Goal: Answer question/provide support: Share knowledge or assist other users

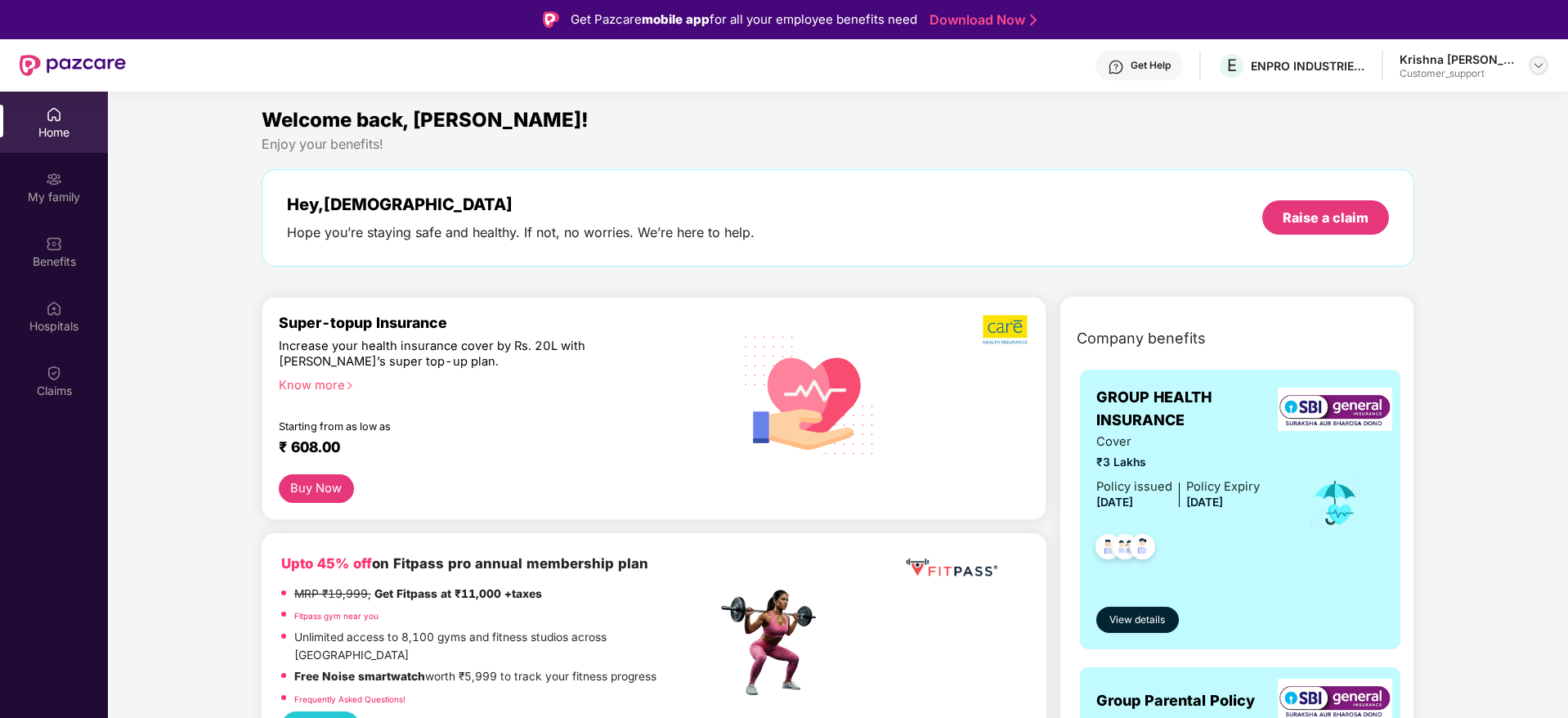
click at [1540, 66] on img at bounding box center [1539, 65] width 13 height 13
click at [1461, 106] on div "Switch to support view" at bounding box center [1461, 104] width 212 height 32
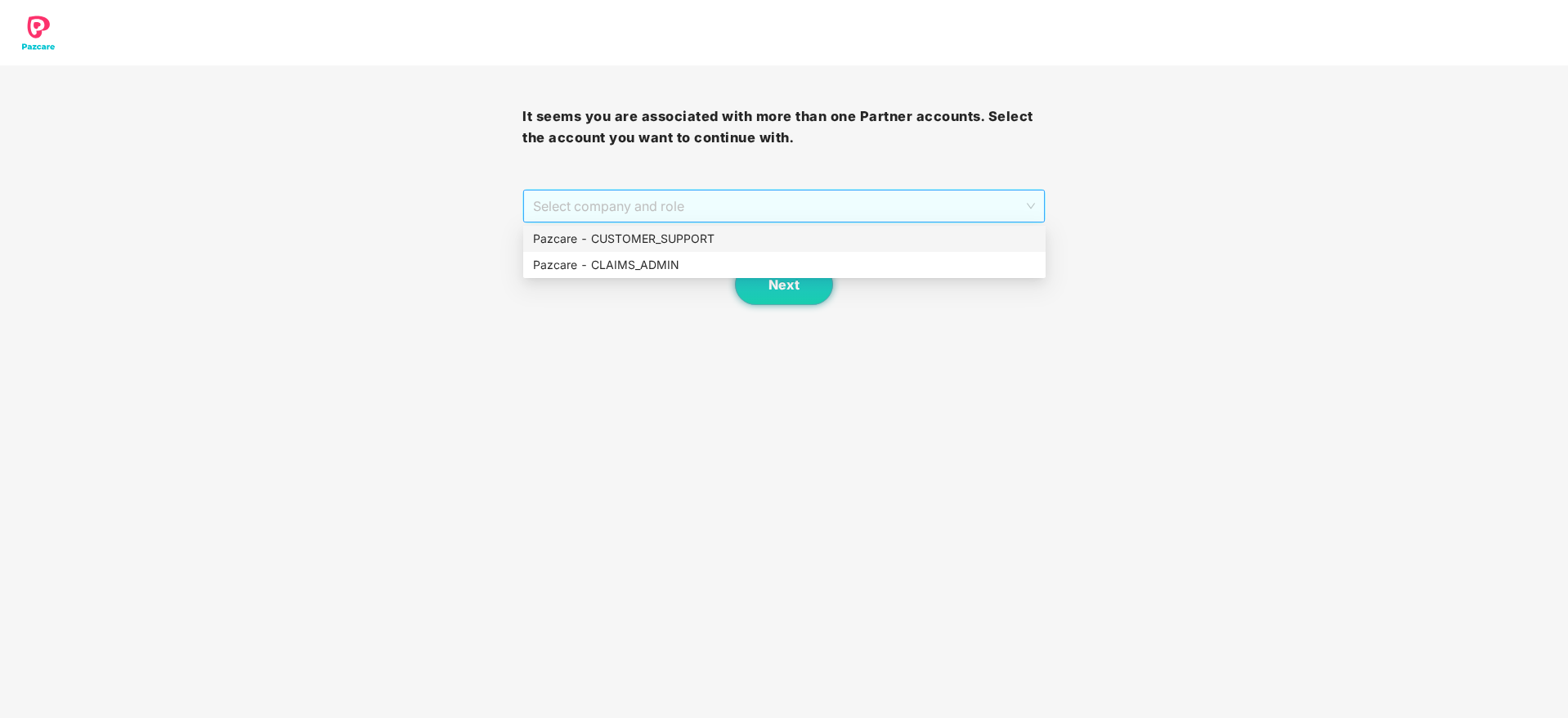
click at [929, 195] on span "Select company and role" at bounding box center [784, 206] width 501 height 31
click at [790, 250] on div "Pazcare - CUSTOMER_SUPPORT" at bounding box center [784, 238] width 523 height 26
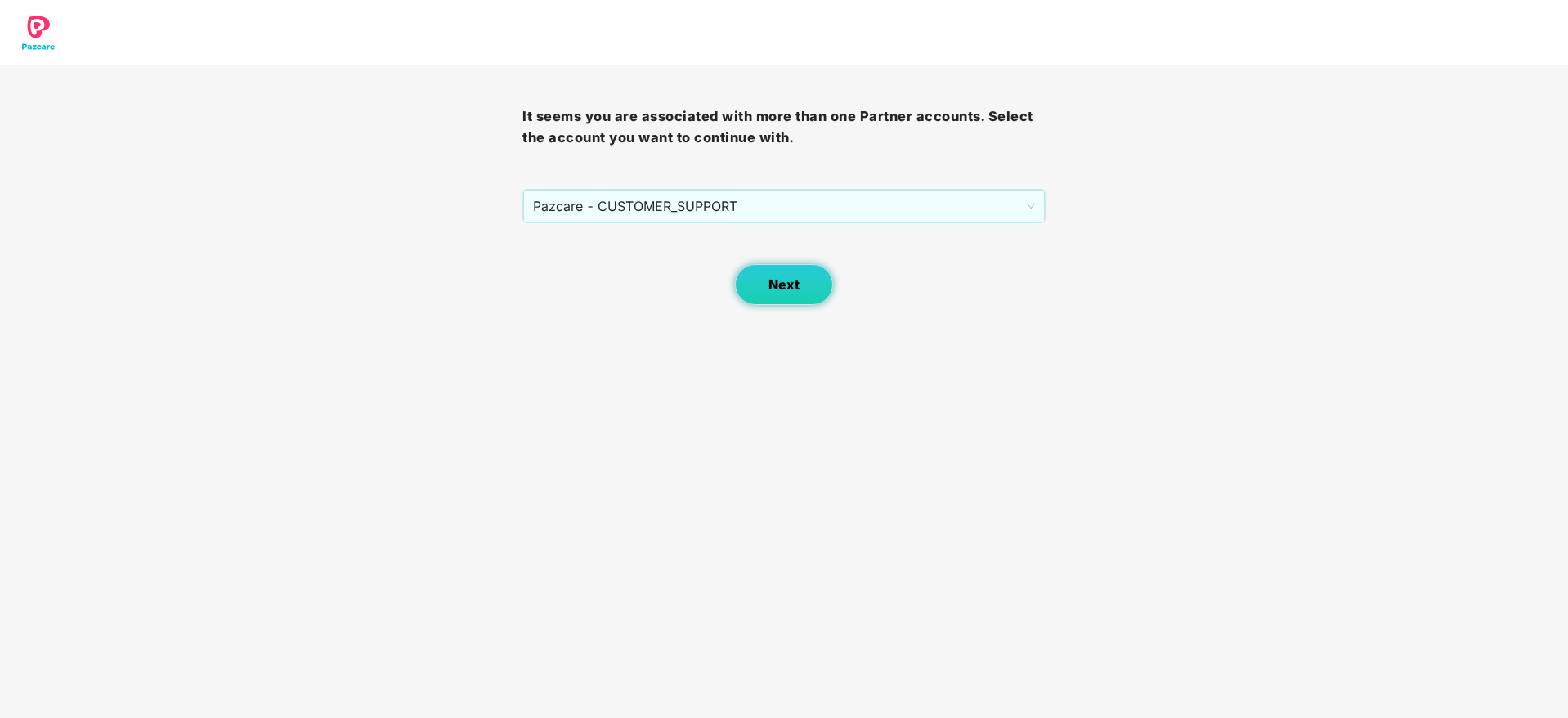
click at [796, 283] on span "Next" at bounding box center [784, 284] width 31 height 16
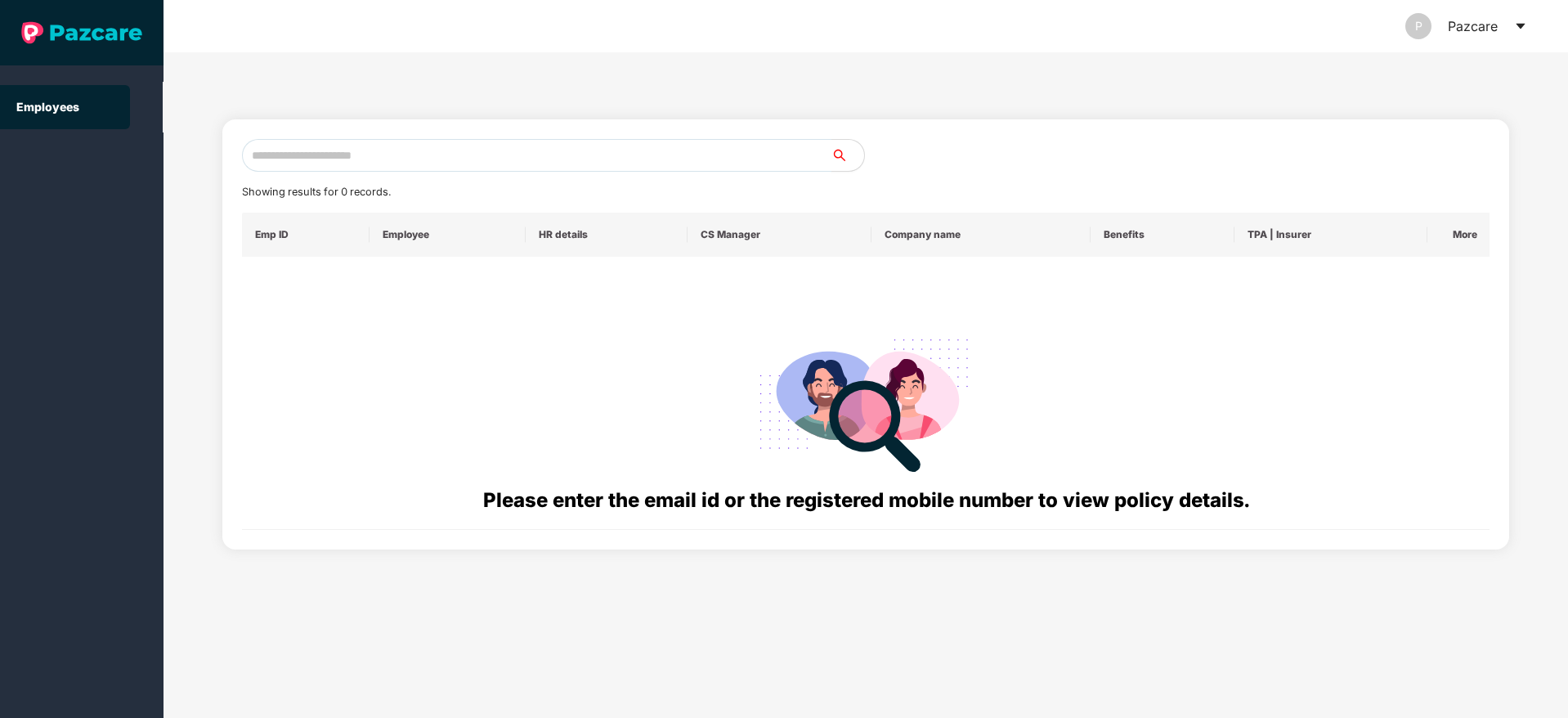
click at [568, 151] on input "text" at bounding box center [537, 155] width 590 height 33
paste input "**********"
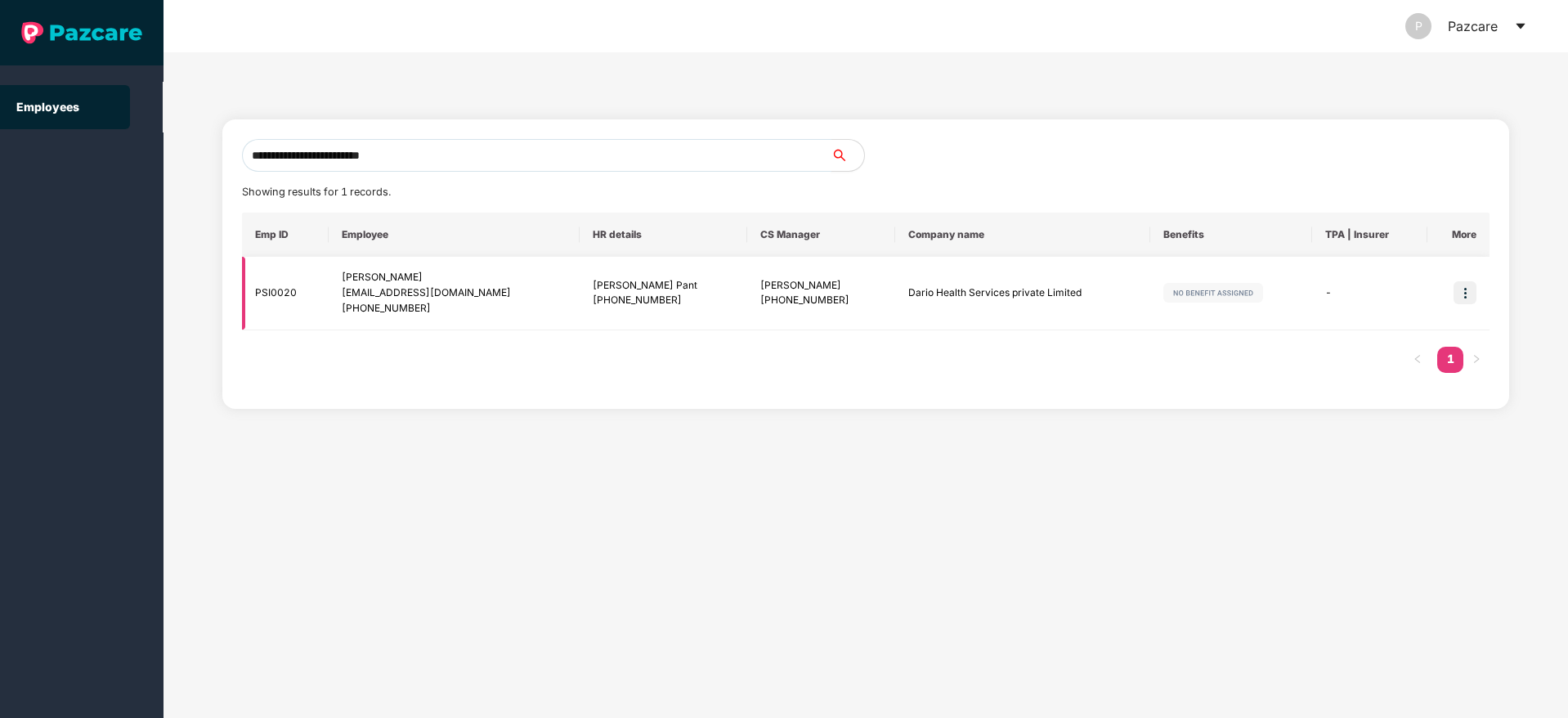
type input "**********"
click at [1468, 294] on img at bounding box center [1465, 293] width 22 height 22
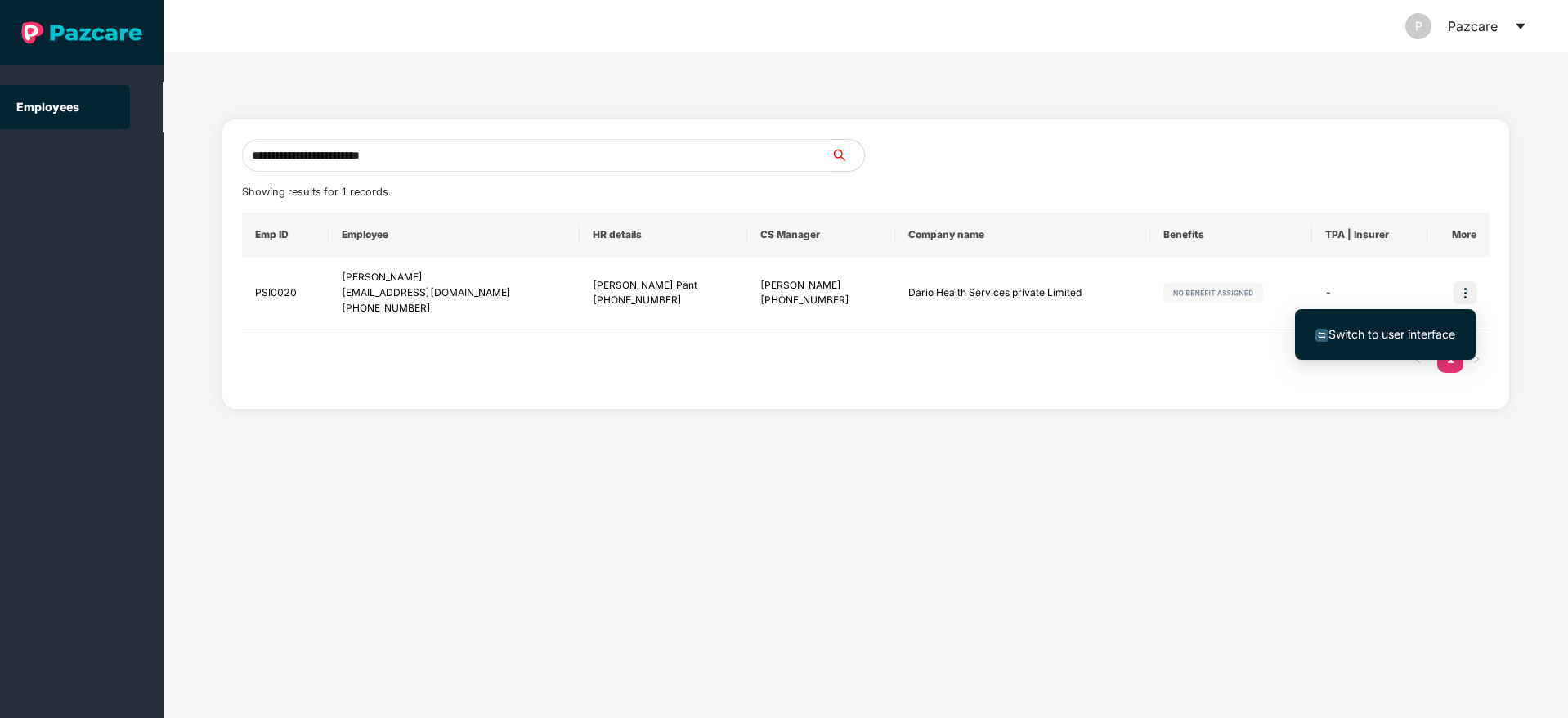
click at [1424, 334] on span "Switch to user interface" at bounding box center [1392, 334] width 127 height 14
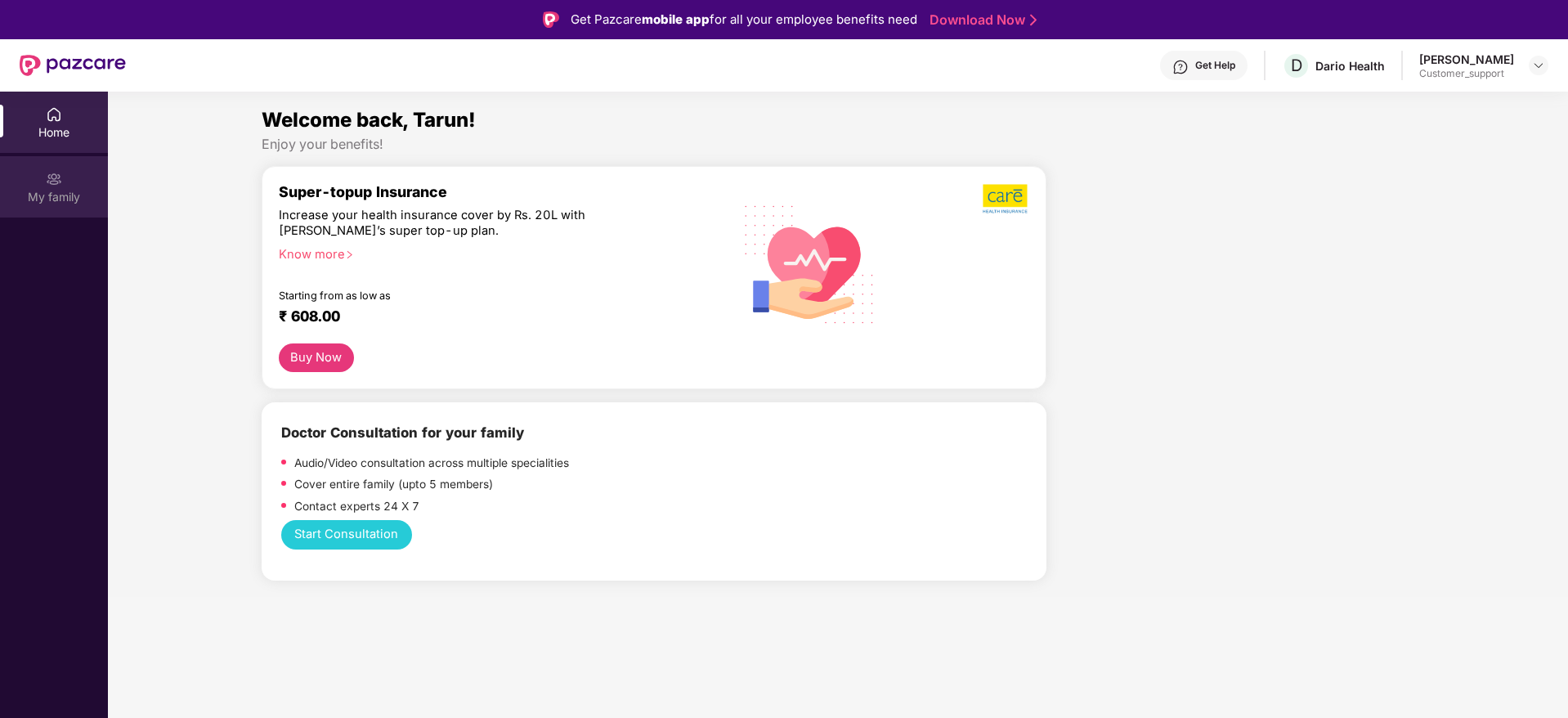
click at [71, 182] on div "My family" at bounding box center [53, 187] width 108 height 62
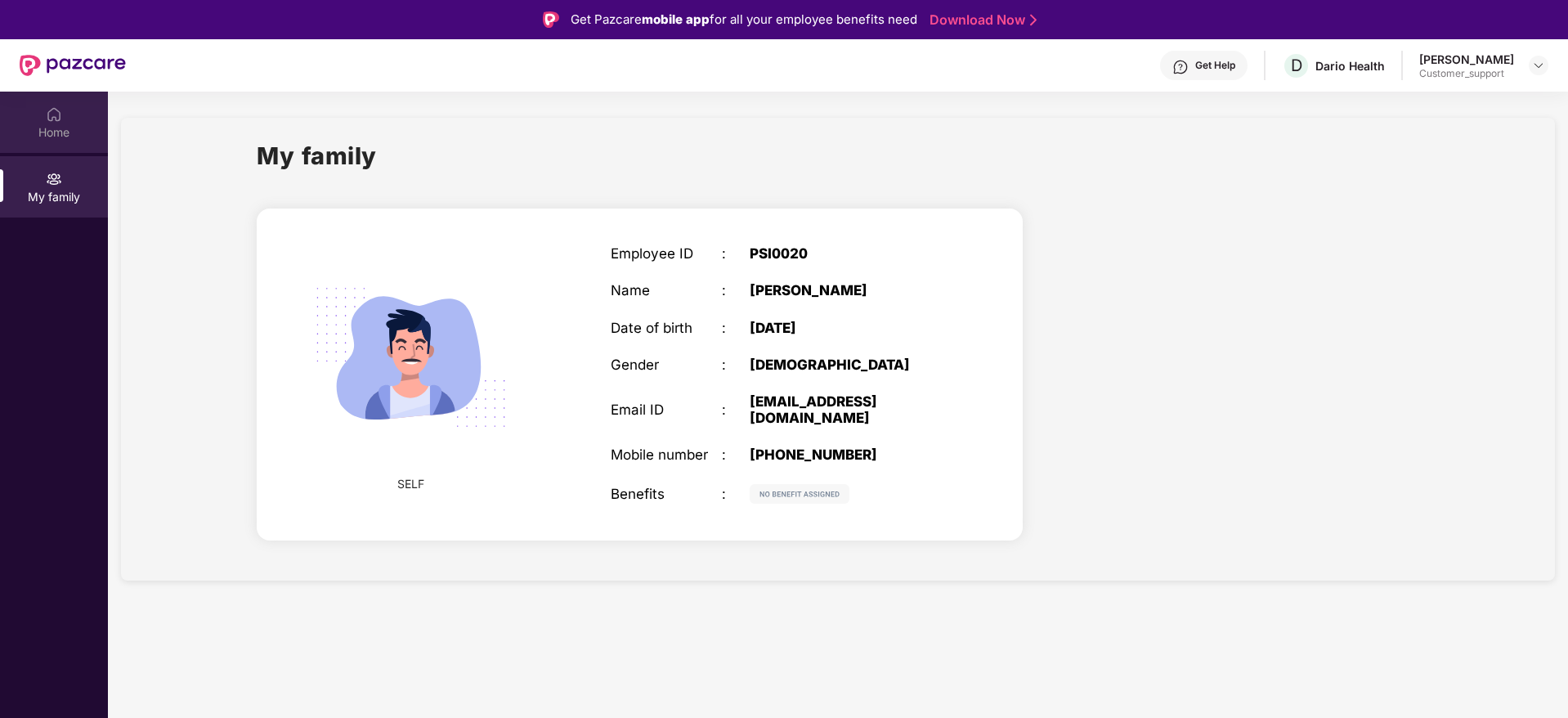
click at [62, 132] on div "Home" at bounding box center [53, 132] width 108 height 16
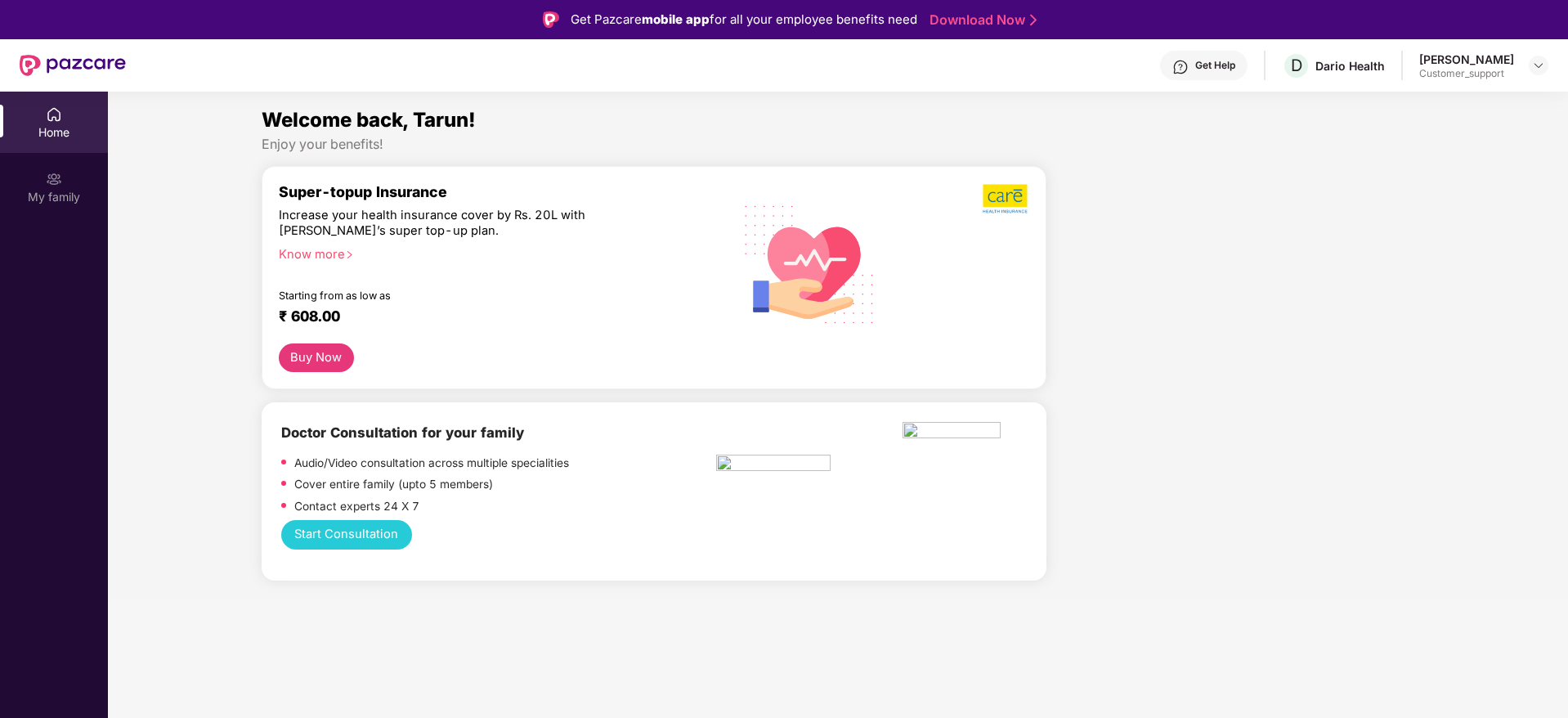
click at [1189, 68] on img at bounding box center [1180, 66] width 16 height 16
click at [1543, 71] on img at bounding box center [1539, 65] width 13 height 13
click at [1435, 100] on div "Switch to support view" at bounding box center [1461, 104] width 212 height 32
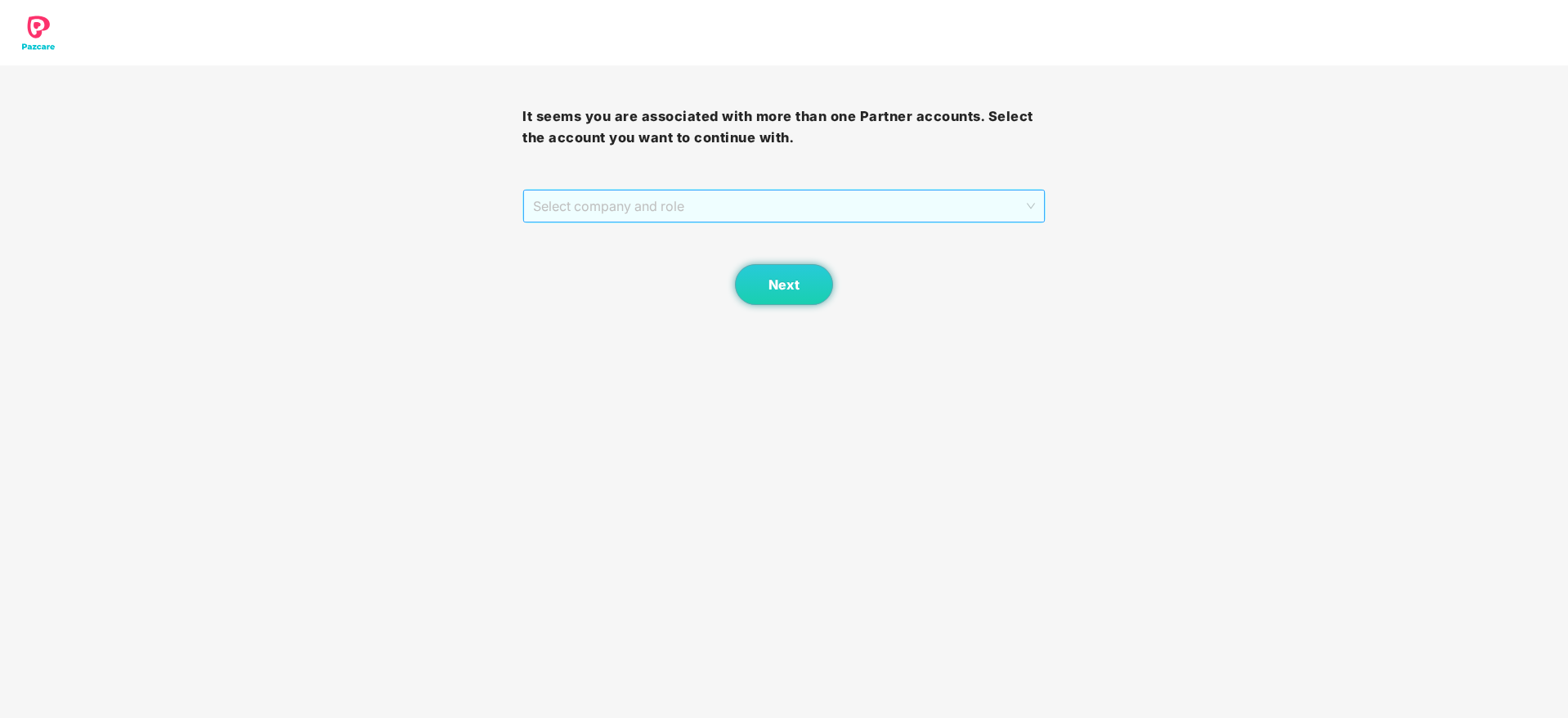
click at [717, 202] on span "Select company and role" at bounding box center [784, 206] width 501 height 31
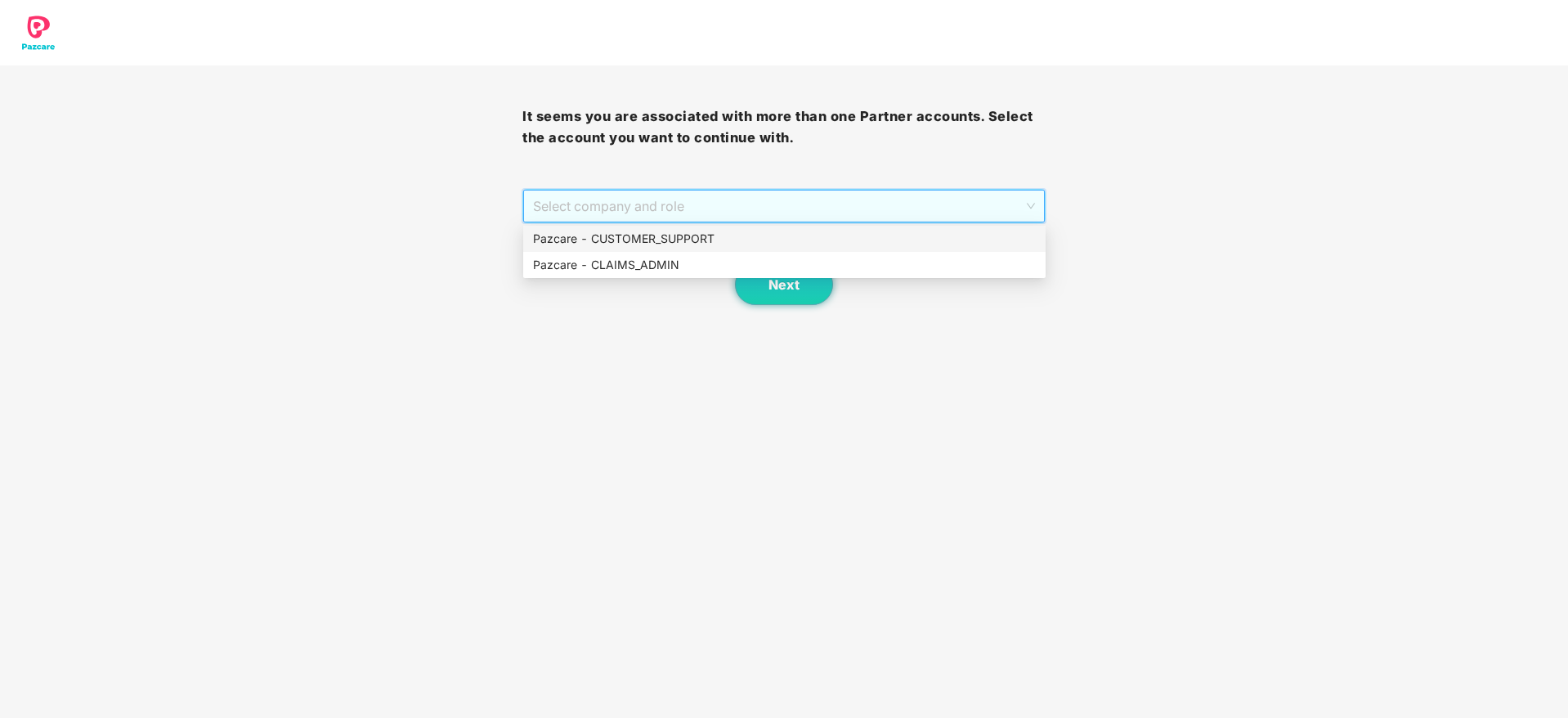
click at [655, 237] on div "Pazcare - CUSTOMER_SUPPORT" at bounding box center [784, 238] width 503 height 18
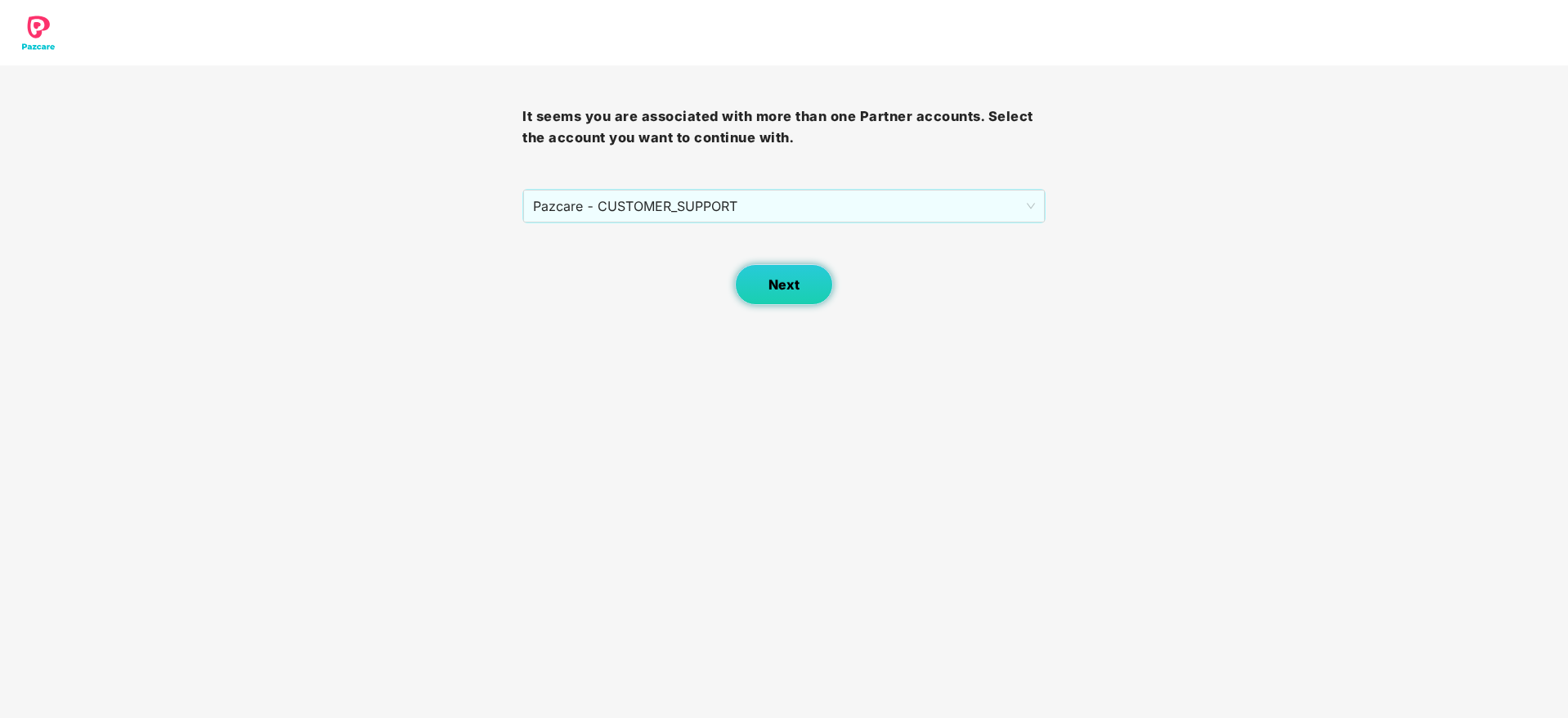
click at [761, 287] on button "Next" at bounding box center [784, 284] width 98 height 41
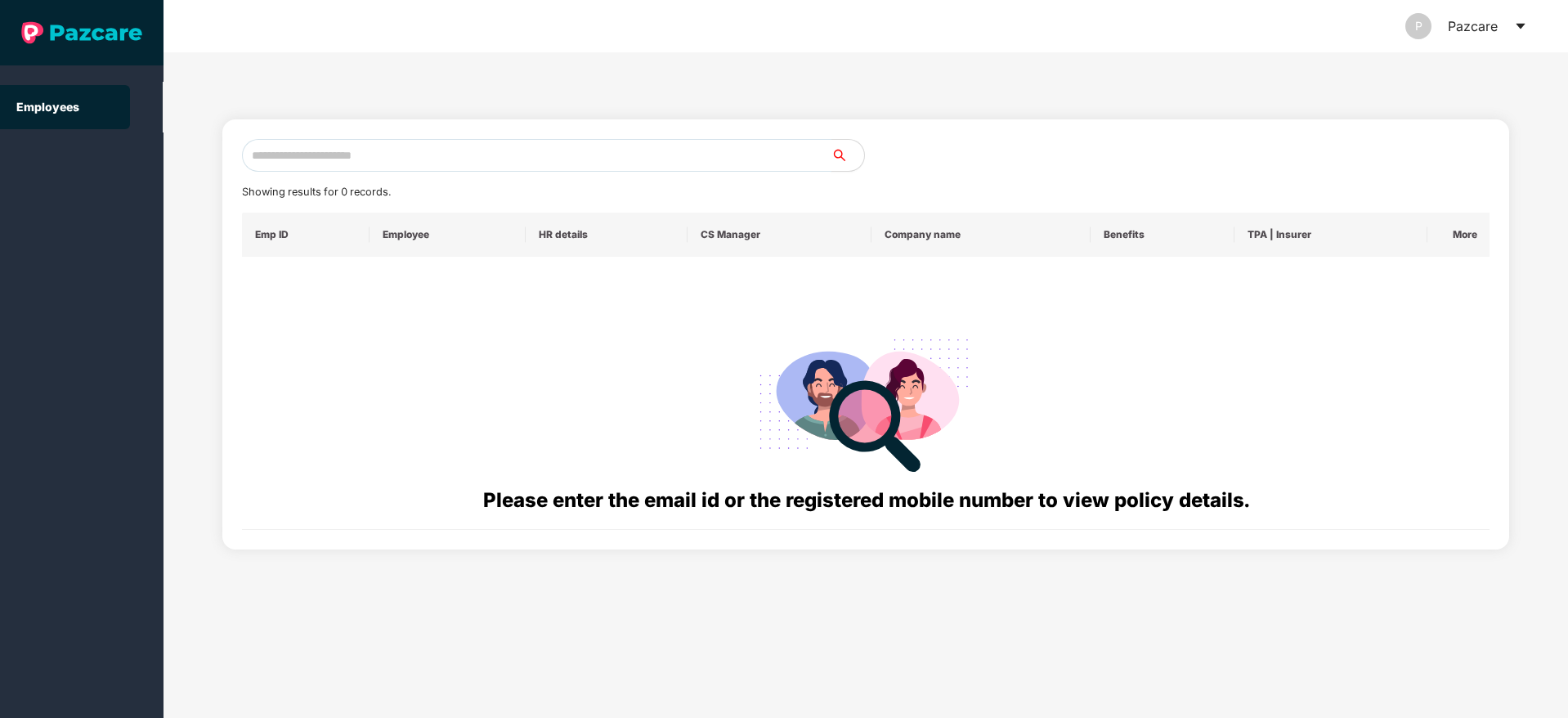
click at [364, 157] on input "text" at bounding box center [537, 155] width 590 height 33
paste input "**********"
click at [267, 156] on input "**********" at bounding box center [537, 155] width 590 height 33
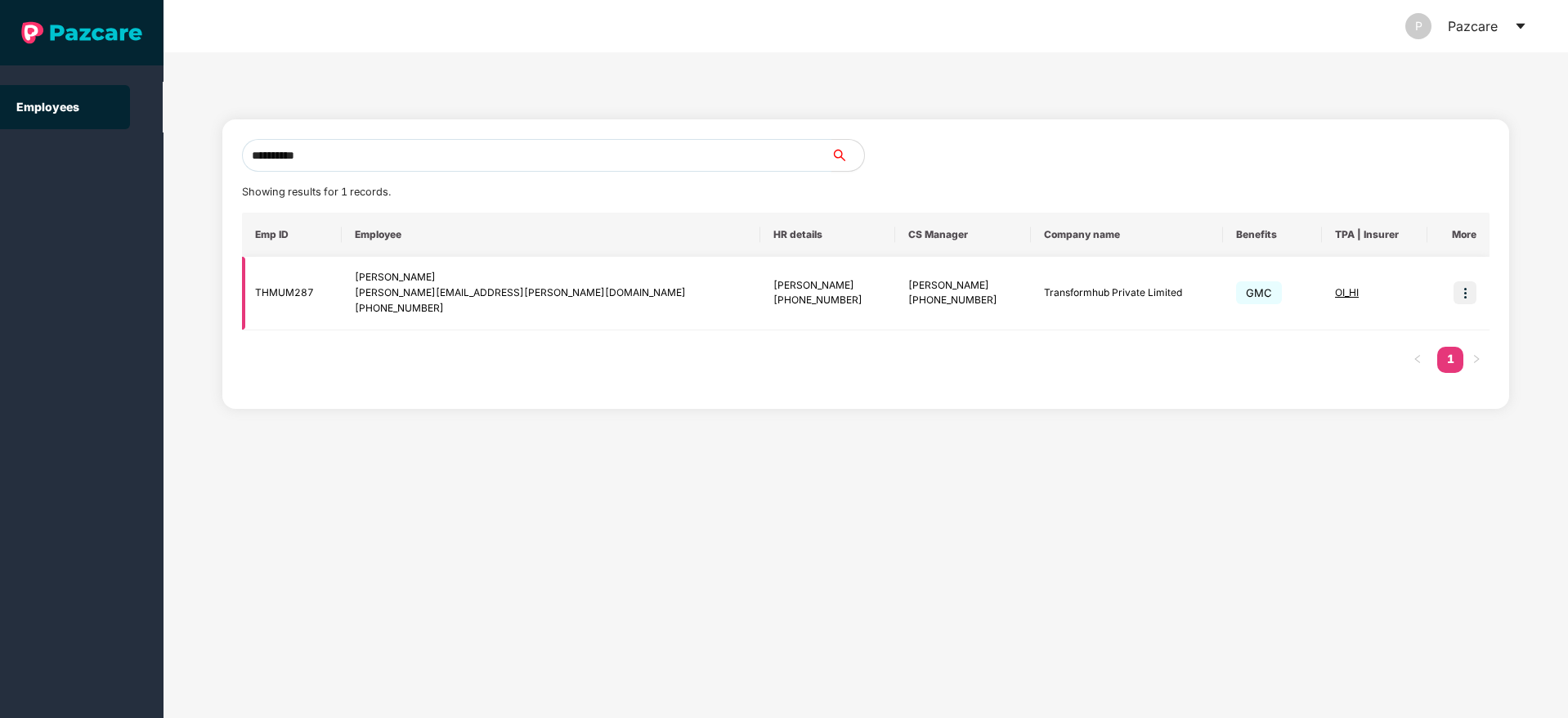
type input "**********"
click at [1469, 292] on img at bounding box center [1465, 293] width 22 height 22
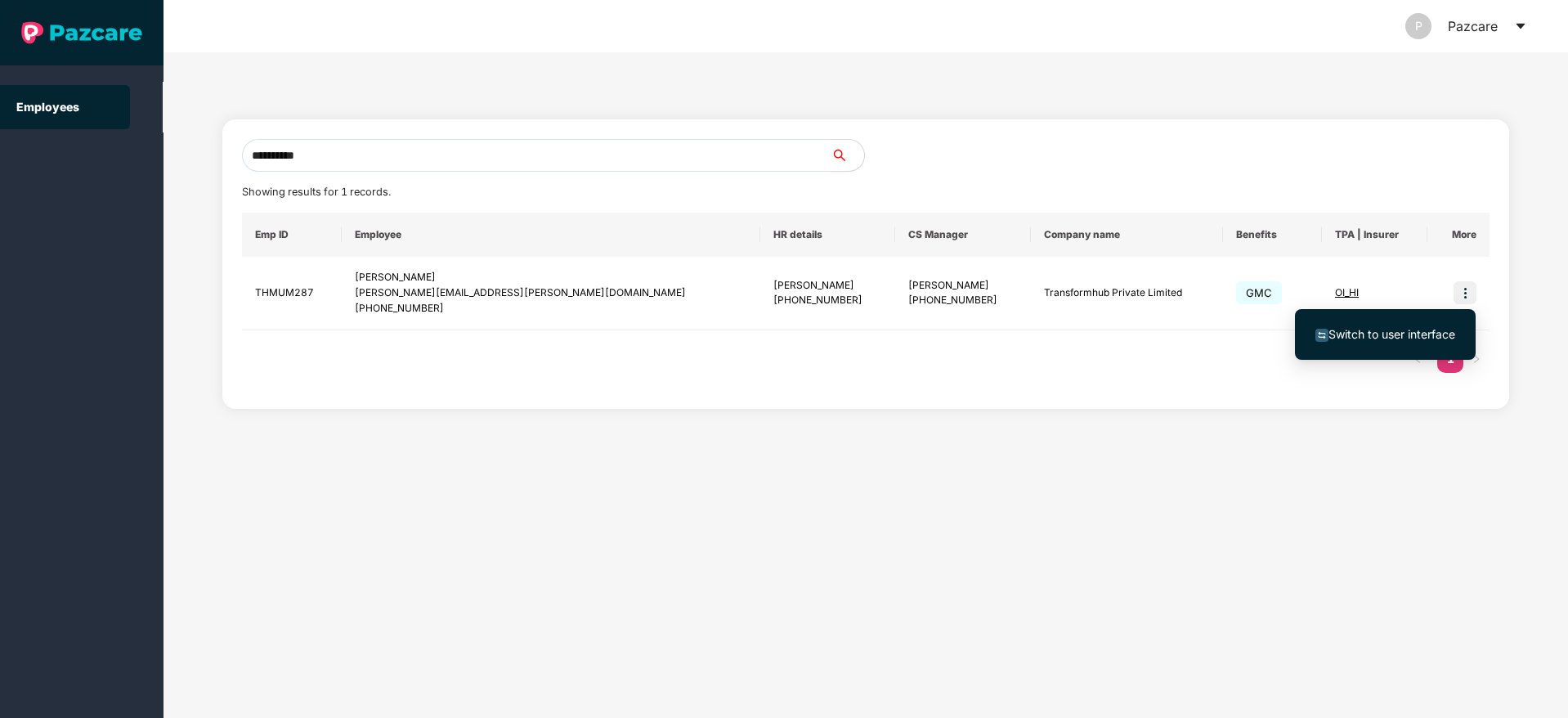
click at [1416, 331] on span "Switch to user interface" at bounding box center [1392, 334] width 127 height 14
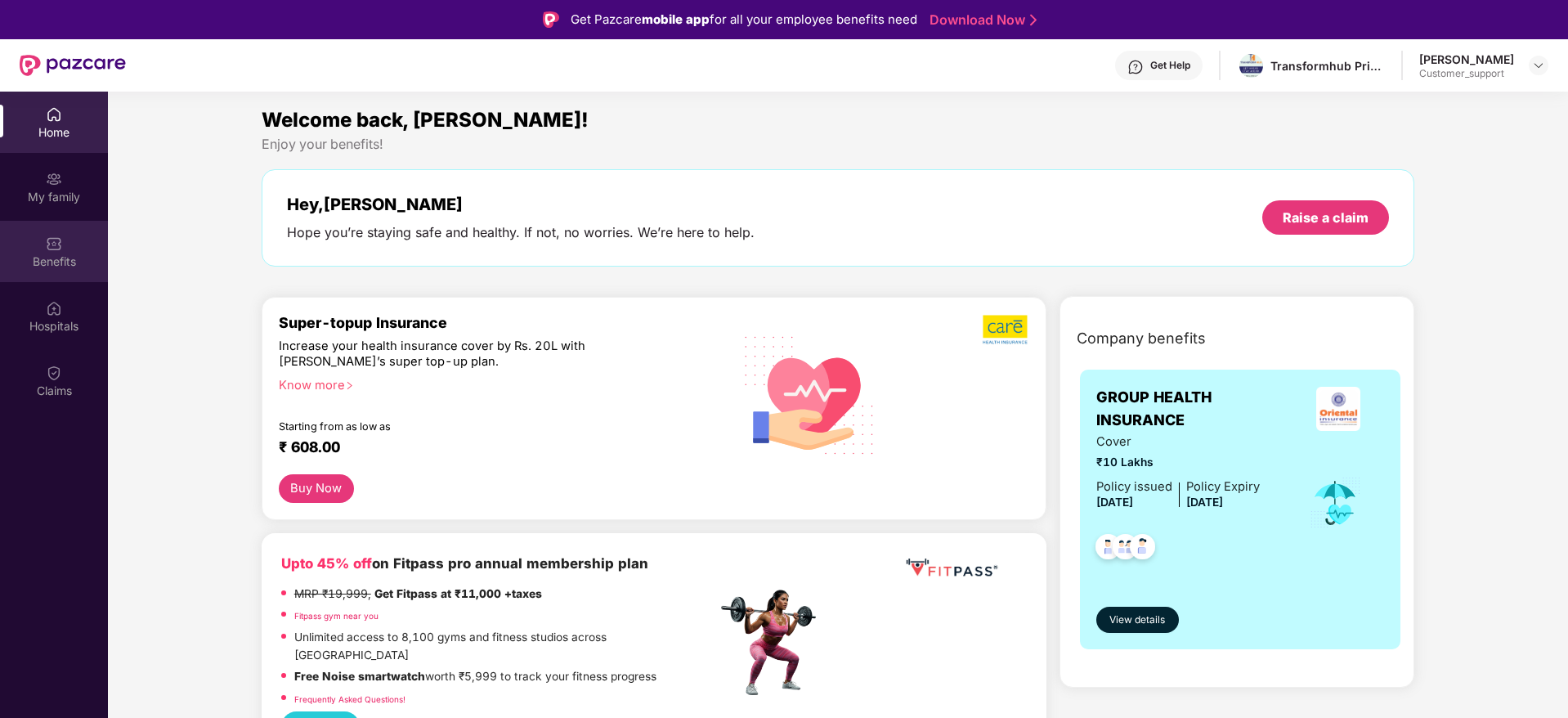
click at [48, 251] on img at bounding box center [53, 243] width 16 height 16
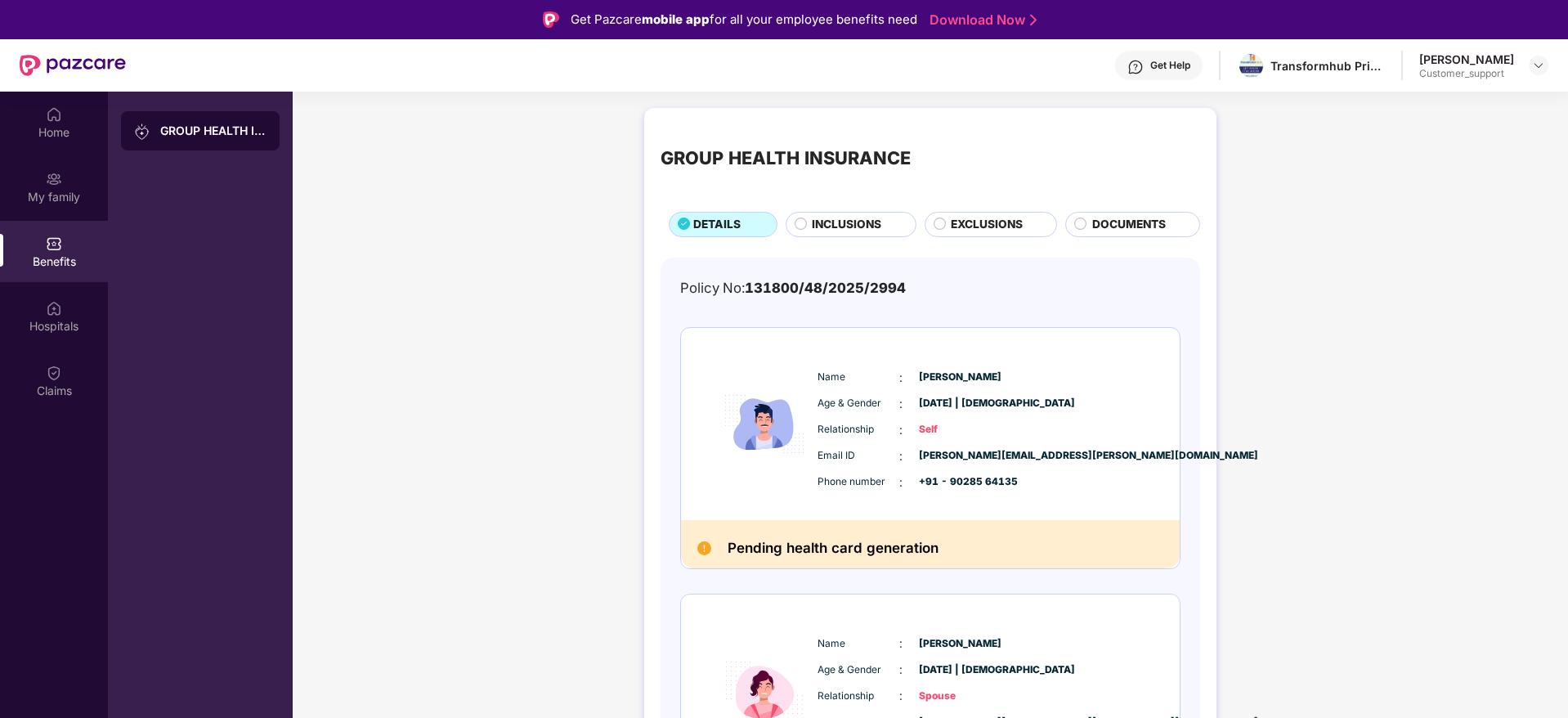
click at [1144, 64] on img at bounding box center [1135, 66] width 16 height 16
click at [1532, 75] on div "Mayur Adaki Customer_support" at bounding box center [1484, 65] width 129 height 29
click at [1538, 68] on img at bounding box center [1539, 65] width 13 height 13
click at [1449, 111] on div "Switch to support view" at bounding box center [1461, 104] width 212 height 32
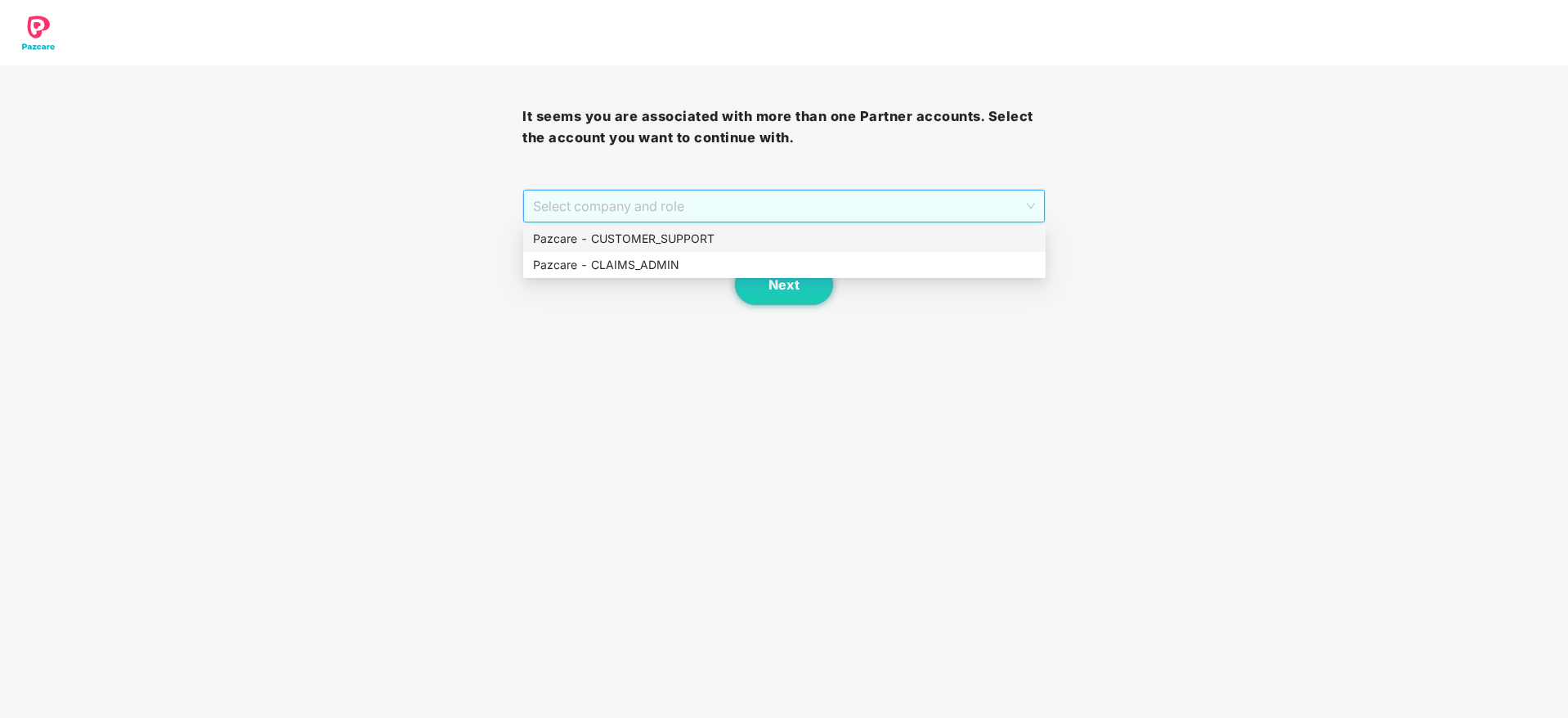
click at [909, 208] on span "Select company and role" at bounding box center [784, 206] width 501 height 31
click at [702, 240] on div "Pazcare - CUSTOMER_SUPPORT" at bounding box center [784, 238] width 503 height 18
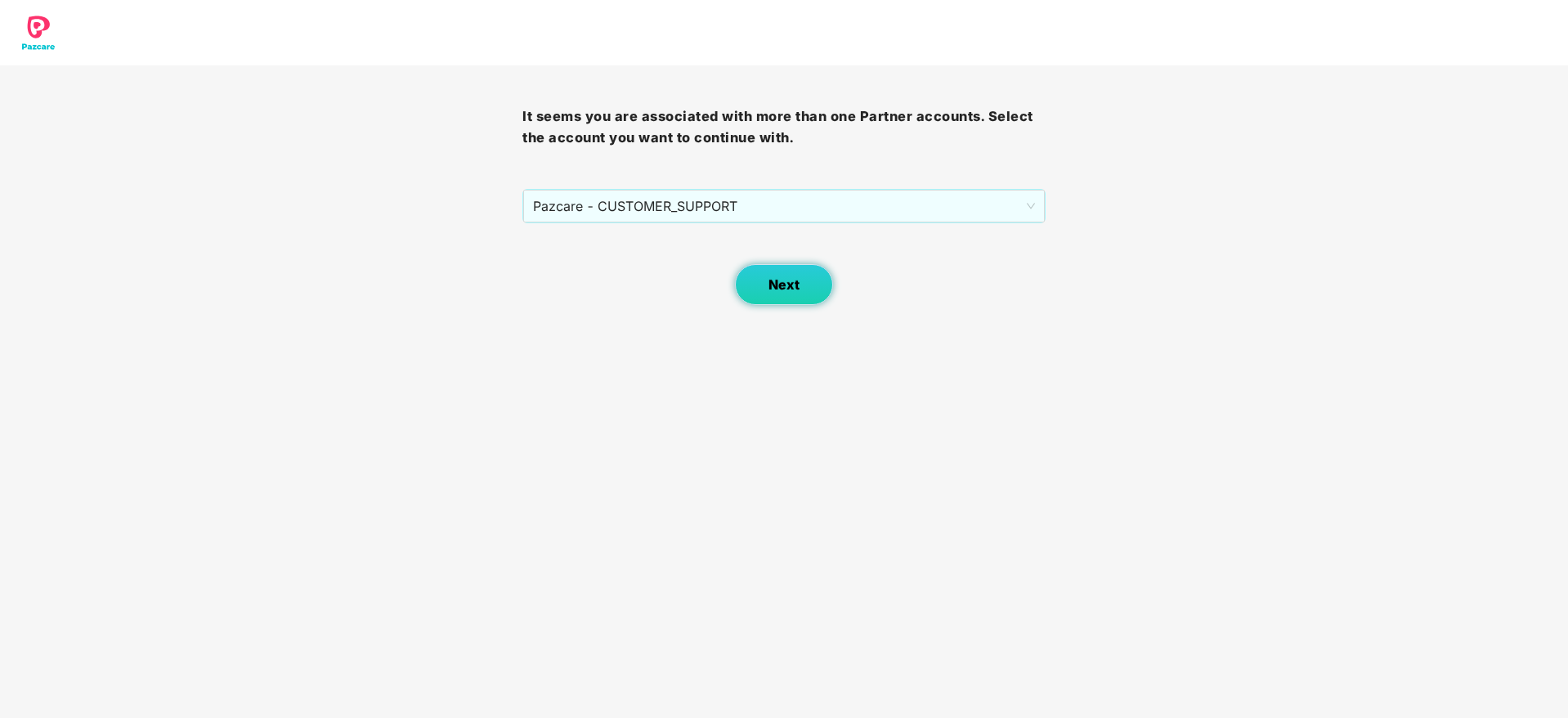
click at [770, 278] on span "Next" at bounding box center [784, 284] width 31 height 16
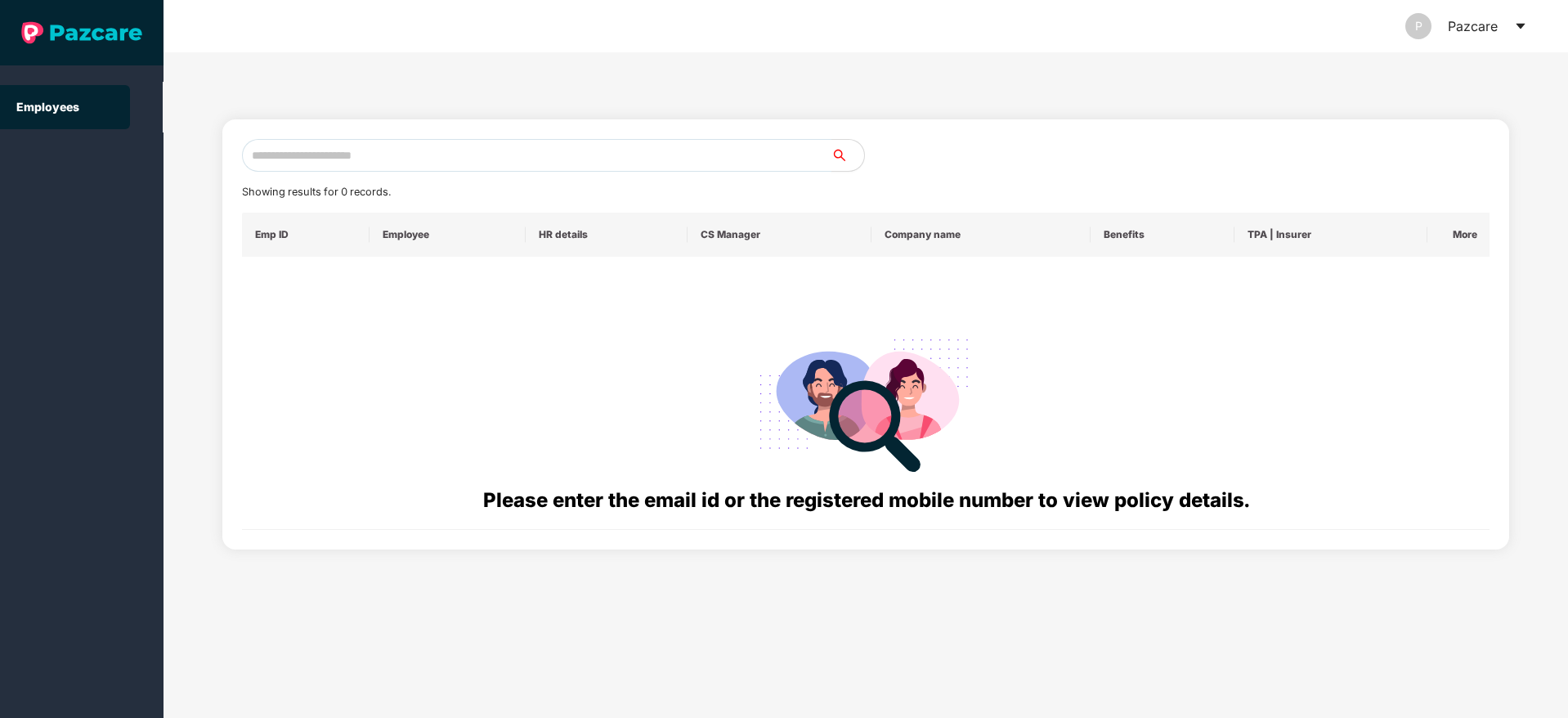
click at [314, 157] on input "text" at bounding box center [537, 155] width 590 height 33
paste input "**********"
click at [267, 156] on input "**********" at bounding box center [537, 155] width 590 height 33
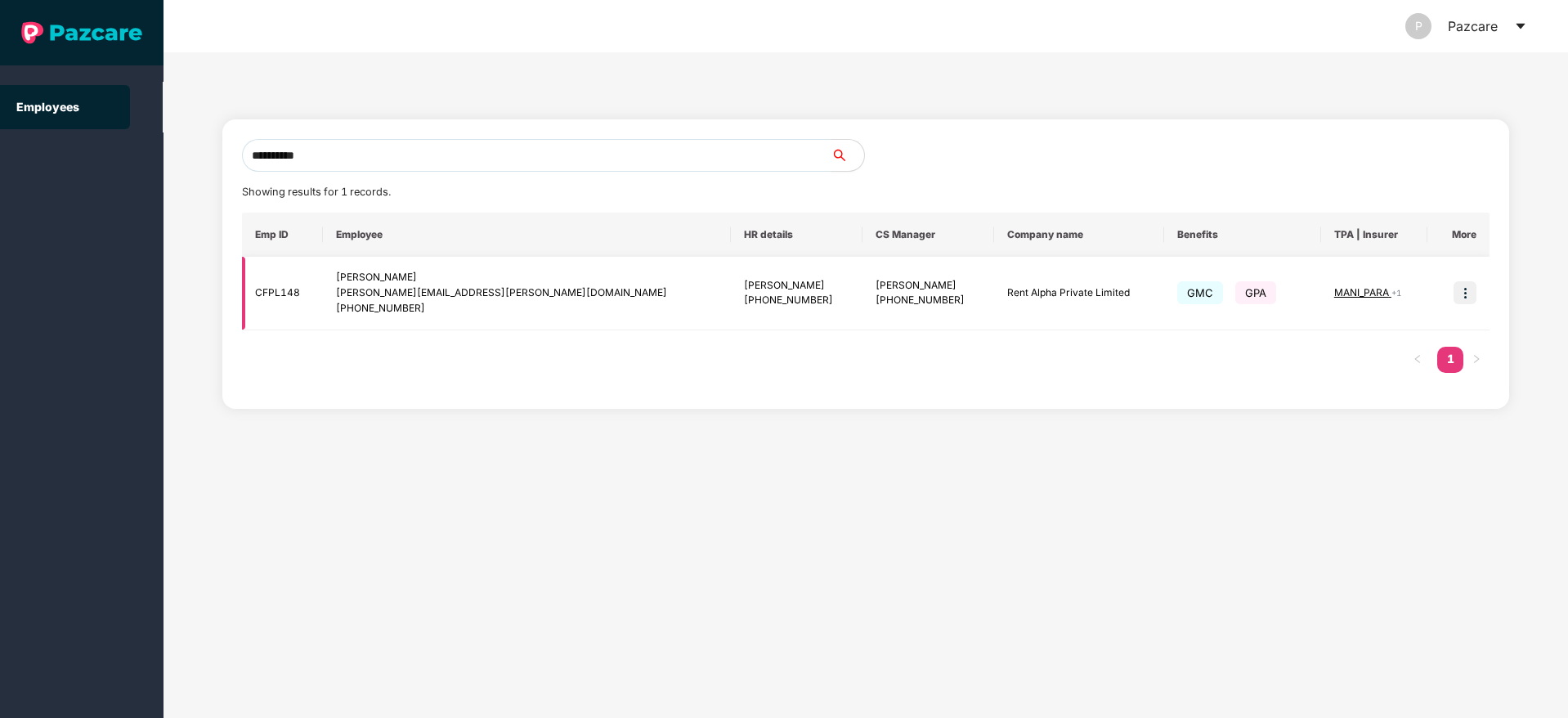
type input "**********"
click at [1469, 289] on img at bounding box center [1465, 293] width 22 height 22
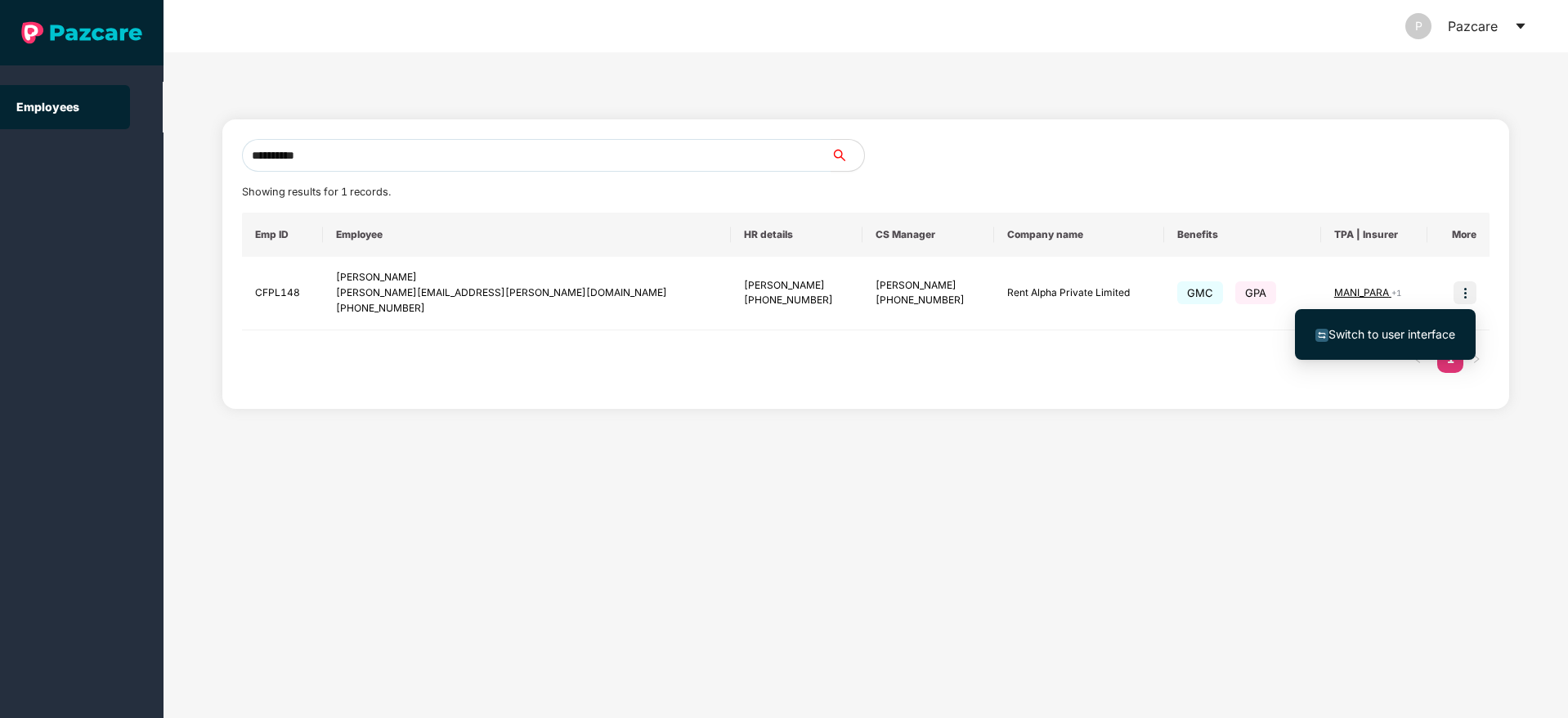
click at [1408, 332] on span "Switch to user interface" at bounding box center [1392, 334] width 127 height 14
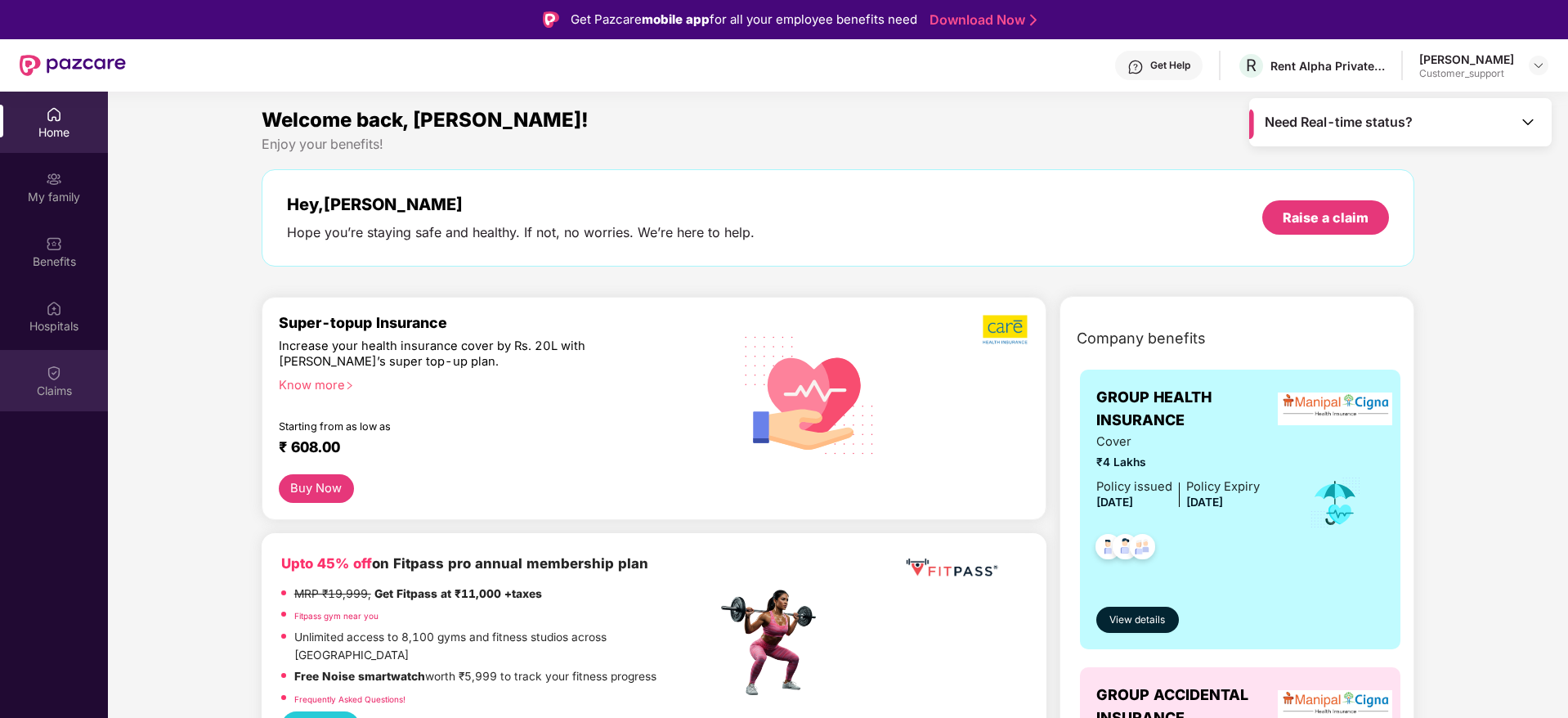
click at [66, 382] on div "Claims" at bounding box center [53, 390] width 108 height 16
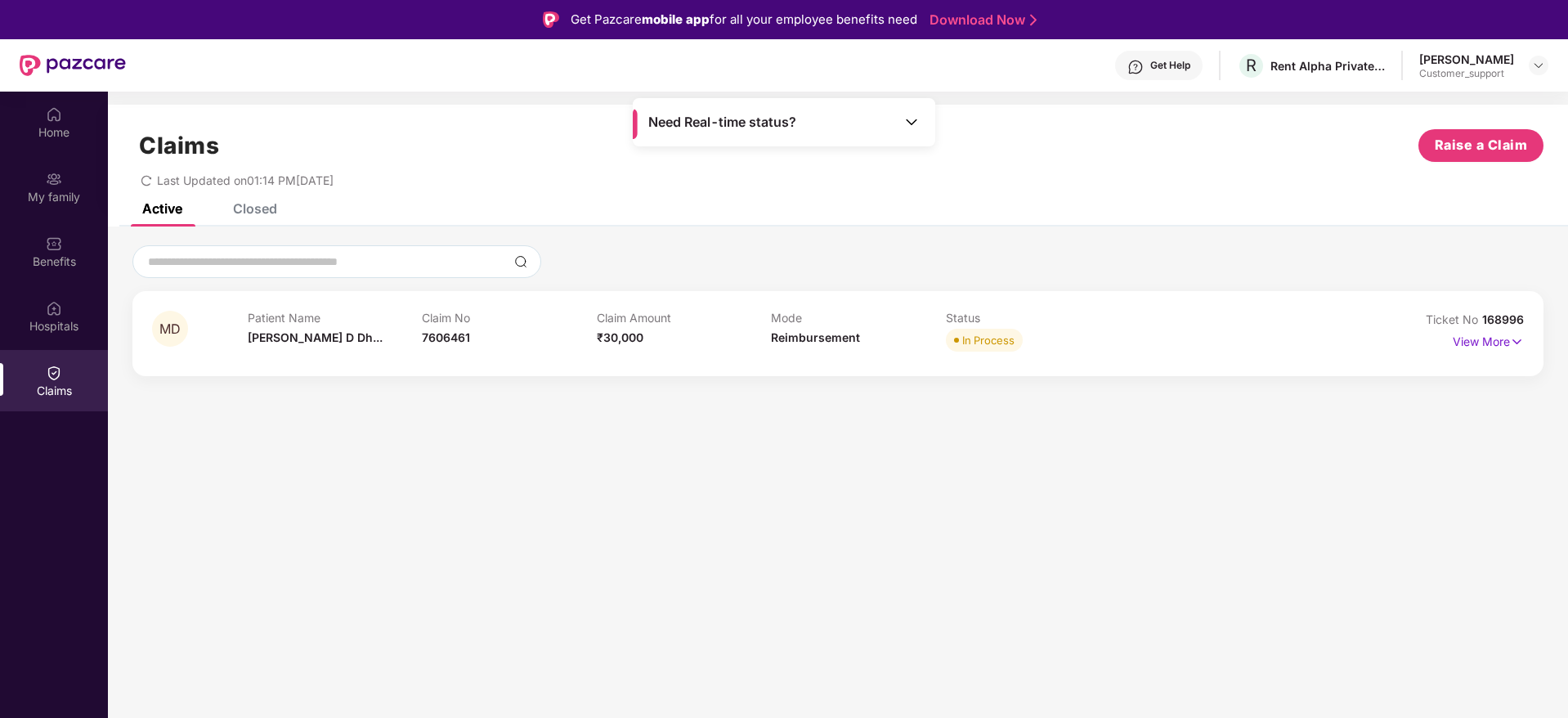
click at [251, 197] on div "Claims Raise a Claim Last Updated on 01:14 PM, 10 Sep 2025" at bounding box center [838, 154] width 1460 height 99
click at [251, 215] on div "Closed" at bounding box center [254, 208] width 44 height 16
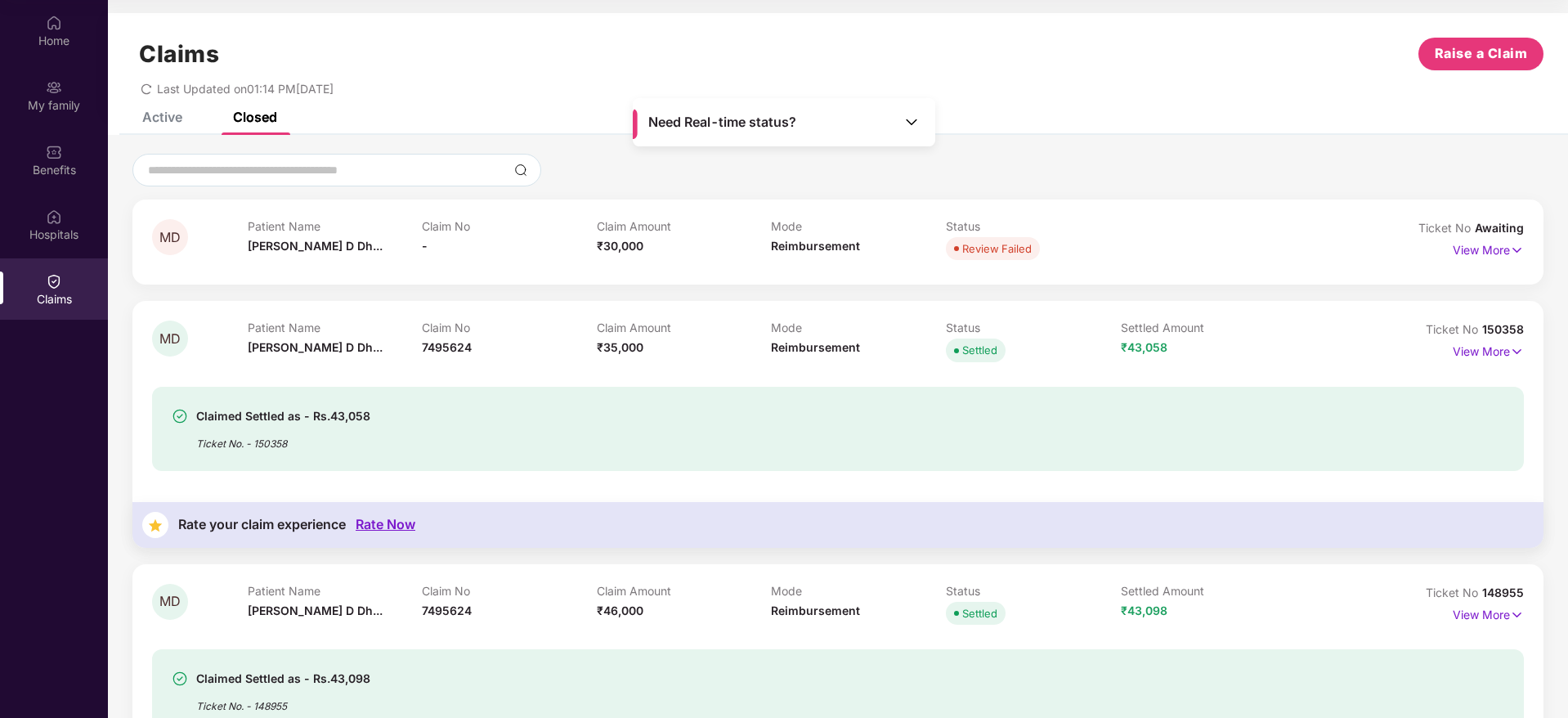
click at [166, 114] on div "Active" at bounding box center [162, 116] width 40 height 16
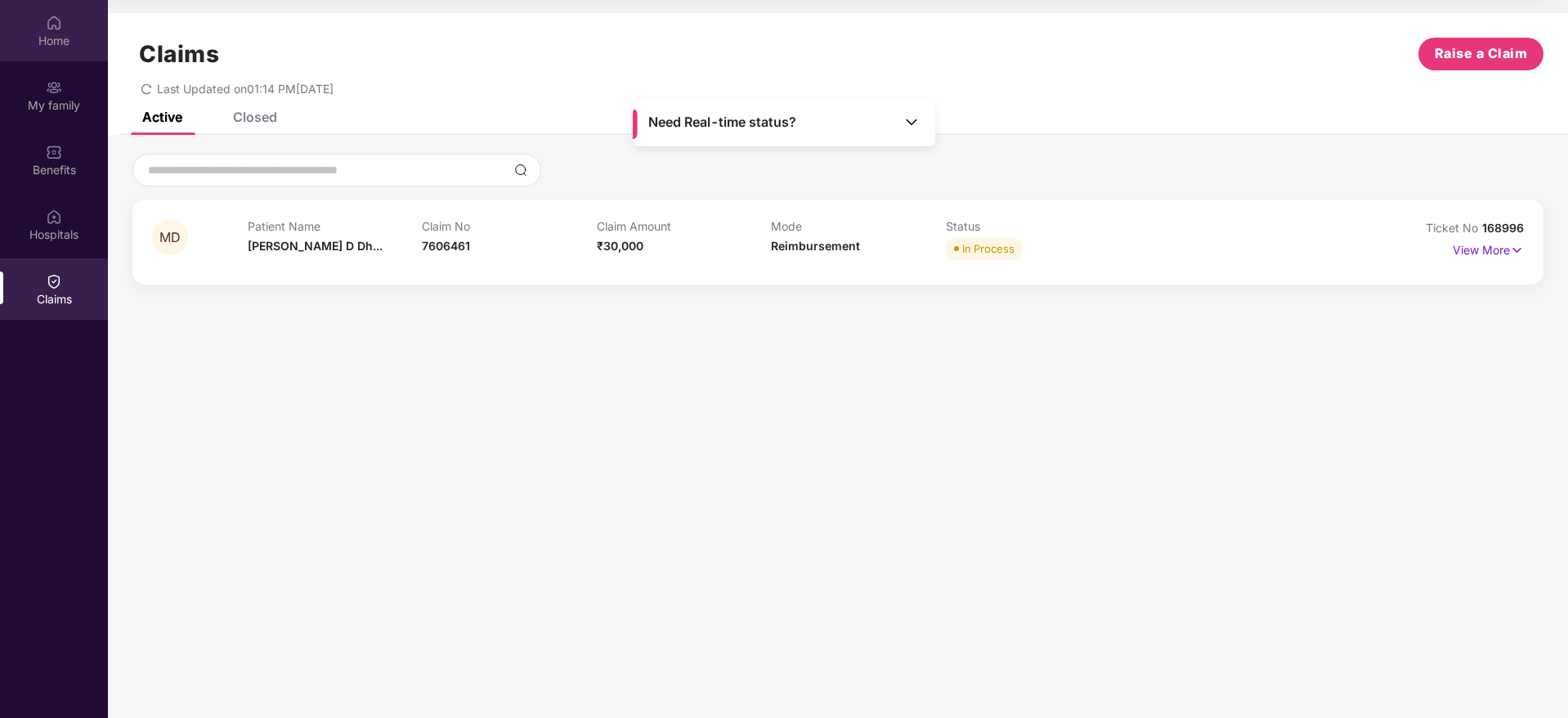
click at [46, 24] on img at bounding box center [53, 22] width 16 height 16
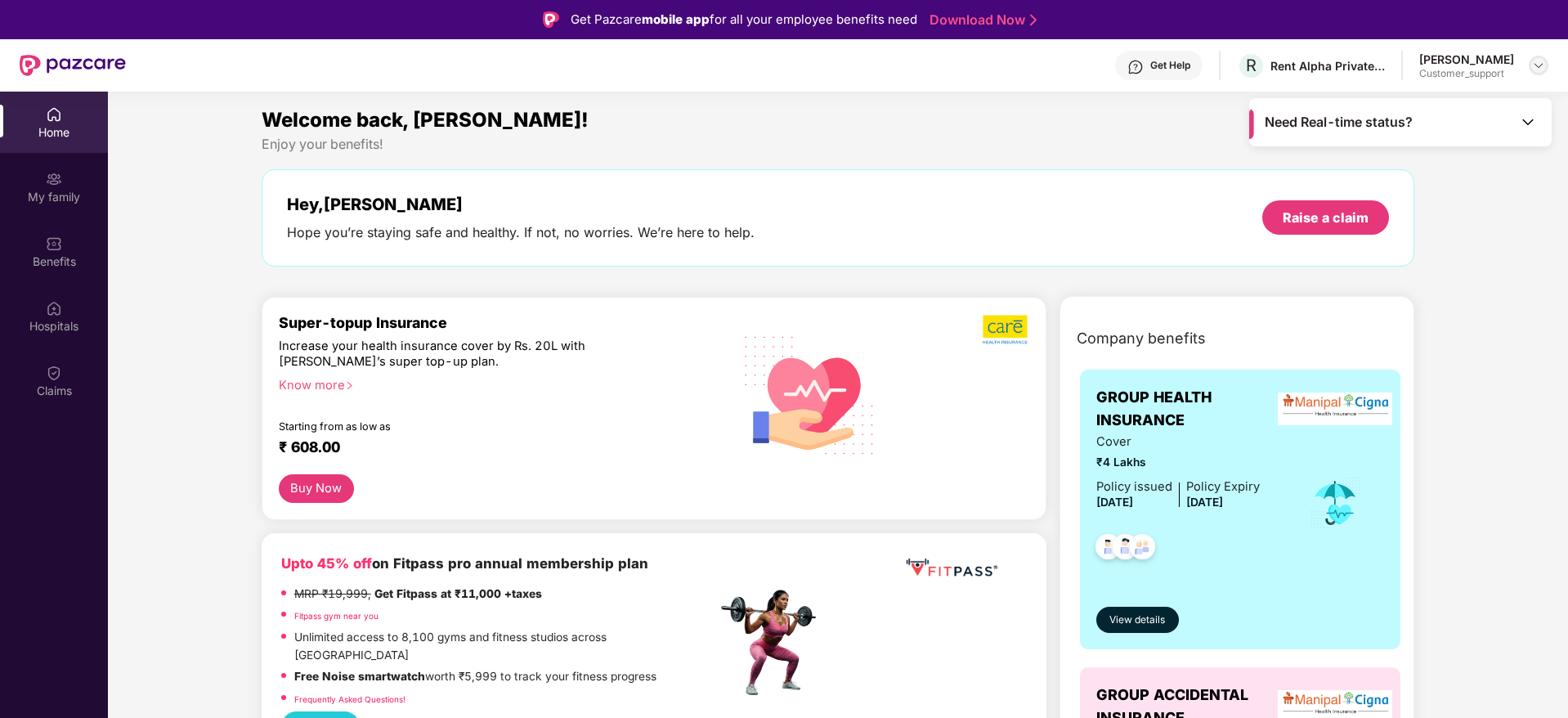
click at [1541, 68] on img at bounding box center [1539, 65] width 13 height 13
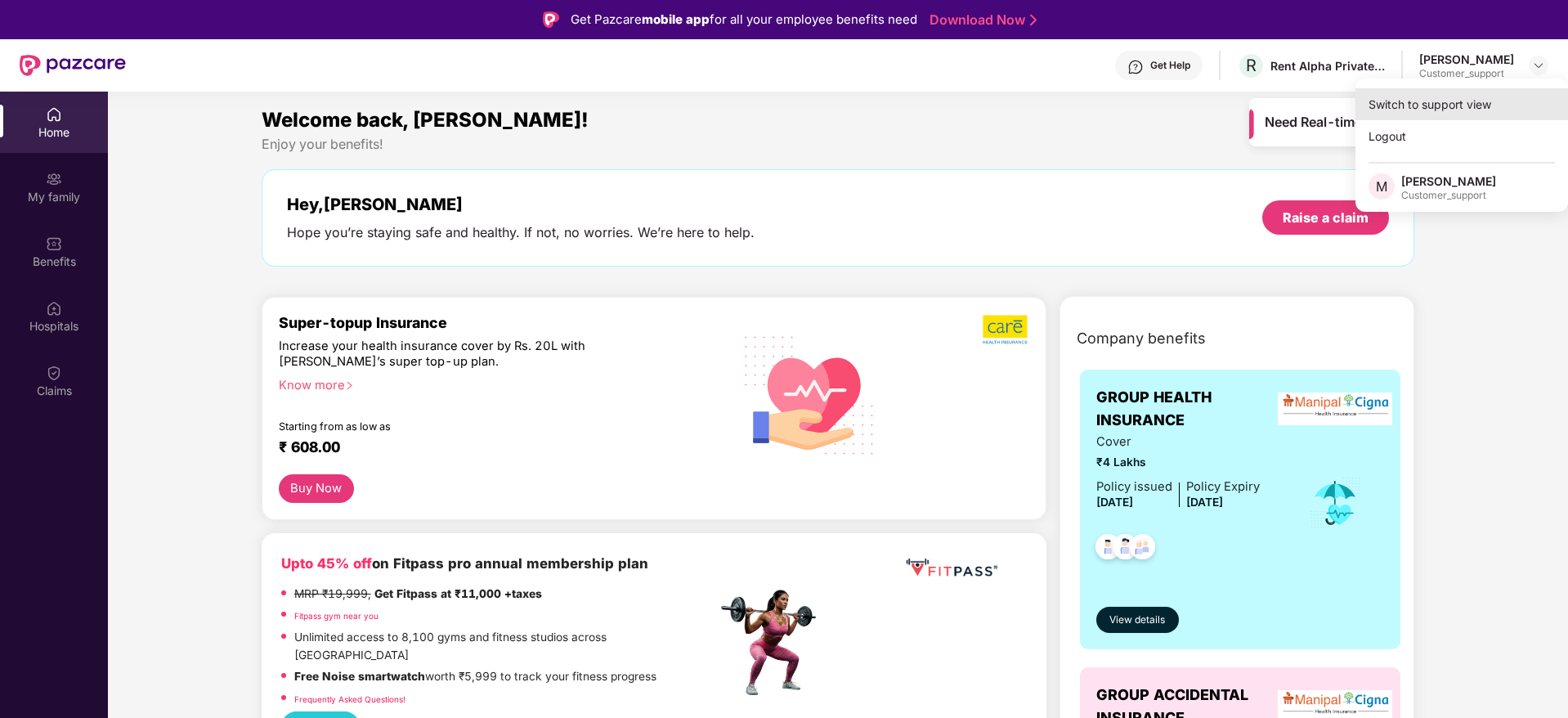
click at [1434, 101] on div "Switch to support view" at bounding box center [1461, 104] width 212 height 32
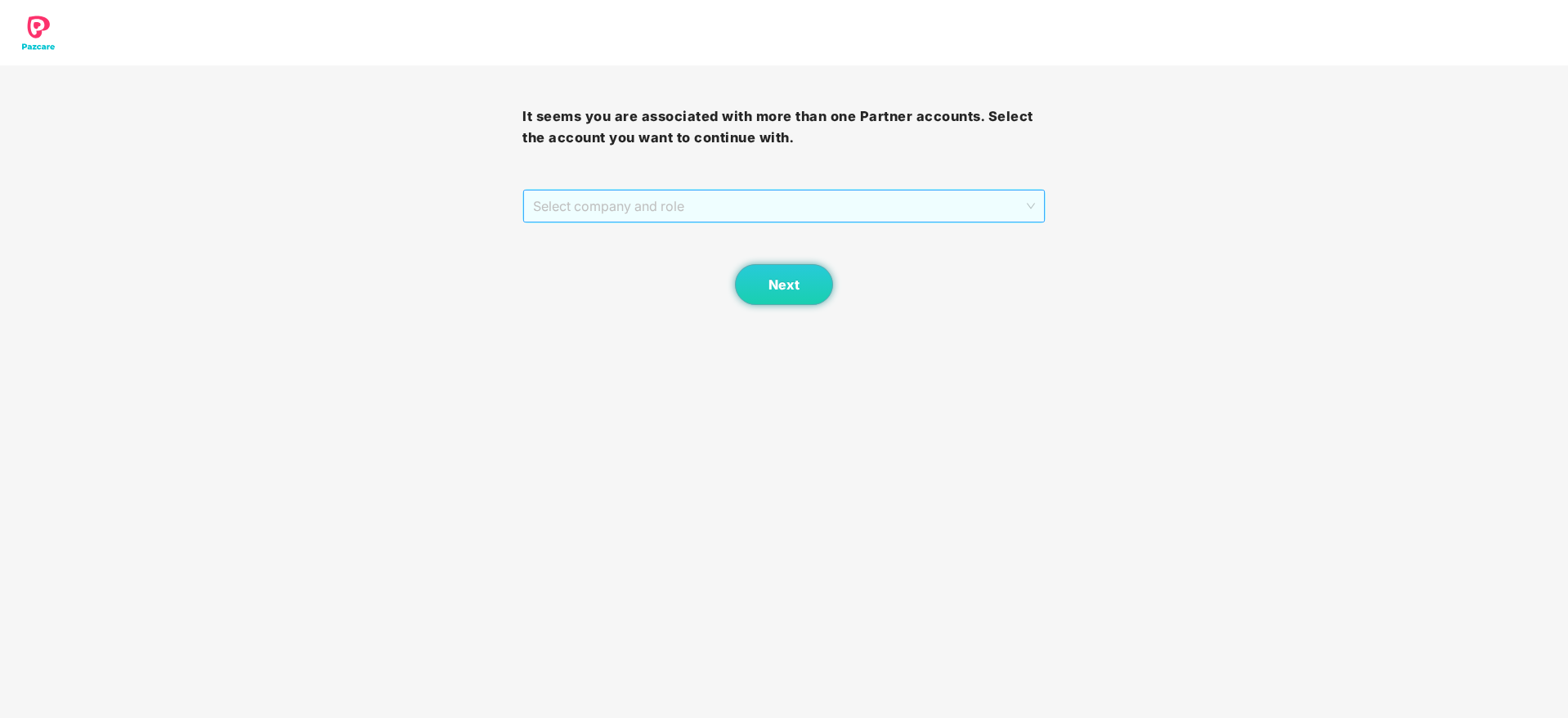
click at [929, 216] on span "Select company and role" at bounding box center [784, 206] width 501 height 31
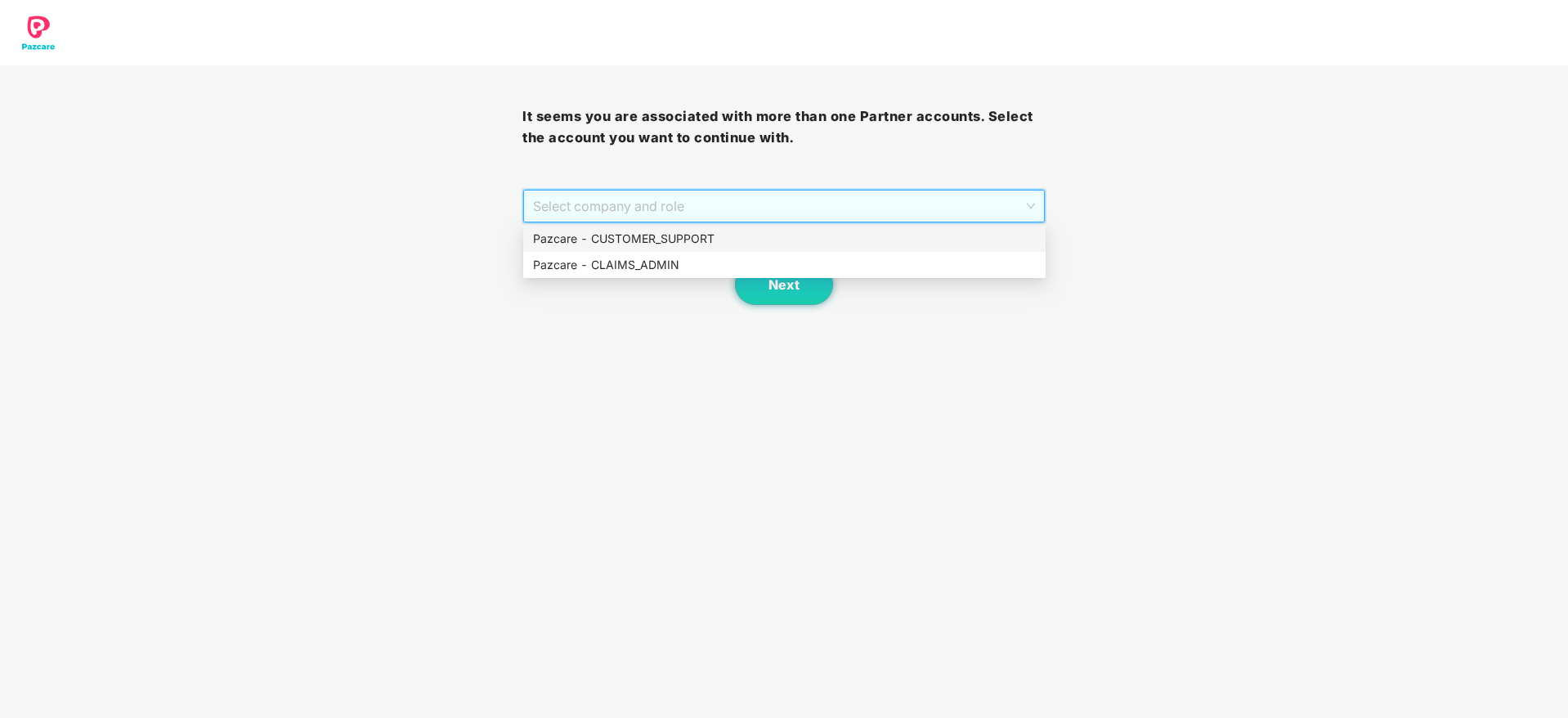
click at [725, 237] on div "Pazcare - CUSTOMER_SUPPORT" at bounding box center [784, 238] width 503 height 18
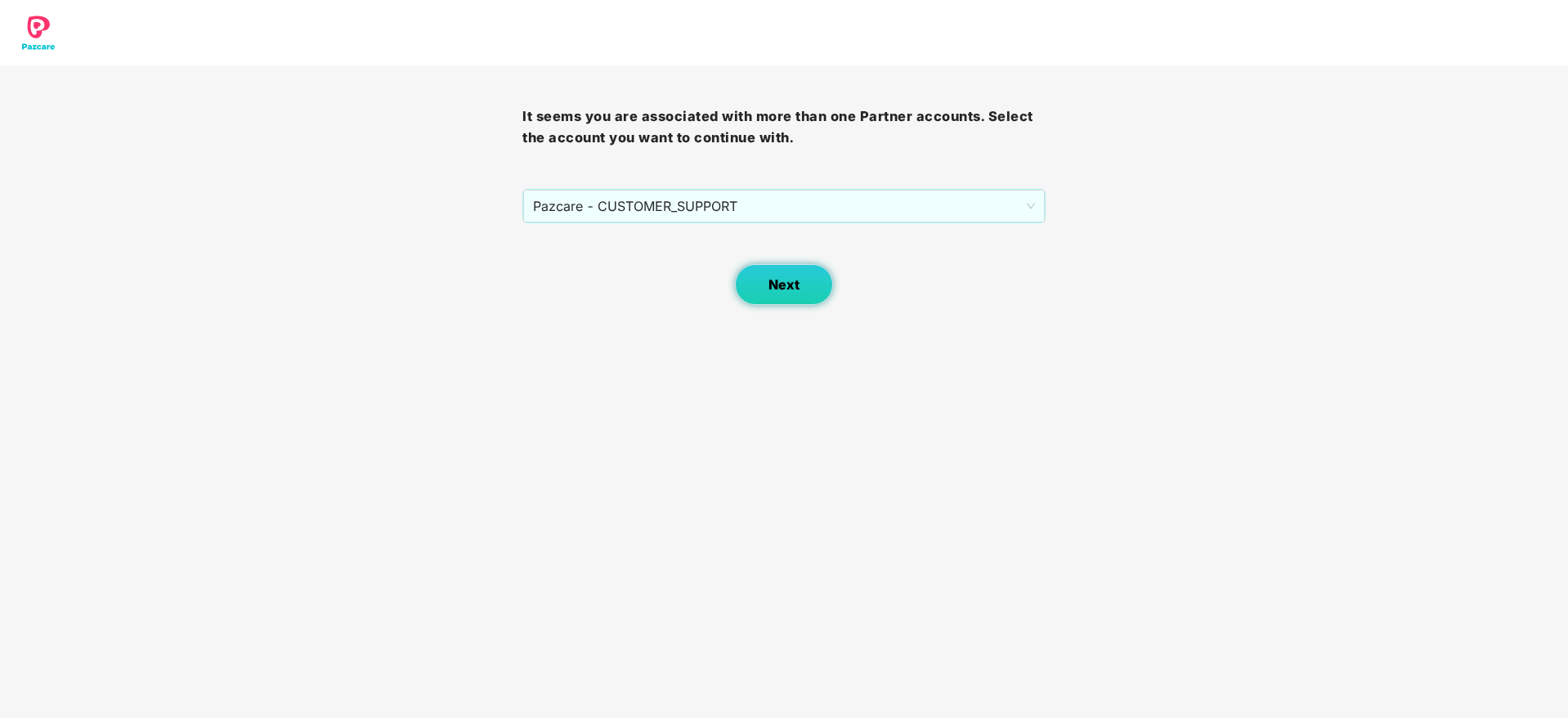
click at [786, 289] on span "Next" at bounding box center [784, 284] width 31 height 16
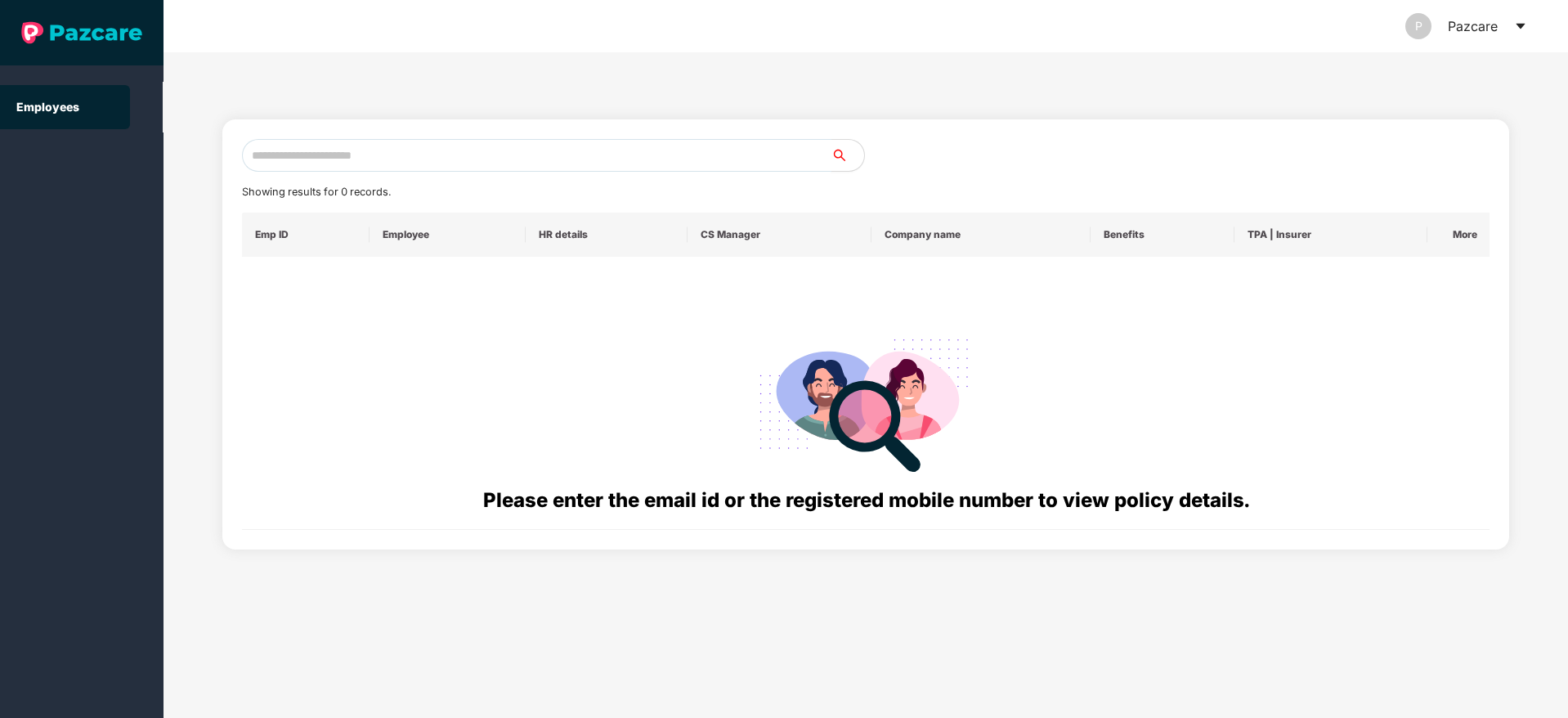
click at [466, 161] on input "text" at bounding box center [537, 155] width 590 height 33
paste input "**********"
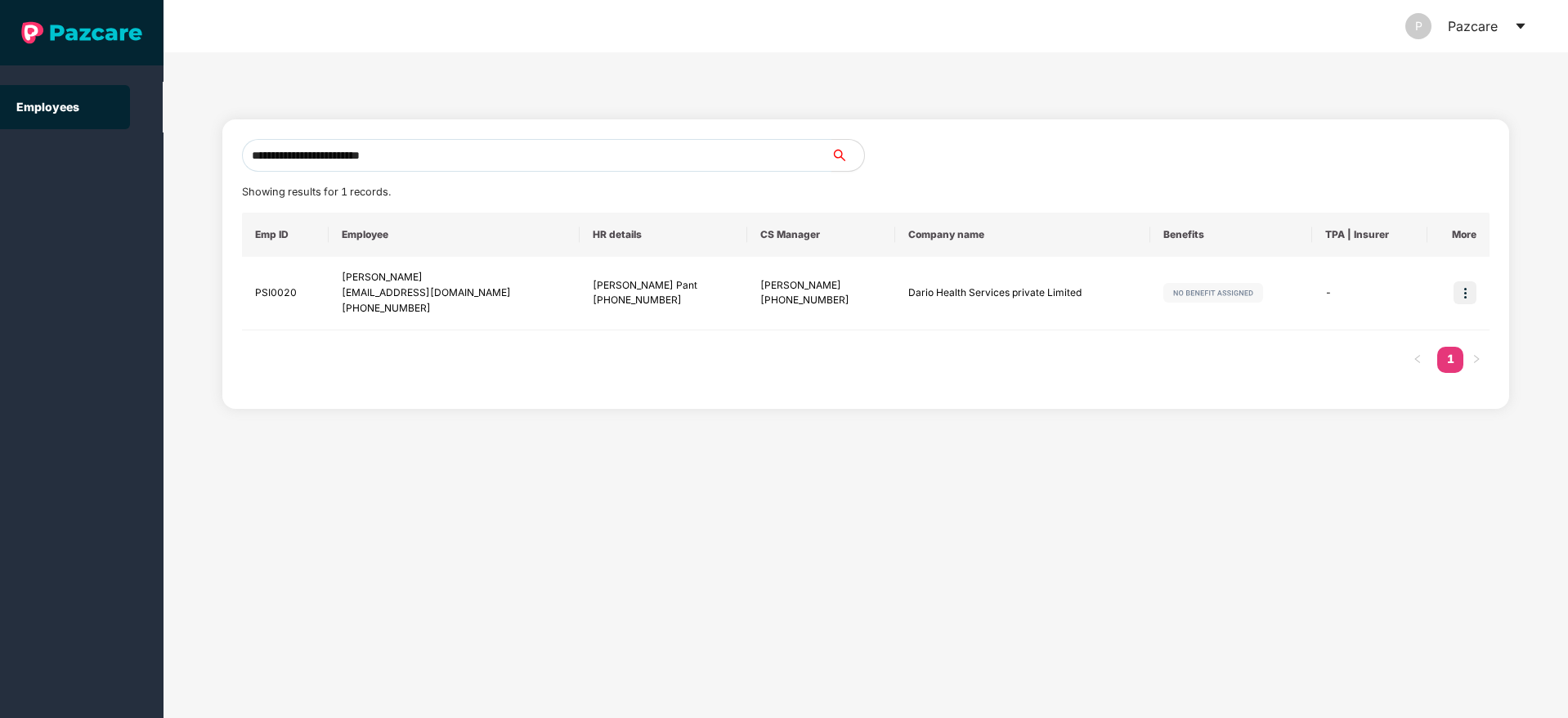
click at [418, 154] on input "**********" at bounding box center [537, 155] width 590 height 33
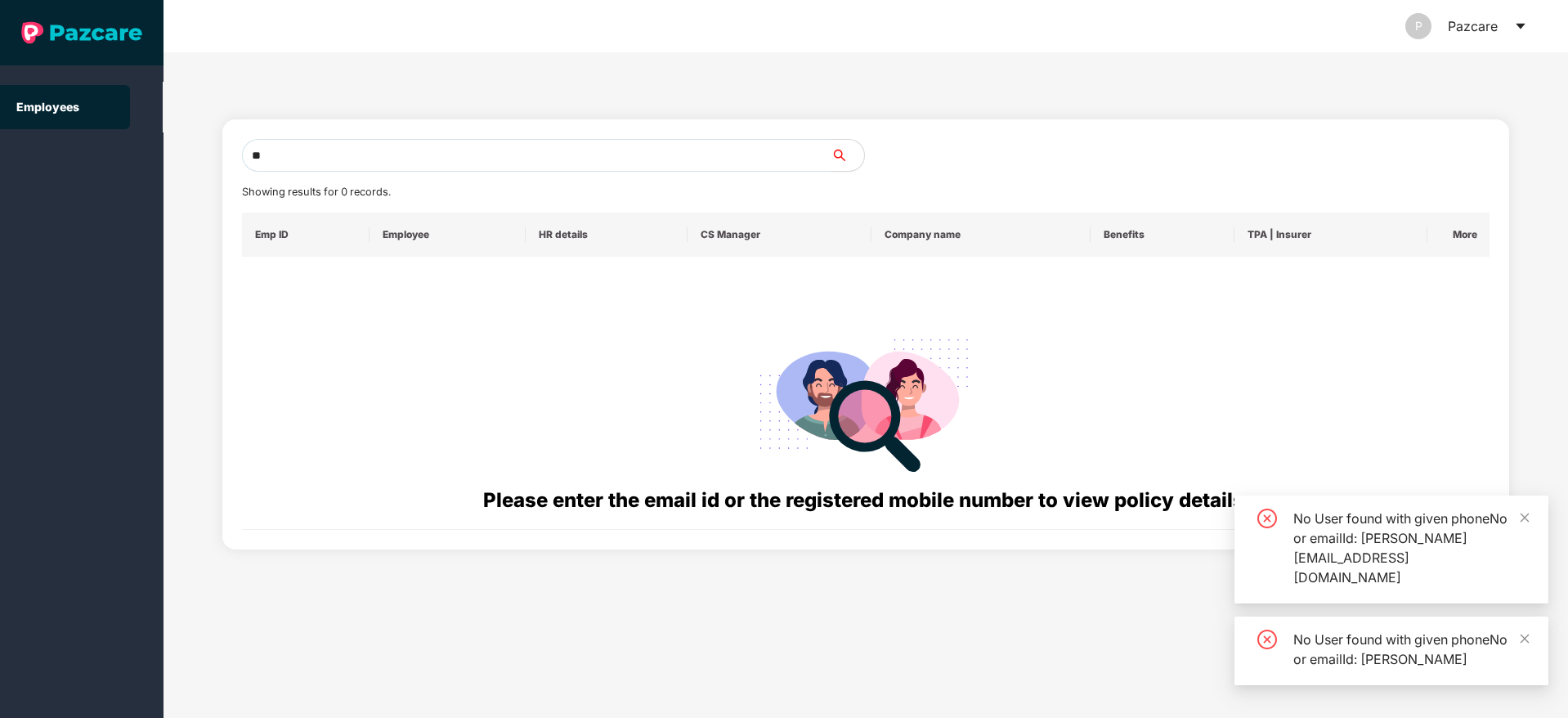
type input "*"
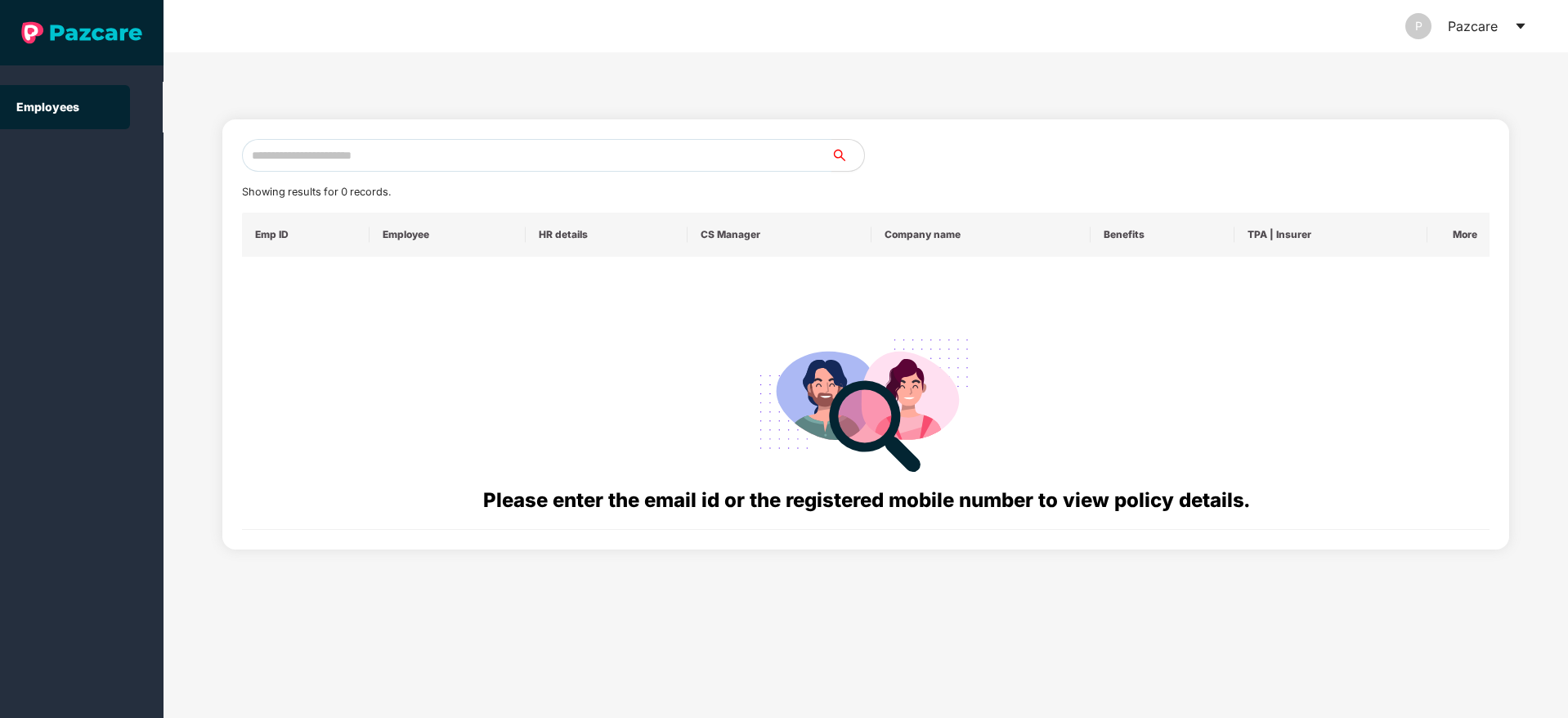
paste input "**********"
click at [266, 153] on input "**********" at bounding box center [537, 155] width 590 height 33
click at [336, 151] on input "**********" at bounding box center [537, 155] width 590 height 33
type input "*"
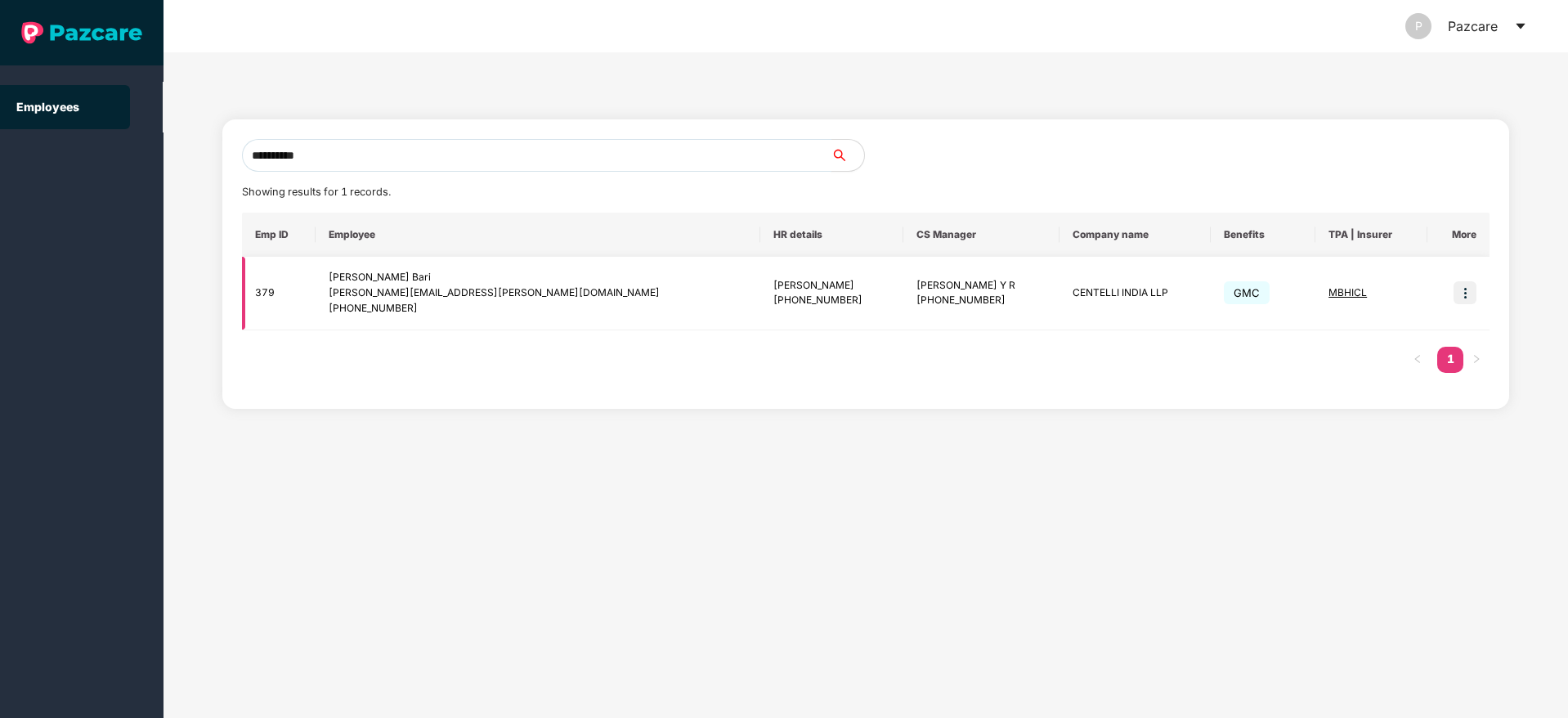
type input "**********"
click at [1466, 294] on img at bounding box center [1465, 293] width 22 height 22
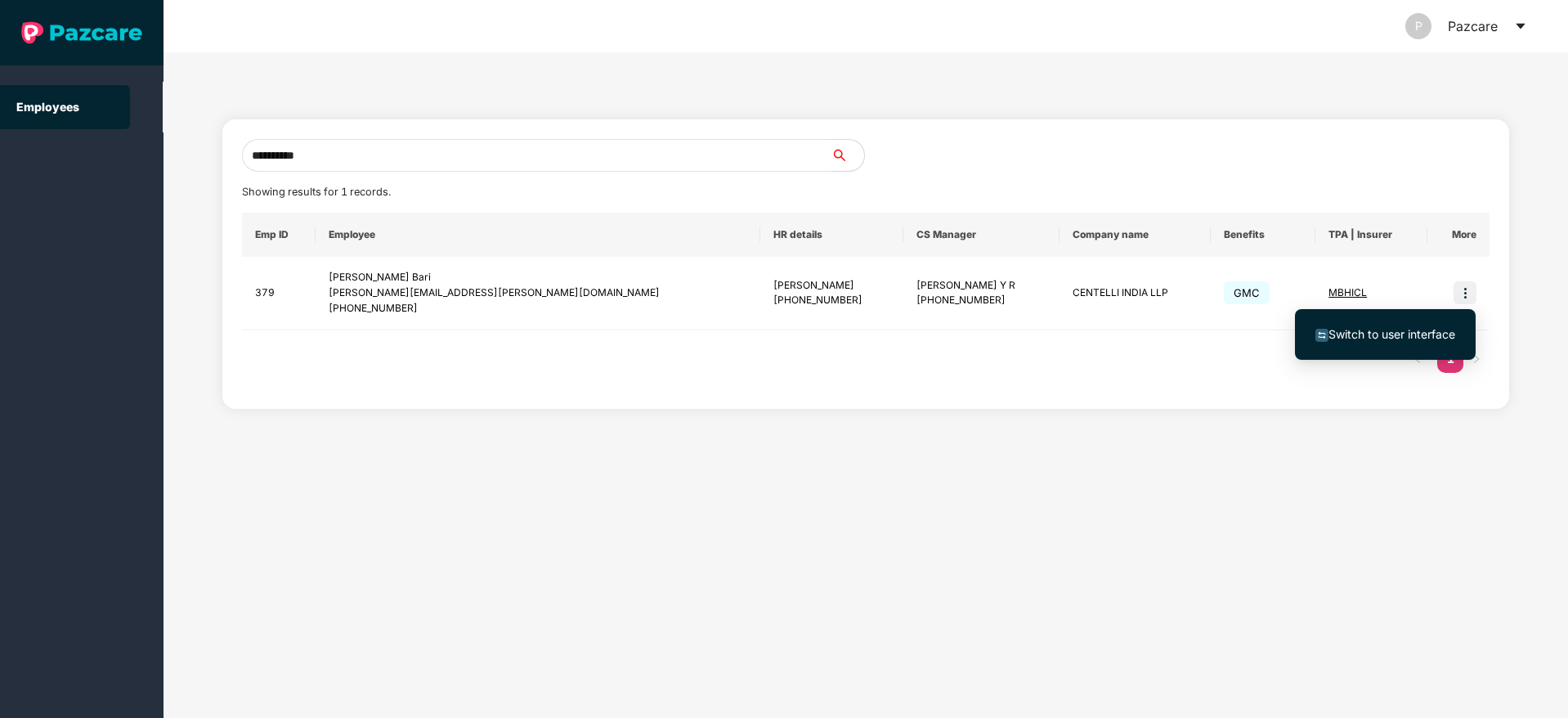
click at [1387, 331] on span "Switch to user interface" at bounding box center [1392, 334] width 127 height 14
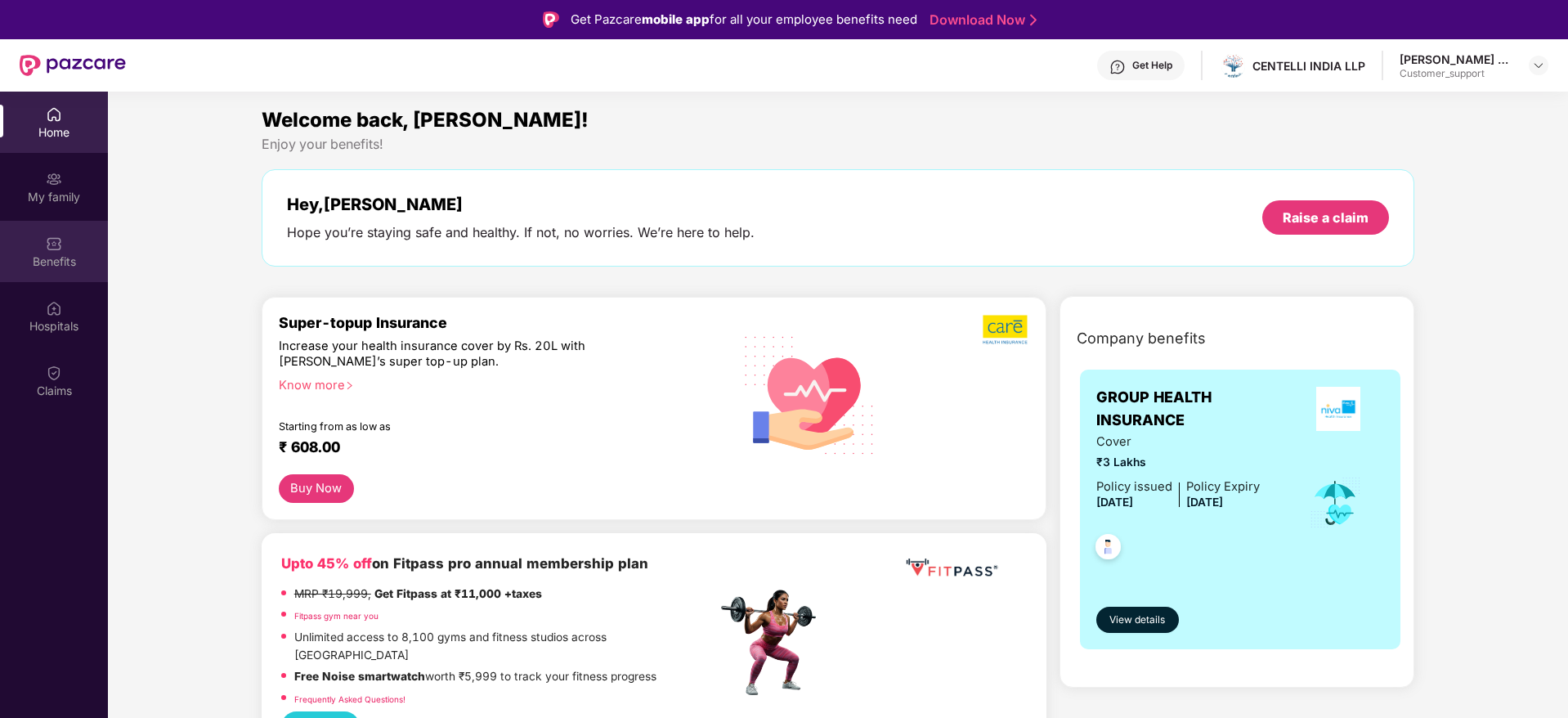
click at [63, 270] on div "Benefits" at bounding box center [53, 251] width 108 height 62
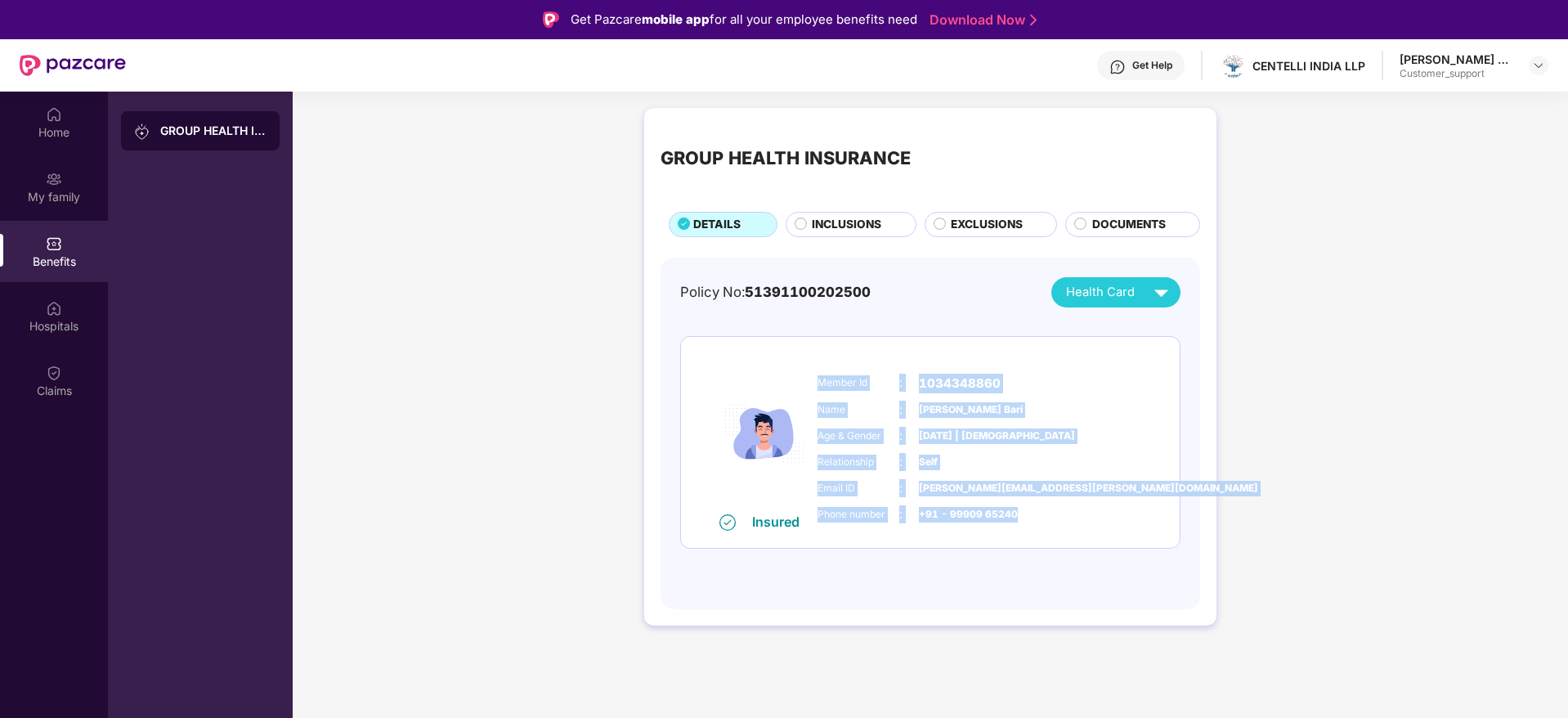
drag, startPoint x: 1026, startPoint y: 521, endPoint x: 817, endPoint y: 378, distance: 253.2
click at [817, 378] on div "Member Id : 1034348860 Name : Rishabh Rawat Bari Age & Gender : 24 Aug 2004 | M…" at bounding box center [980, 449] width 333 height 166
copy div "Member Id : 1034348860 Name : Rishabh Rawat Bari Age & Gender : 24 Aug 2004 | M…"
click at [60, 114] on img at bounding box center [53, 114] width 16 height 16
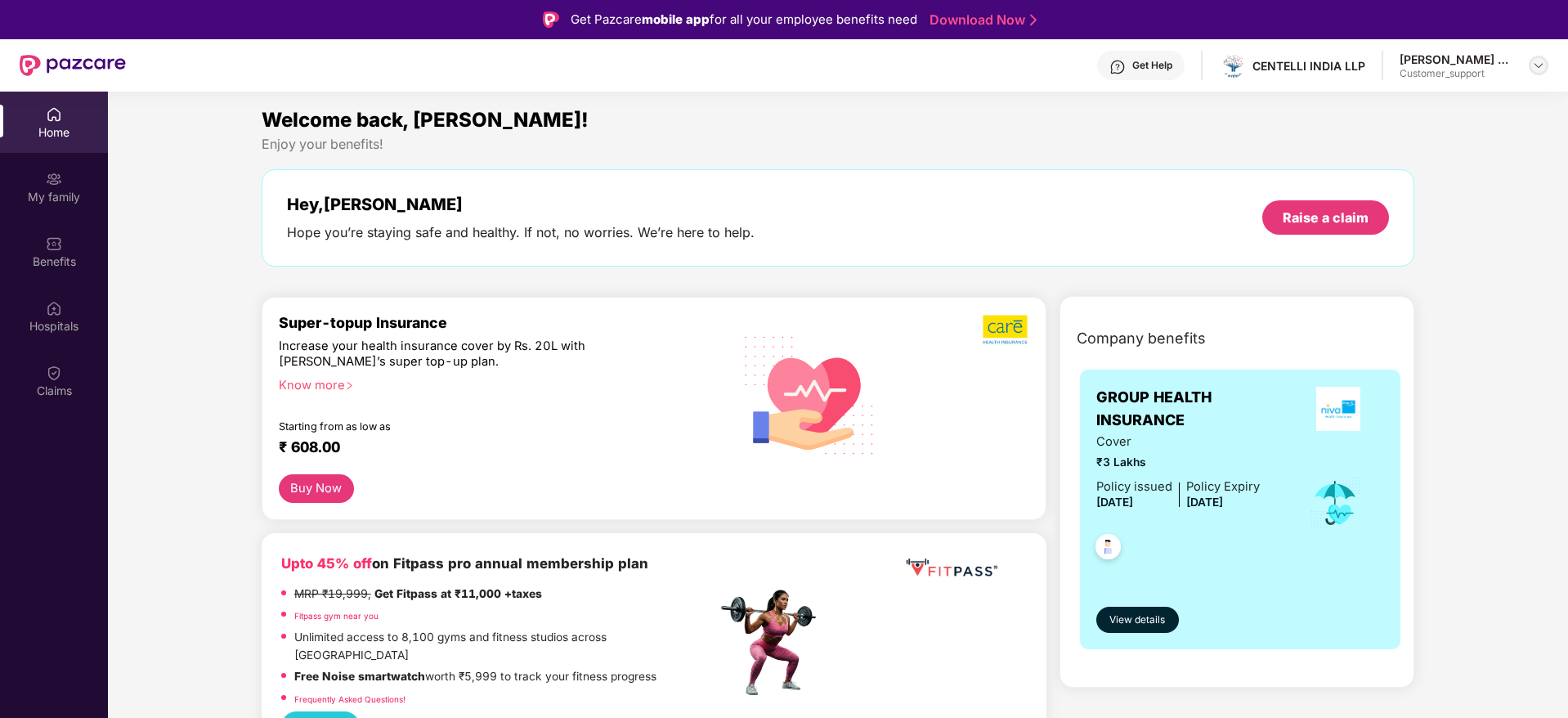
click at [1537, 63] on img at bounding box center [1539, 65] width 13 height 13
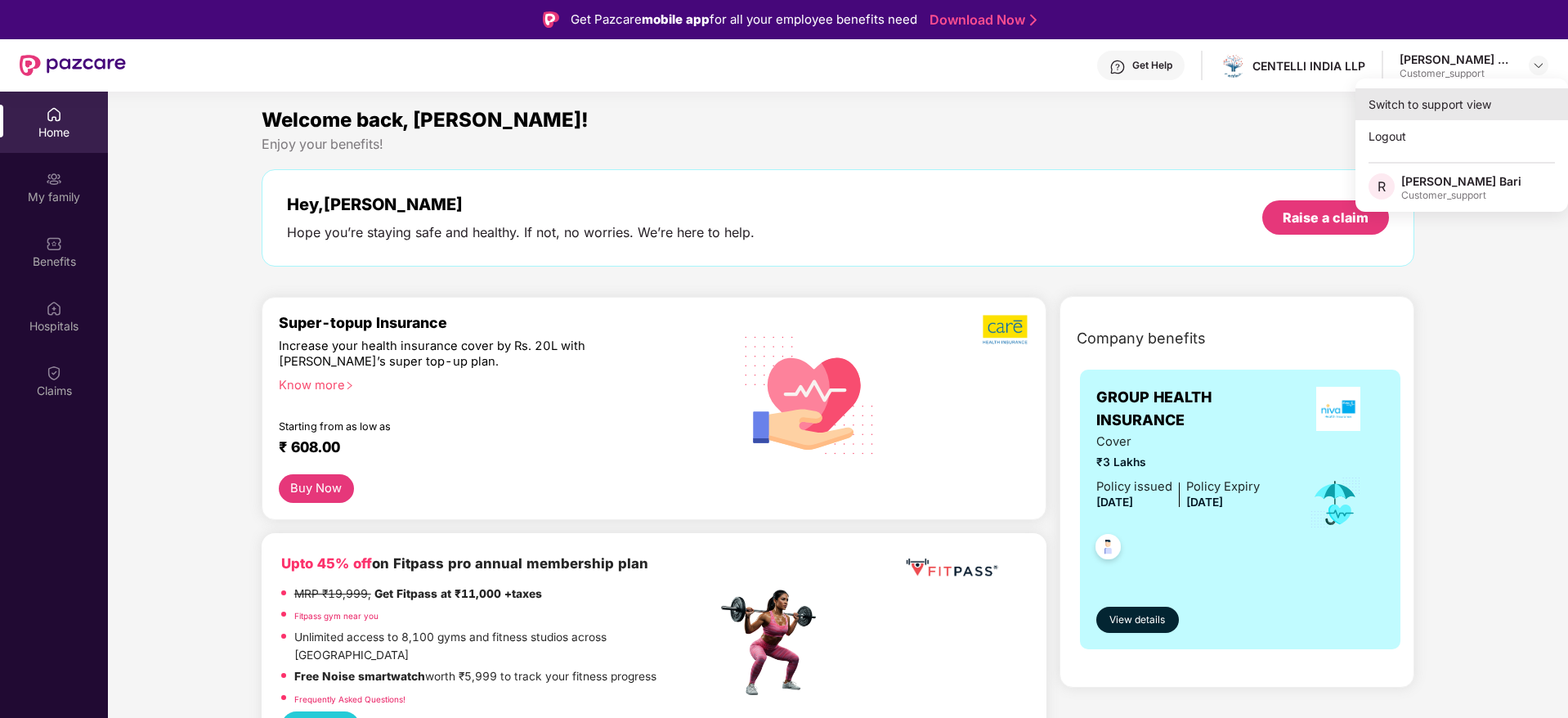
click at [1458, 108] on div "Switch to support view" at bounding box center [1461, 104] width 212 height 32
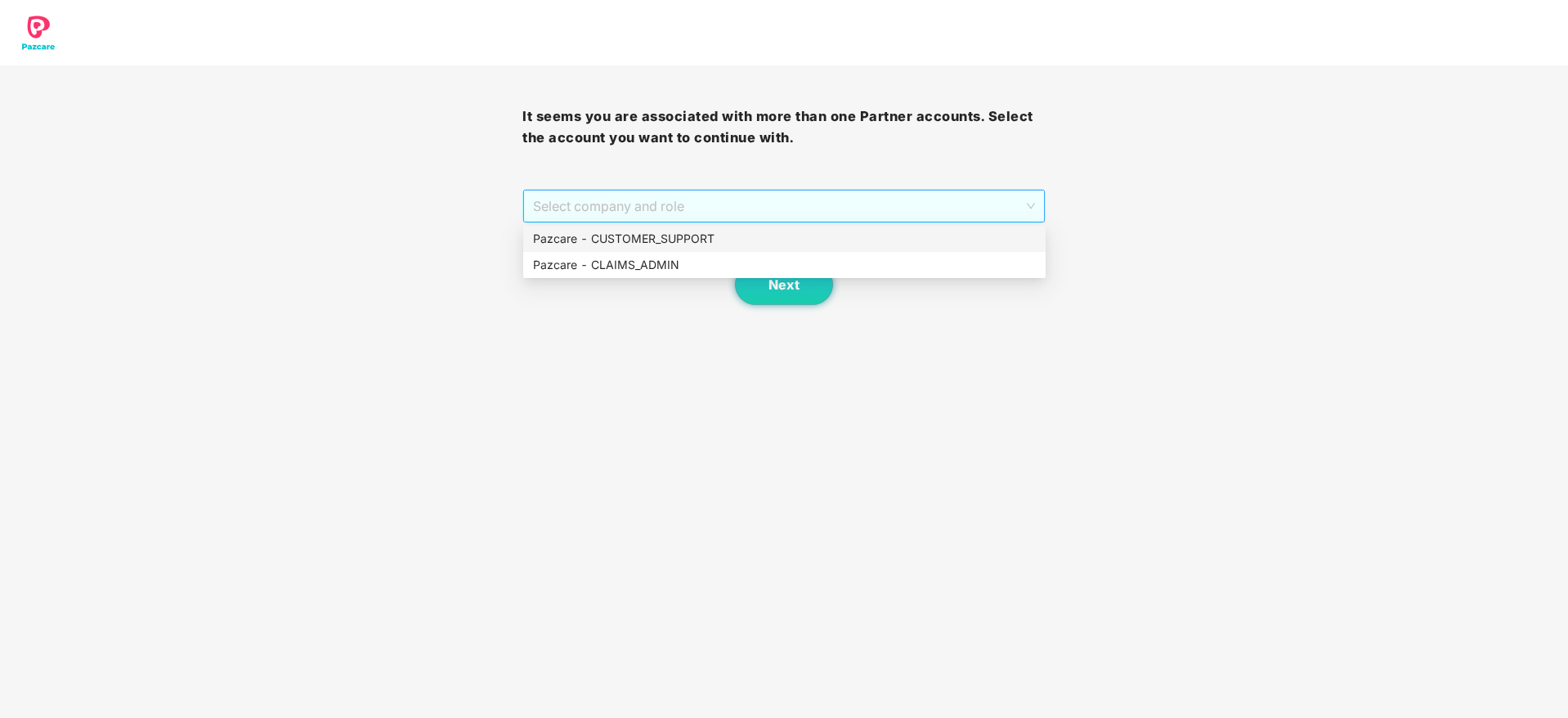
click at [823, 212] on span "Select company and role" at bounding box center [784, 206] width 501 height 31
click at [743, 237] on div "Pazcare - CUSTOMER_SUPPORT" at bounding box center [784, 238] width 503 height 18
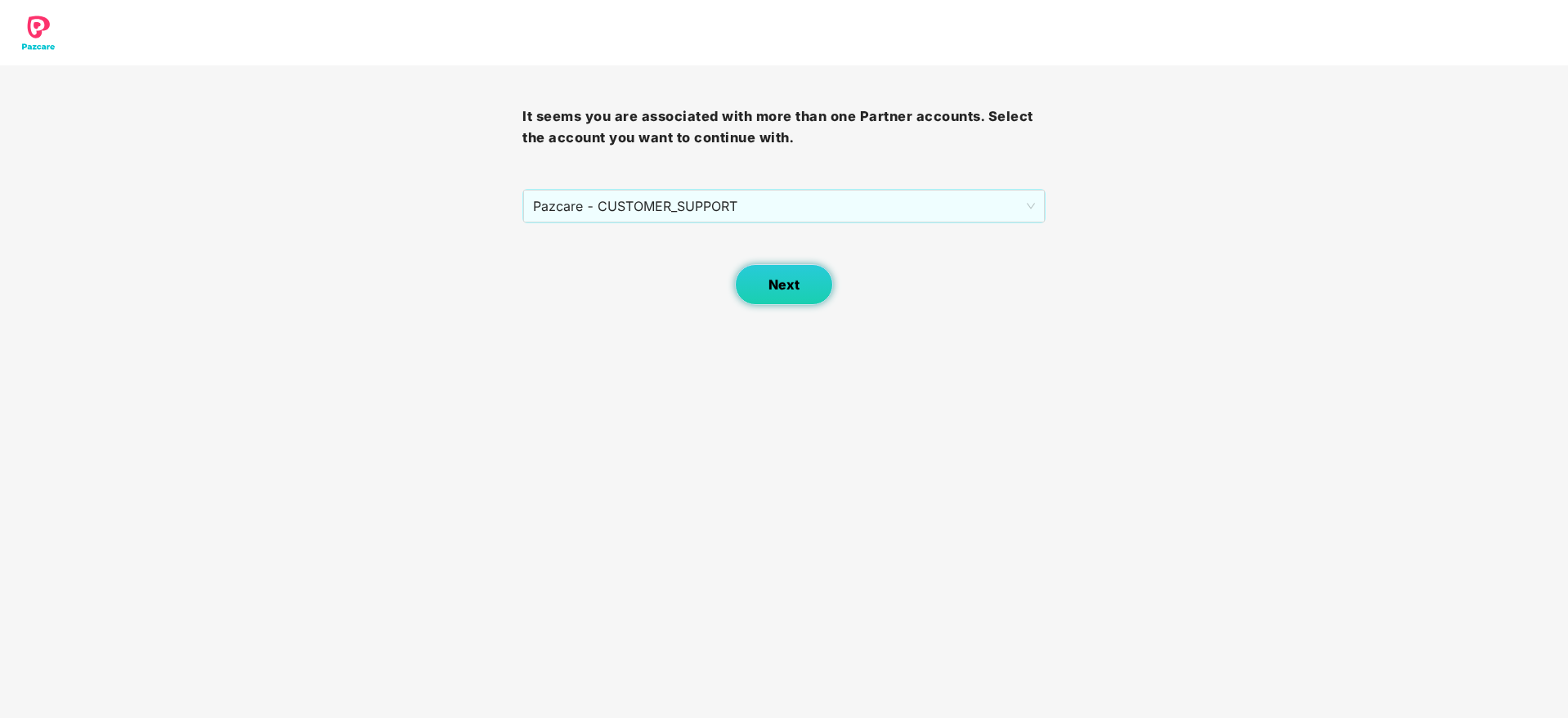
click at [778, 278] on span "Next" at bounding box center [784, 284] width 31 height 16
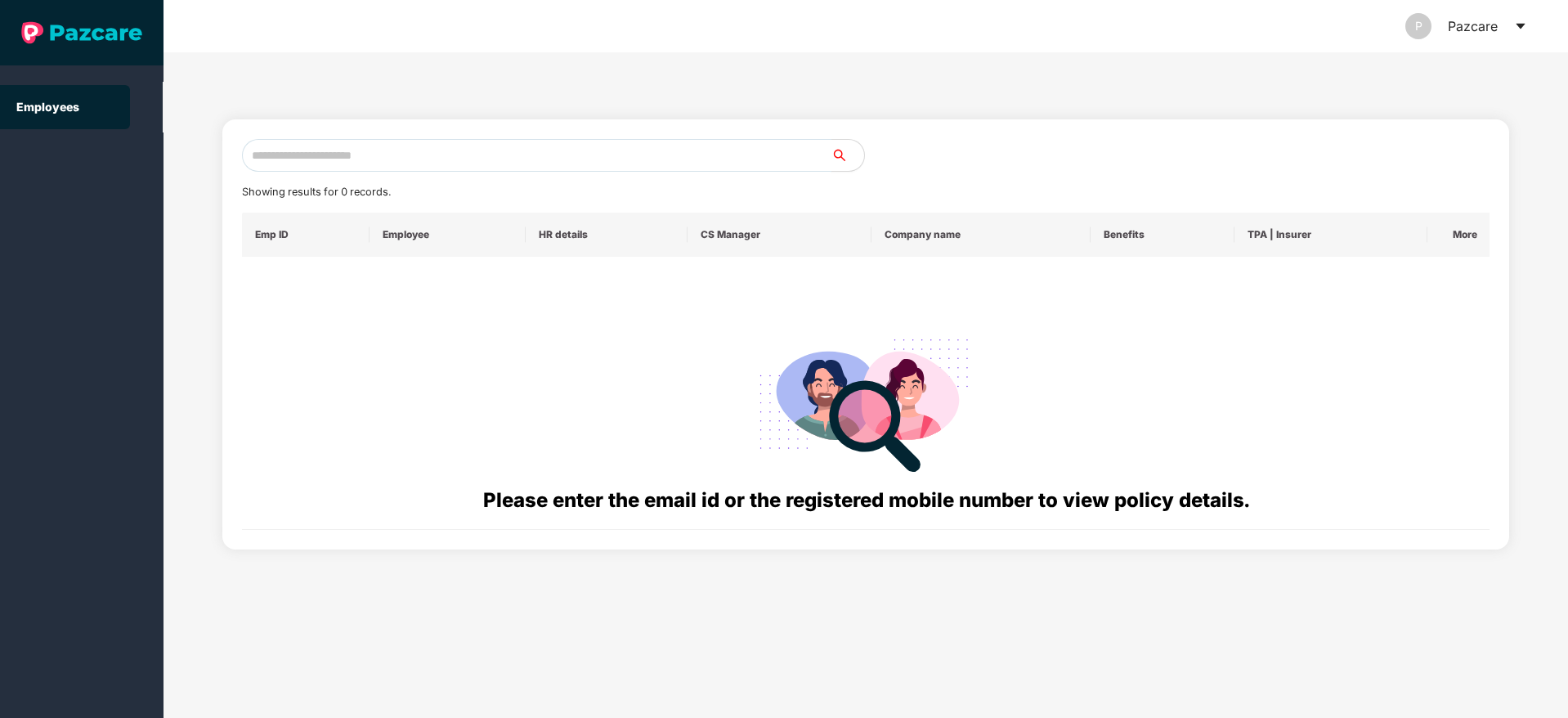
click at [338, 157] on input "text" at bounding box center [537, 155] width 590 height 33
paste input "**********"
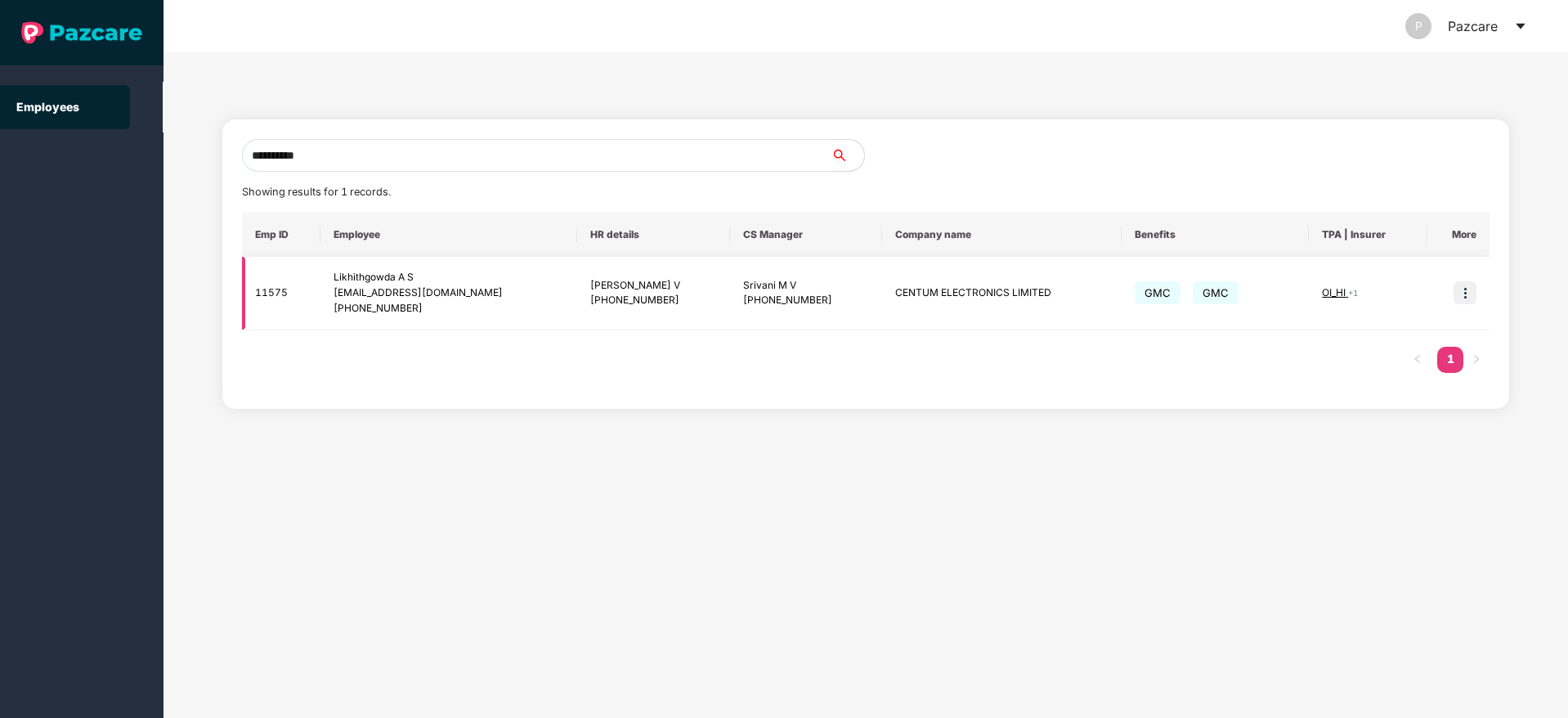
type input "**********"
click at [1468, 295] on img at bounding box center [1465, 293] width 22 height 22
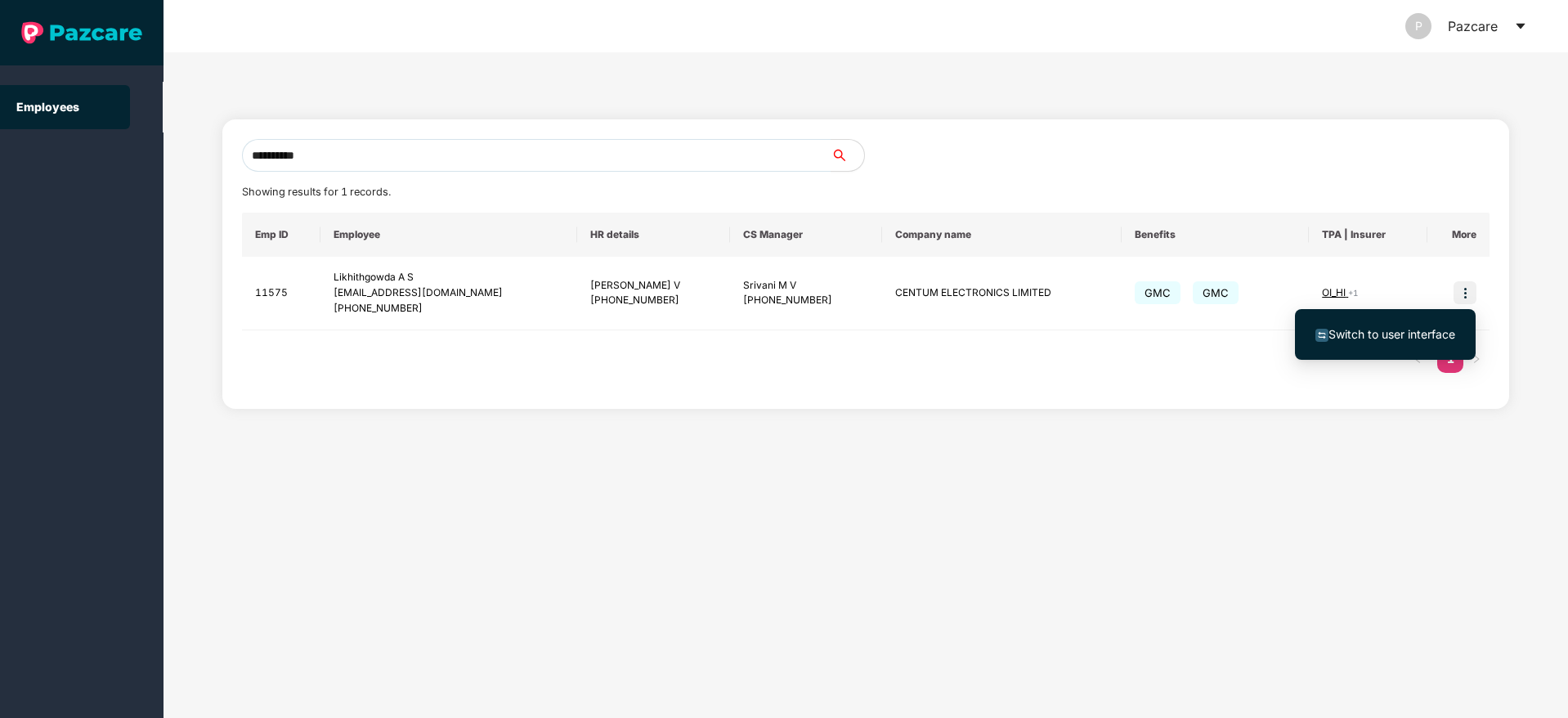
click at [1395, 334] on span "Switch to user interface" at bounding box center [1392, 334] width 127 height 14
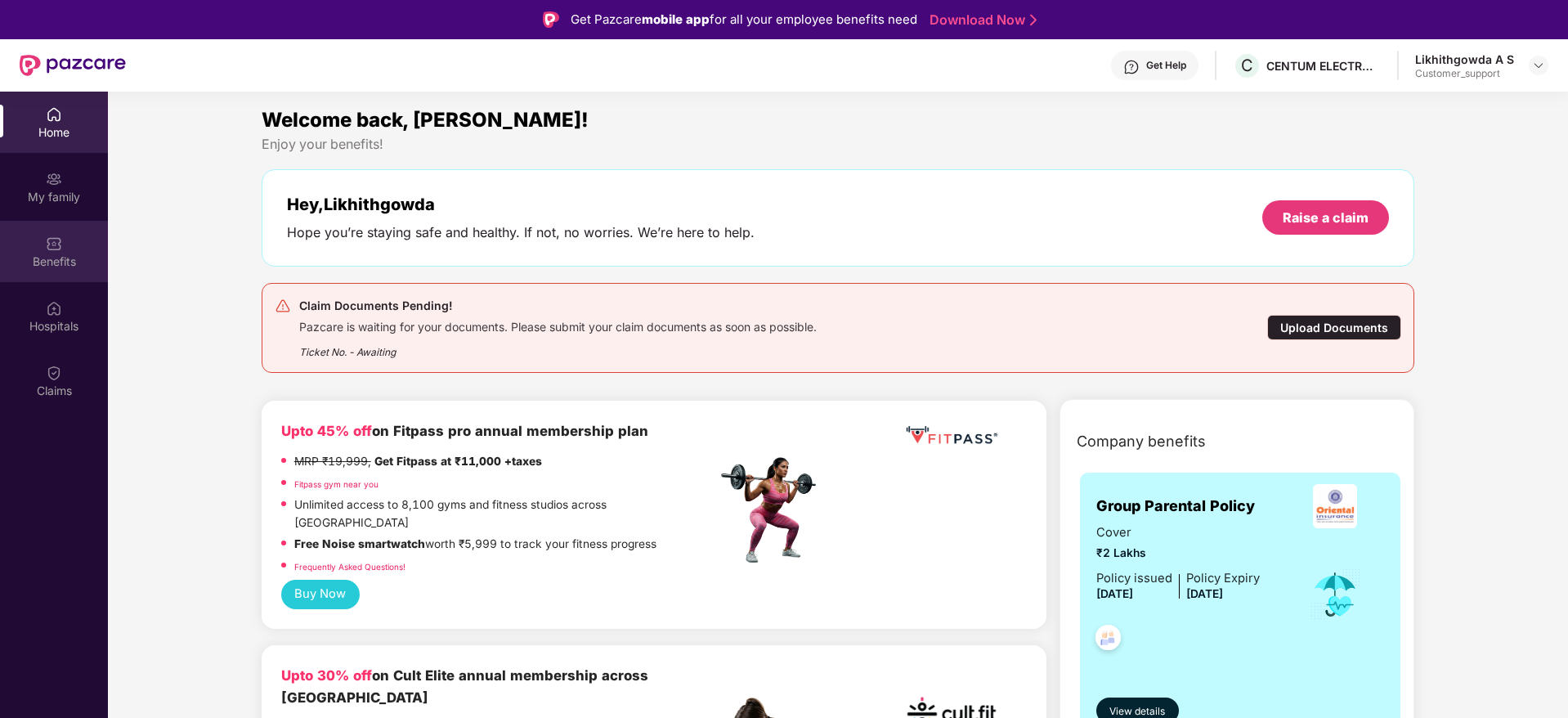
click at [68, 258] on div "Benefits" at bounding box center [53, 261] width 108 height 16
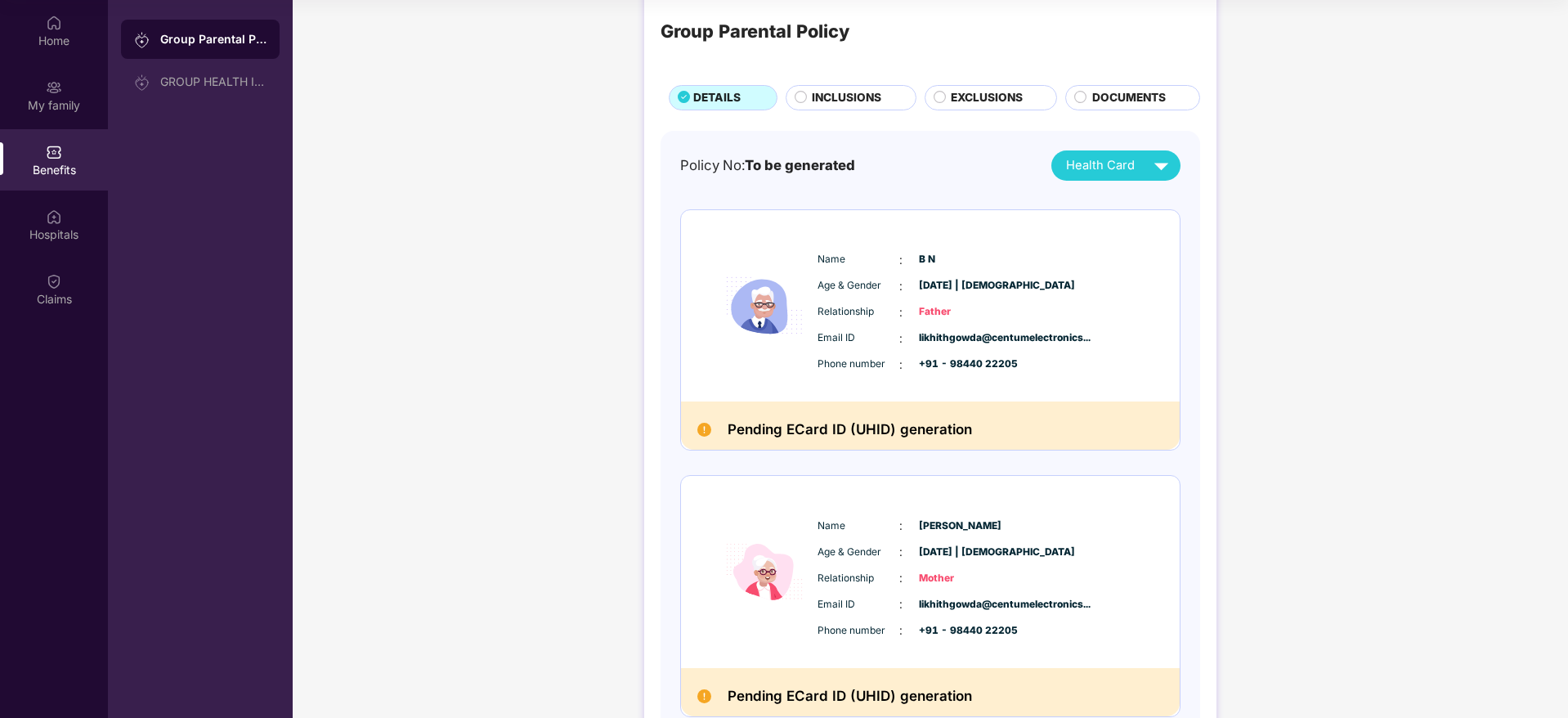
scroll to position [35, 0]
click at [50, 36] on div "Home" at bounding box center [53, 40] width 108 height 16
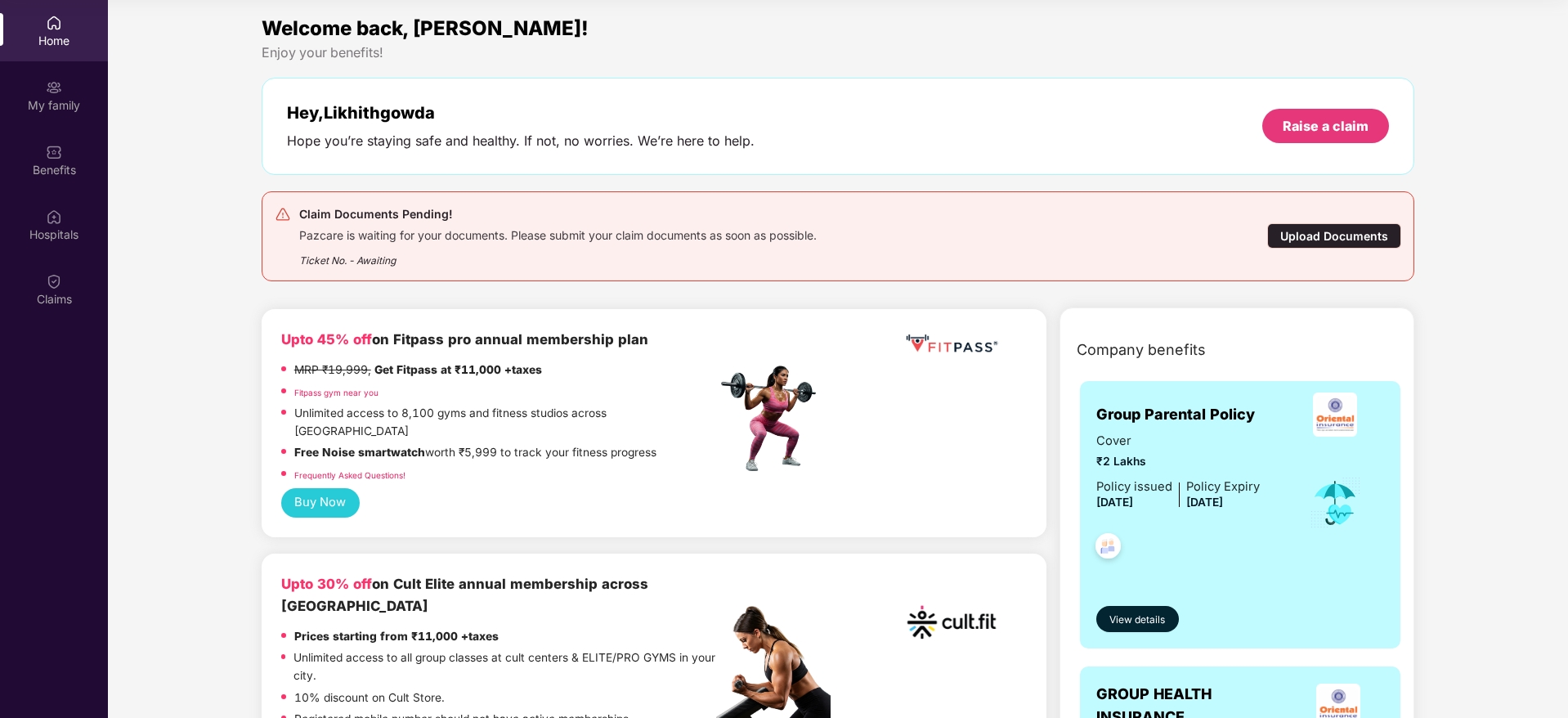
scroll to position [0, 0]
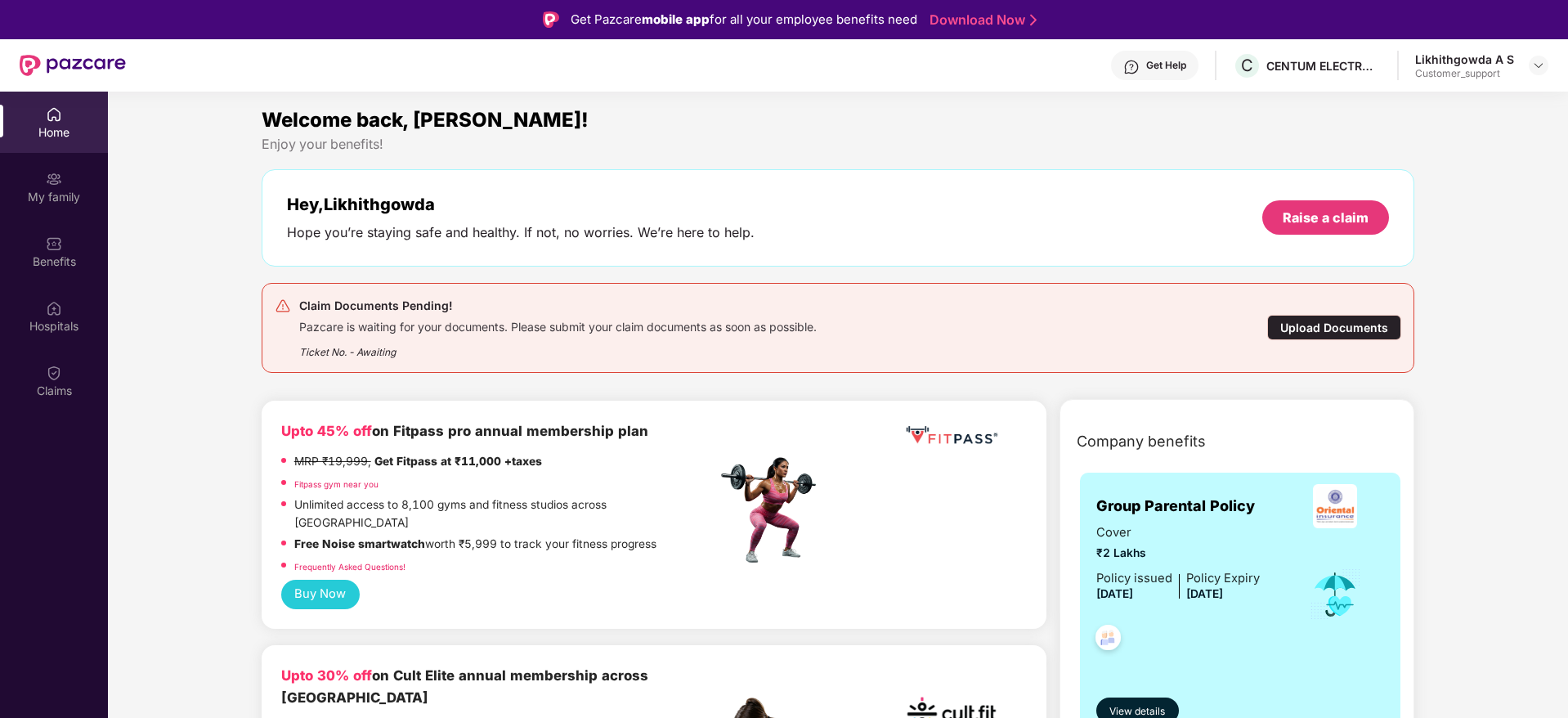
click at [1154, 64] on div "Get Help" at bounding box center [1166, 65] width 40 height 13
click at [1539, 68] on img at bounding box center [1539, 65] width 13 height 13
click at [1434, 97] on div "Switch to support view" at bounding box center [1461, 104] width 212 height 32
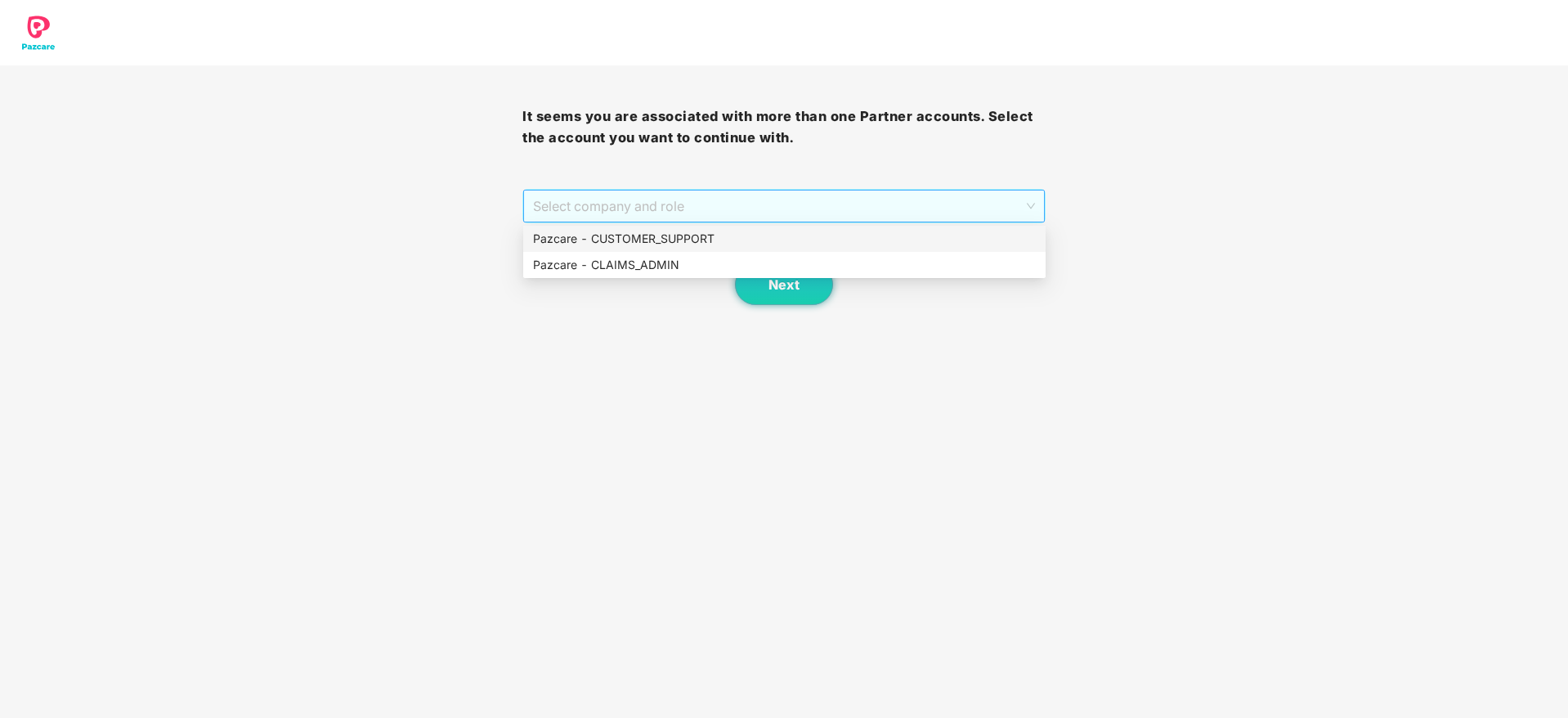
click at [798, 208] on span "Select company and role" at bounding box center [784, 206] width 501 height 31
click at [682, 235] on div "Pazcare - CUSTOMER_SUPPORT" at bounding box center [784, 238] width 503 height 18
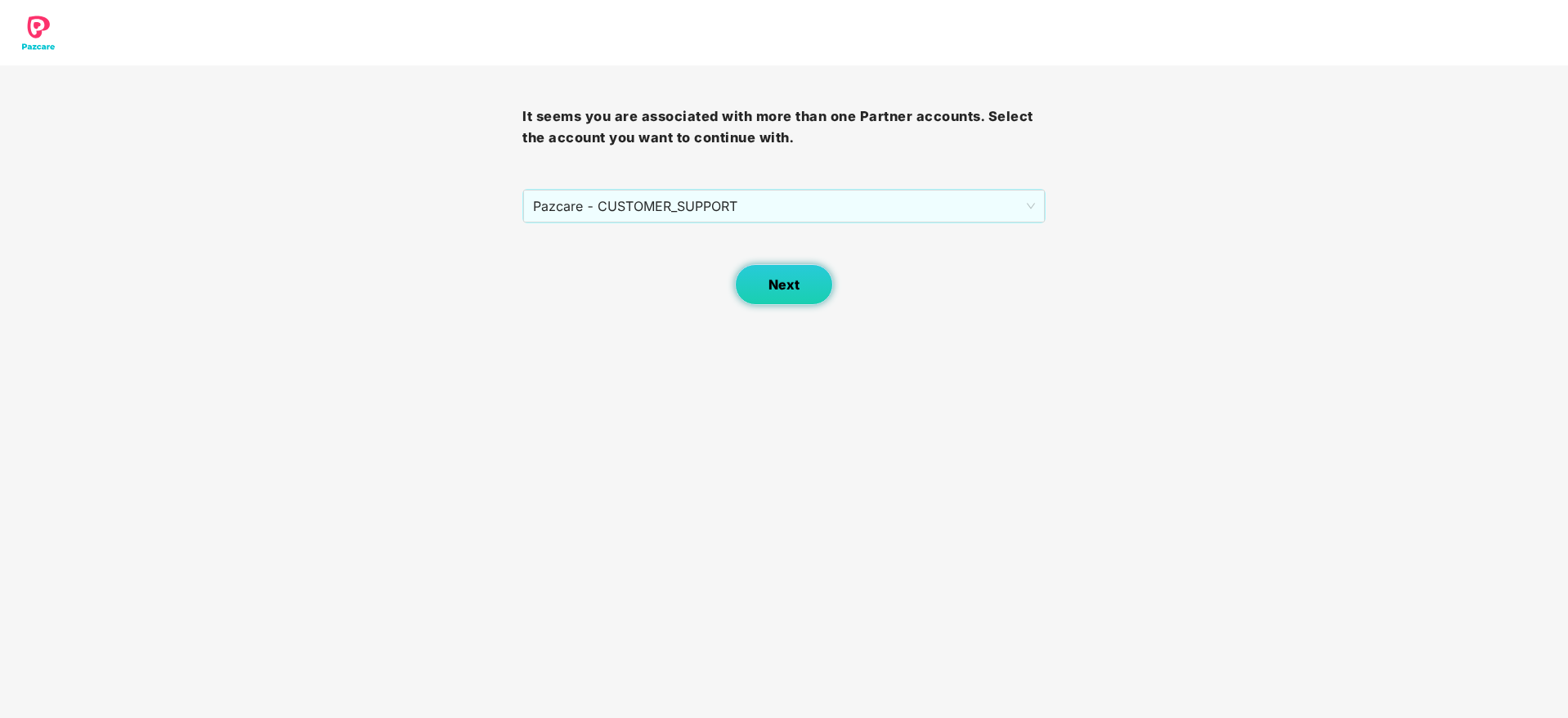
click at [792, 300] on button "Next" at bounding box center [784, 284] width 98 height 41
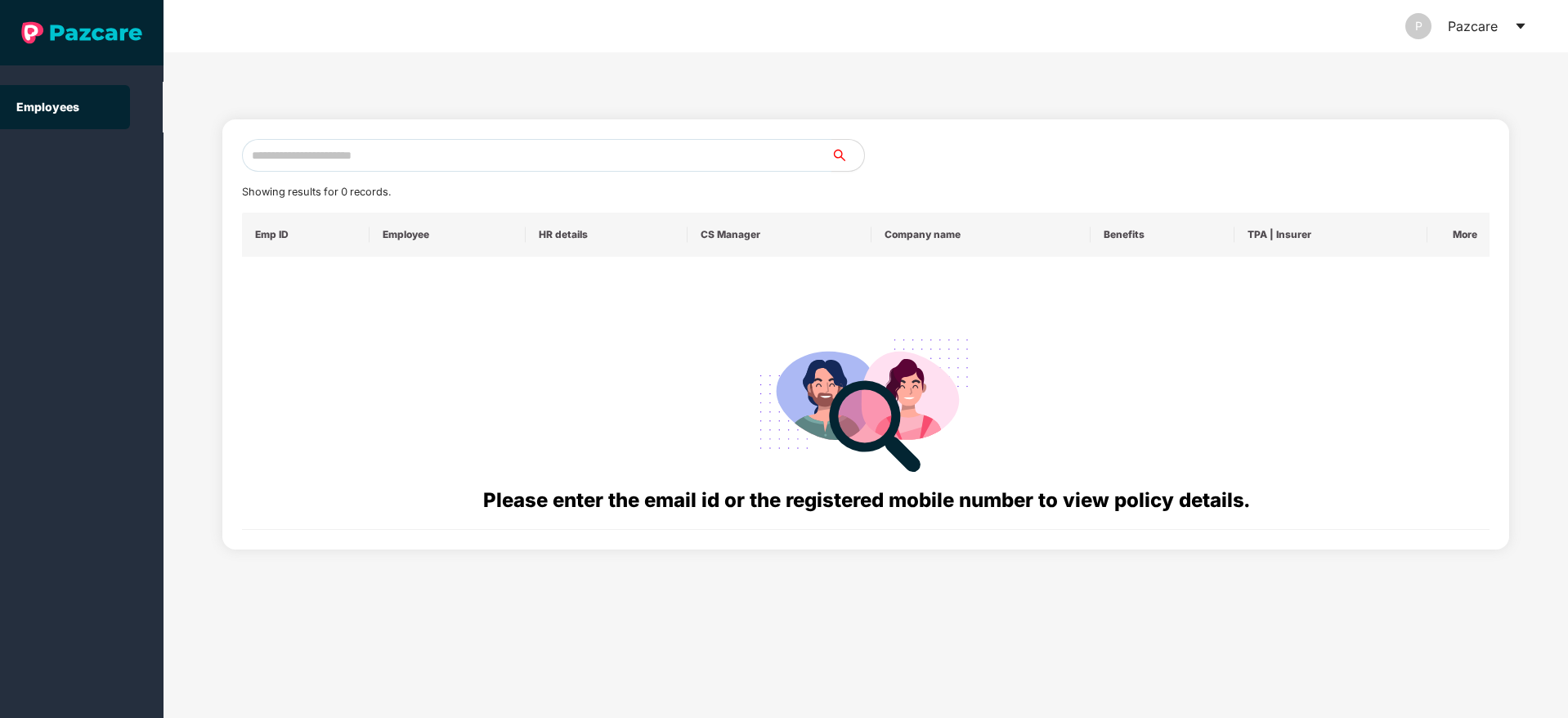
click at [284, 159] on input "text" at bounding box center [537, 155] width 590 height 33
paste input "**********"
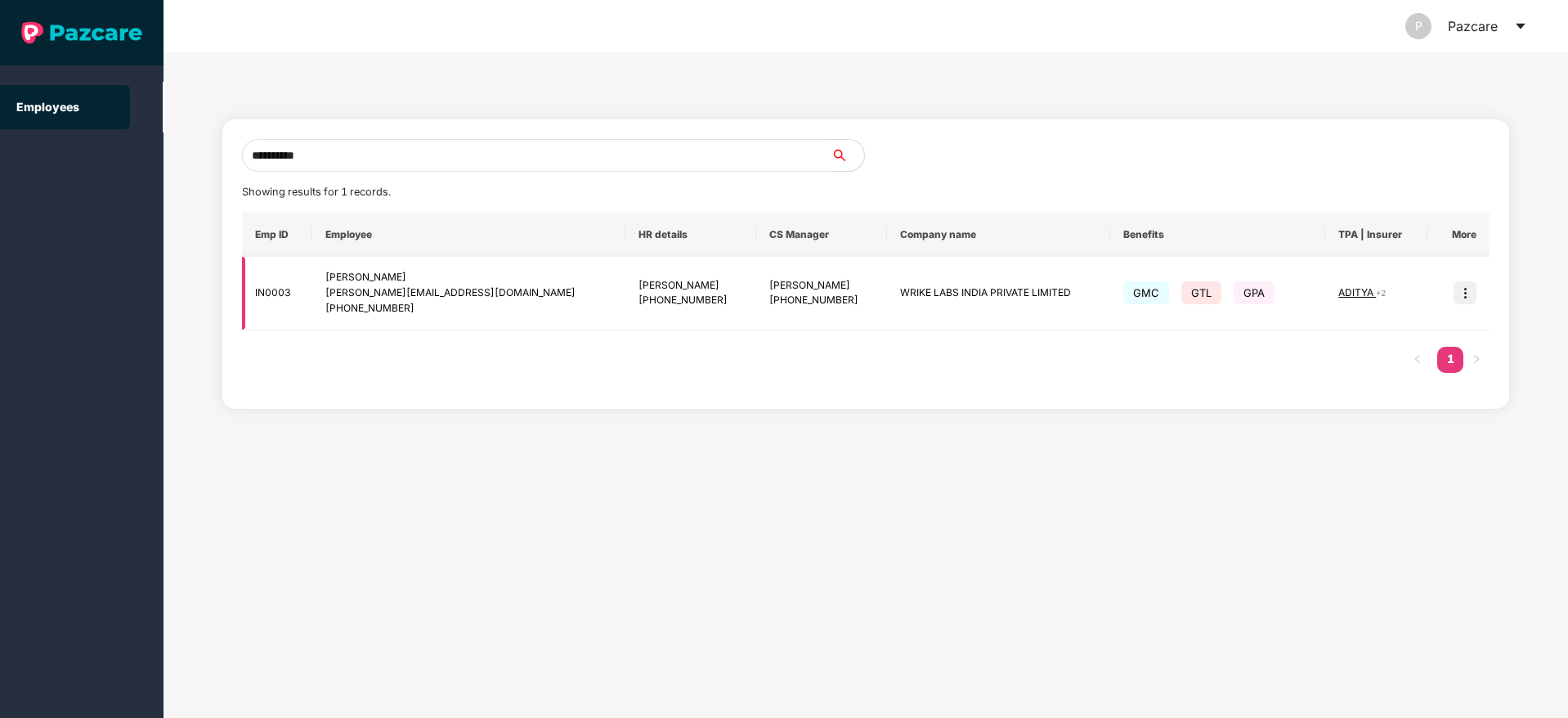
type input "**********"
click at [1460, 293] on img at bounding box center [1465, 293] width 22 height 22
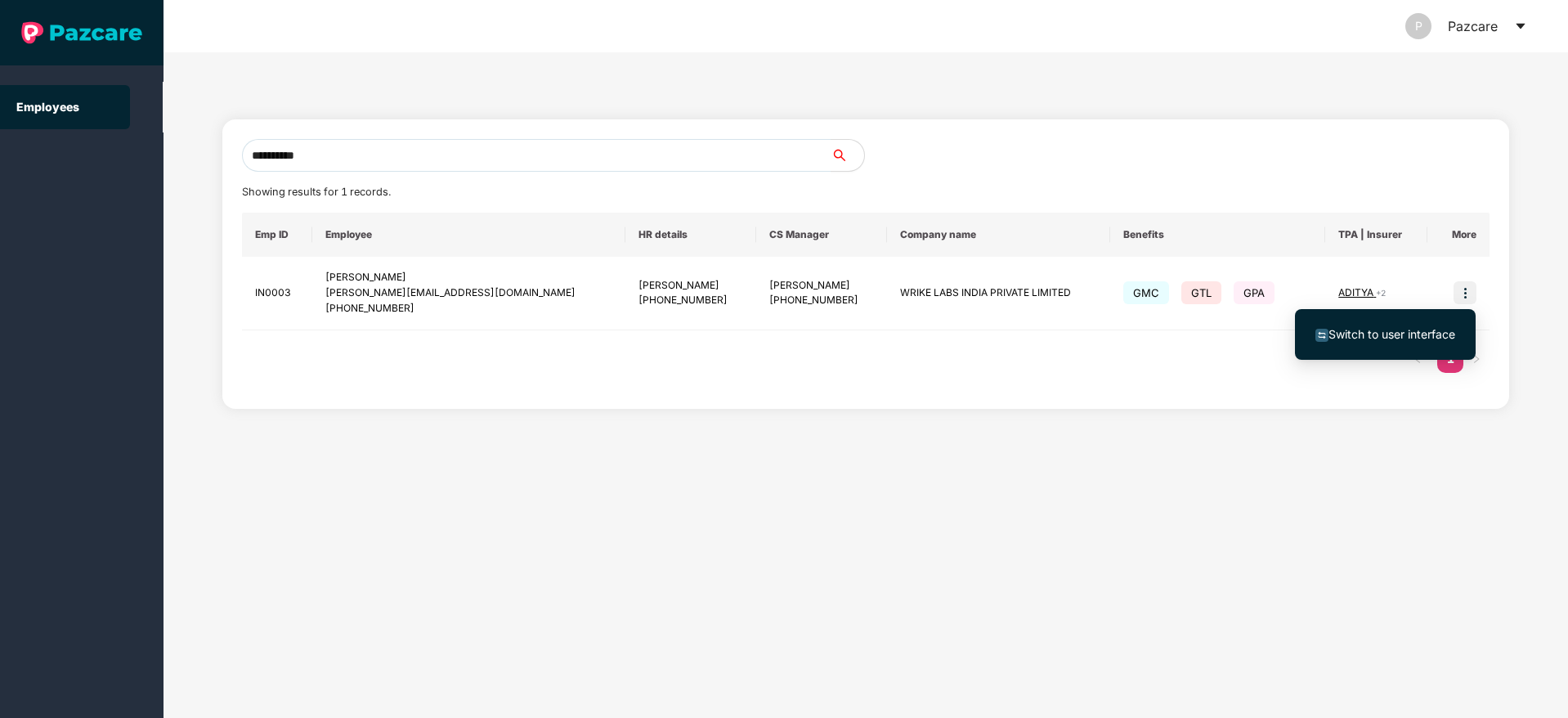
click at [1368, 339] on span "Switch to user interface" at bounding box center [1392, 334] width 127 height 14
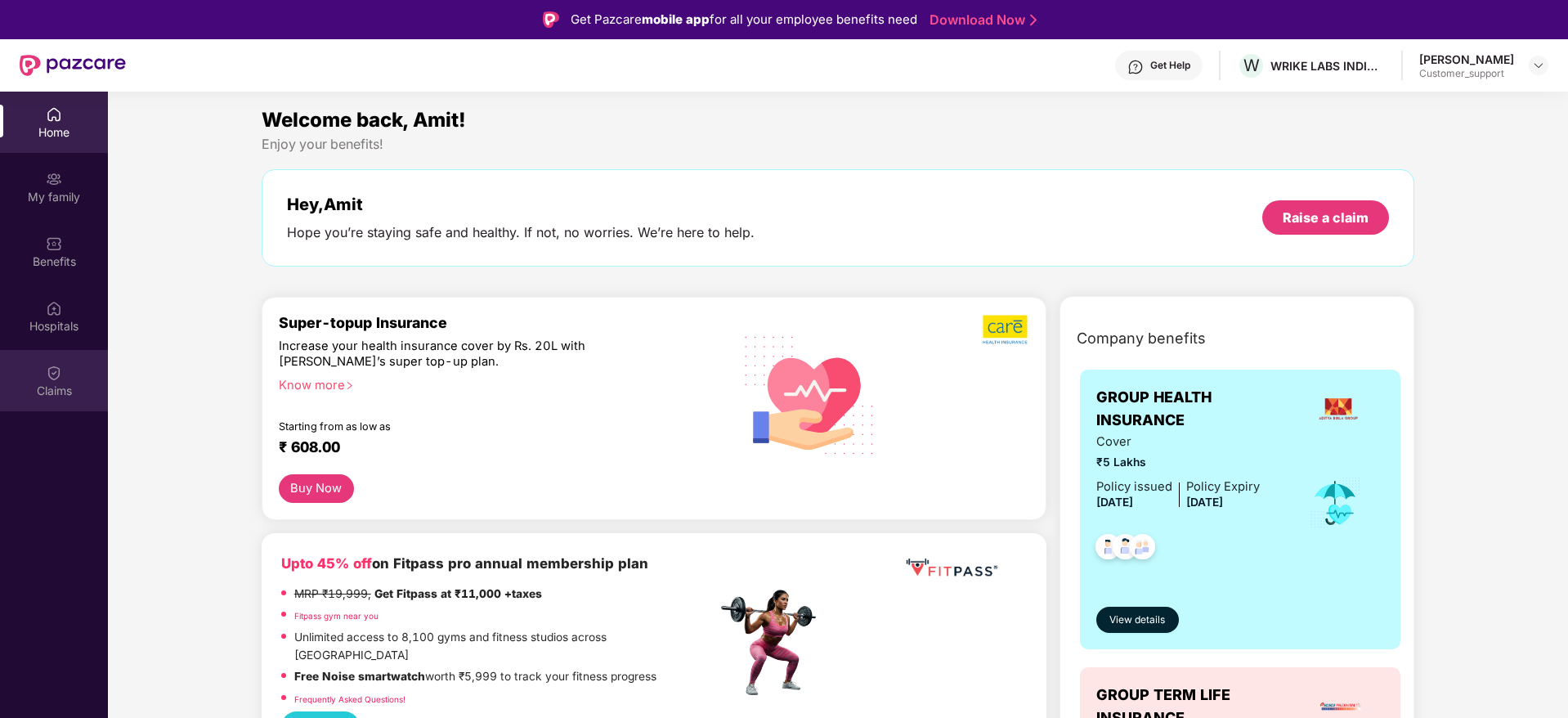
click at [55, 376] on img at bounding box center [53, 372] width 16 height 16
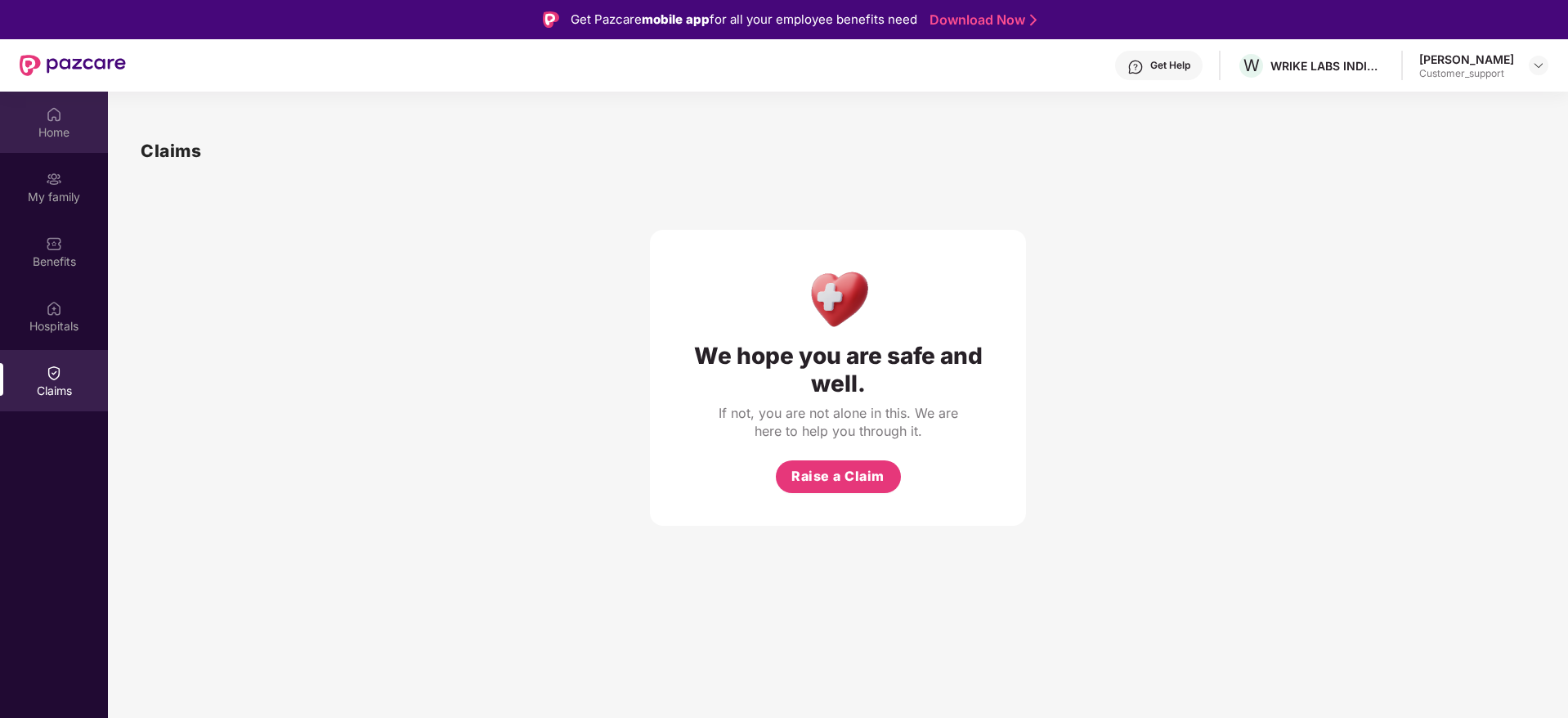
click at [53, 130] on div "Home" at bounding box center [53, 132] width 108 height 16
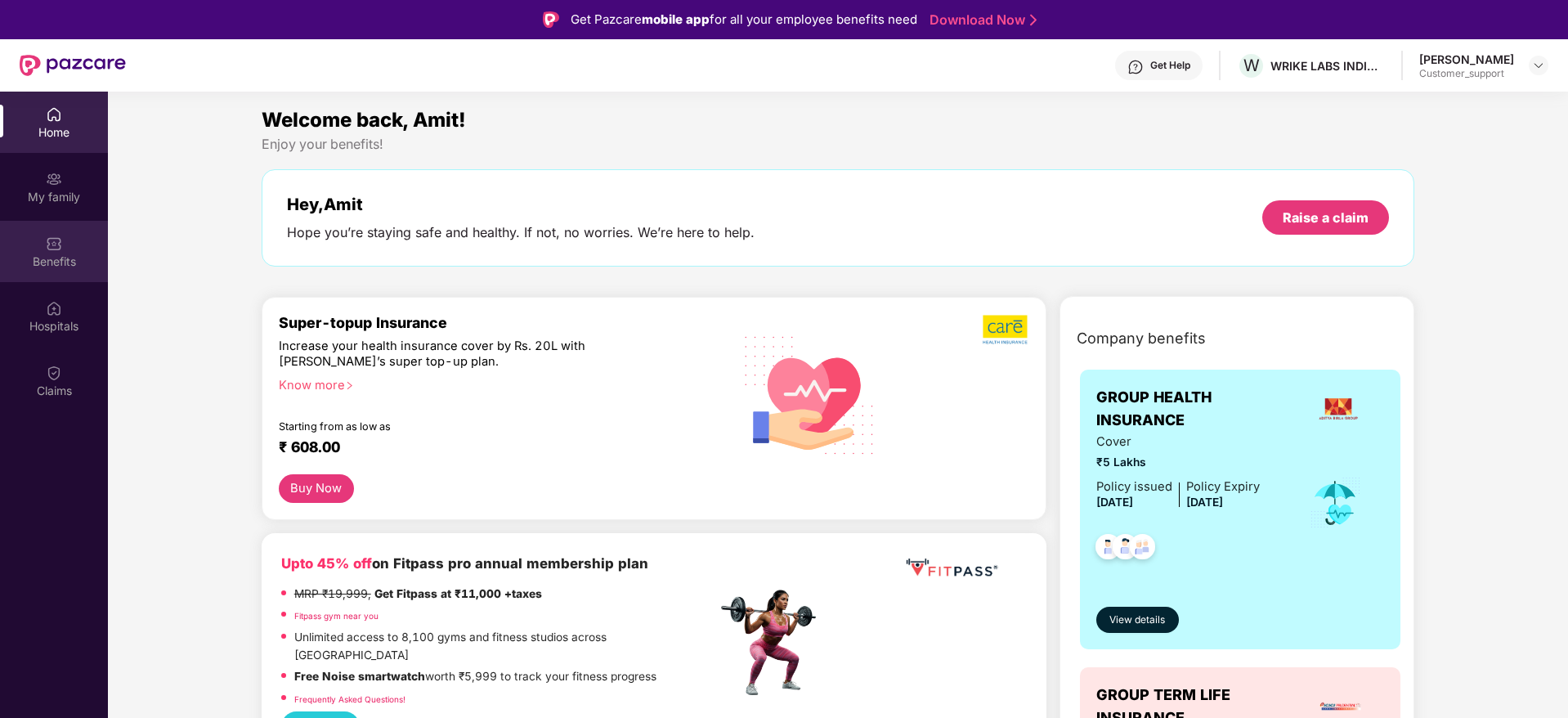
click at [65, 257] on div "Benefits" at bounding box center [53, 261] width 108 height 16
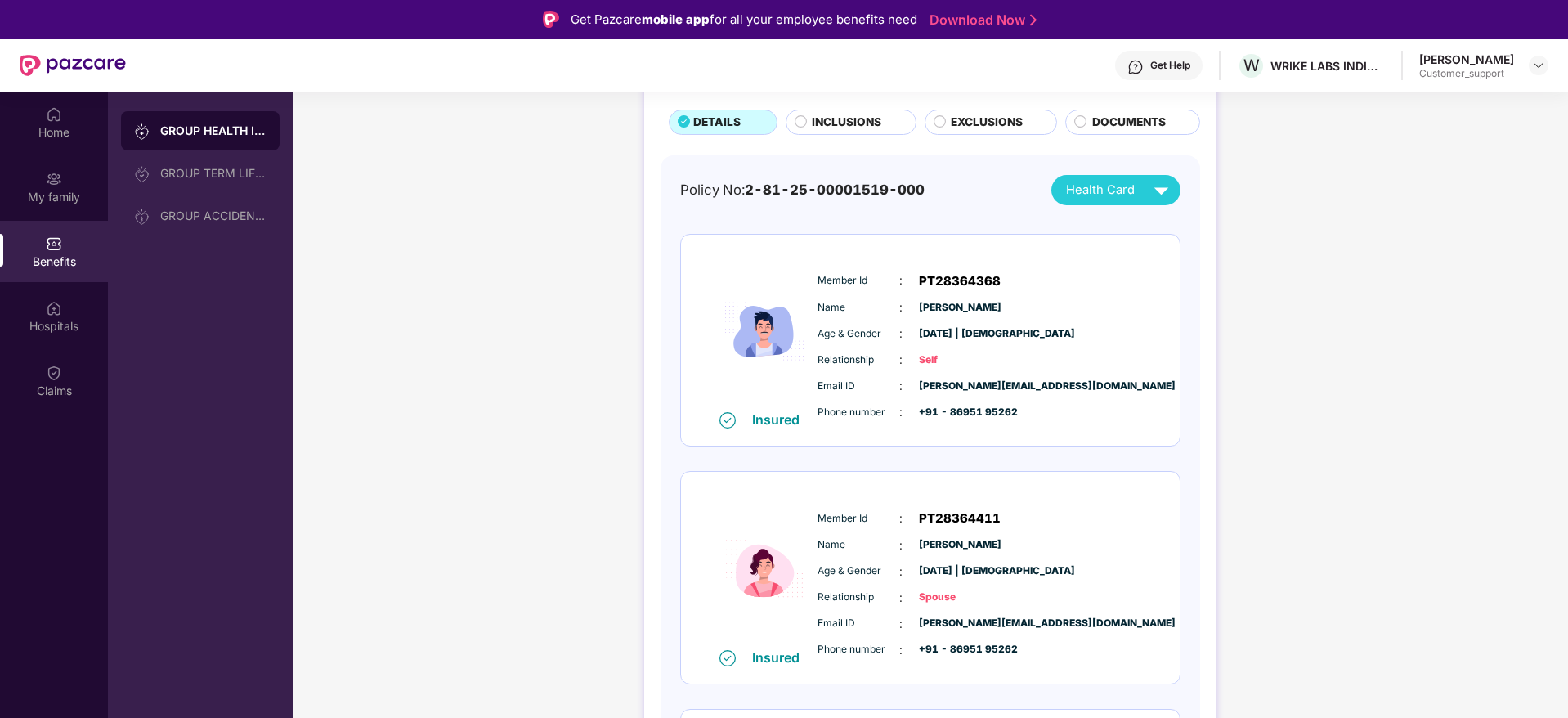
scroll to position [101, 0]
click at [842, 129] on span "INCLUSIONS" at bounding box center [846, 122] width 69 height 18
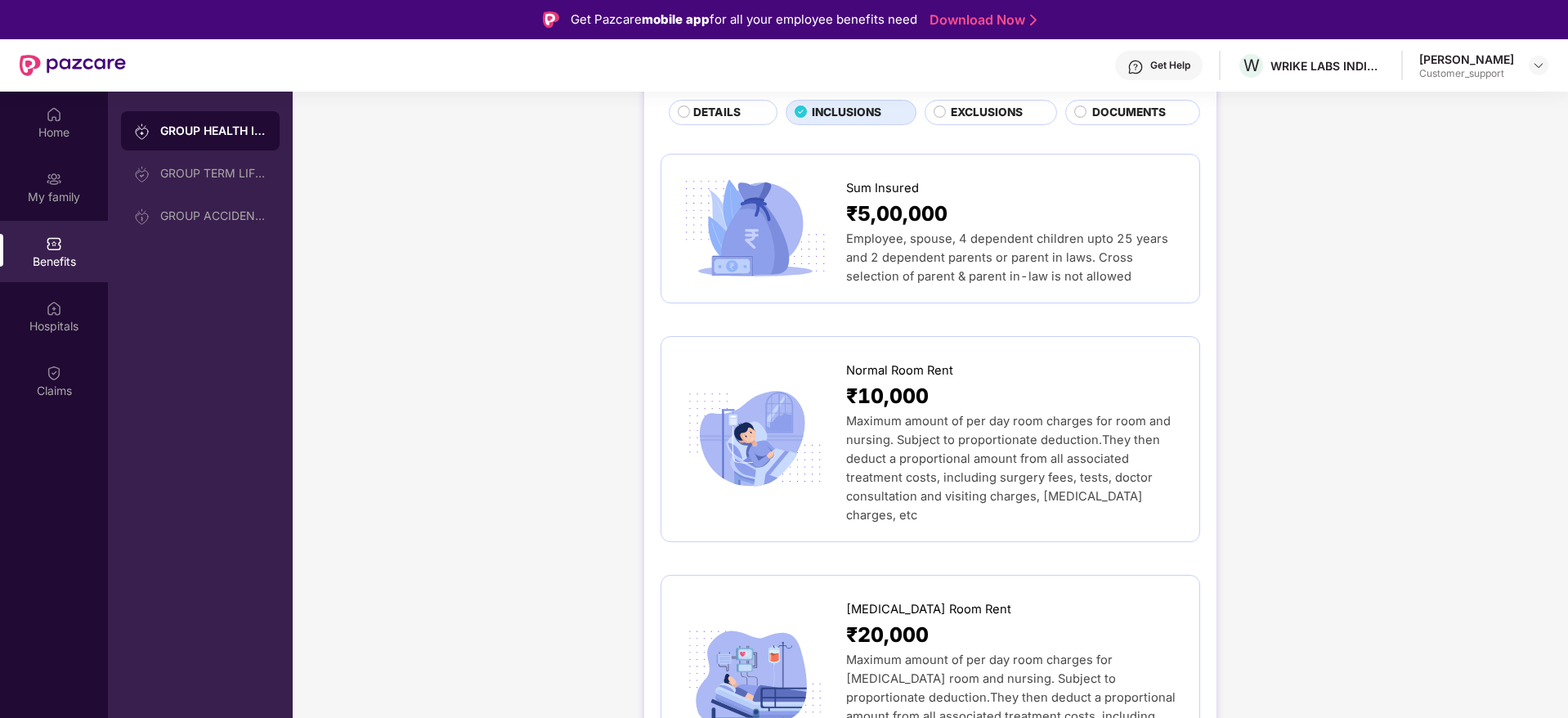
scroll to position [111, 0]
click at [1545, 64] on img at bounding box center [1539, 65] width 13 height 13
click at [1449, 98] on div "Switch to support view" at bounding box center [1461, 104] width 212 height 32
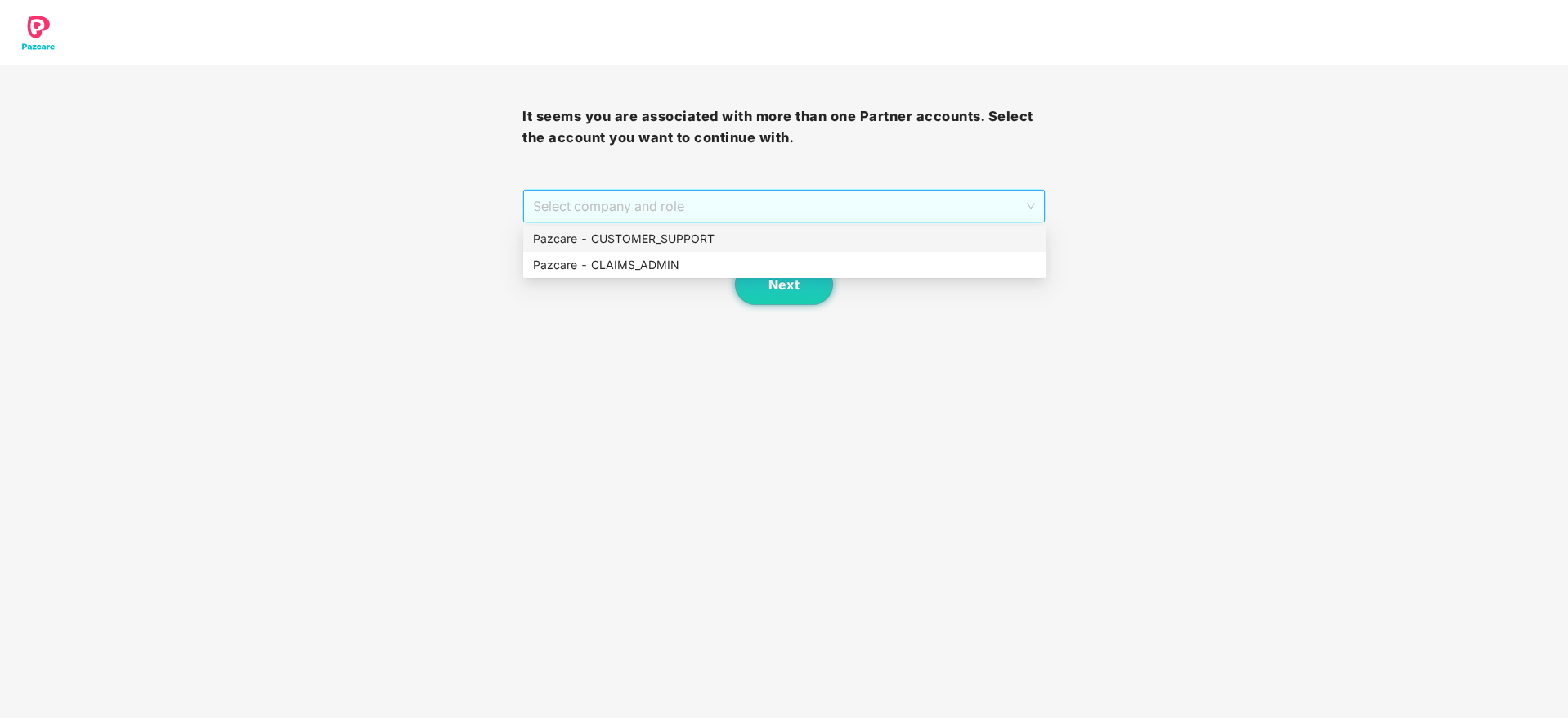
click at [936, 216] on span "Select company and role" at bounding box center [784, 206] width 501 height 31
click at [809, 248] on div "Pazcare - CUSTOMER_SUPPORT" at bounding box center [784, 238] width 523 height 26
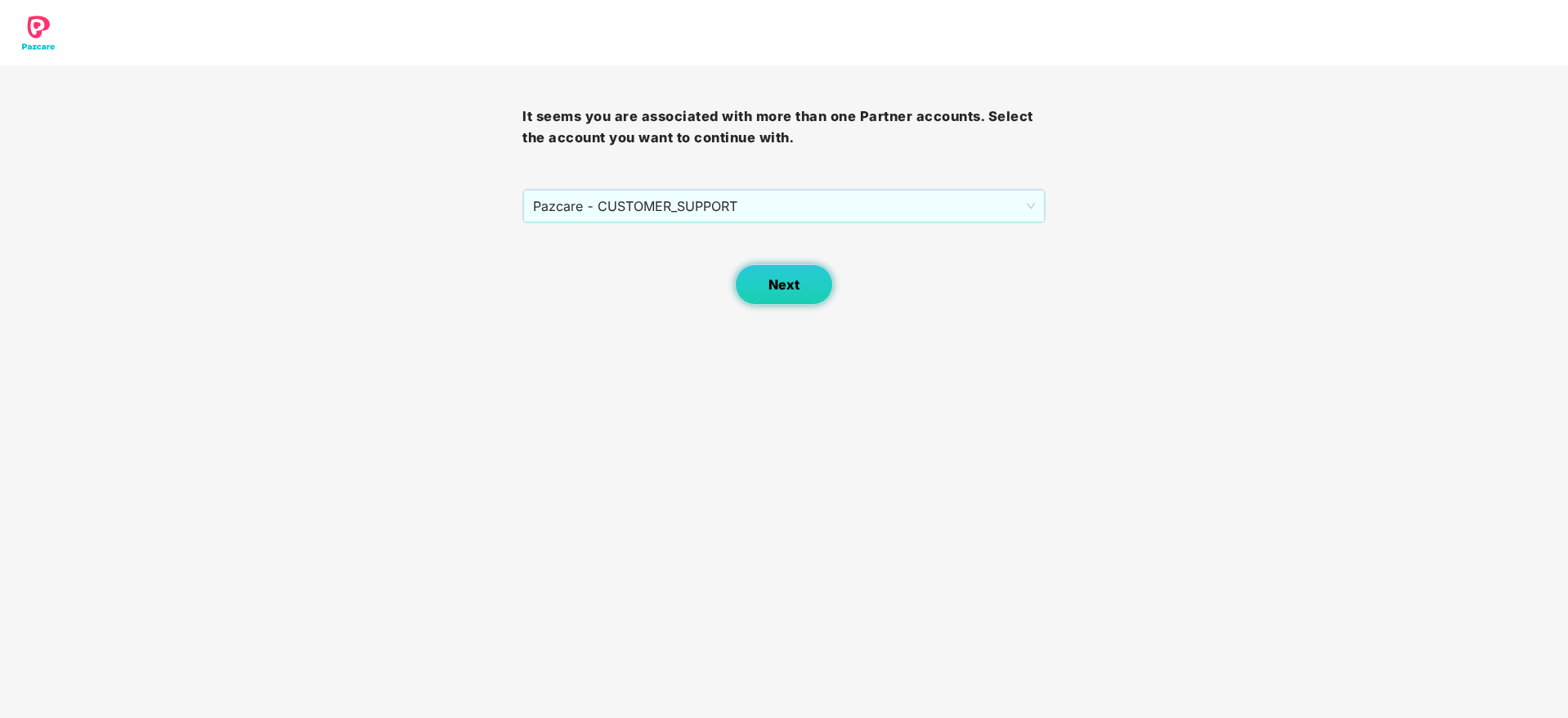
click at [806, 282] on button "Next" at bounding box center [784, 284] width 98 height 41
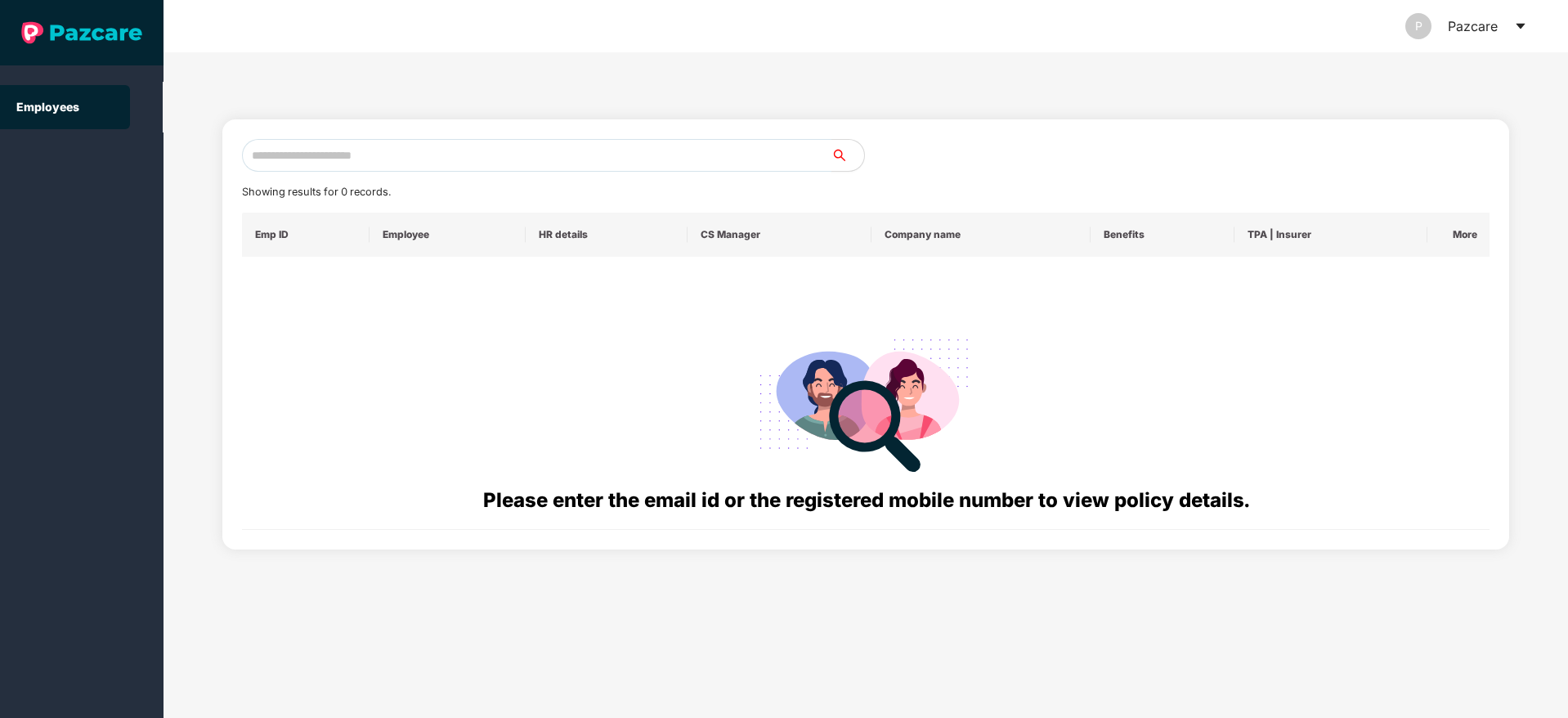
click at [471, 150] on input "text" at bounding box center [537, 155] width 590 height 33
paste input "**********"
click at [268, 157] on input "**********" at bounding box center [537, 155] width 590 height 33
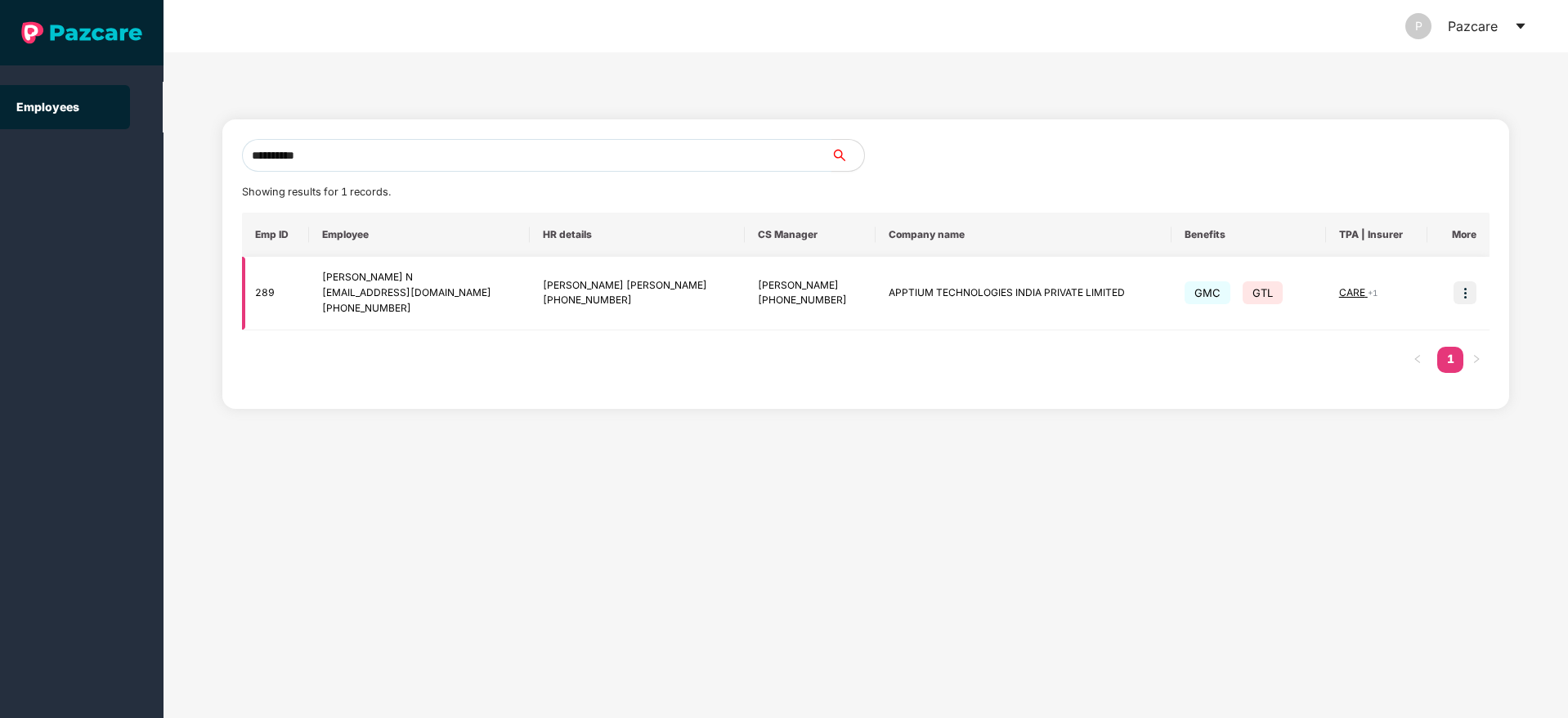
type input "**********"
click at [1468, 283] on img at bounding box center [1465, 293] width 22 height 22
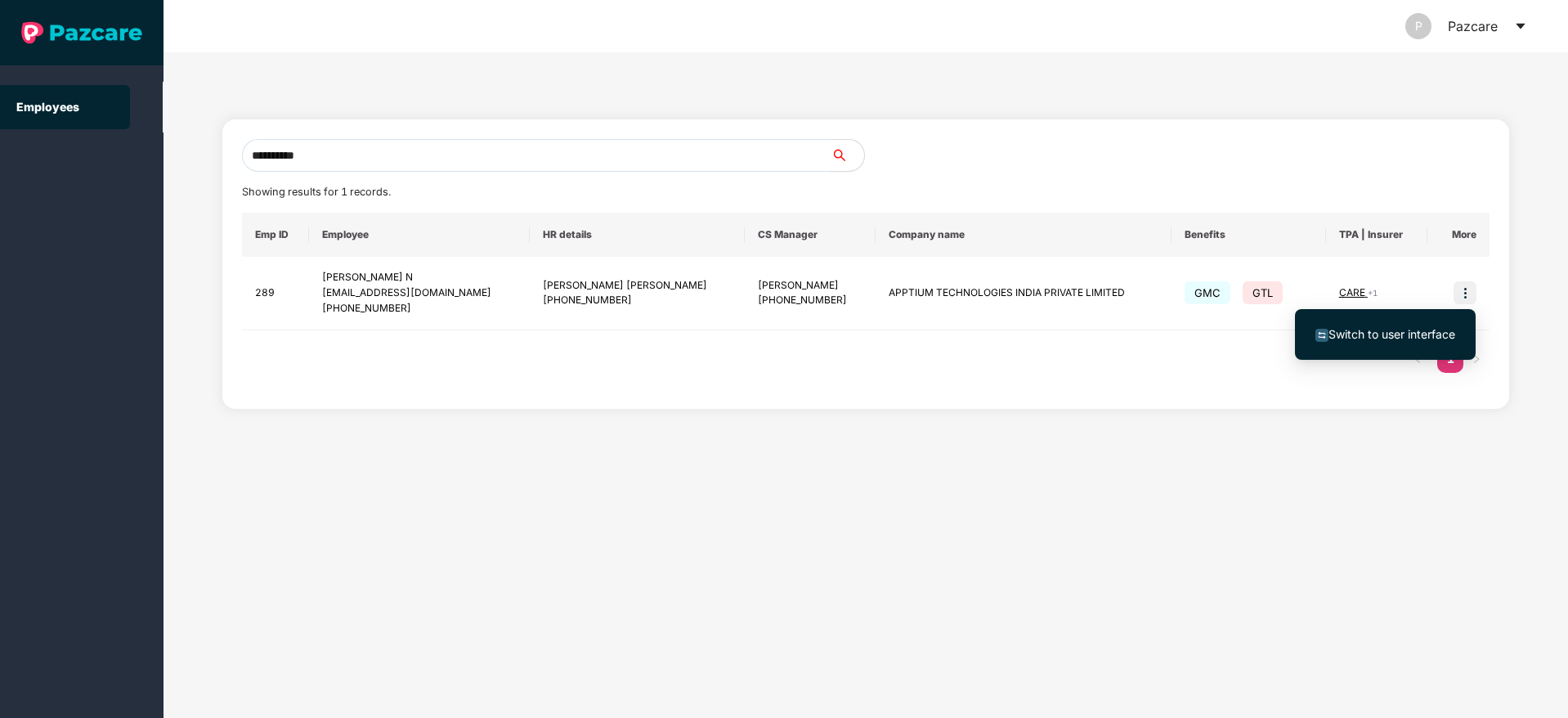
click at [1409, 339] on span "Switch to user interface" at bounding box center [1392, 334] width 127 height 14
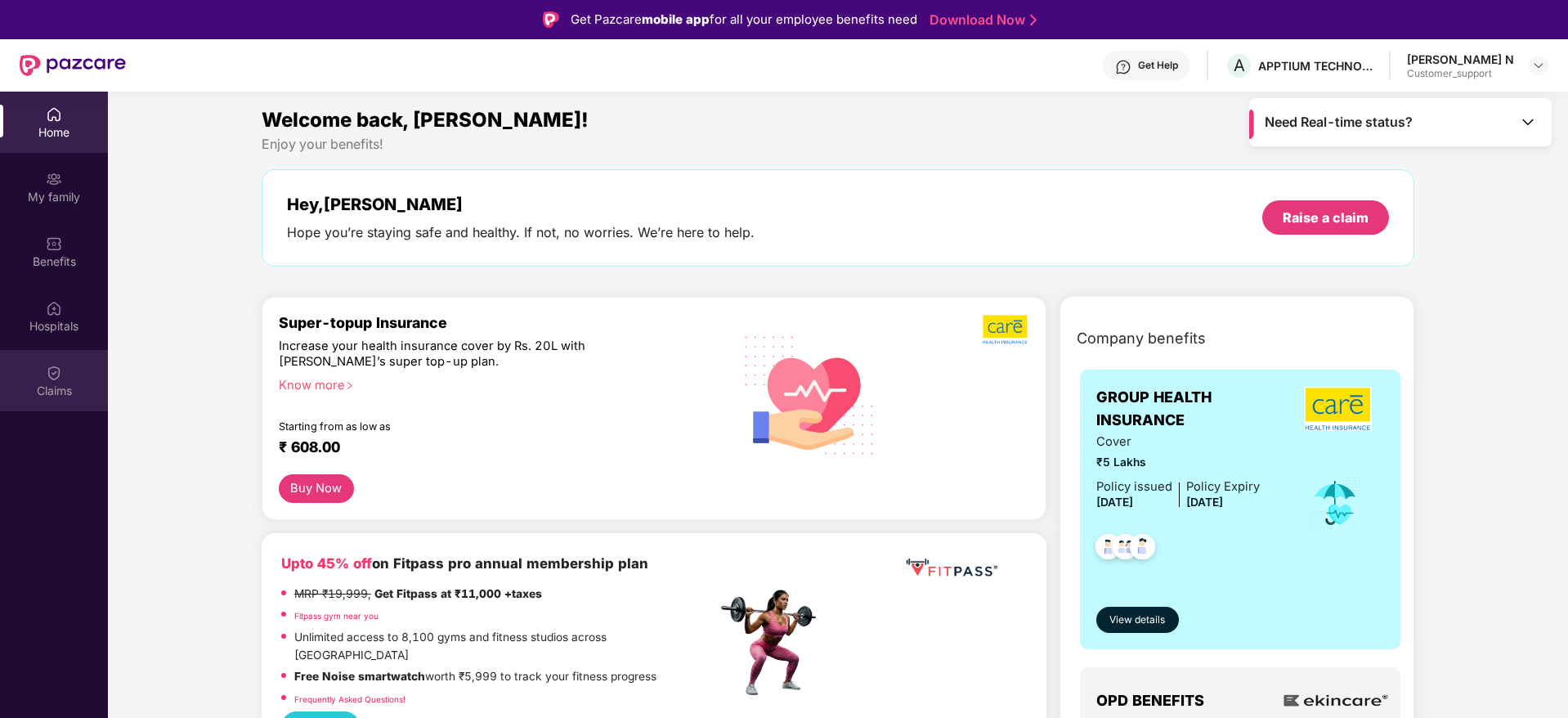
click at [50, 387] on div "Claims" at bounding box center [53, 390] width 108 height 16
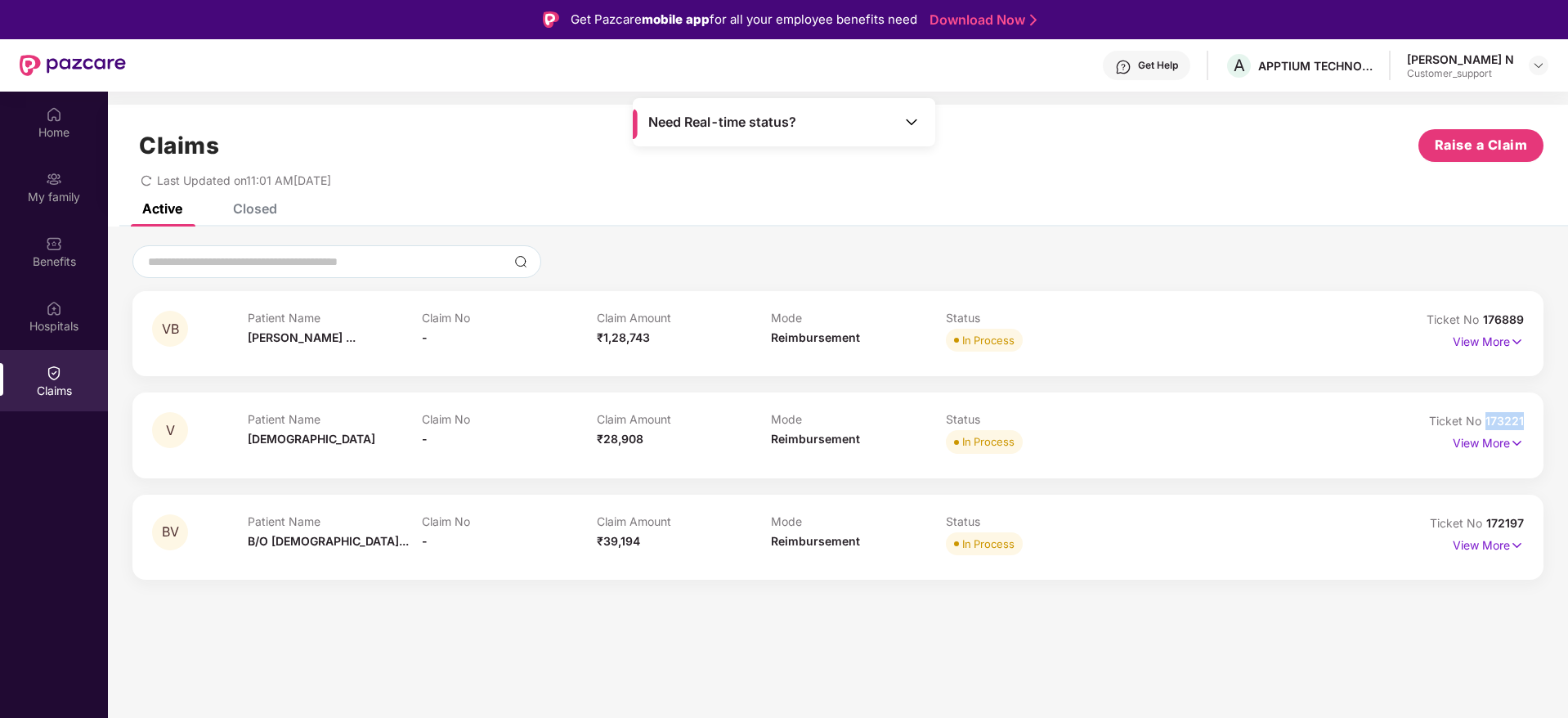
drag, startPoint x: 1528, startPoint y: 417, endPoint x: 1489, endPoint y: 428, distance: 40.5
click at [1489, 428] on div "V Patient Name Vishnupriya Claim No - Claim Amount ₹28,908 Mode Reimbursement S…" at bounding box center [838, 435] width 1411 height 85
copy span "173221"
click at [259, 211] on div "Closed" at bounding box center [254, 208] width 44 height 16
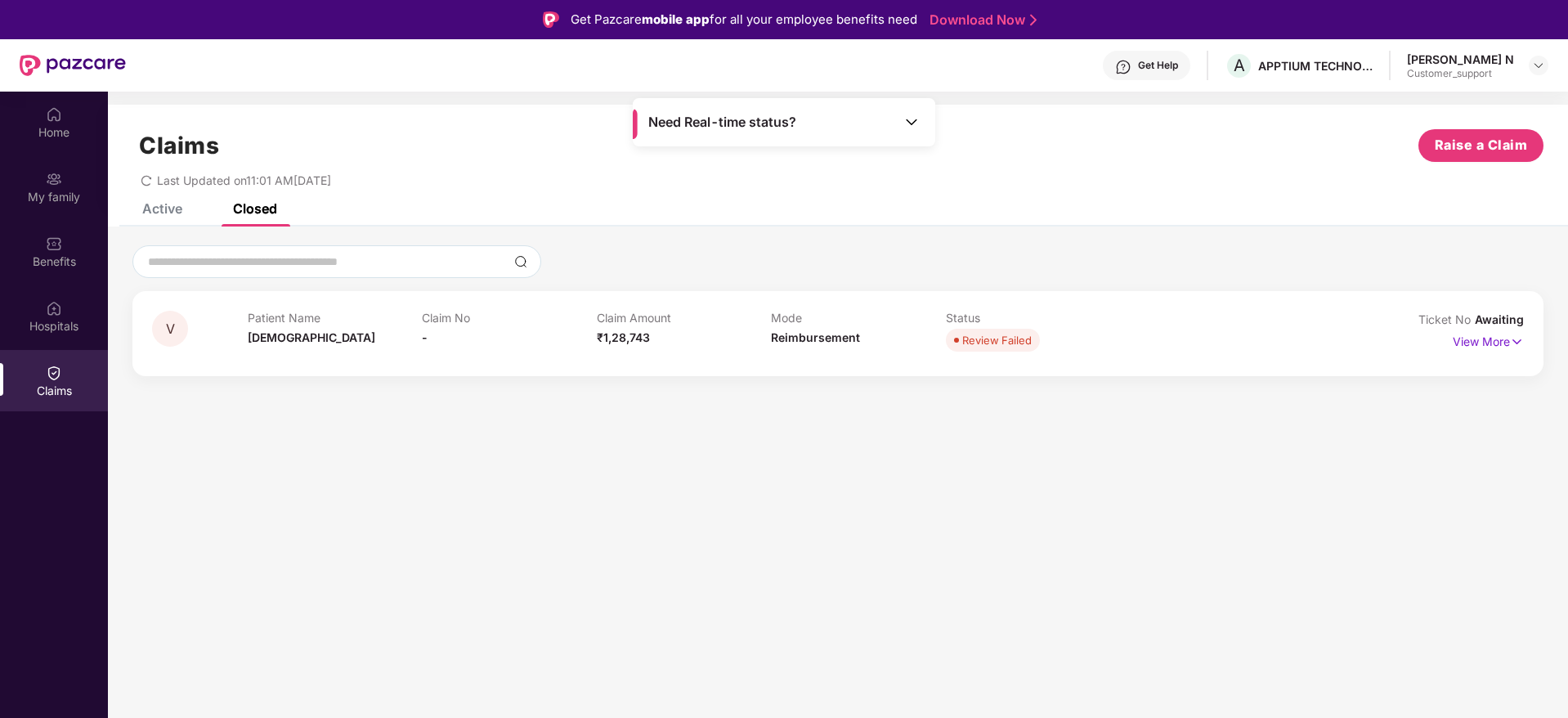
click at [154, 206] on div "Active" at bounding box center [162, 208] width 40 height 16
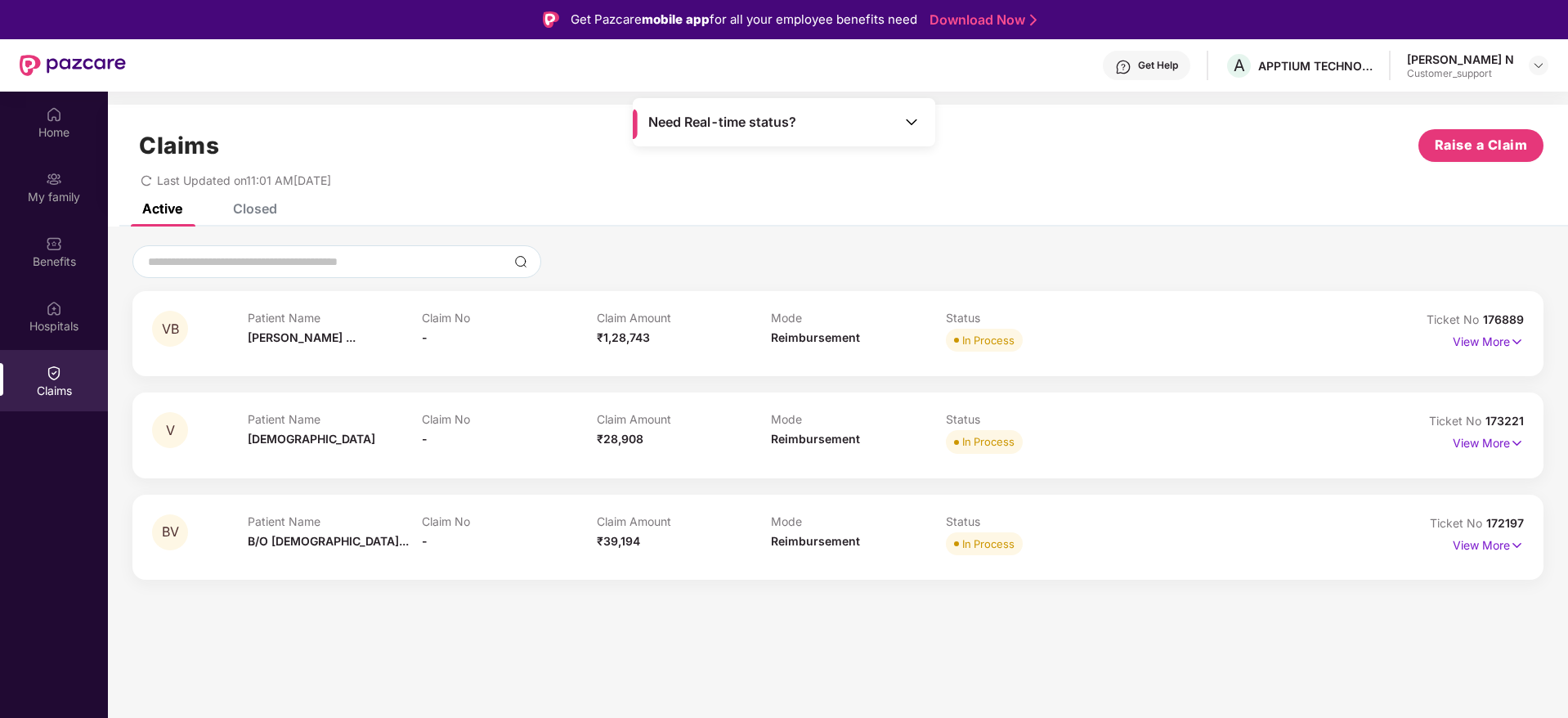
click at [256, 212] on div "Closed" at bounding box center [254, 208] width 44 height 16
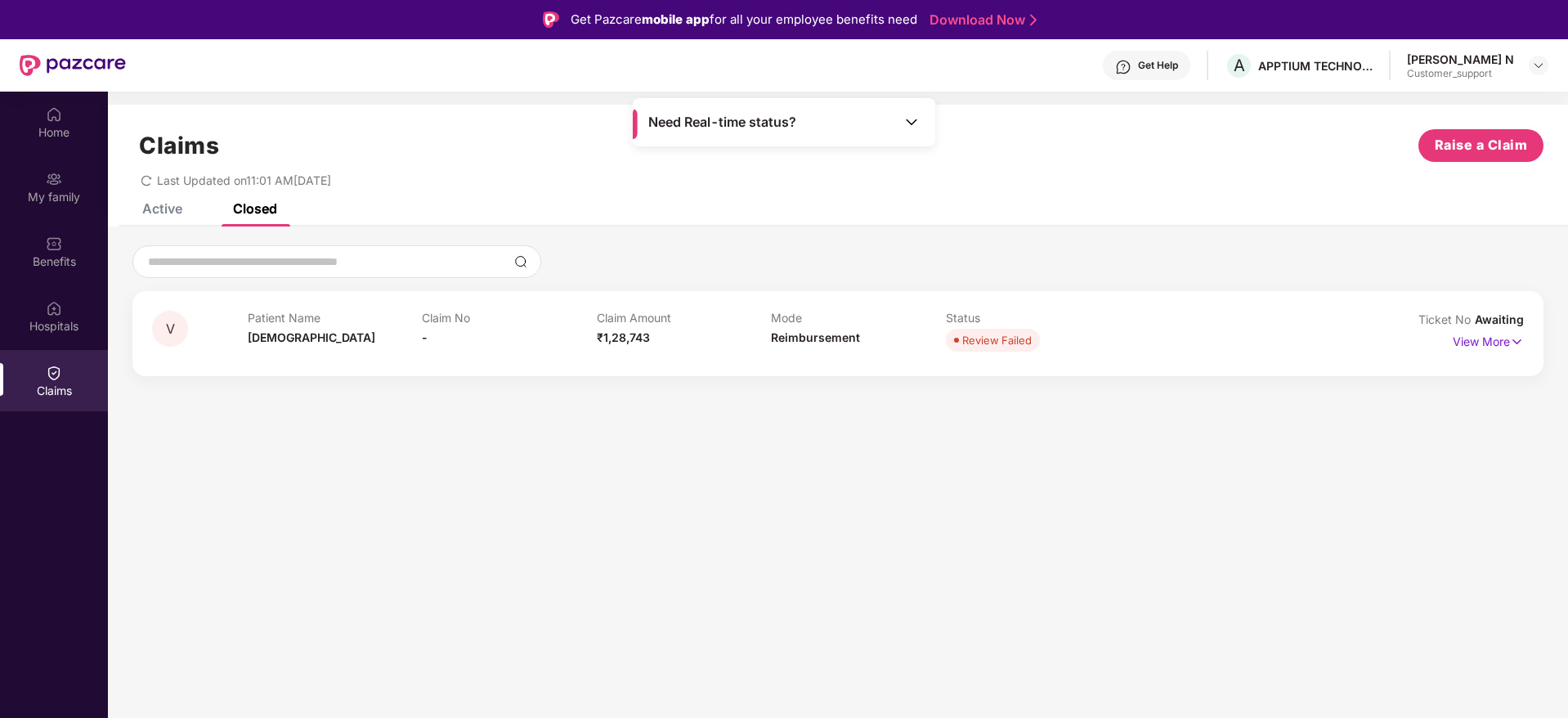
click at [1524, 340] on div "V Patient Name Vishnupriya Claim No - Claim Amount ₹1,28,743 Mode Reimbursement…" at bounding box center [838, 333] width 1411 height 85
click at [1515, 340] on img at bounding box center [1517, 341] width 14 height 18
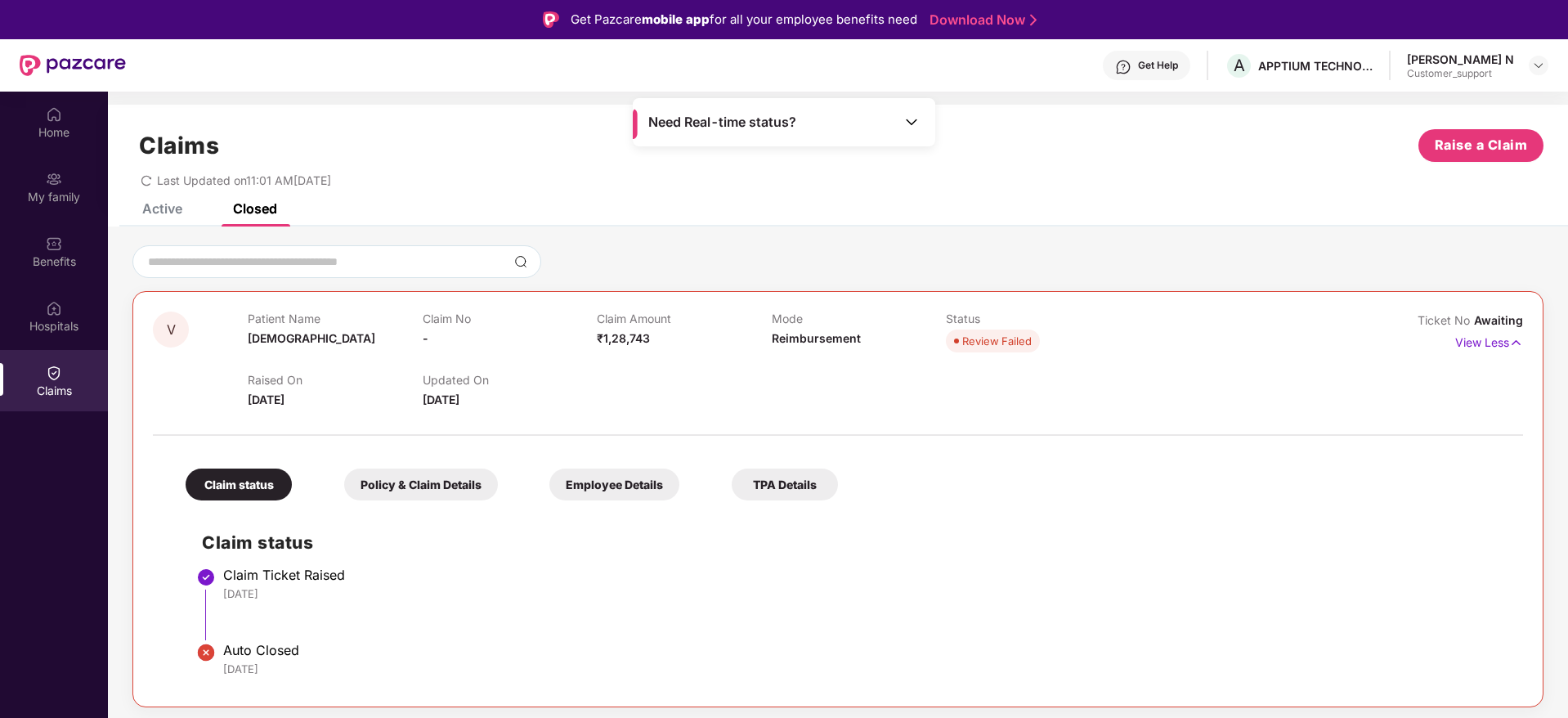
scroll to position [3, 0]
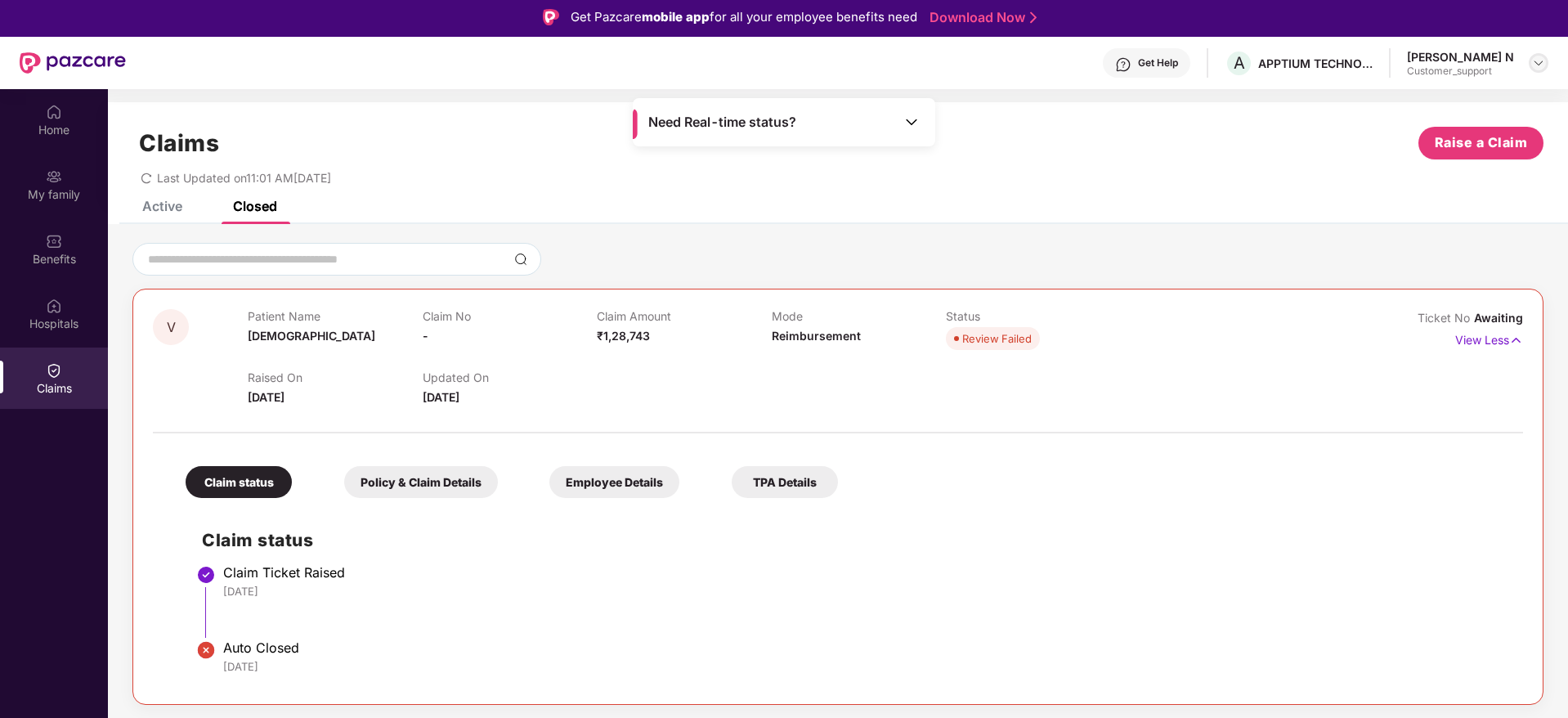
click at [1545, 62] on img at bounding box center [1539, 63] width 13 height 13
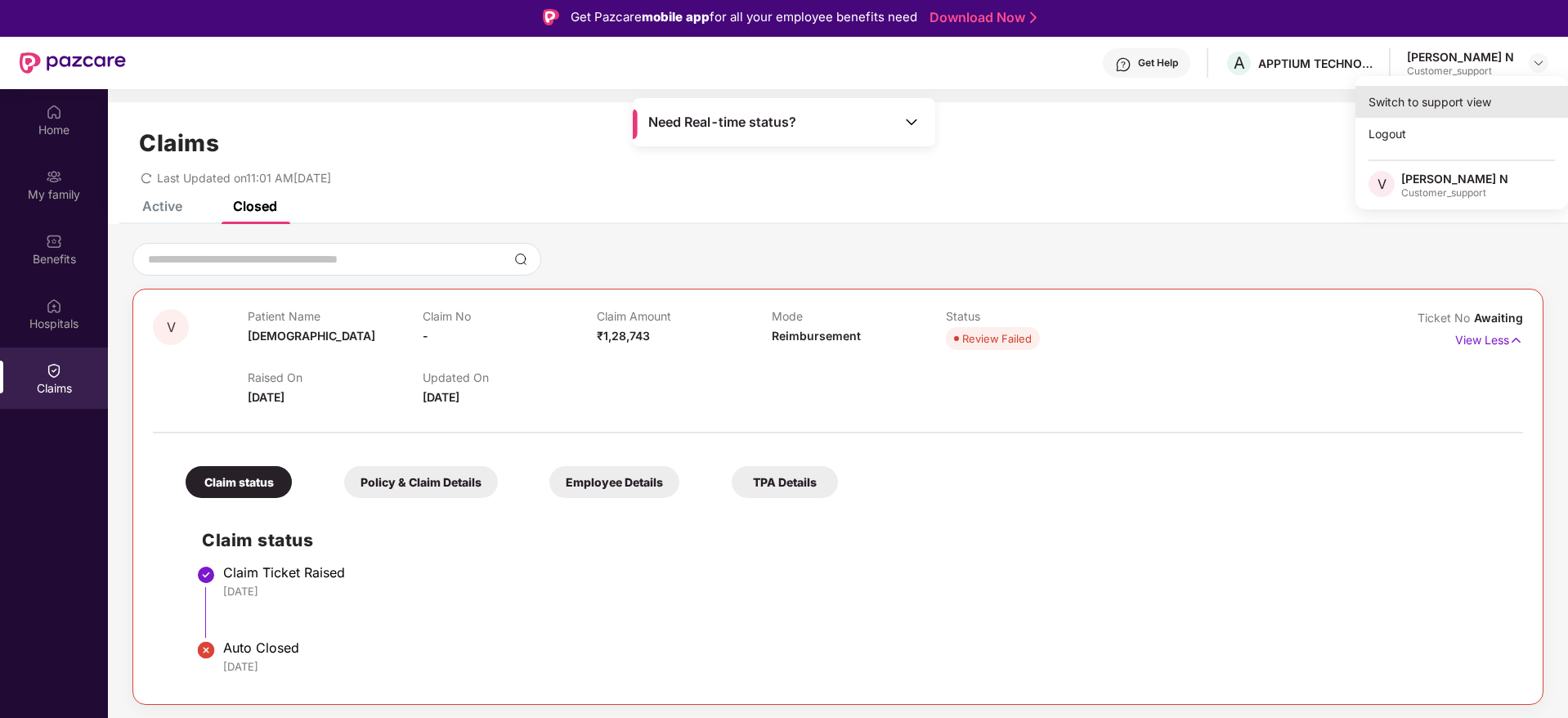
click at [1437, 100] on div "Switch to support view" at bounding box center [1461, 102] width 212 height 32
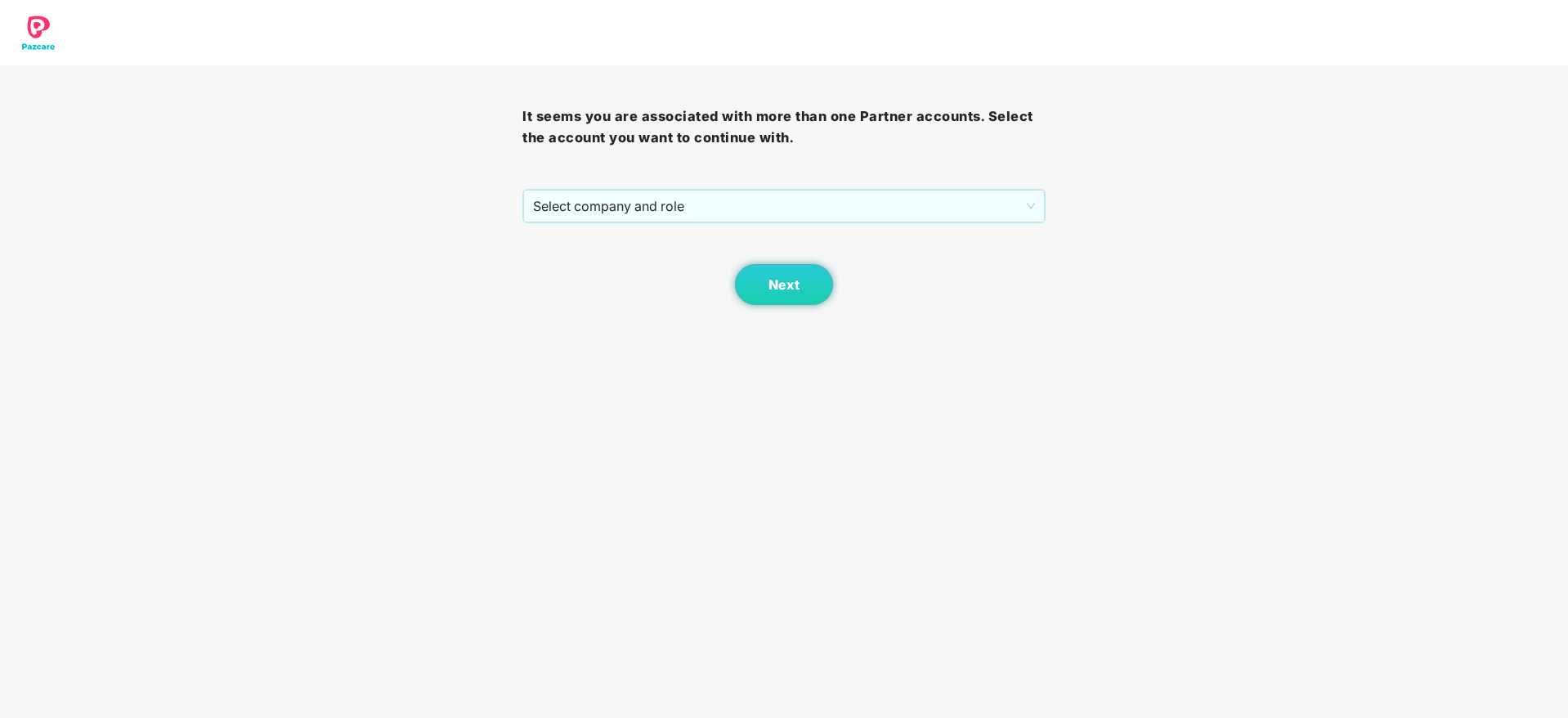
scroll to position [0, 0]
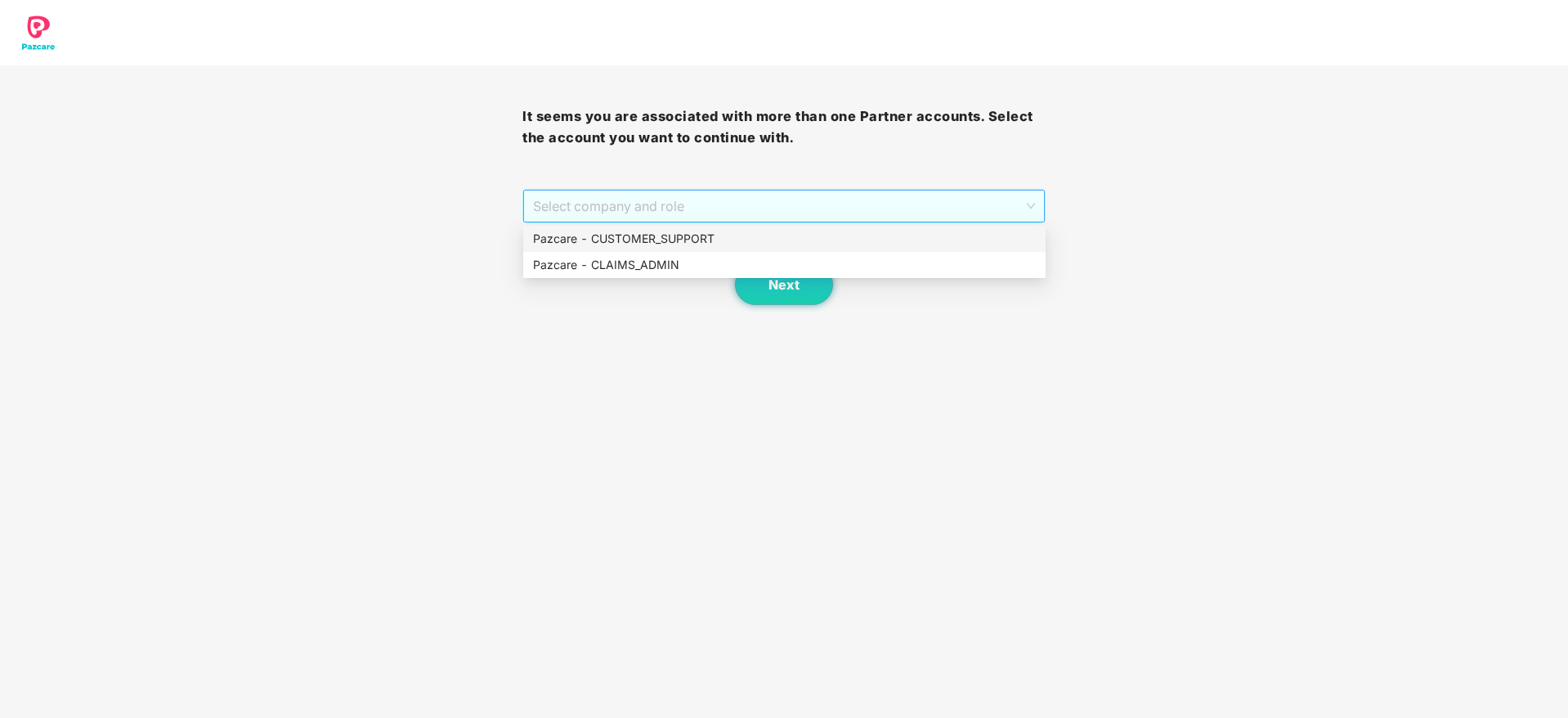
click at [870, 203] on span "Select company and role" at bounding box center [784, 206] width 501 height 31
click at [711, 237] on div "Pazcare - CUSTOMER_SUPPORT" at bounding box center [784, 238] width 503 height 18
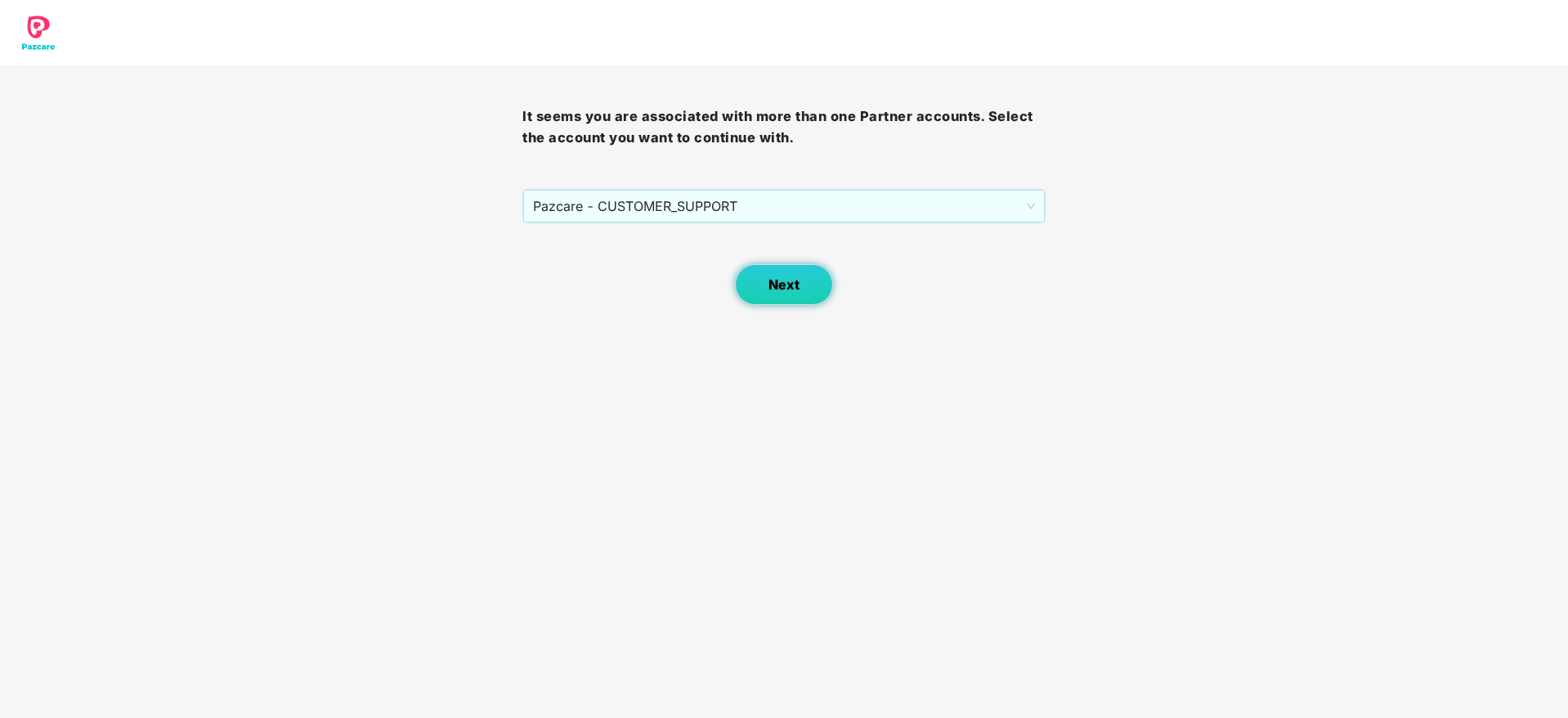
click at [777, 277] on span "Next" at bounding box center [784, 284] width 31 height 16
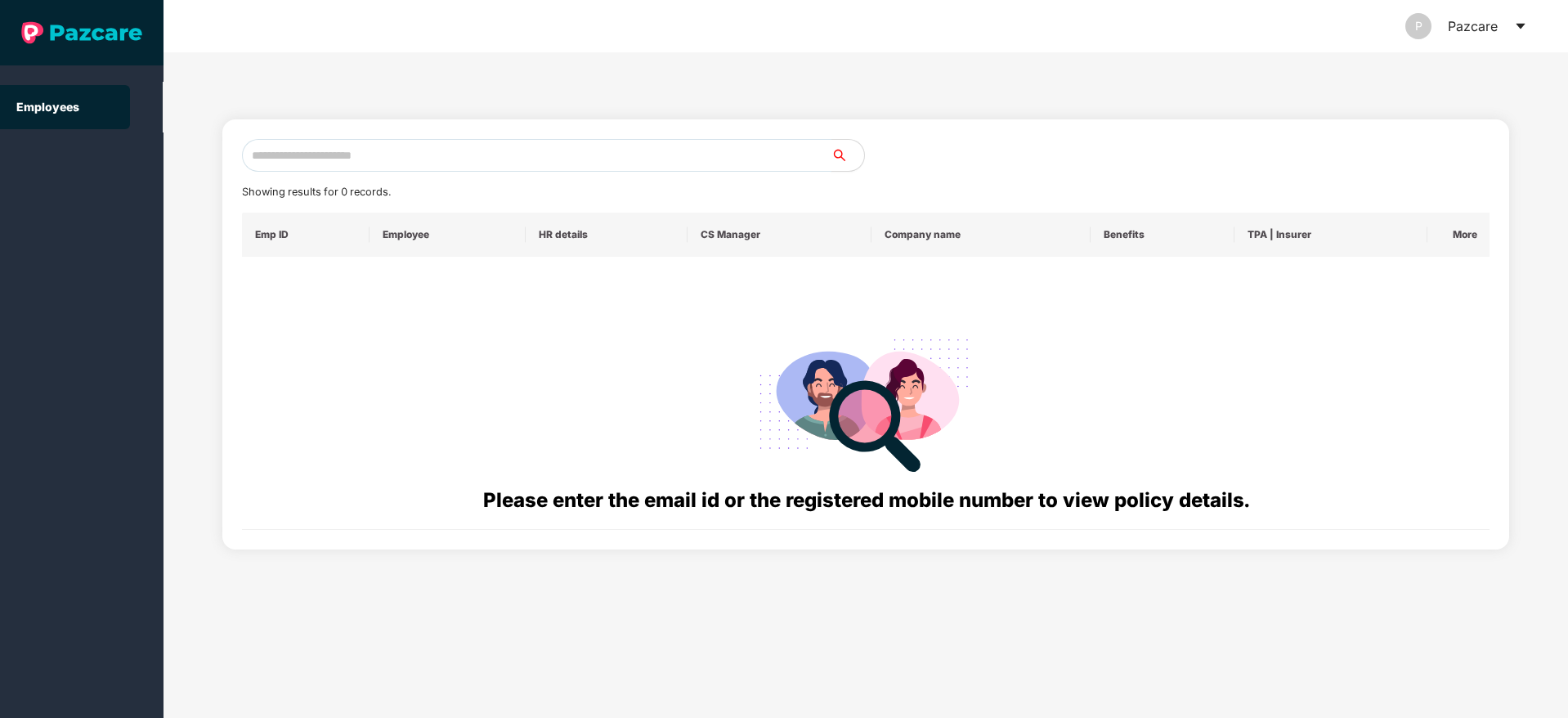
click at [379, 155] on input "text" at bounding box center [537, 155] width 590 height 33
paste input "**********"
type input "*"
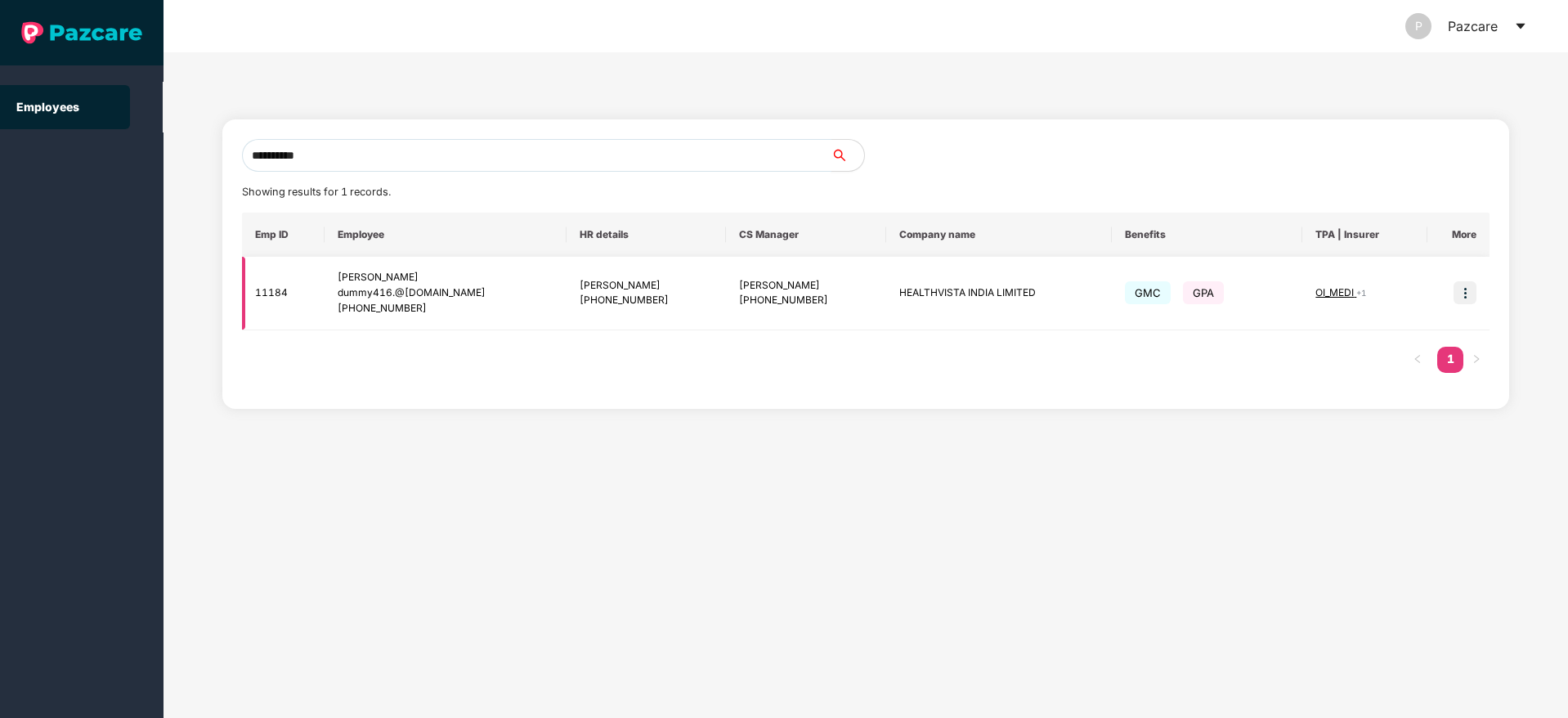
type input "**********"
click at [1473, 294] on img at bounding box center [1465, 293] width 22 height 22
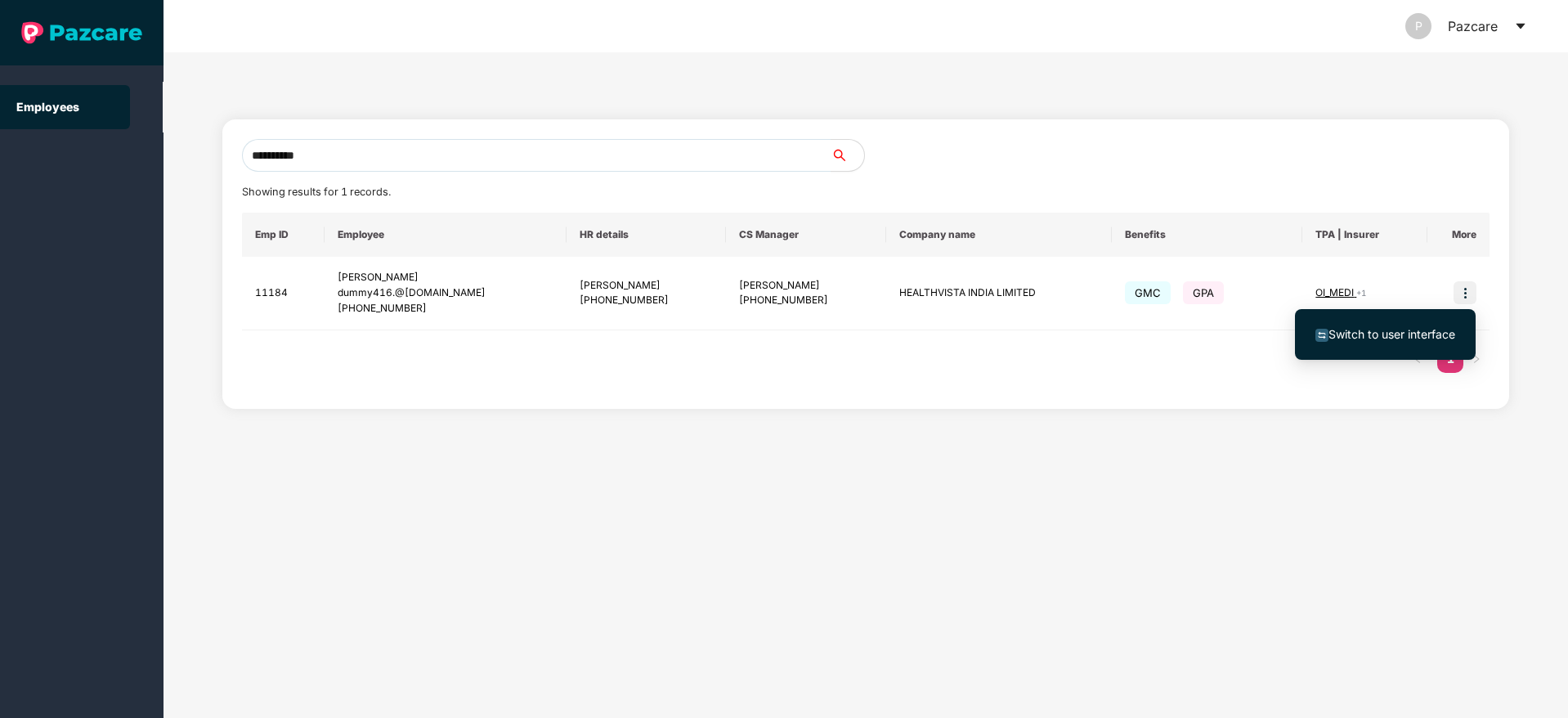
click at [1391, 341] on span "Switch to user interface" at bounding box center [1386, 334] width 140 height 18
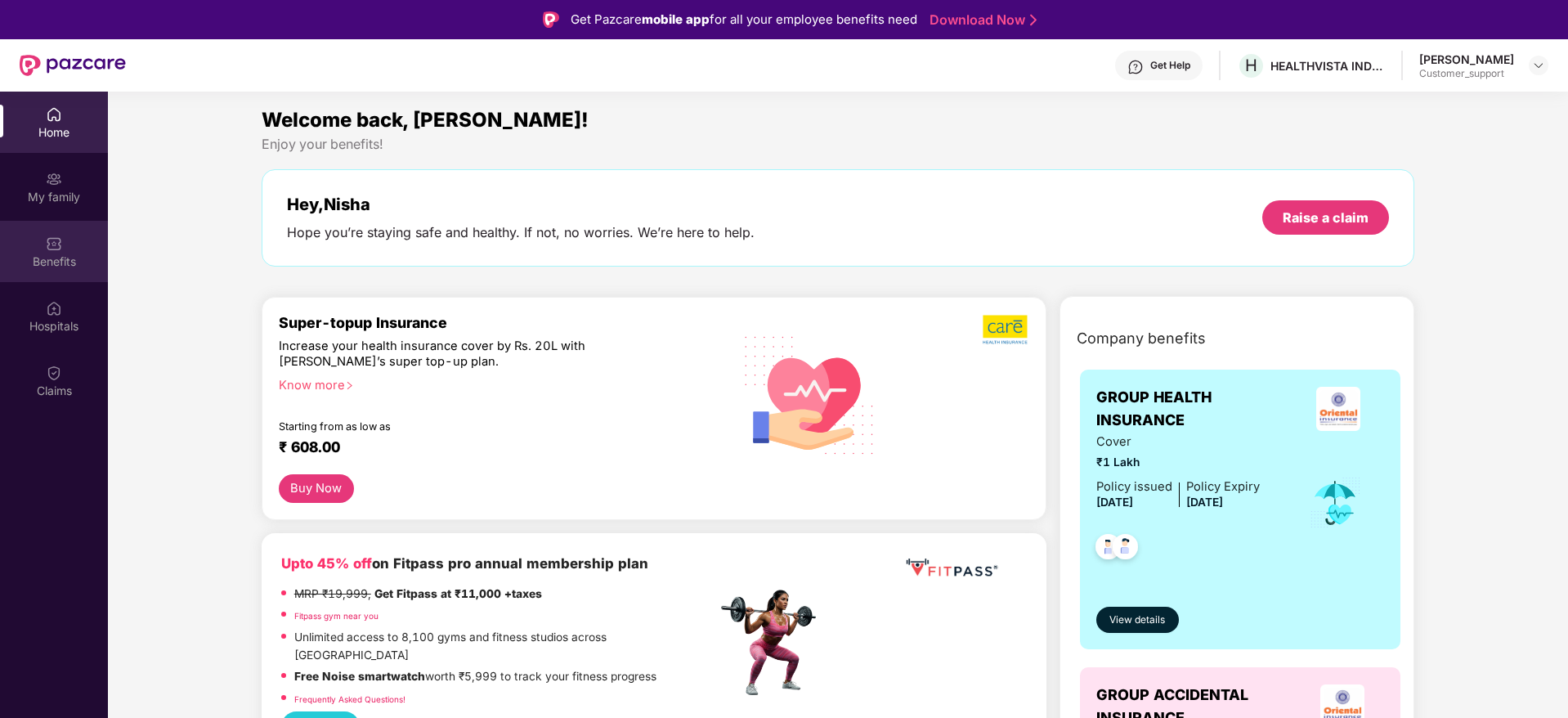
click at [47, 244] on img at bounding box center [53, 243] width 16 height 16
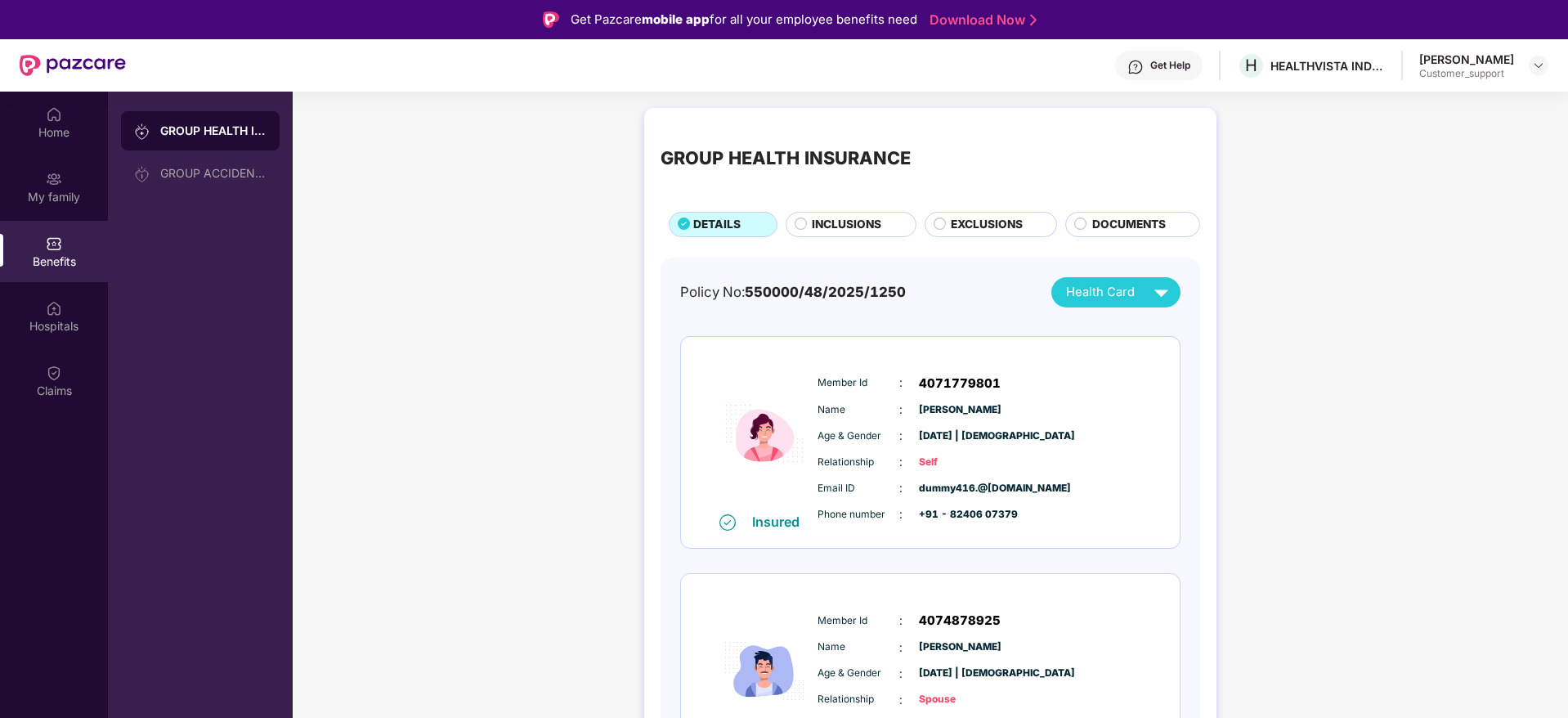
click at [831, 224] on span "INCLUSIONS" at bounding box center [846, 224] width 69 height 18
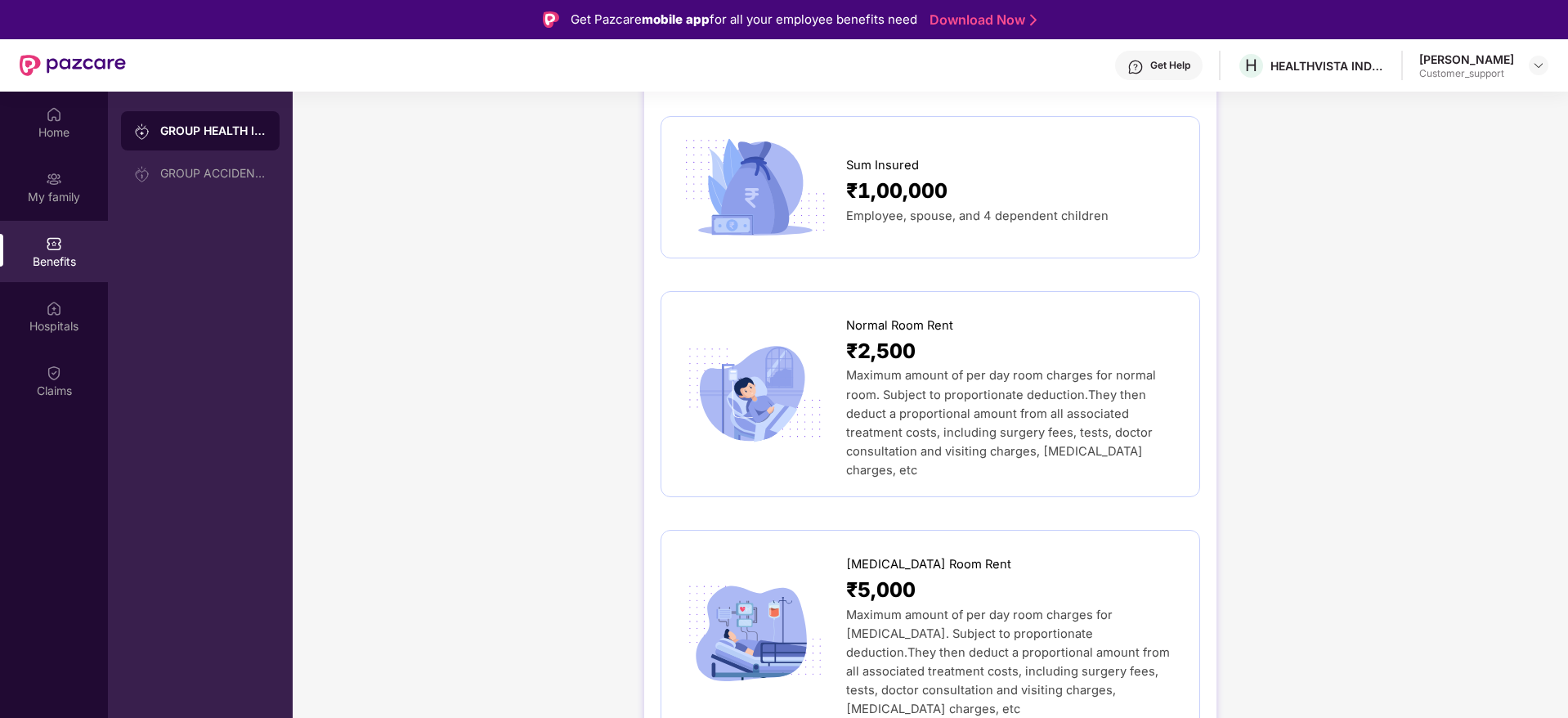
scroll to position [149, 0]
click at [1540, 73] on div at bounding box center [1538, 65] width 20 height 20
click at [1463, 98] on div "Switch to support view" at bounding box center [1461, 104] width 212 height 32
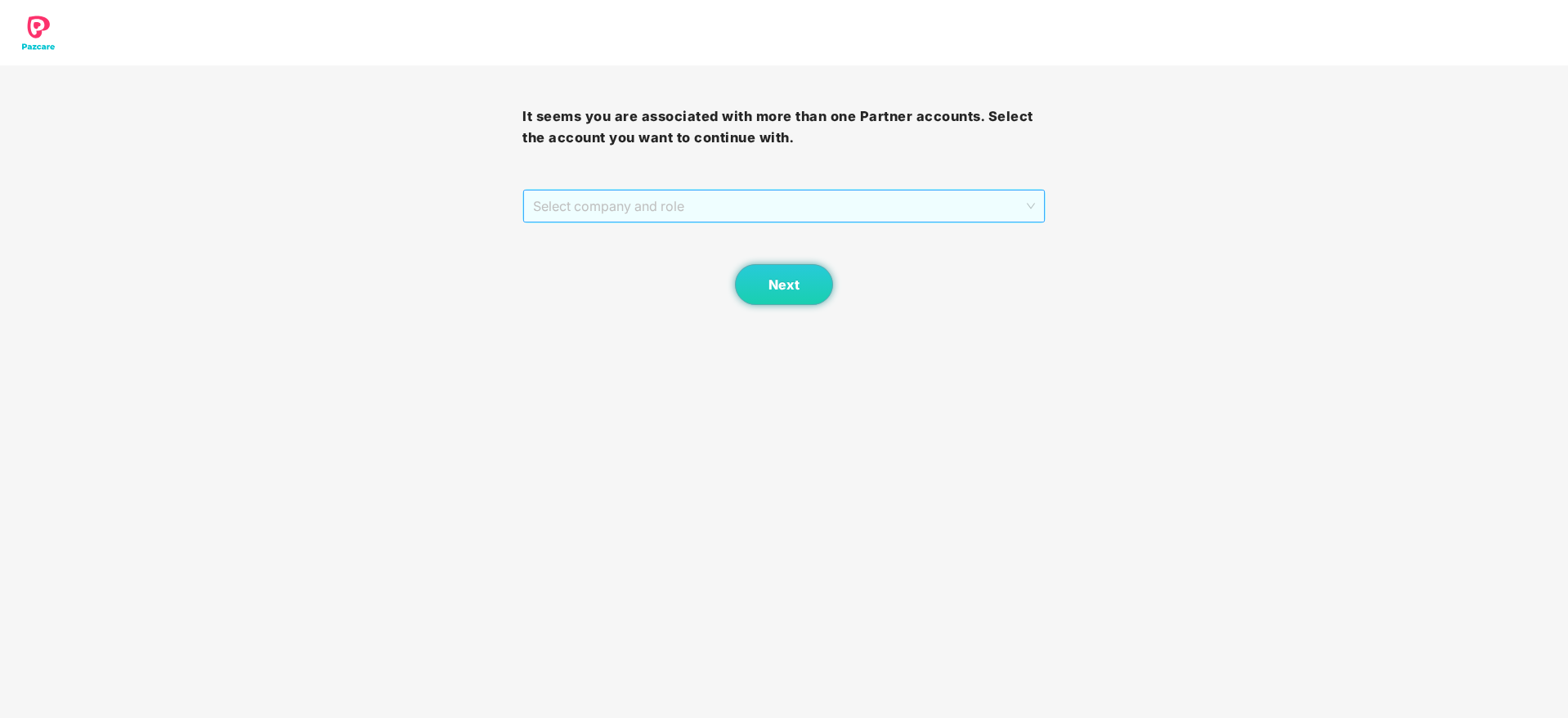
click at [791, 207] on span "Select company and role" at bounding box center [784, 206] width 501 height 31
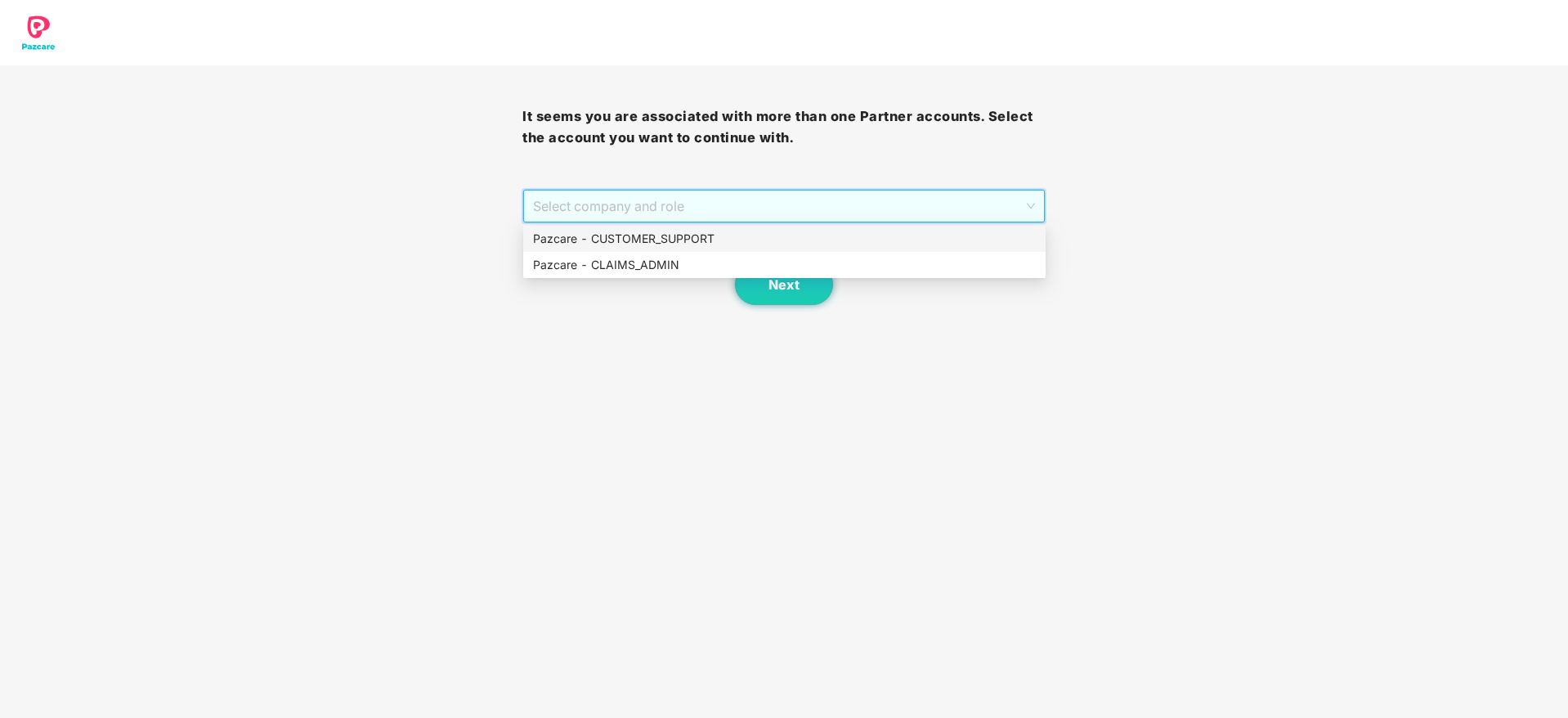
click at [744, 236] on div "Pazcare - CUSTOMER_SUPPORT" at bounding box center [784, 238] width 503 height 18
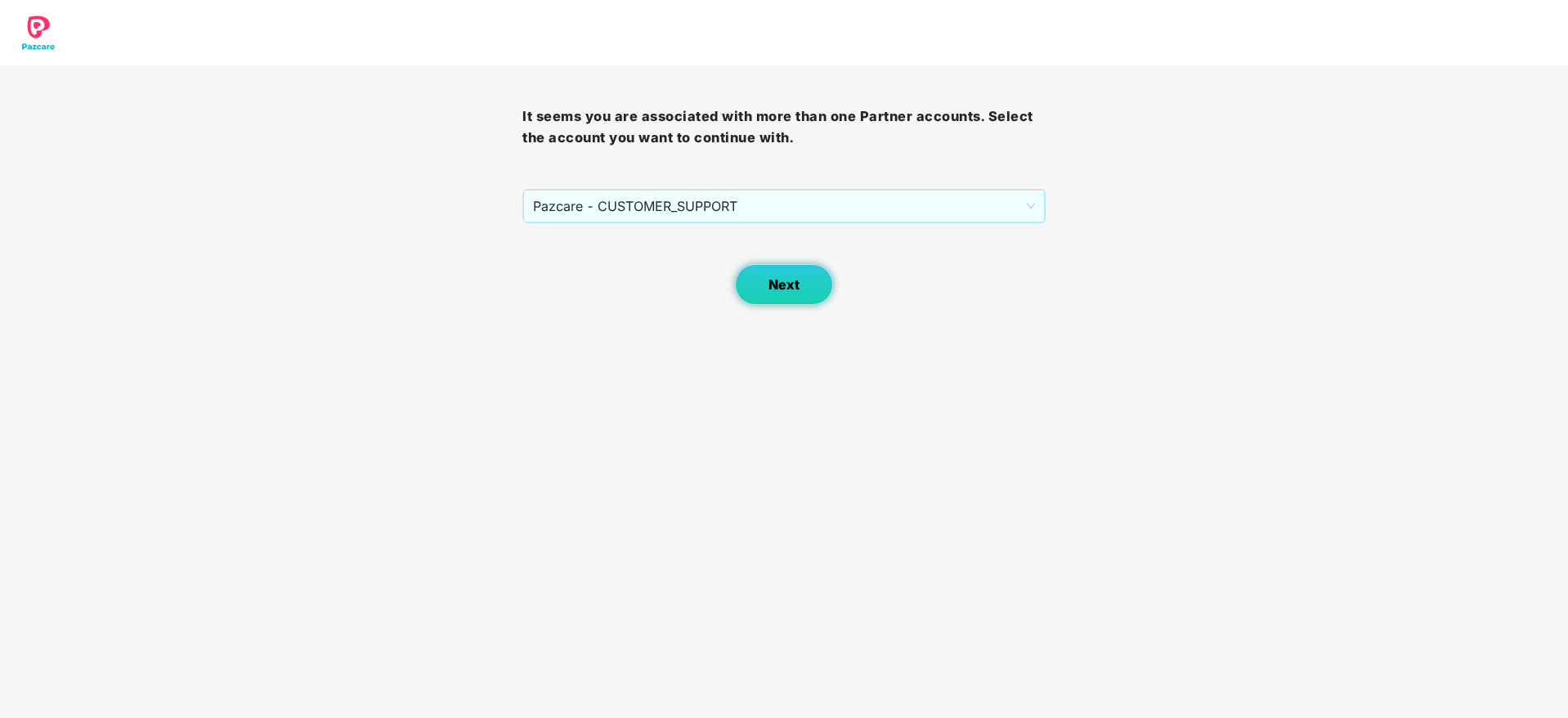
click at [791, 277] on span "Next" at bounding box center [784, 284] width 31 height 16
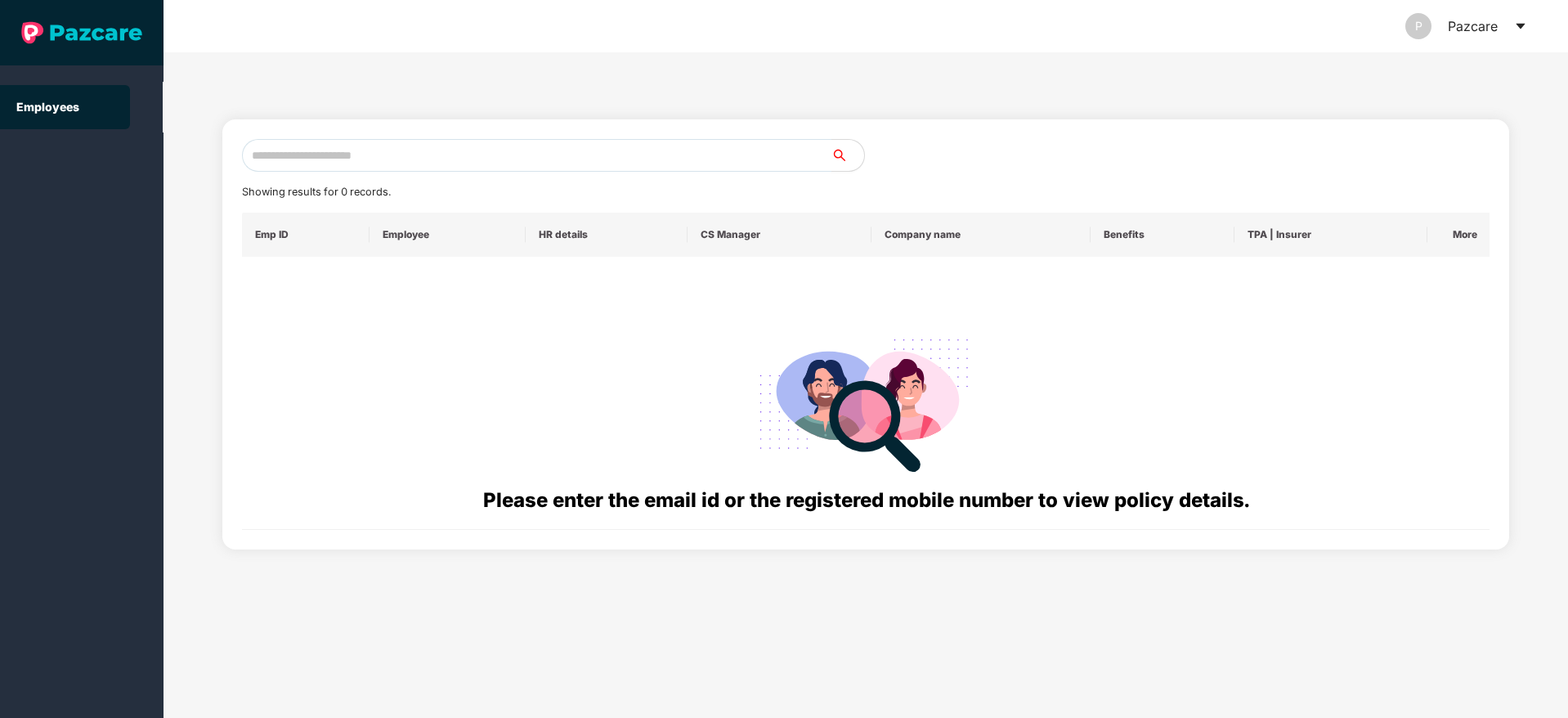
click at [303, 152] on input "text" at bounding box center [537, 155] width 590 height 33
paste input "**********"
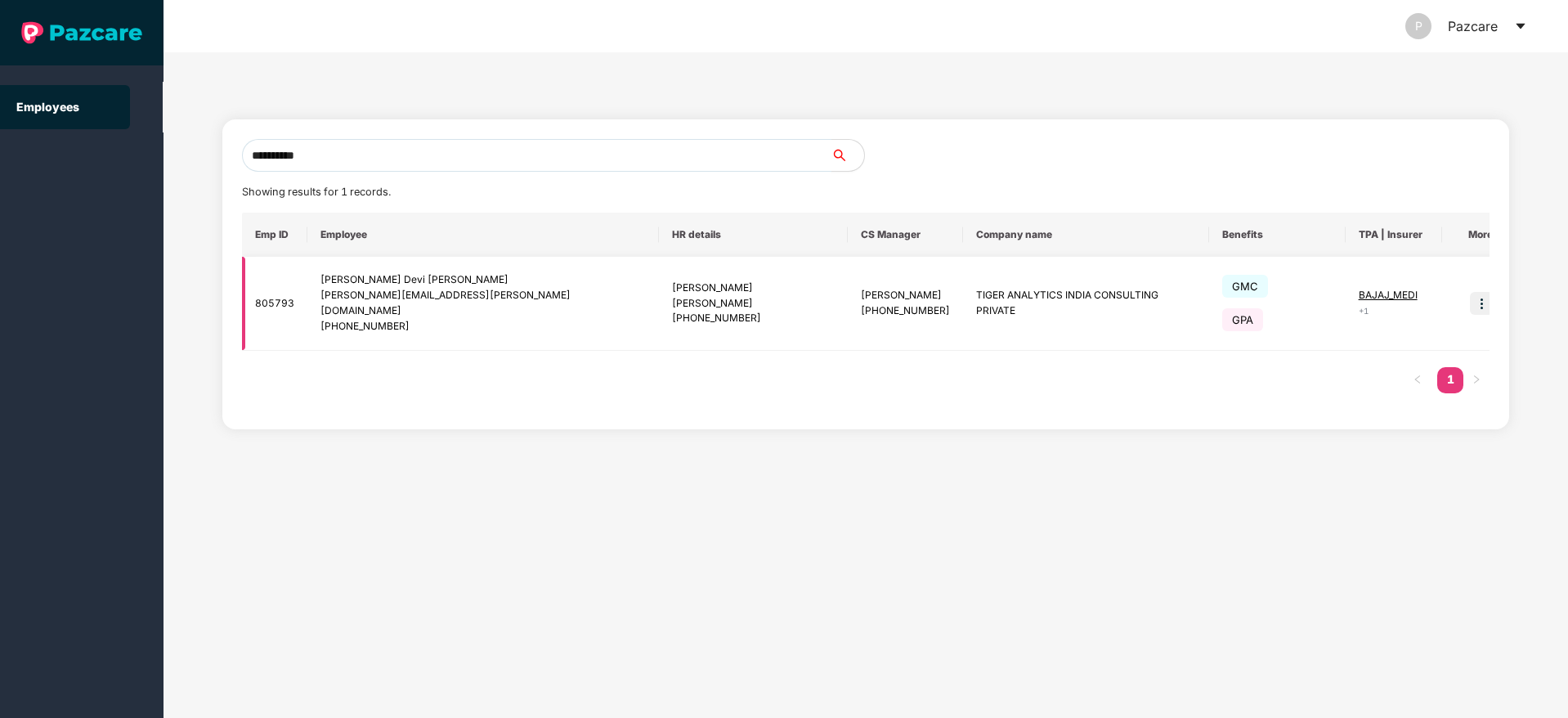
type input "**********"
click at [1470, 292] on img at bounding box center [1481, 303] width 22 height 22
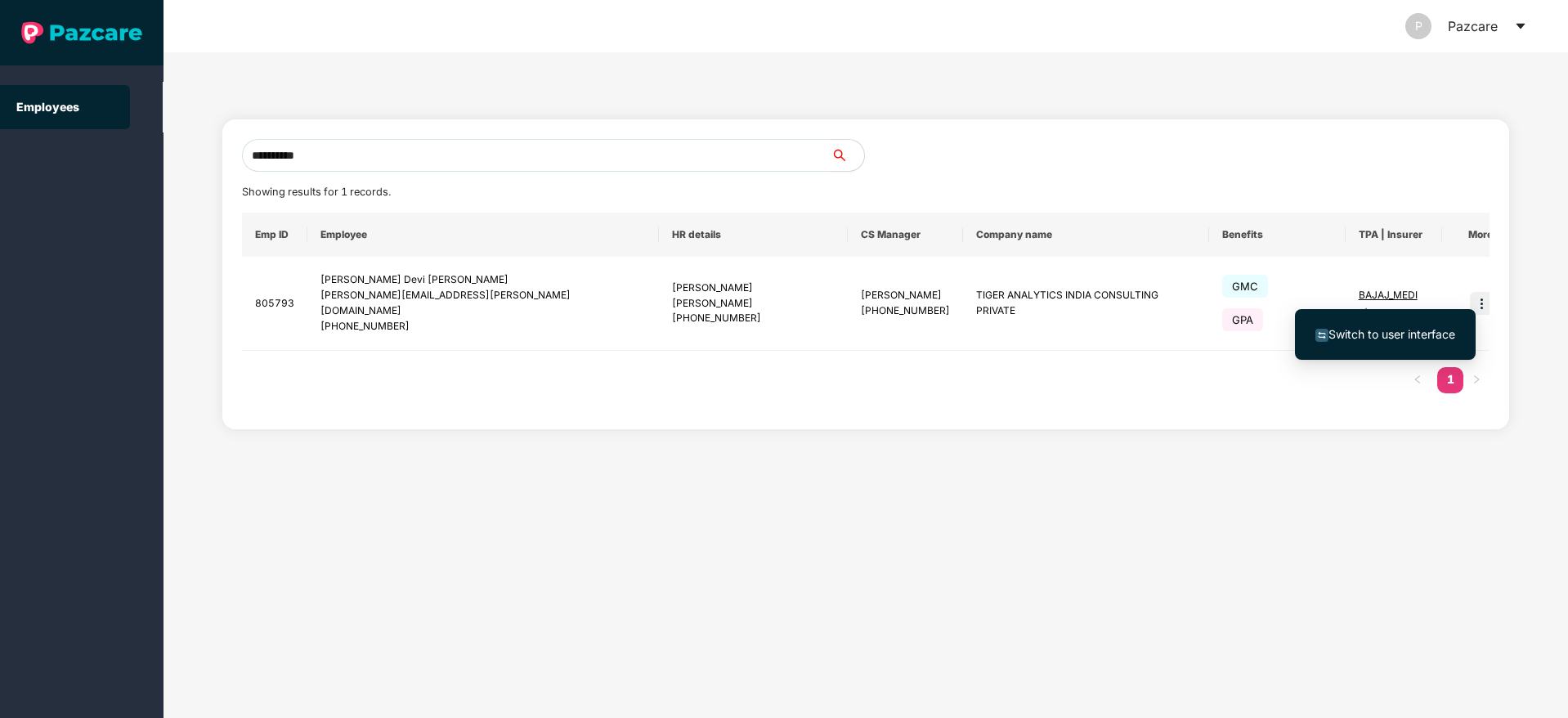
click at [1385, 340] on span "Switch to user interface" at bounding box center [1392, 334] width 127 height 14
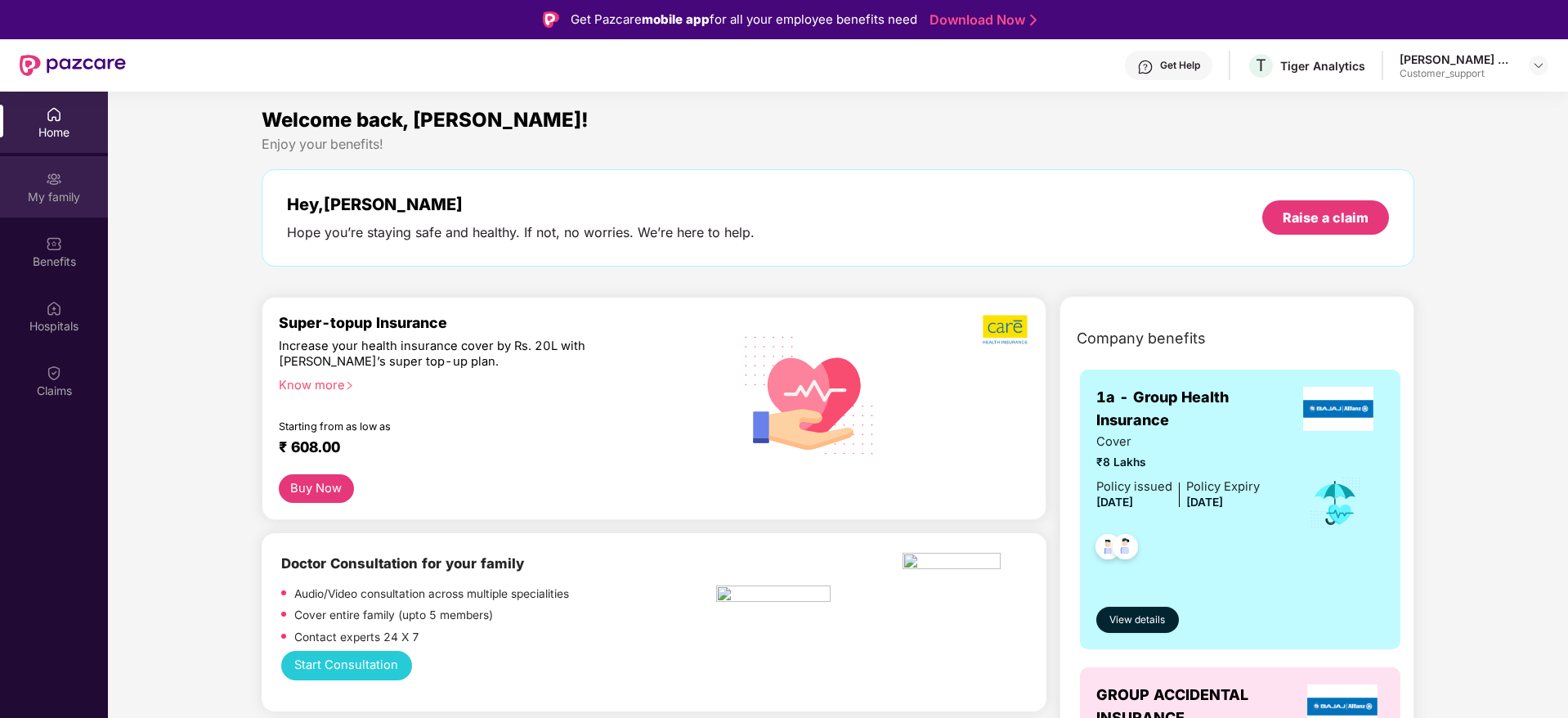
click at [66, 184] on div "My family" at bounding box center [53, 187] width 108 height 62
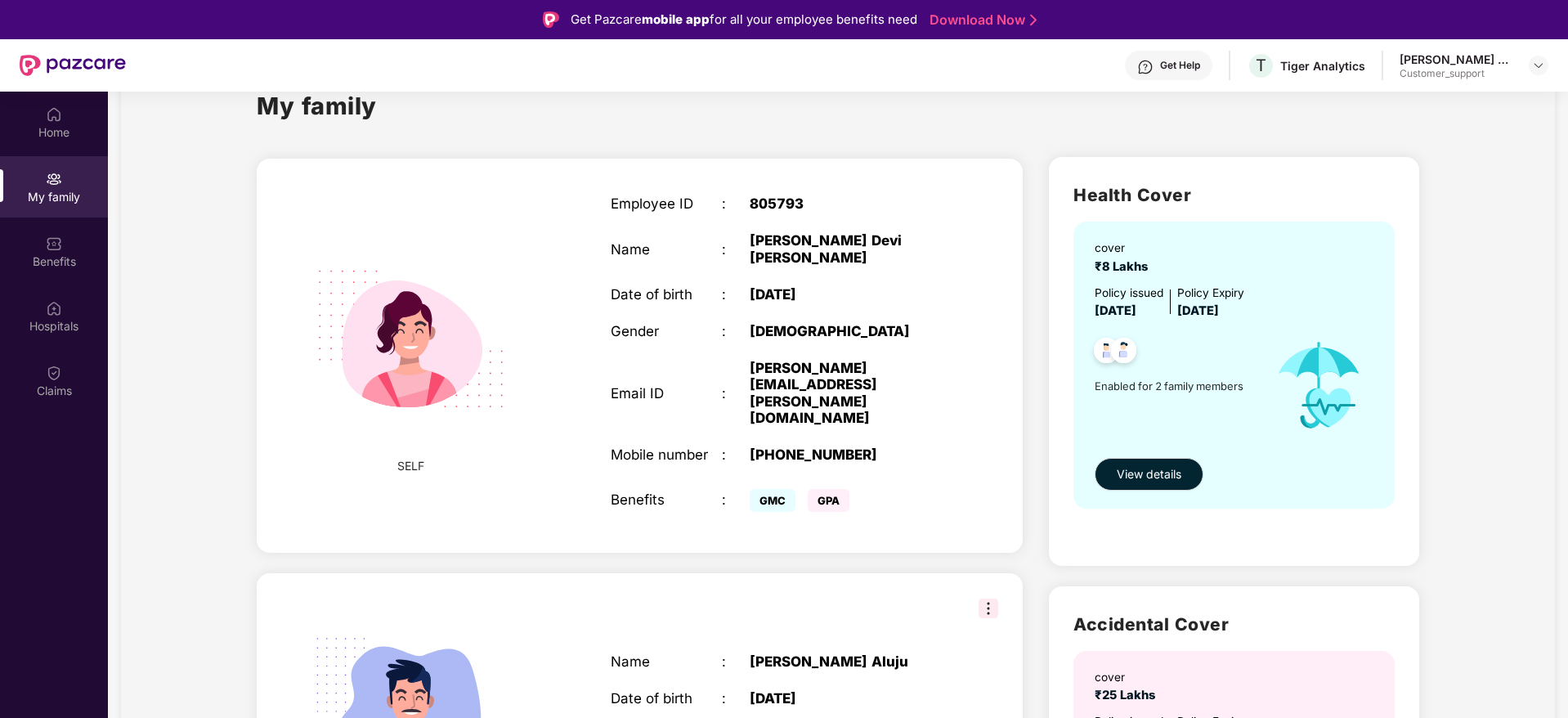
scroll to position [0, 0]
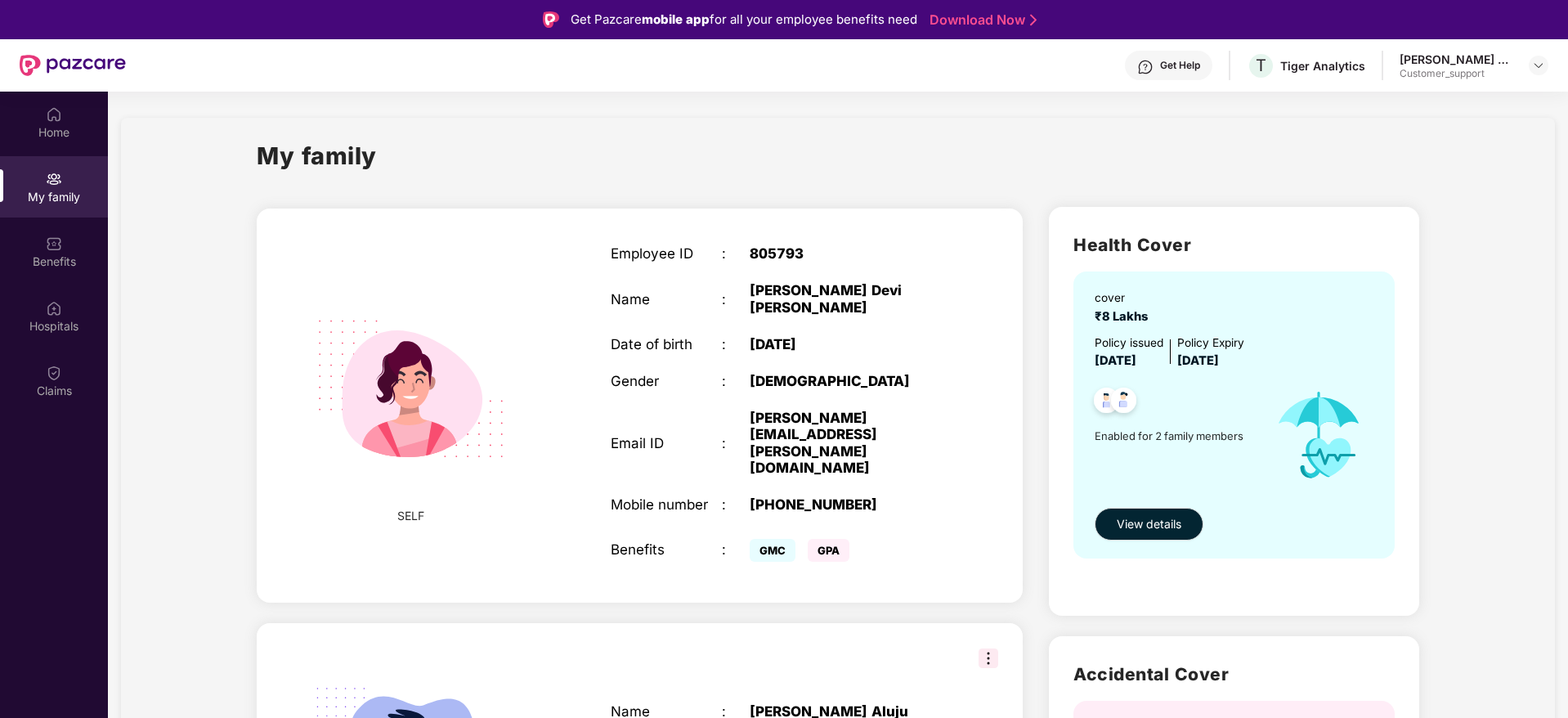
click at [1154, 70] on img at bounding box center [1144, 66] width 16 height 16
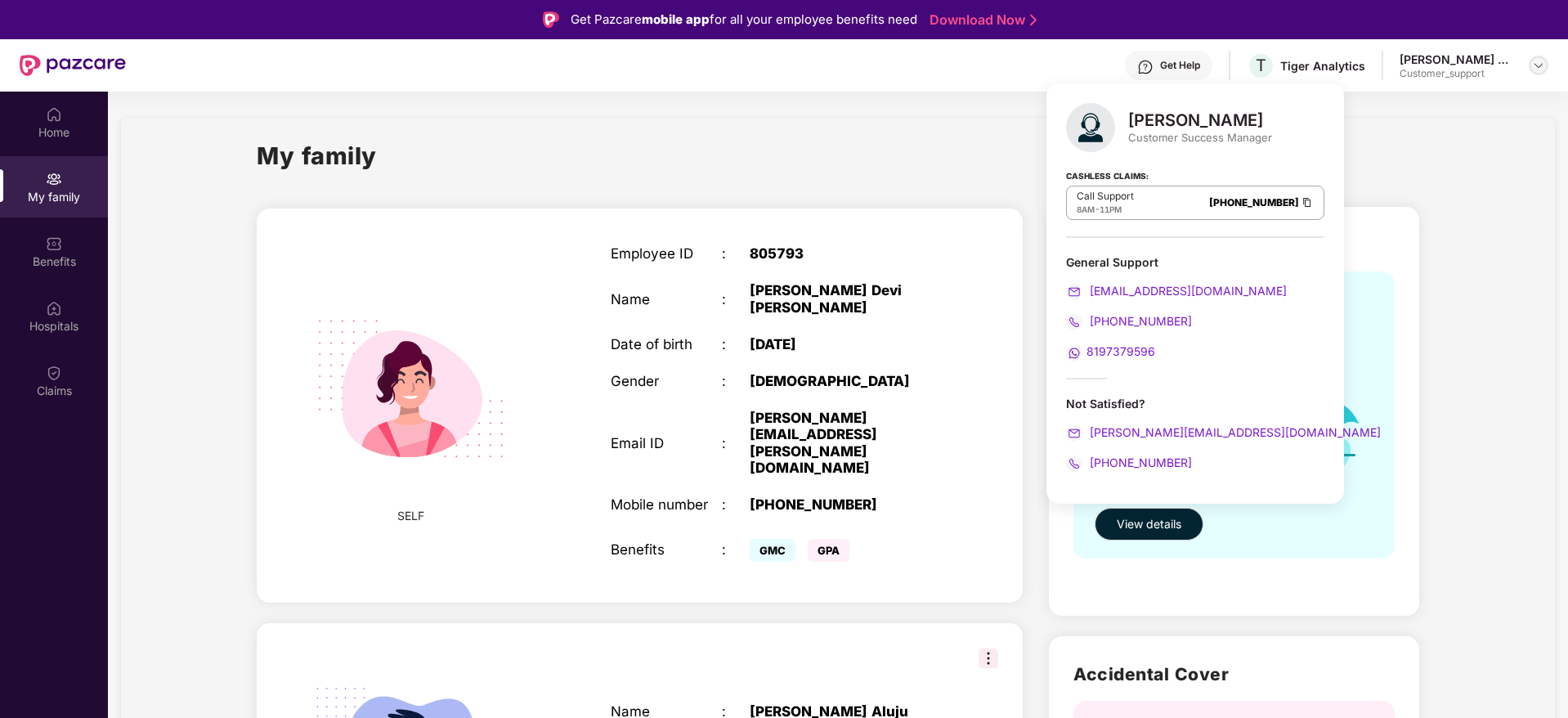
click at [1540, 69] on img at bounding box center [1539, 65] width 13 height 13
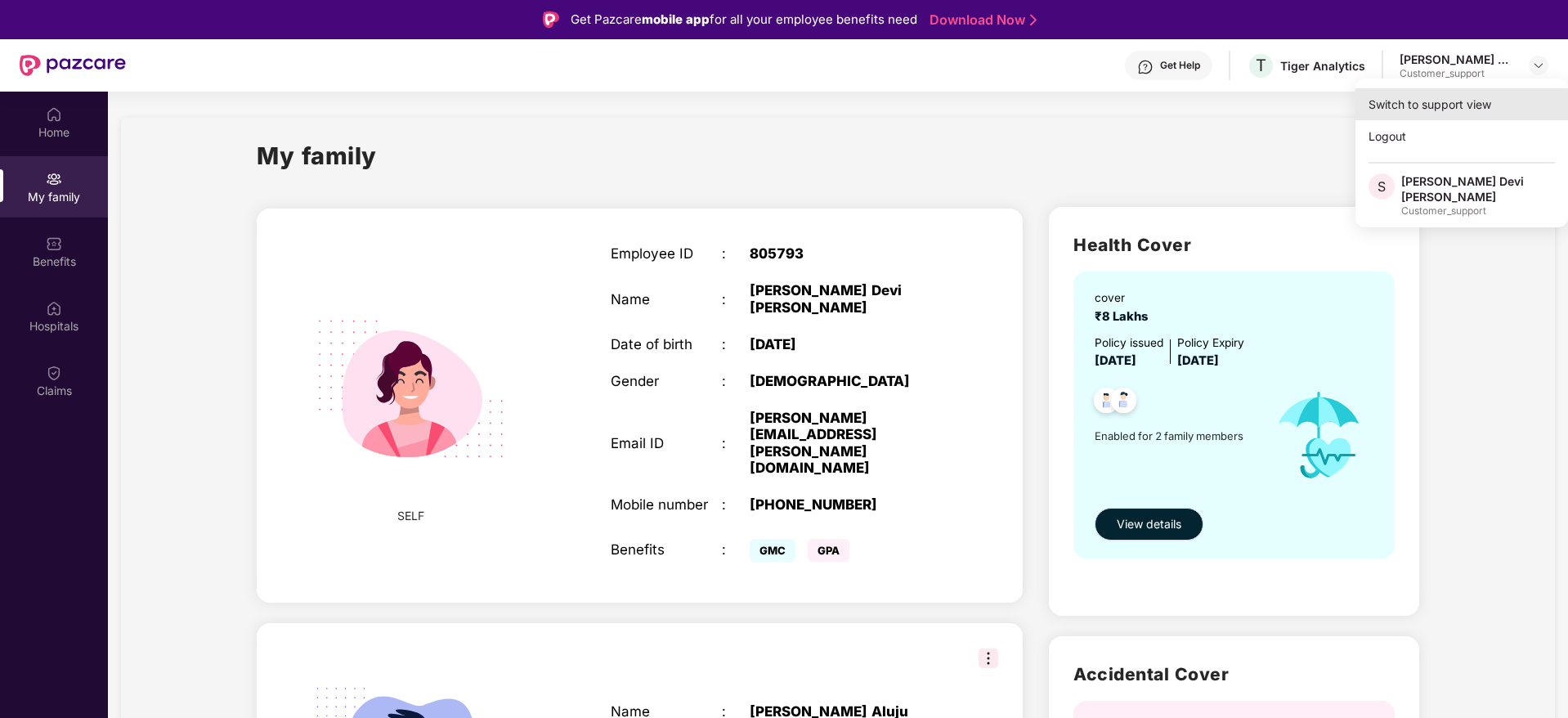
click at [1434, 108] on div "Switch to support view" at bounding box center [1461, 104] width 212 height 32
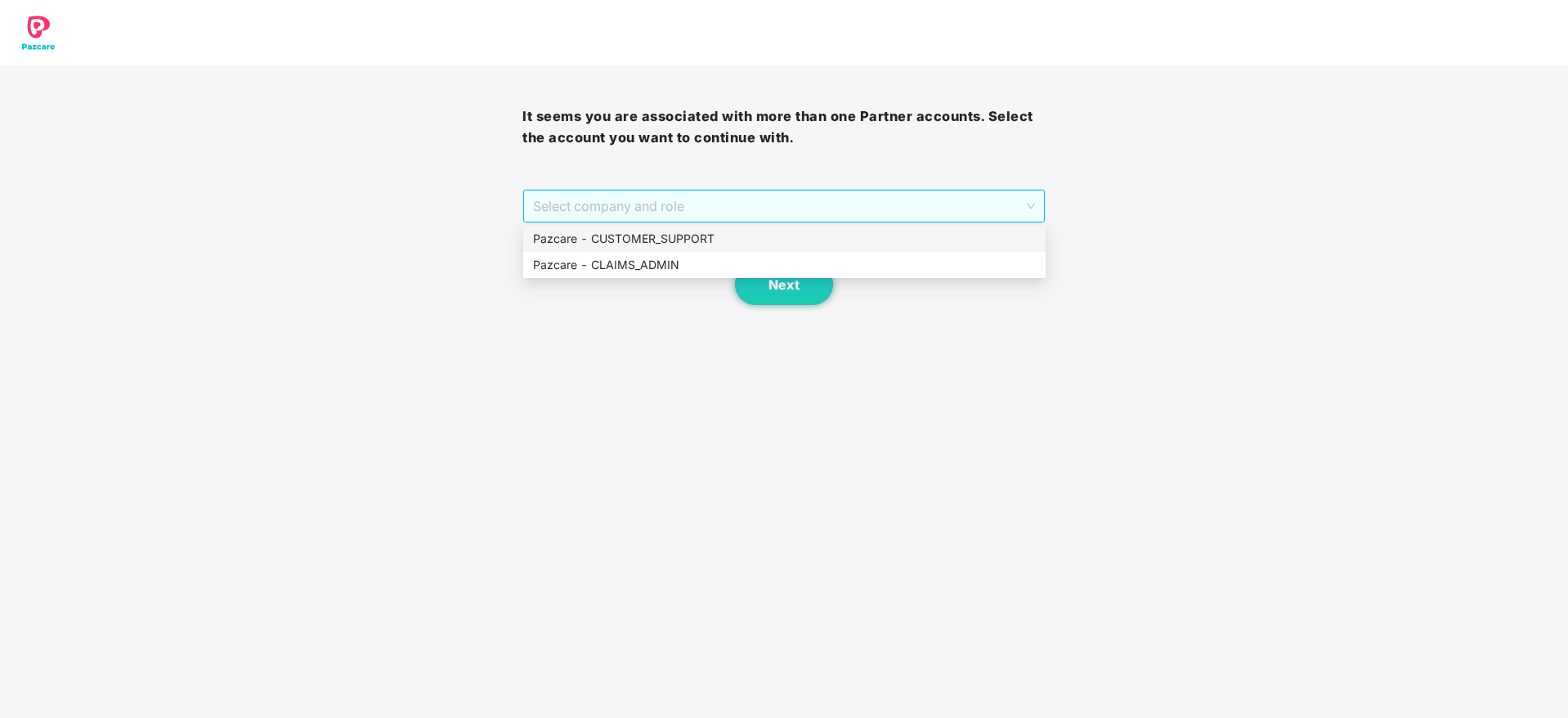
click at [830, 201] on span "Select company and role" at bounding box center [784, 206] width 501 height 31
click at [699, 238] on div "Pazcare - CUSTOMER_SUPPORT" at bounding box center [784, 238] width 503 height 18
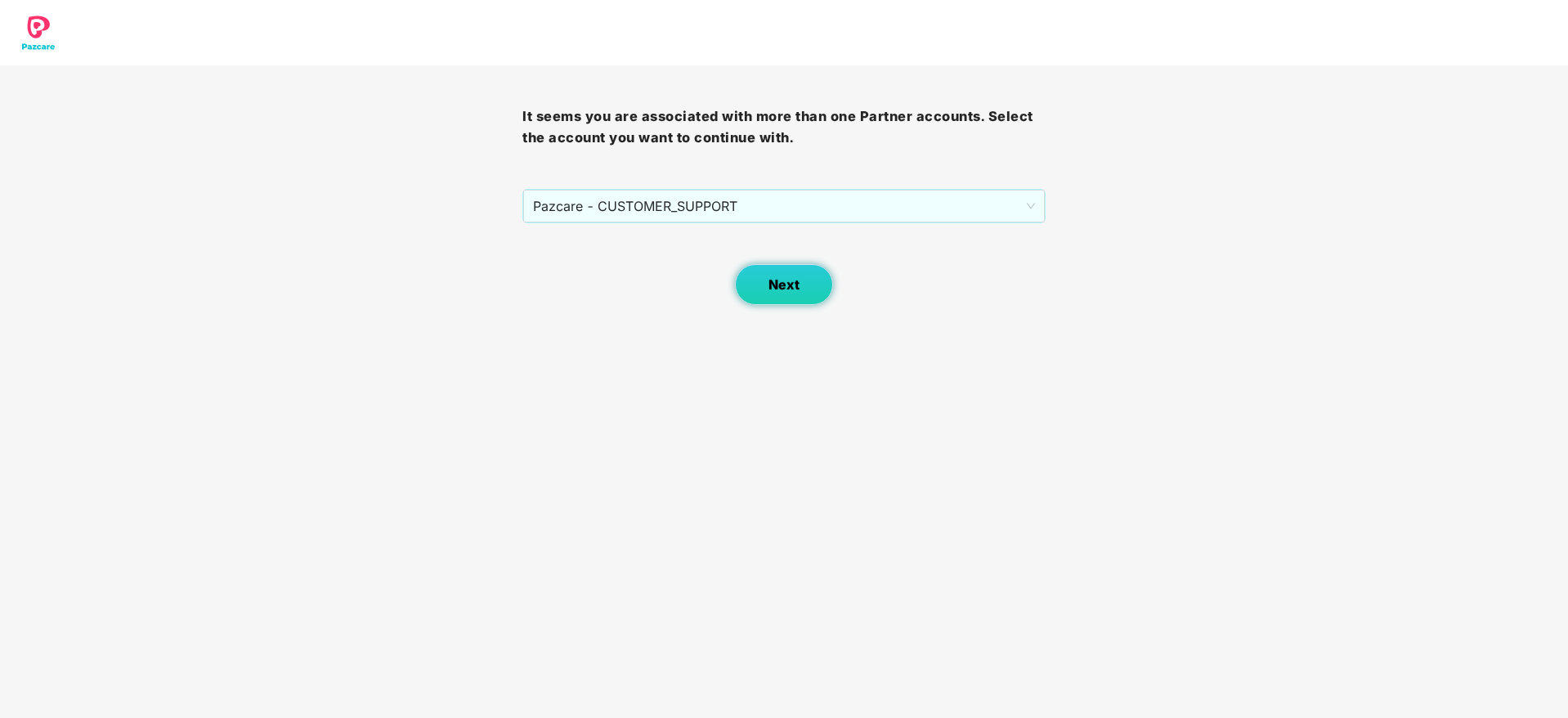
click at [762, 280] on button "Next" at bounding box center [784, 284] width 98 height 41
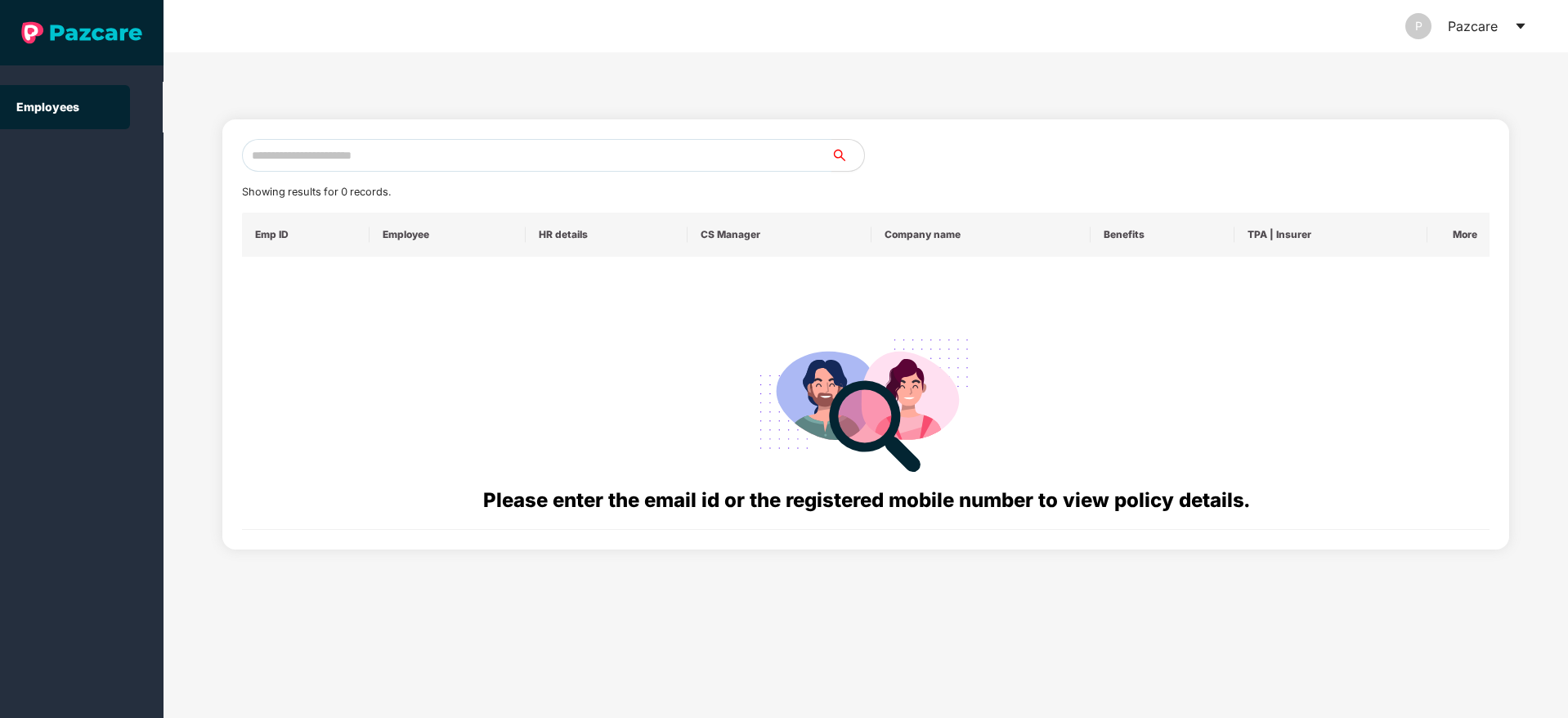
click at [508, 163] on input "text" at bounding box center [537, 155] width 590 height 33
paste input "**********"
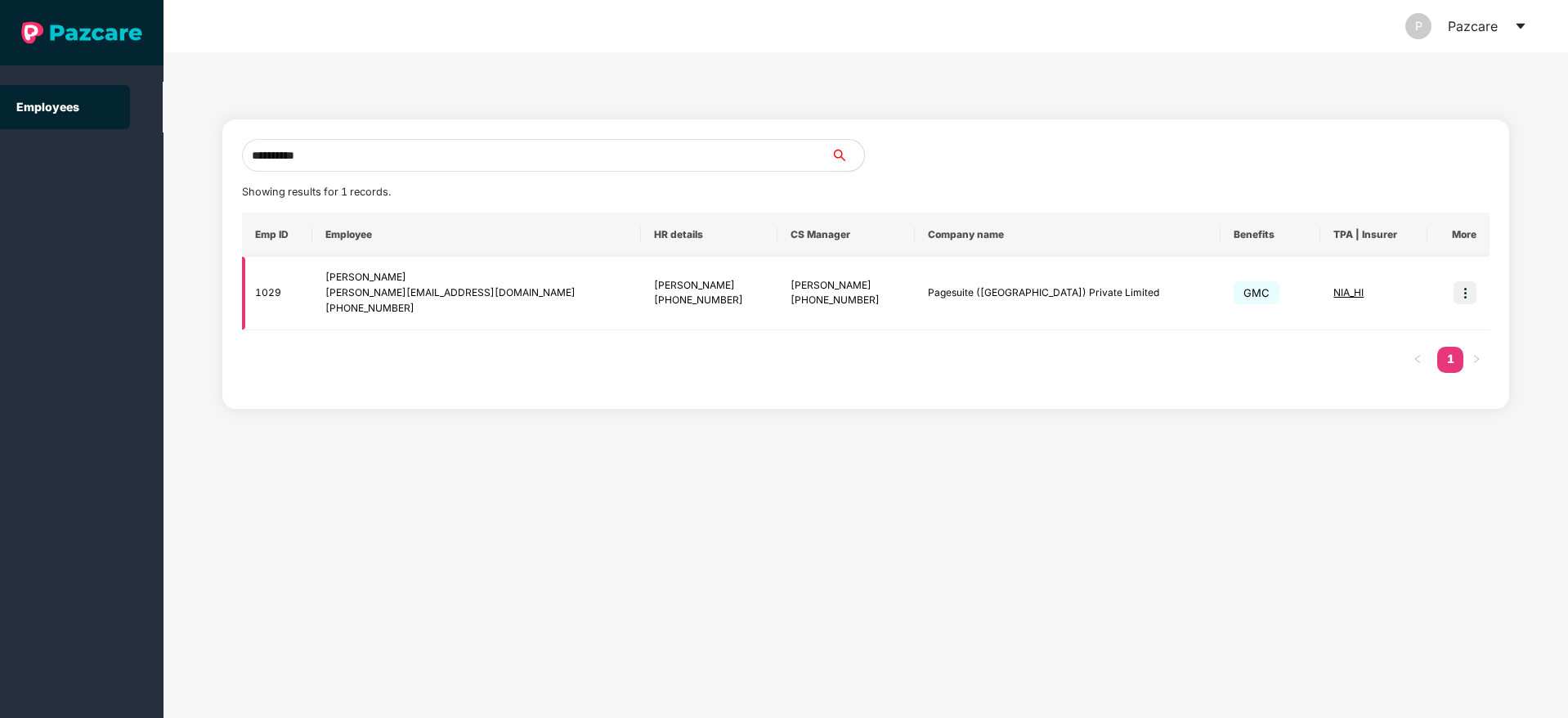
type input "**********"
click at [1460, 293] on img at bounding box center [1465, 293] width 22 height 22
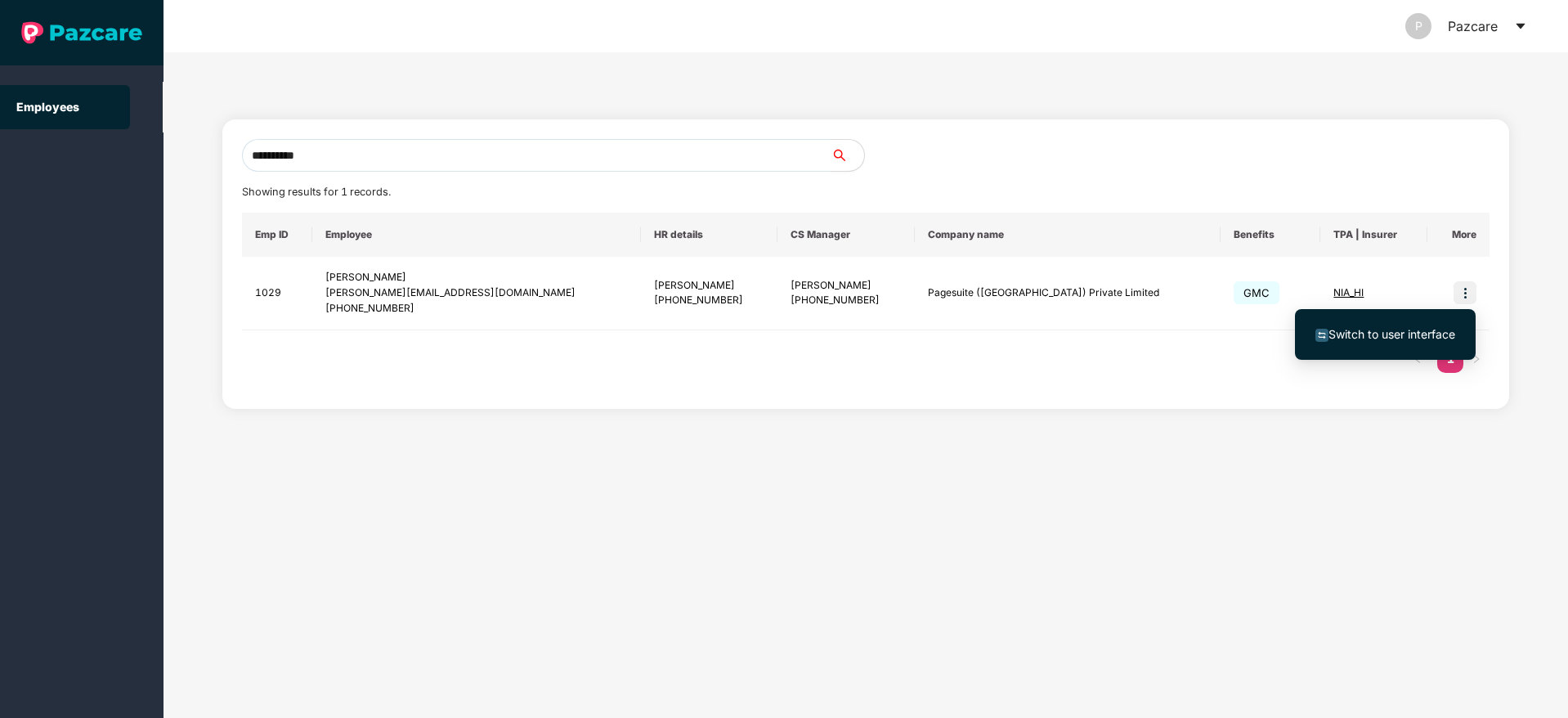
click at [1368, 331] on span "Switch to user interface" at bounding box center [1392, 334] width 127 height 14
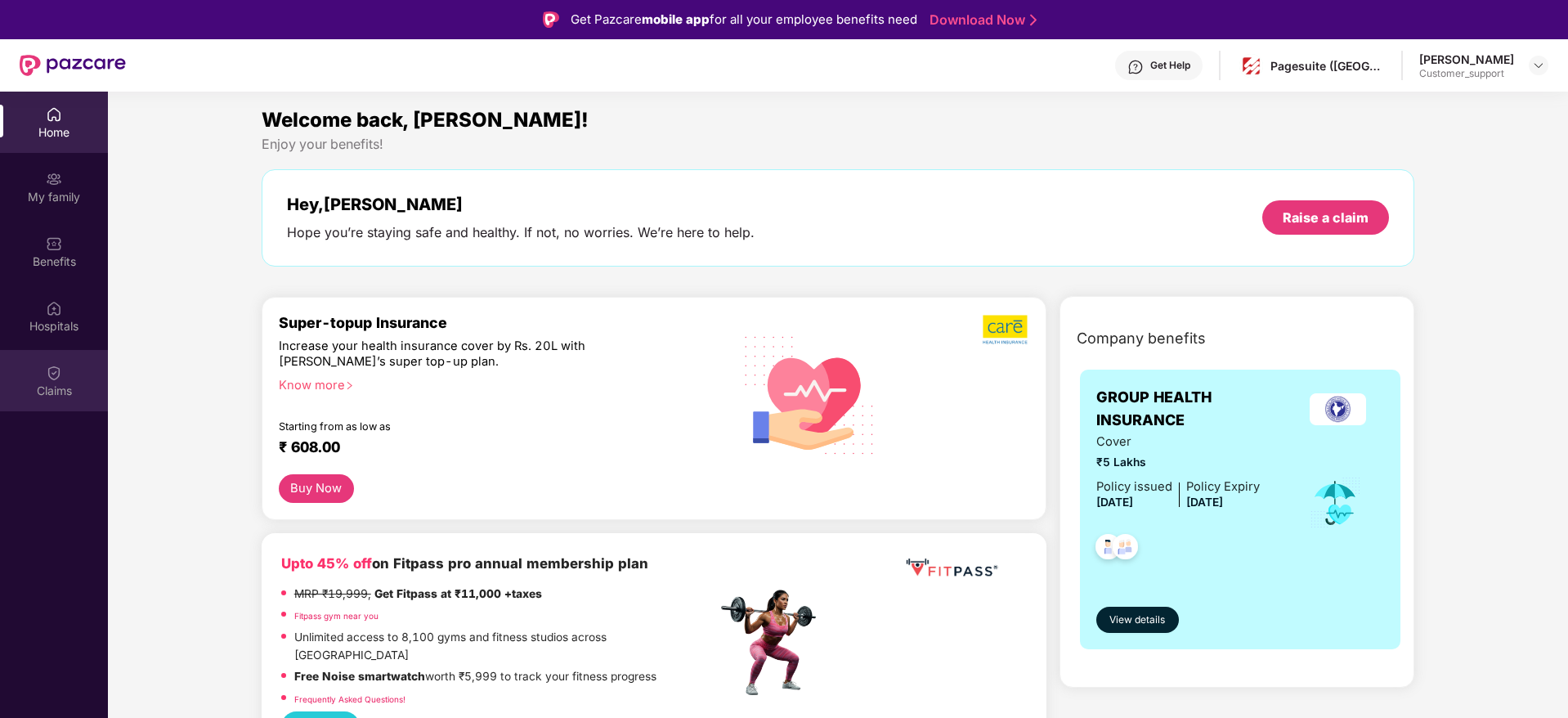
click at [45, 381] on div "Claims" at bounding box center [53, 381] width 108 height 62
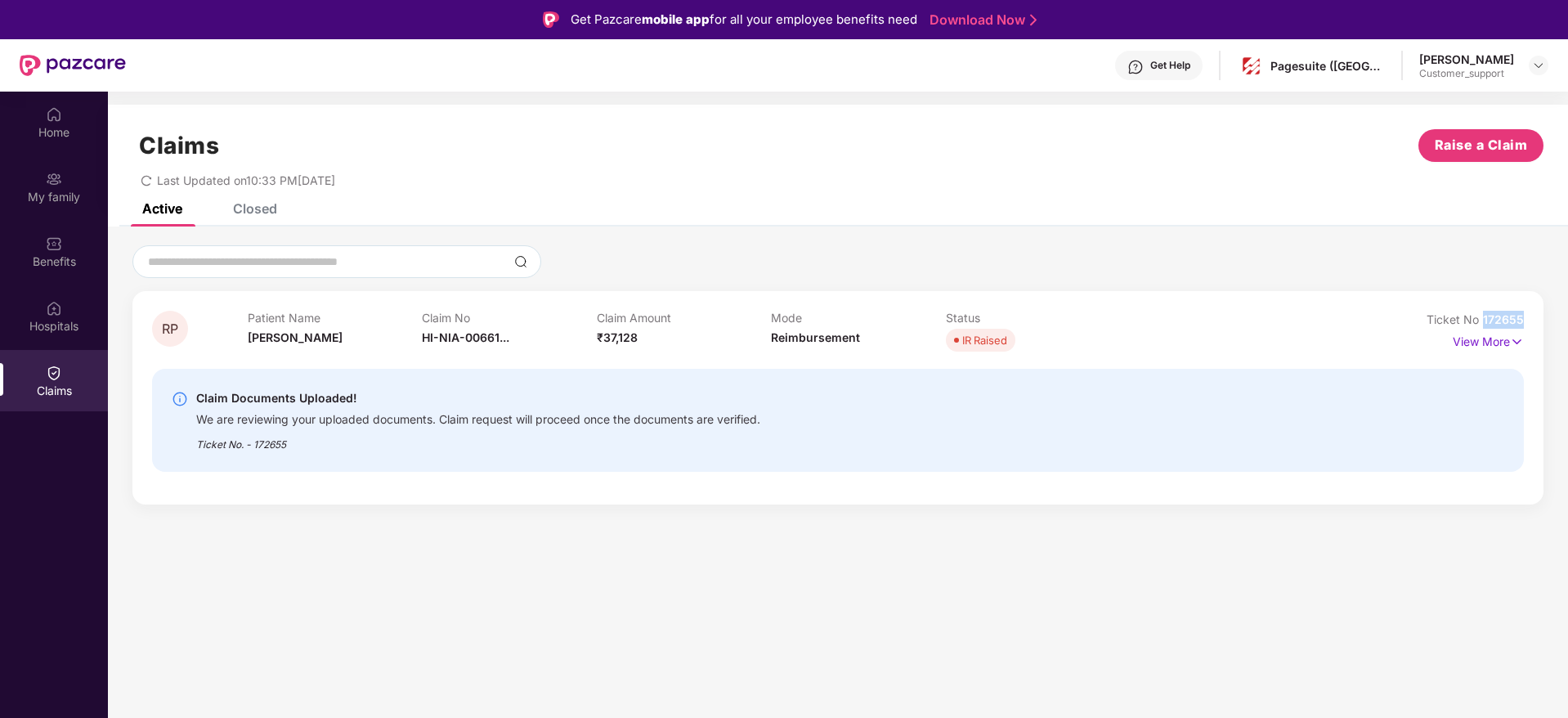
drag, startPoint x: 1526, startPoint y: 320, endPoint x: 1486, endPoint y: 318, distance: 40.0
click at [1486, 318] on div "RP Patient Name Rashmi Pandey Claim No HI-NIA-00661... Claim Amount ₹37,128 Mod…" at bounding box center [838, 397] width 1411 height 213
copy span "172655"
click at [46, 126] on div "Home" at bounding box center [53, 132] width 108 height 16
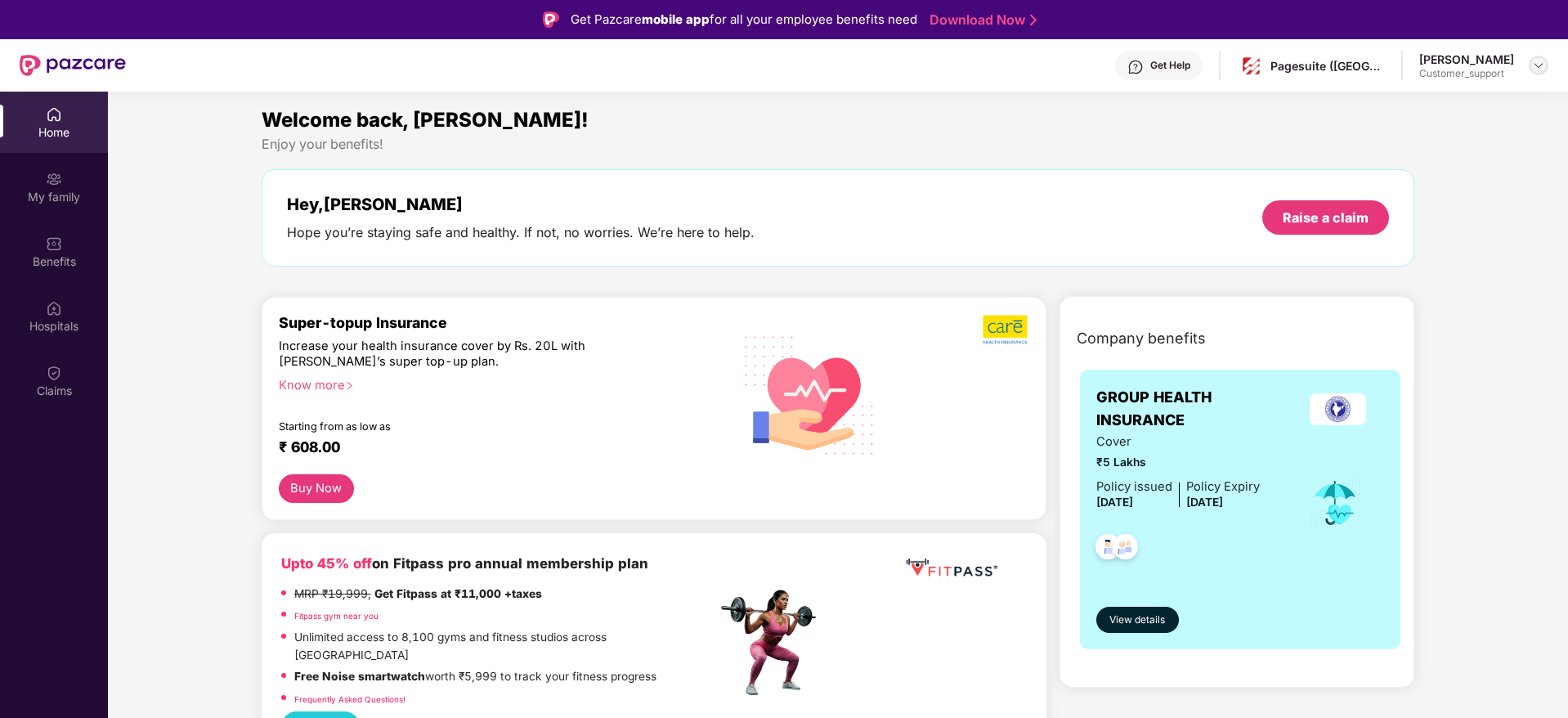
click at [1542, 65] on img at bounding box center [1539, 65] width 13 height 13
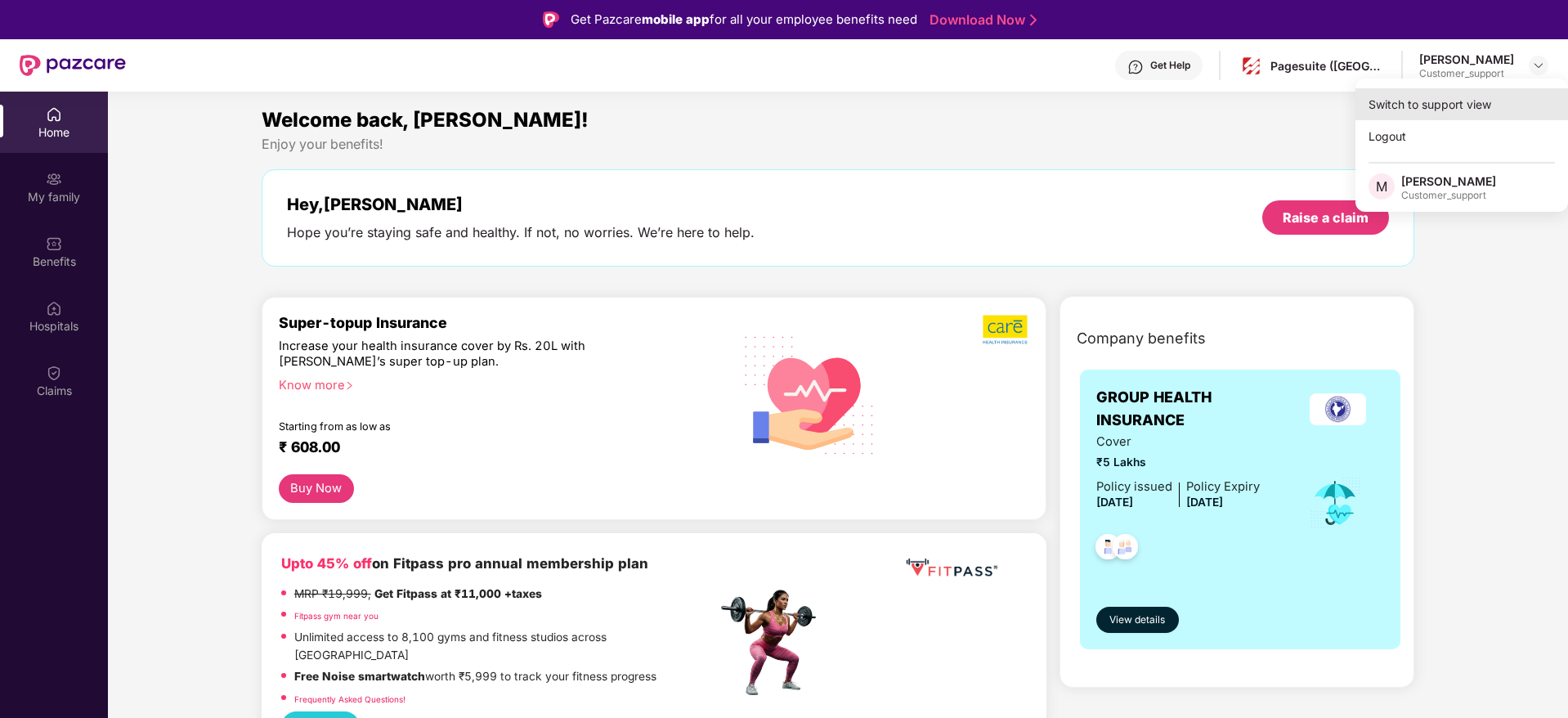
click at [1423, 97] on div "Switch to support view" at bounding box center [1461, 104] width 212 height 32
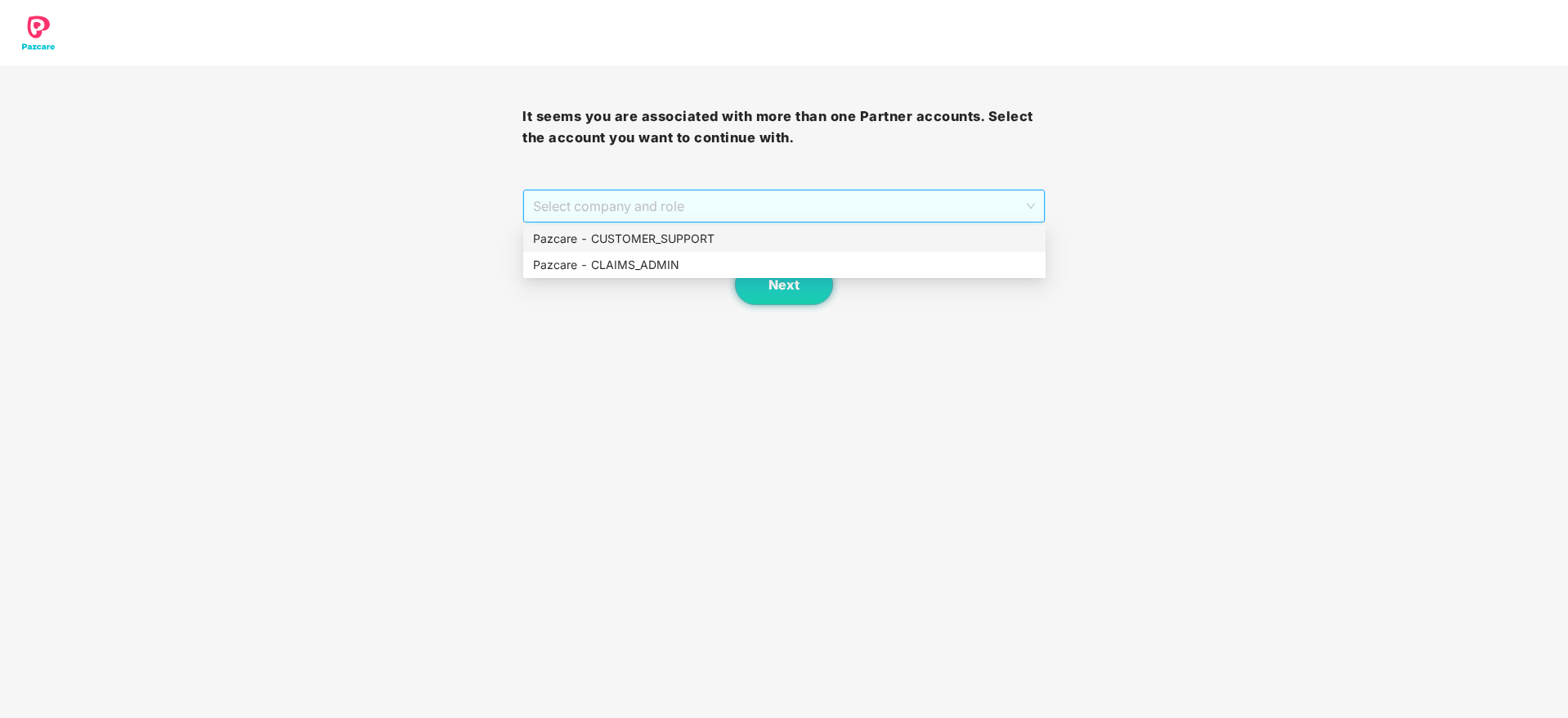
click at [936, 204] on span "Select company and role" at bounding box center [784, 206] width 501 height 31
click at [708, 234] on div "Pazcare - CUSTOMER_SUPPORT" at bounding box center [784, 238] width 503 height 18
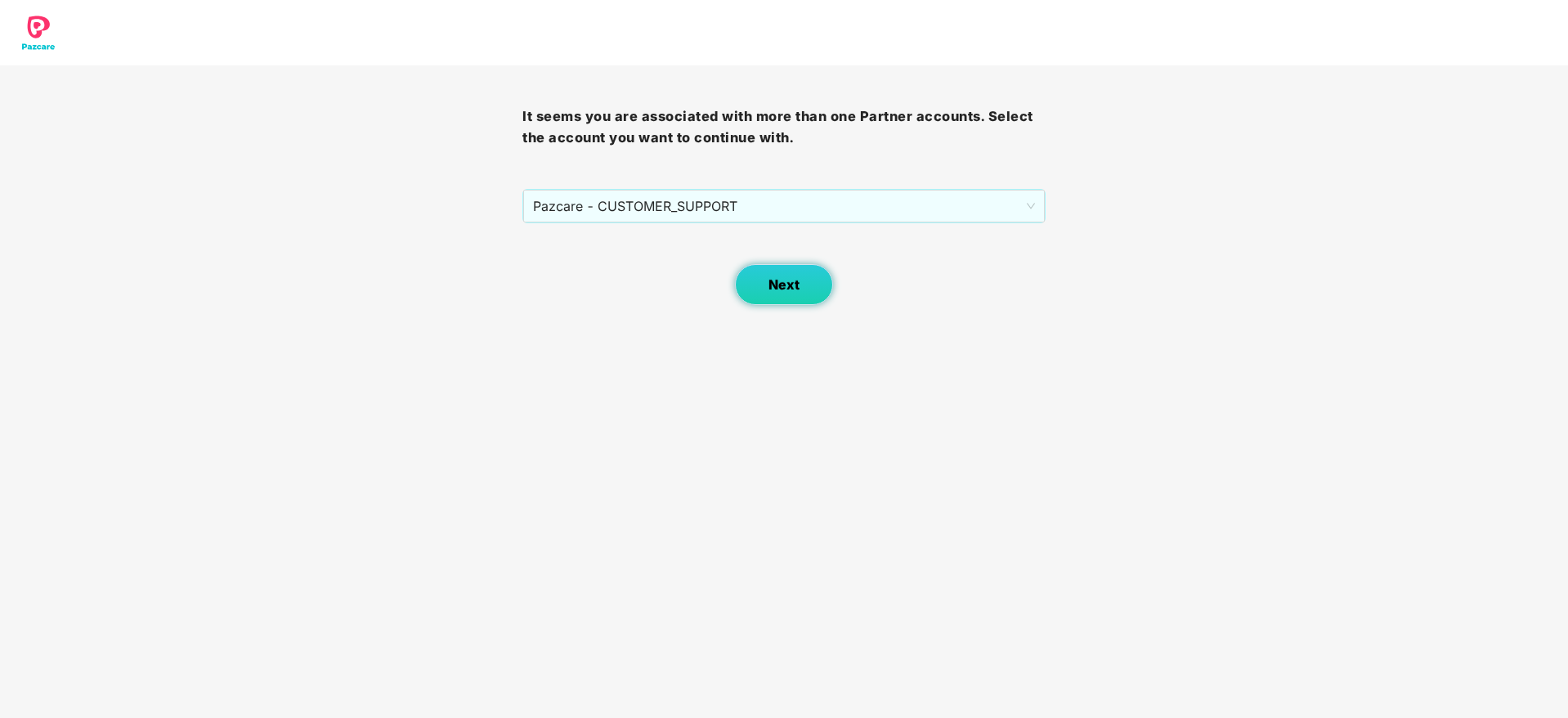
click at [772, 277] on span "Next" at bounding box center [784, 284] width 31 height 16
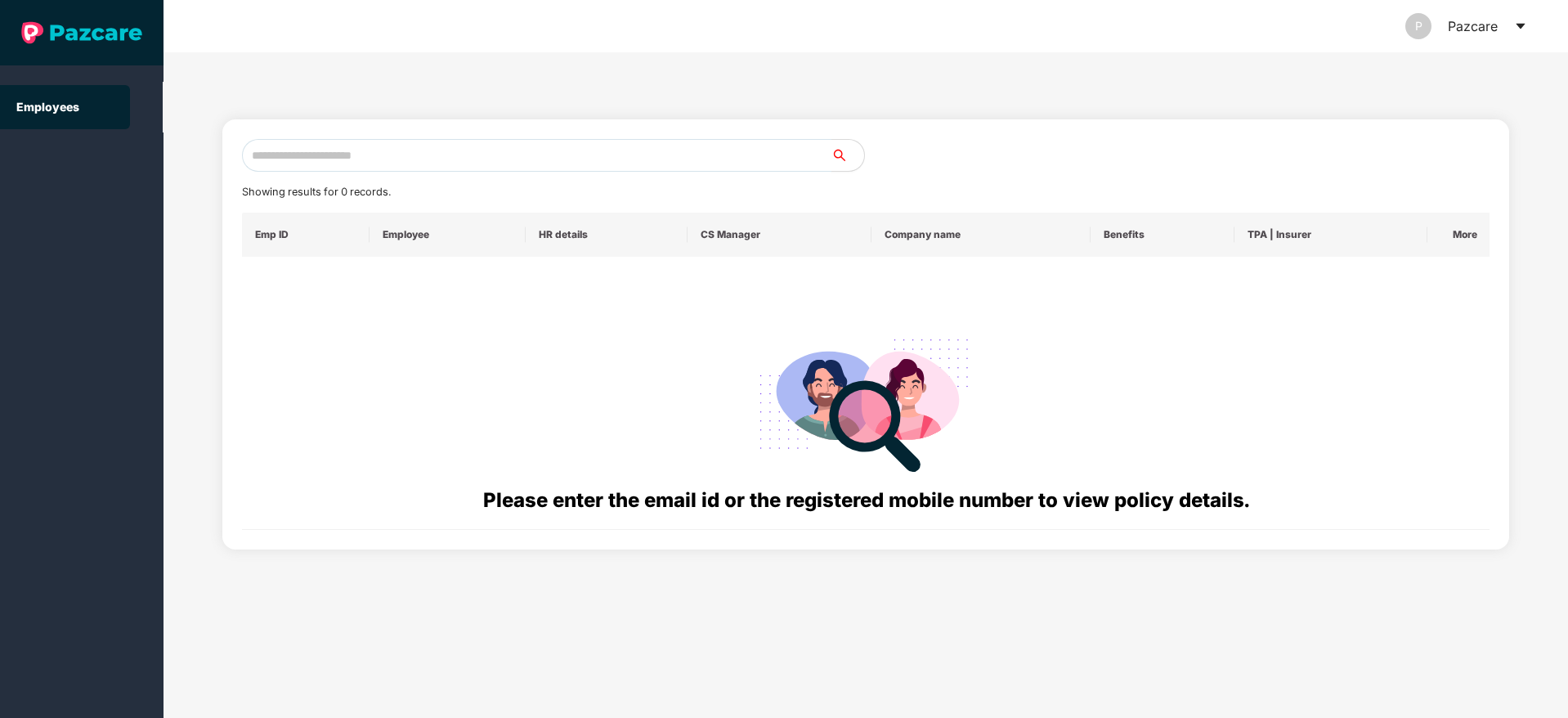
click at [387, 156] on input "text" at bounding box center [537, 155] width 590 height 33
paste input "**********"
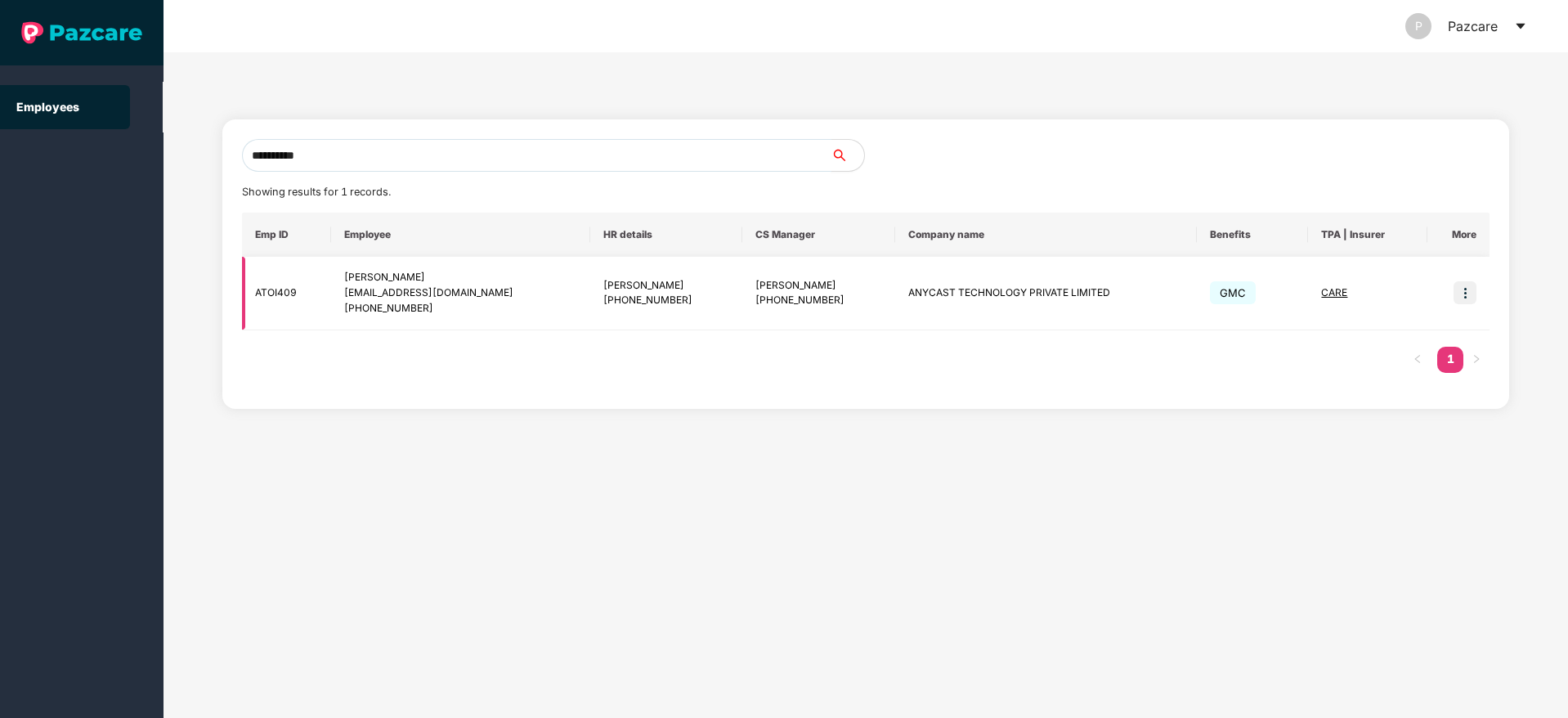
type input "**********"
click at [1463, 291] on img at bounding box center [1465, 293] width 22 height 22
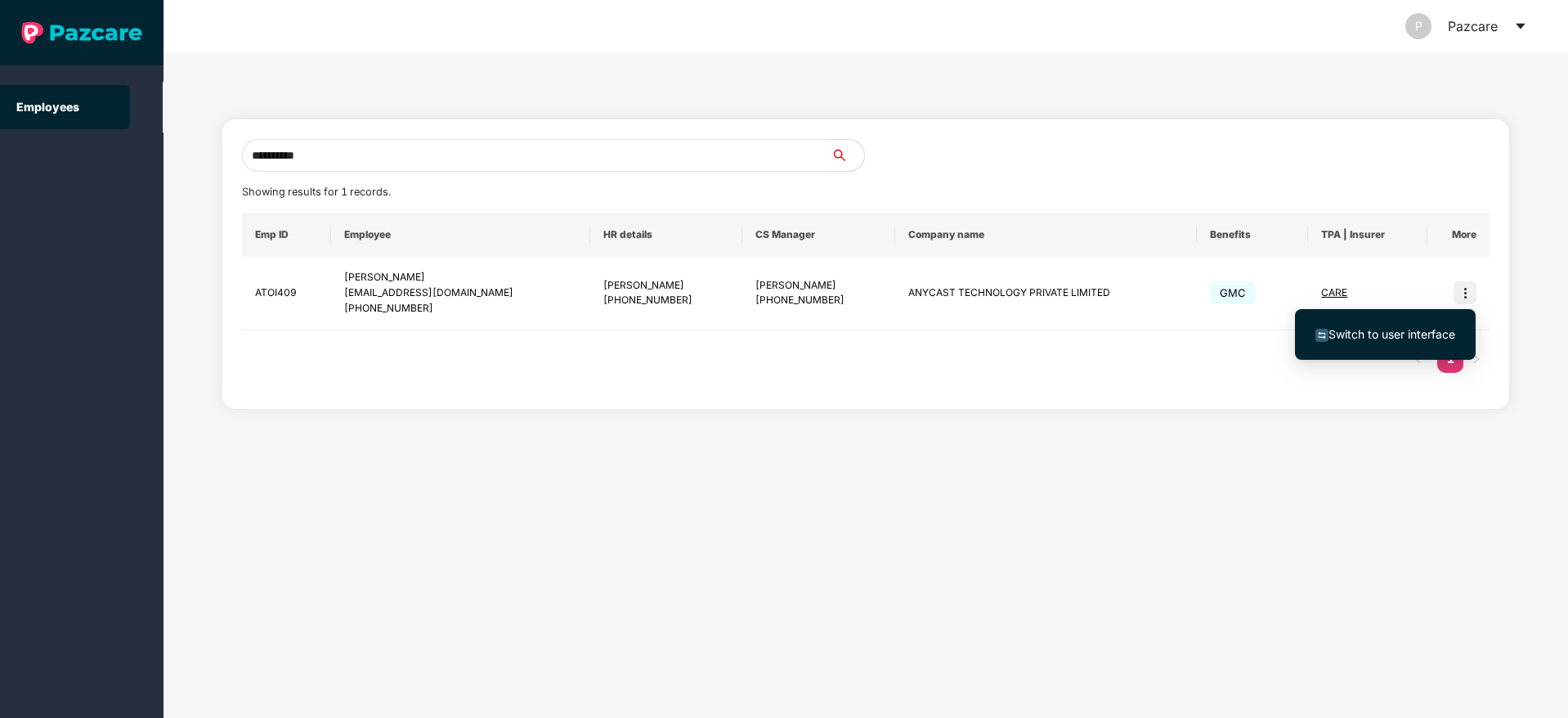
click at [1358, 337] on span "Switch to user interface" at bounding box center [1392, 334] width 127 height 14
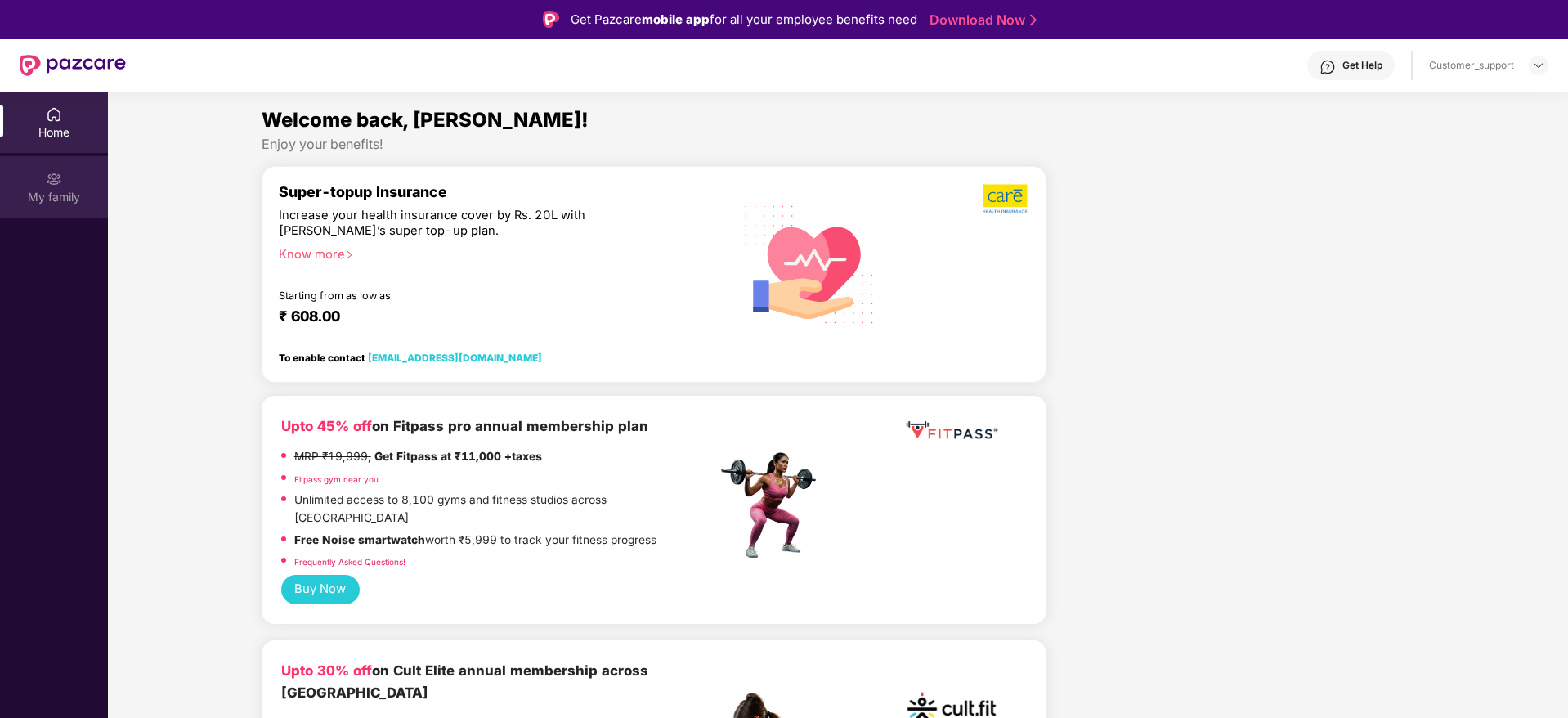
click at [68, 177] on div "My family" at bounding box center [53, 187] width 108 height 62
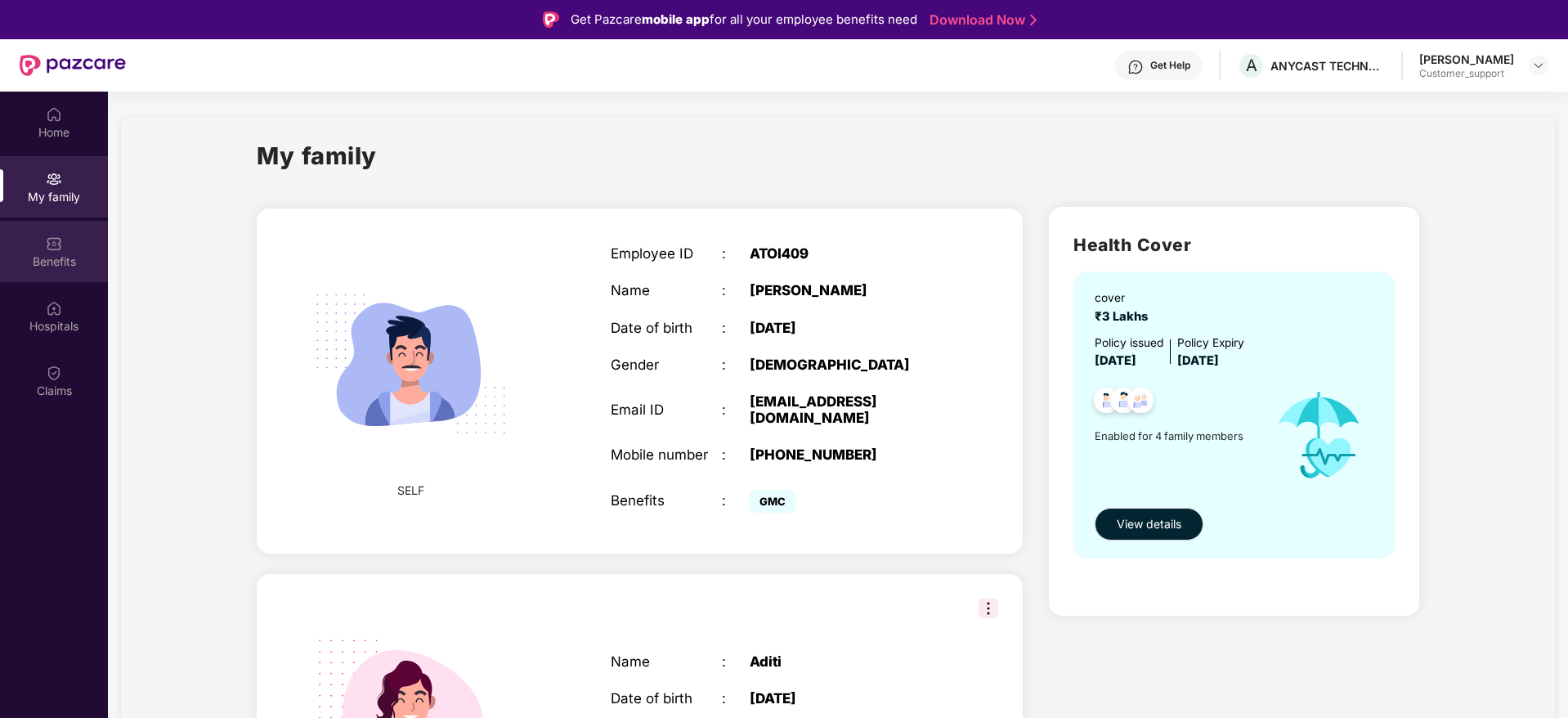
click at [57, 251] on img at bounding box center [53, 243] width 16 height 16
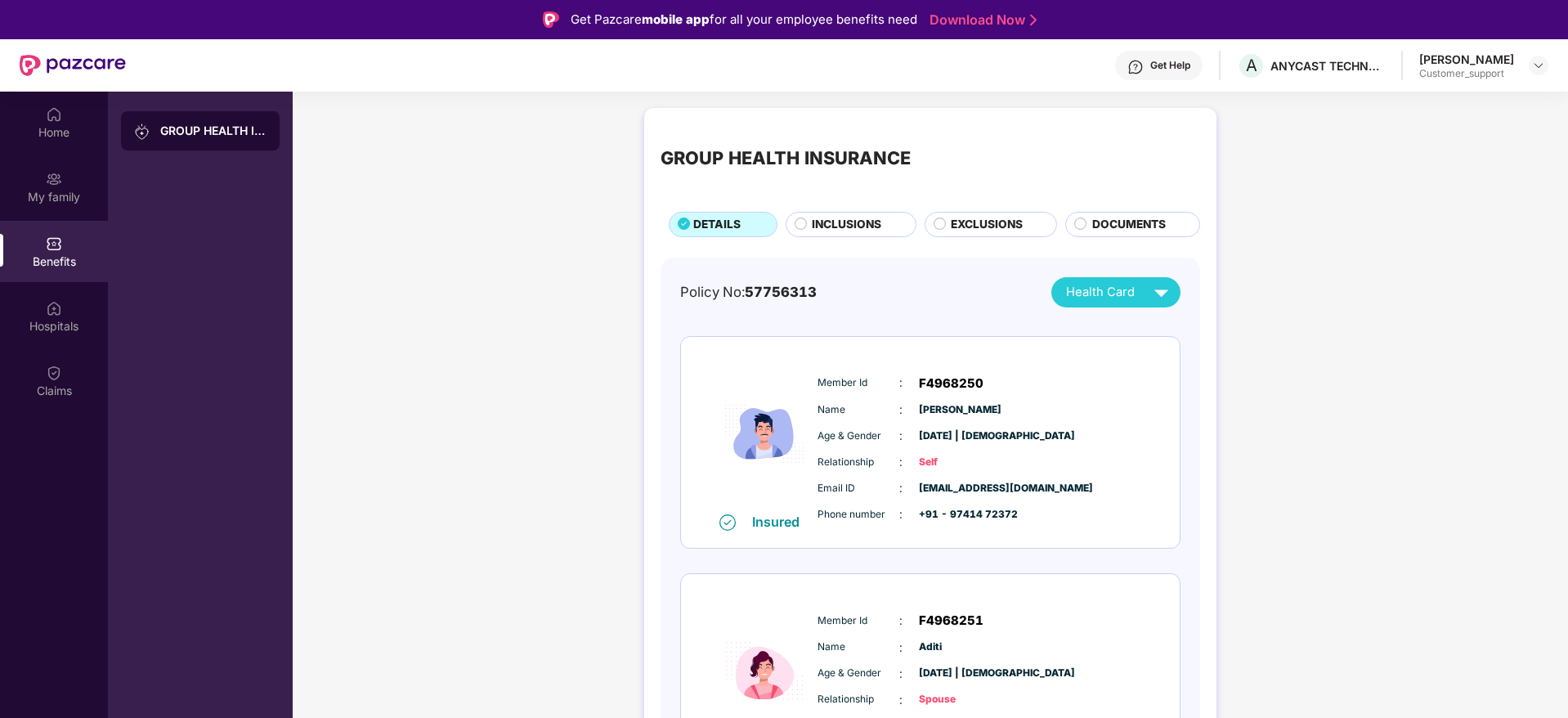
click at [826, 222] on span "INCLUSIONS" at bounding box center [846, 224] width 69 height 18
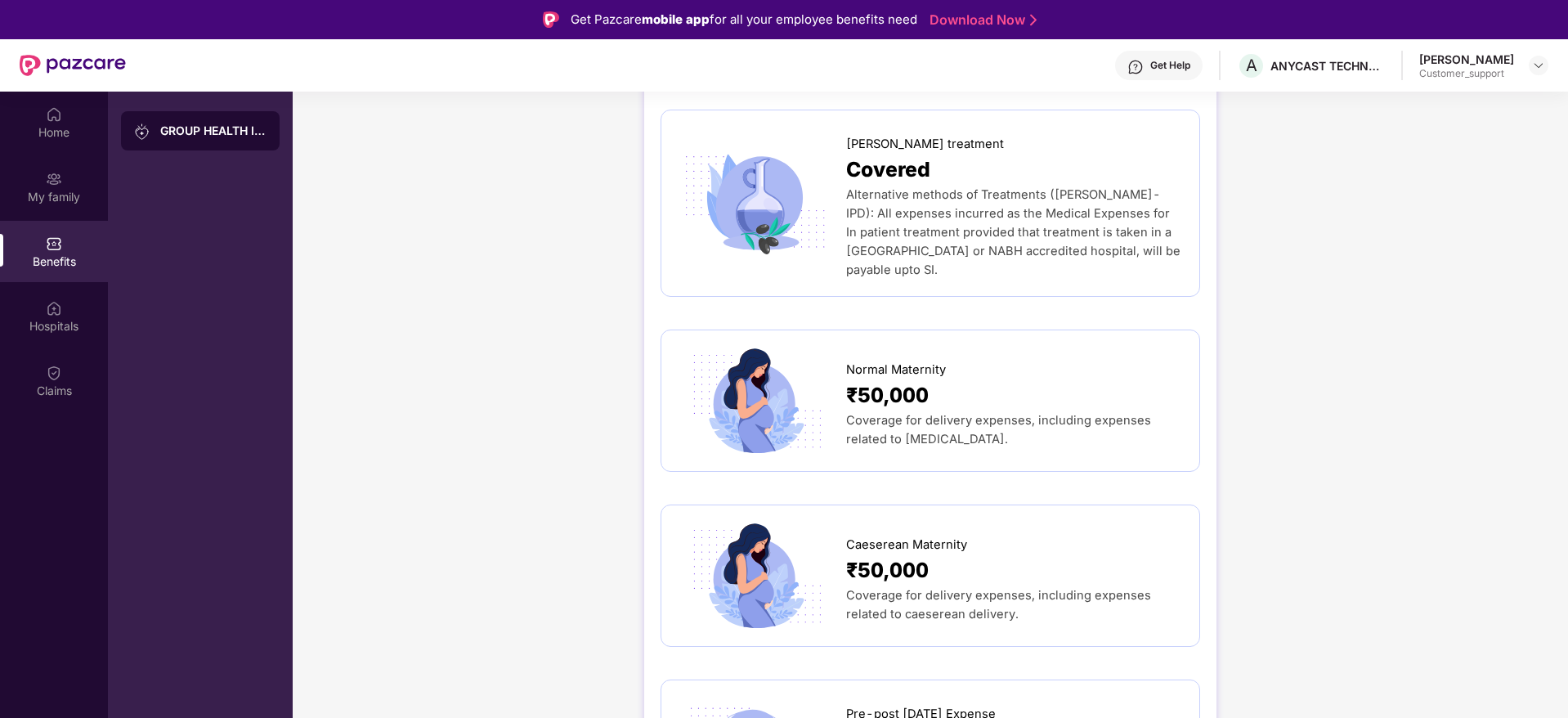
scroll to position [1959, 0]
click at [1541, 62] on img at bounding box center [1539, 65] width 13 height 13
click at [1450, 110] on div "Switch to support view" at bounding box center [1461, 104] width 212 height 32
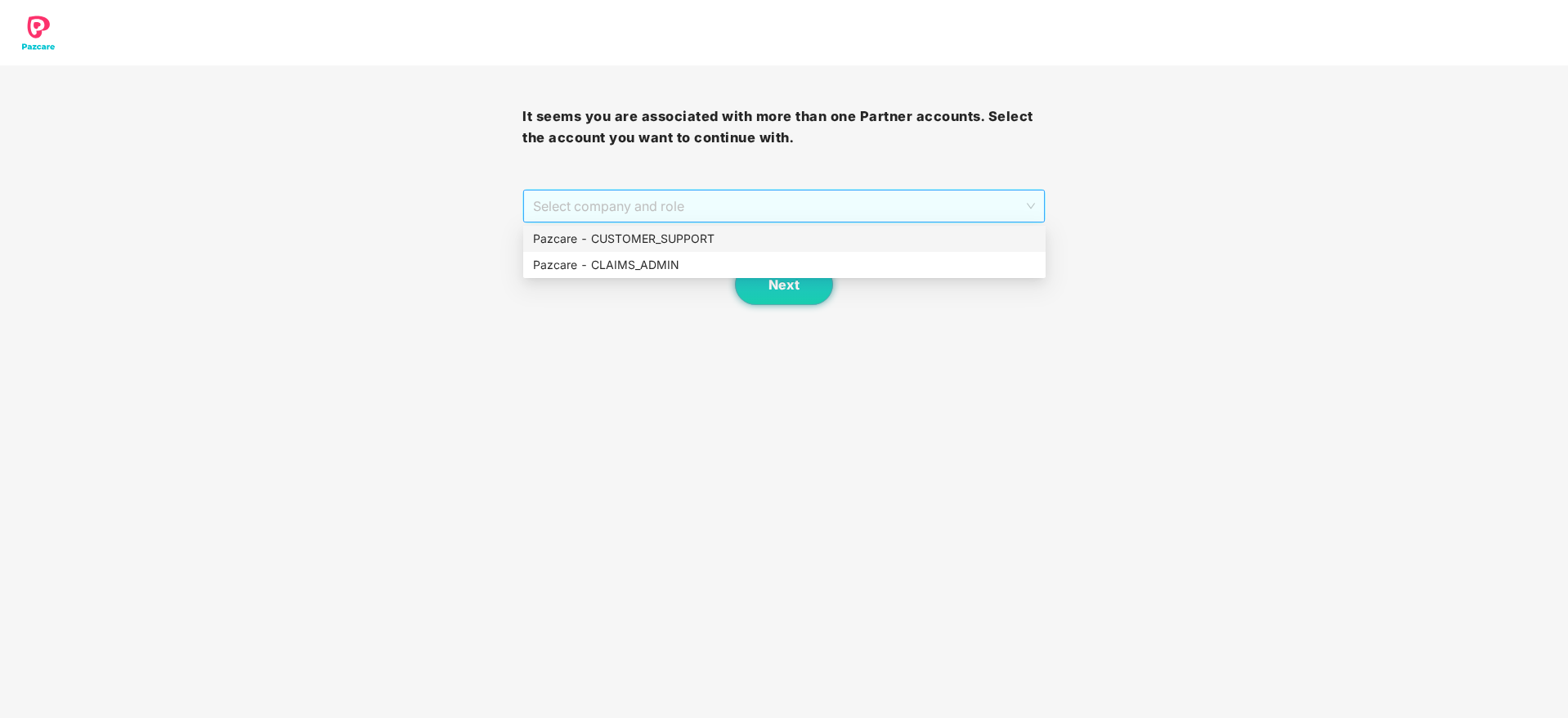
click at [860, 199] on span "Select company and role" at bounding box center [784, 206] width 501 height 31
click at [707, 237] on div "Pazcare - CUSTOMER_SUPPORT" at bounding box center [784, 238] width 503 height 18
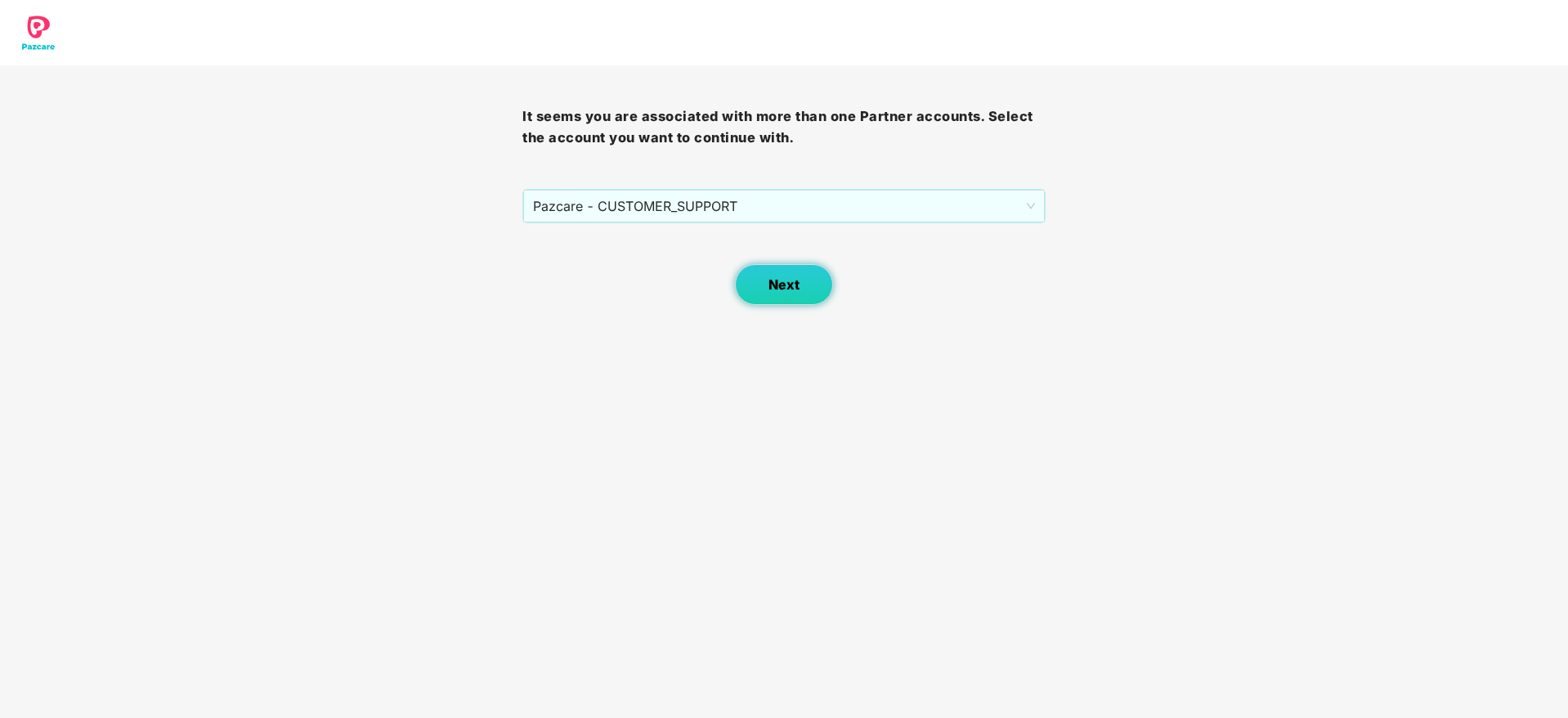
click at [788, 279] on span "Next" at bounding box center [784, 284] width 31 height 16
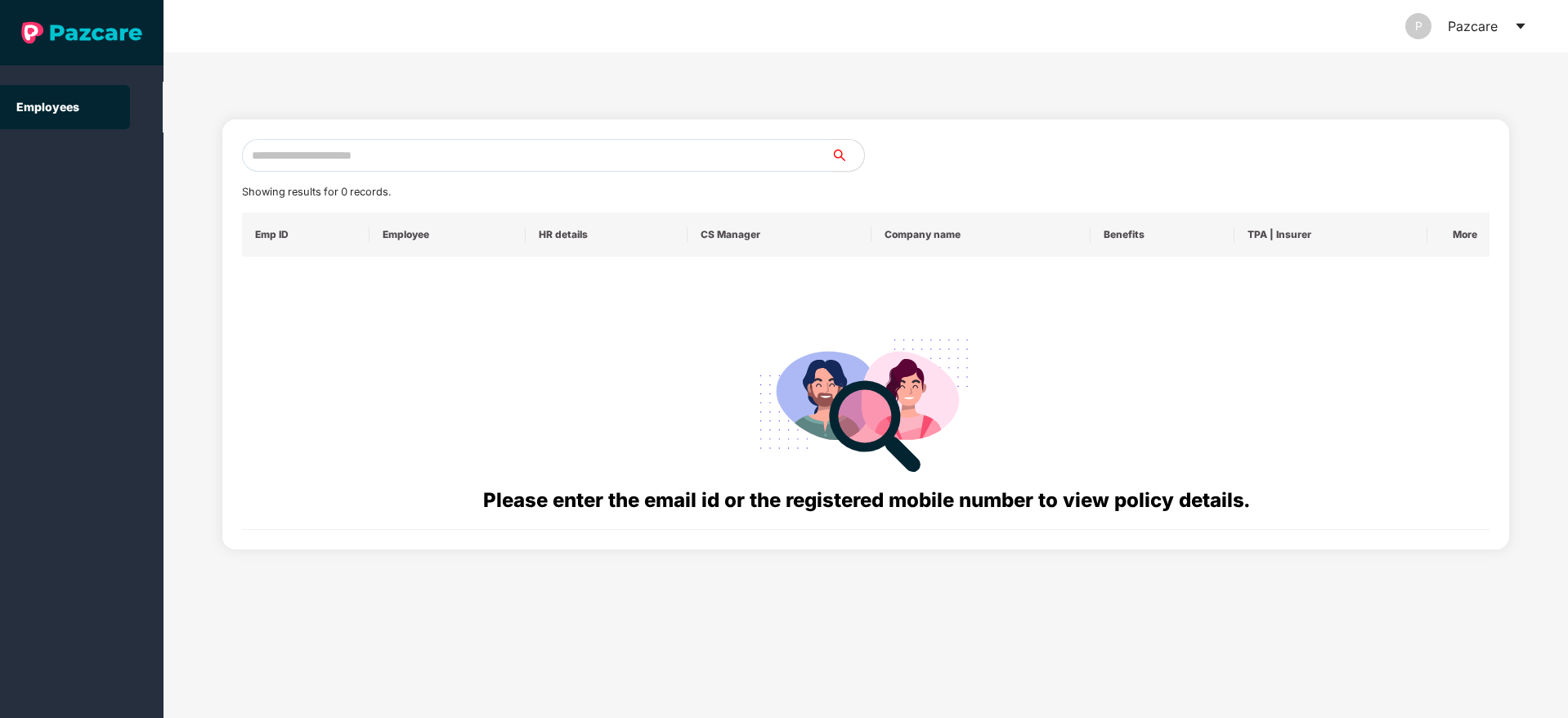
click at [401, 153] on input "text" at bounding box center [537, 155] width 590 height 33
paste input "**********"
click at [418, 151] on input "**********" at bounding box center [537, 155] width 590 height 33
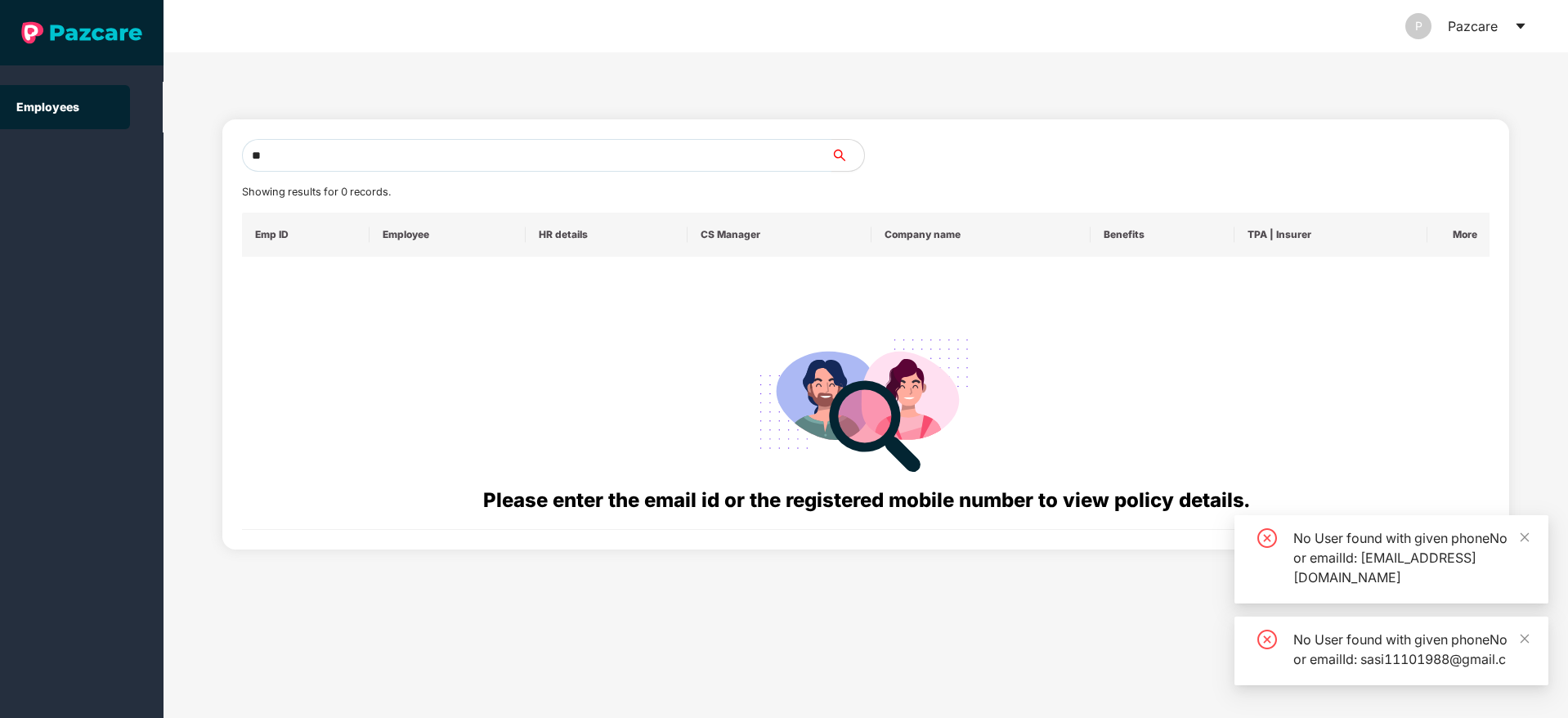
type input "*"
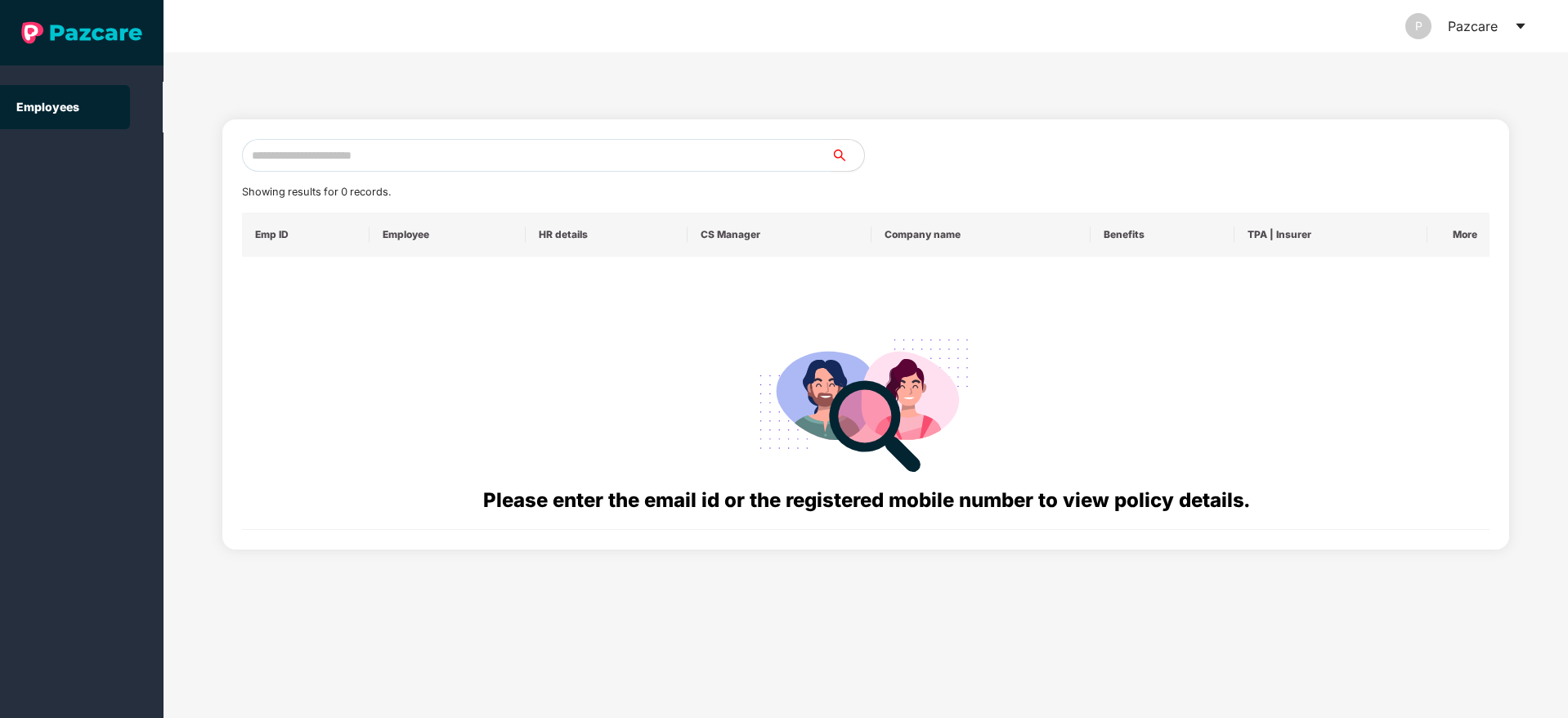
click at [395, 151] on input "text" at bounding box center [537, 155] width 590 height 33
paste input "**********"
type input "*"
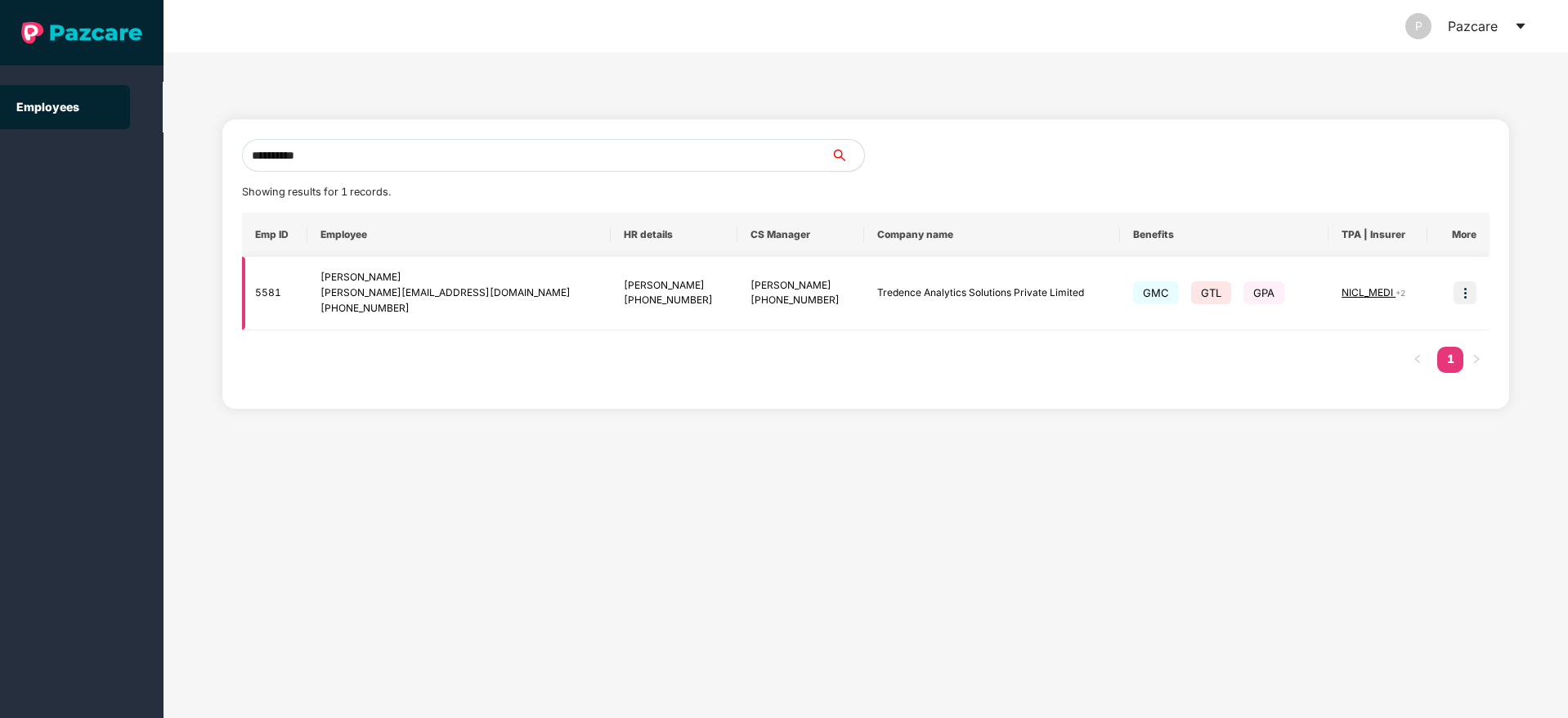
type input "**********"
click at [1463, 295] on img at bounding box center [1465, 293] width 22 height 22
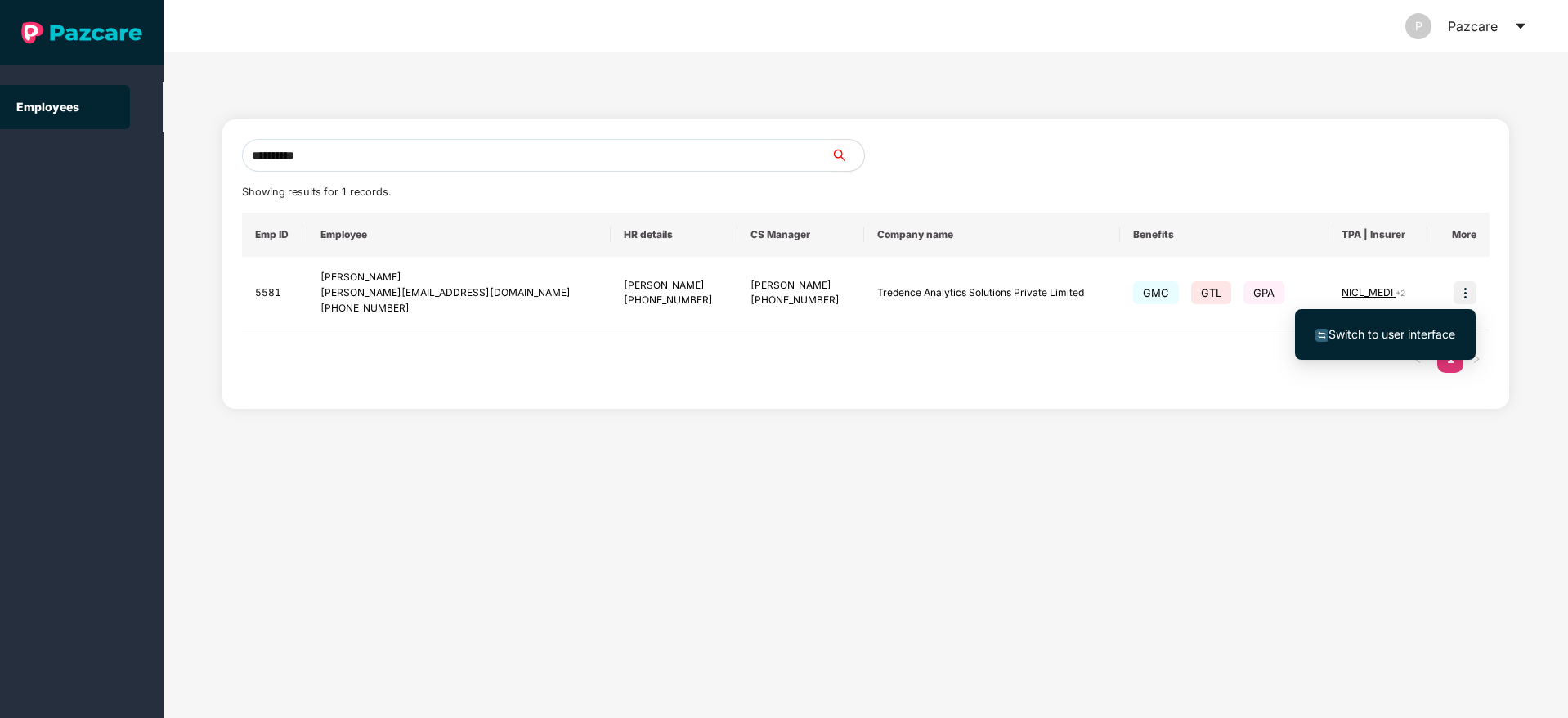
click at [1391, 337] on span "Switch to user interface" at bounding box center [1392, 334] width 127 height 14
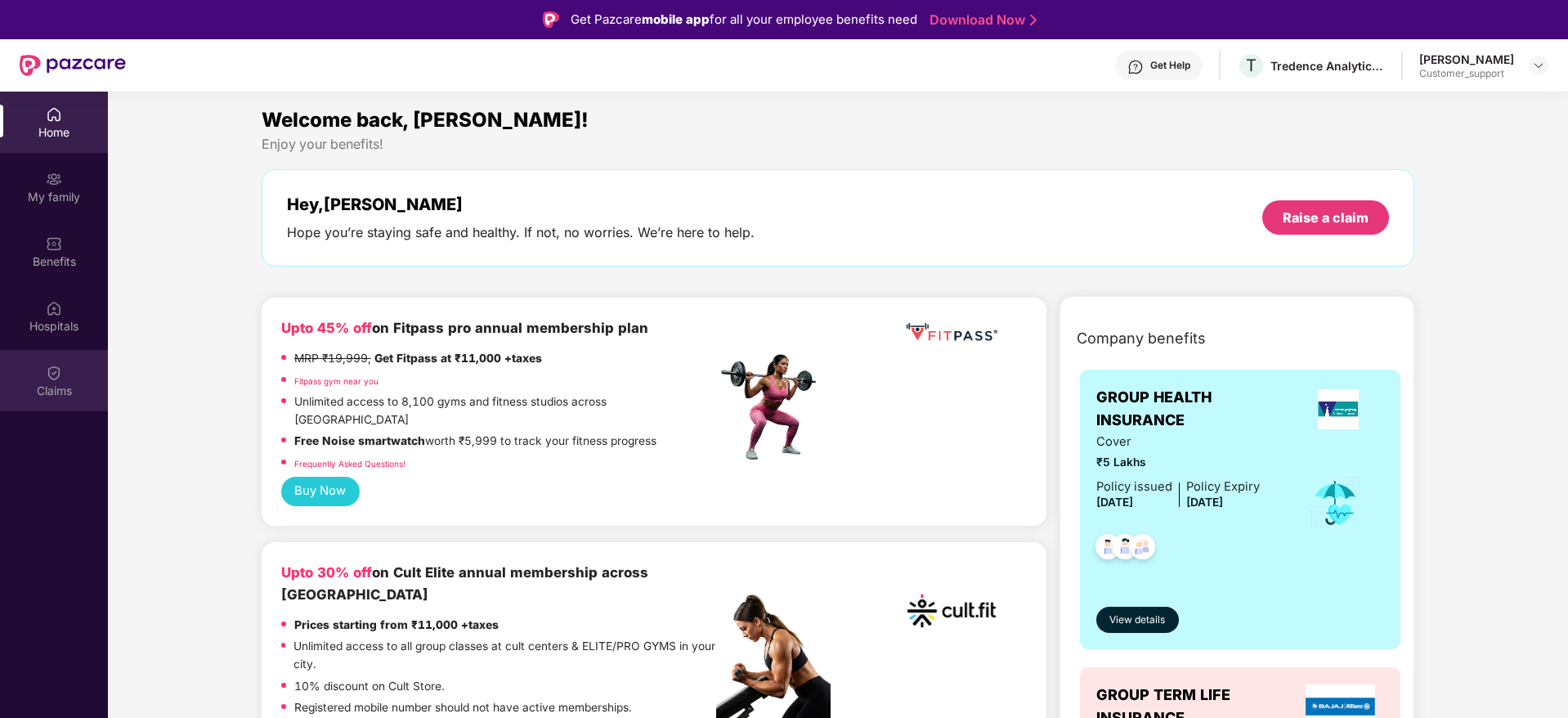
click at [61, 377] on img at bounding box center [53, 372] width 16 height 16
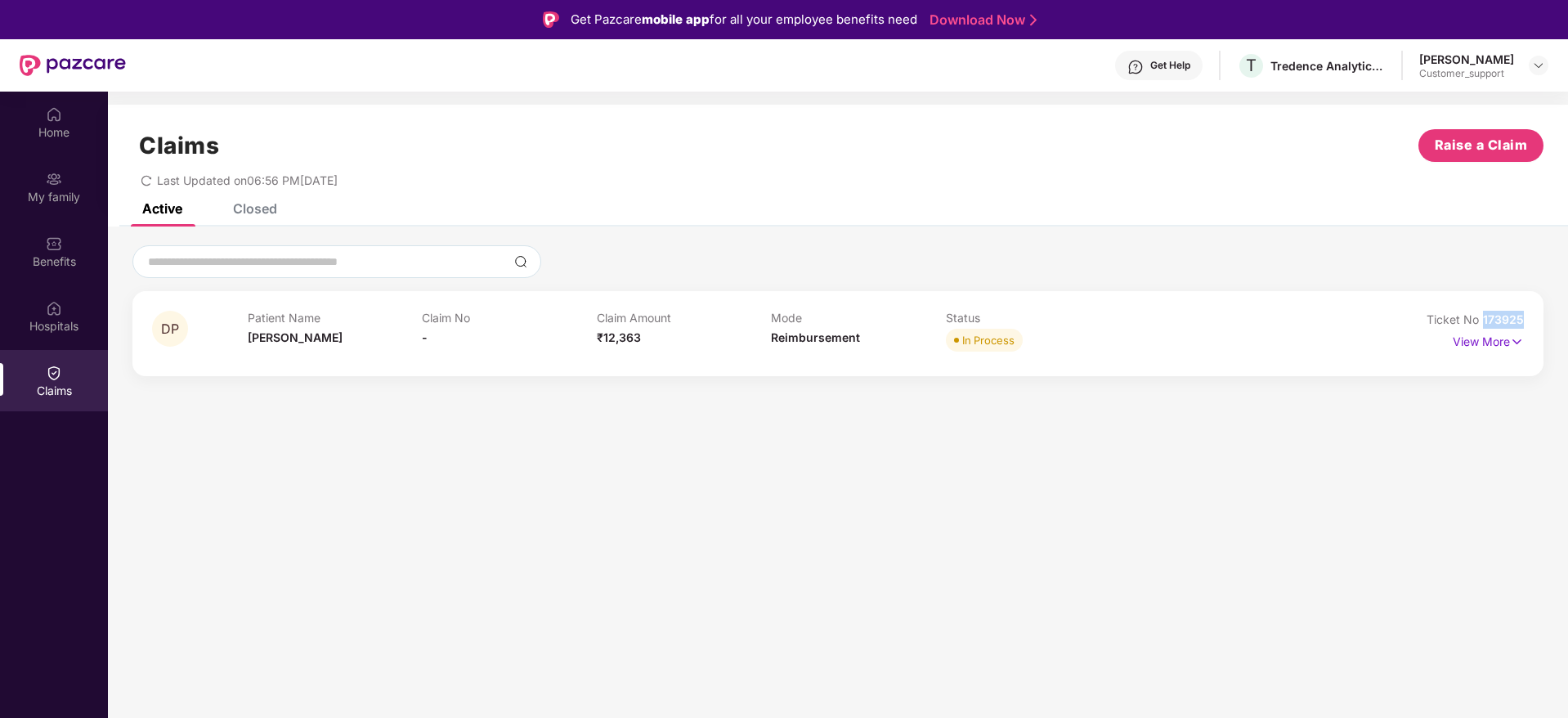
drag, startPoint x: 1529, startPoint y: 323, endPoint x: 1481, endPoint y: 323, distance: 48.0
click at [1481, 323] on div "DP Patient Name Debprasad Pal Claim No - Claim Amount ₹12,363 Mode Reimbursemen…" at bounding box center [838, 333] width 1411 height 85
copy span "173925"
click at [1516, 346] on img at bounding box center [1517, 341] width 14 height 18
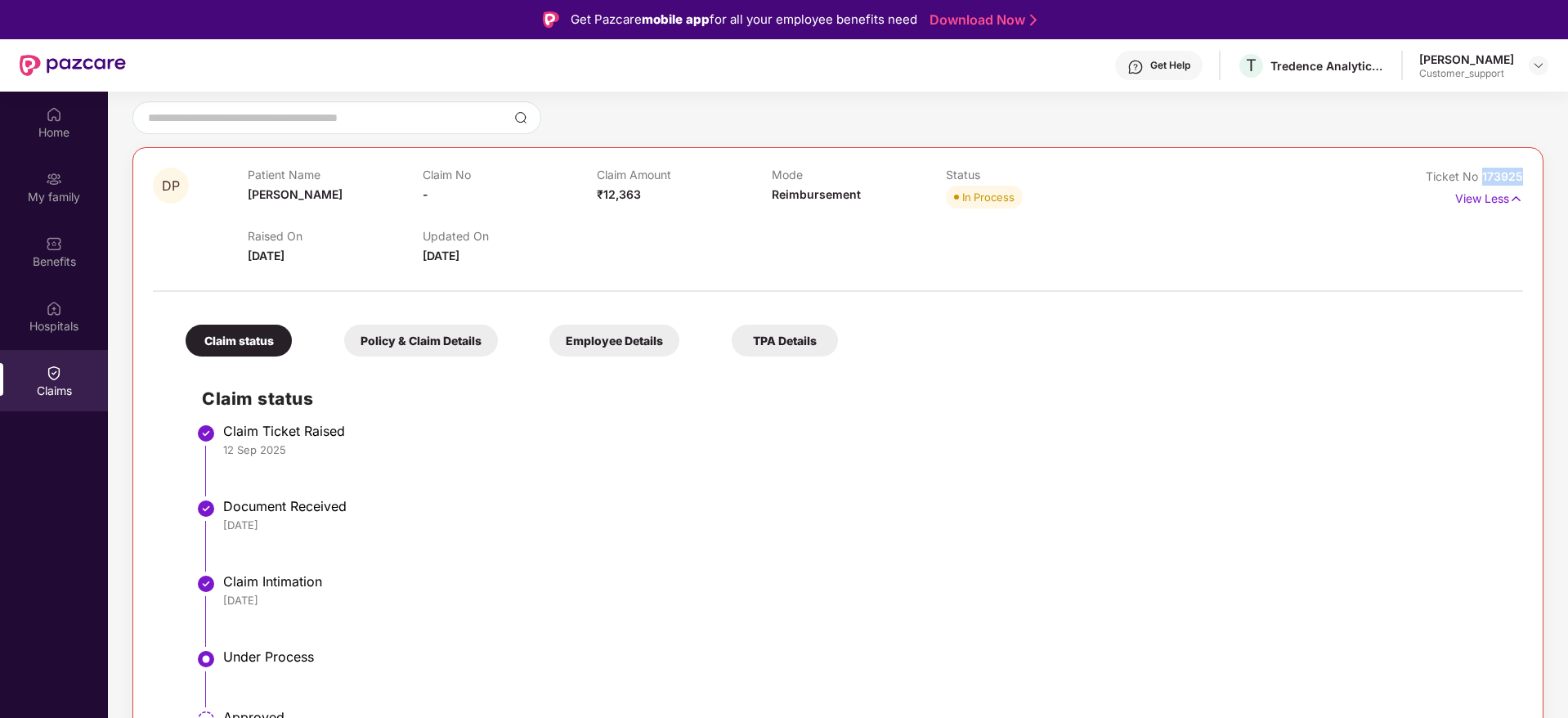
scroll to position [143, 0]
click at [55, 131] on div "Home" at bounding box center [53, 132] width 108 height 16
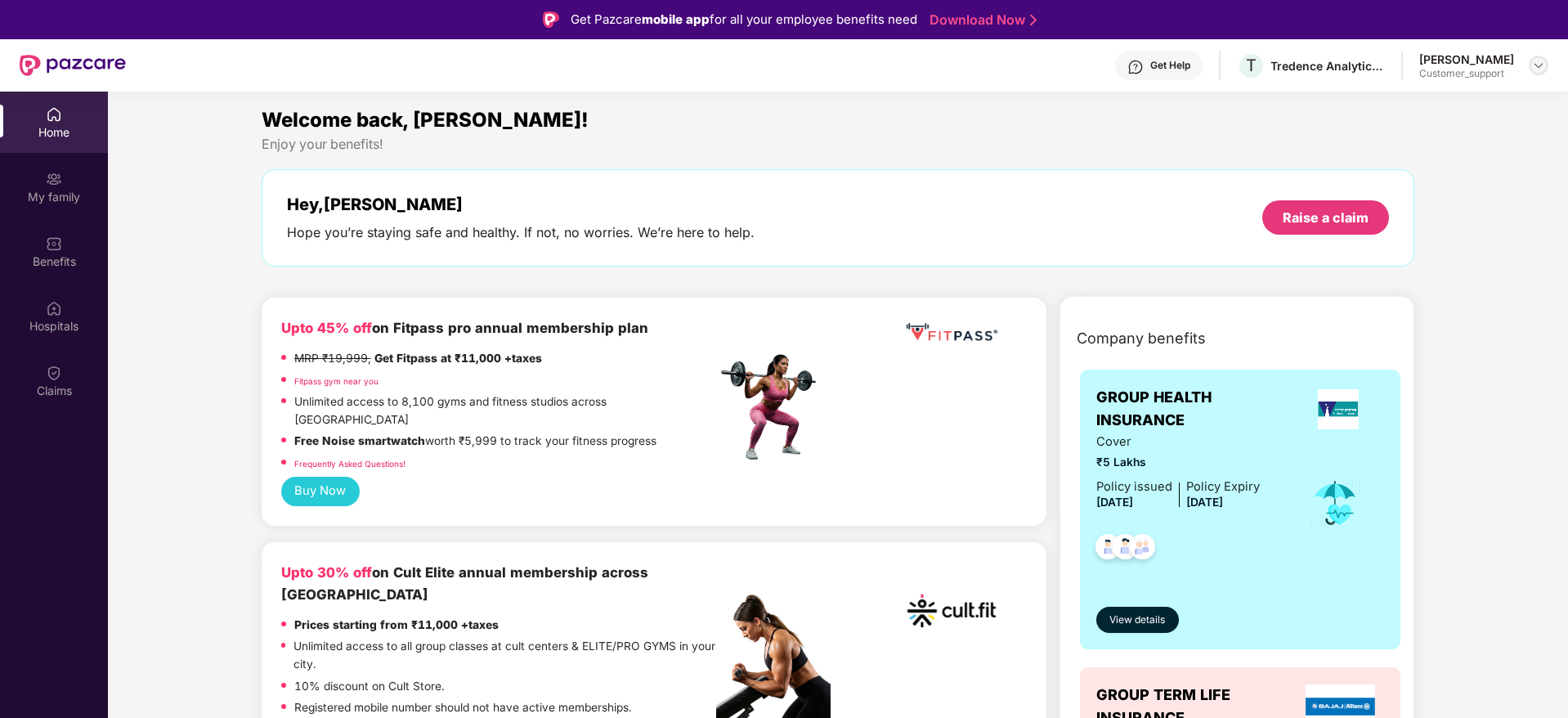
click at [1537, 68] on img at bounding box center [1539, 65] width 13 height 13
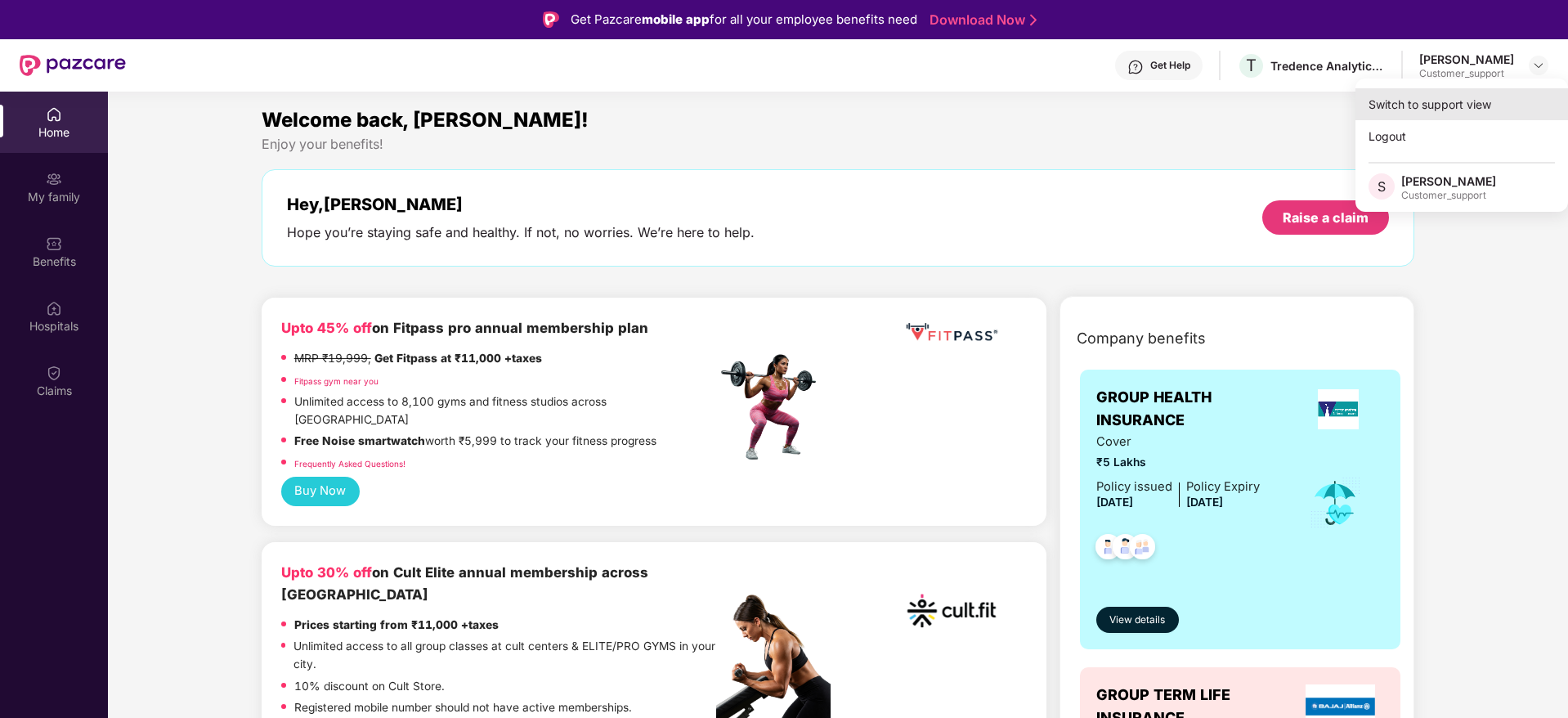
click at [1446, 102] on div "Switch to support view" at bounding box center [1461, 104] width 212 height 32
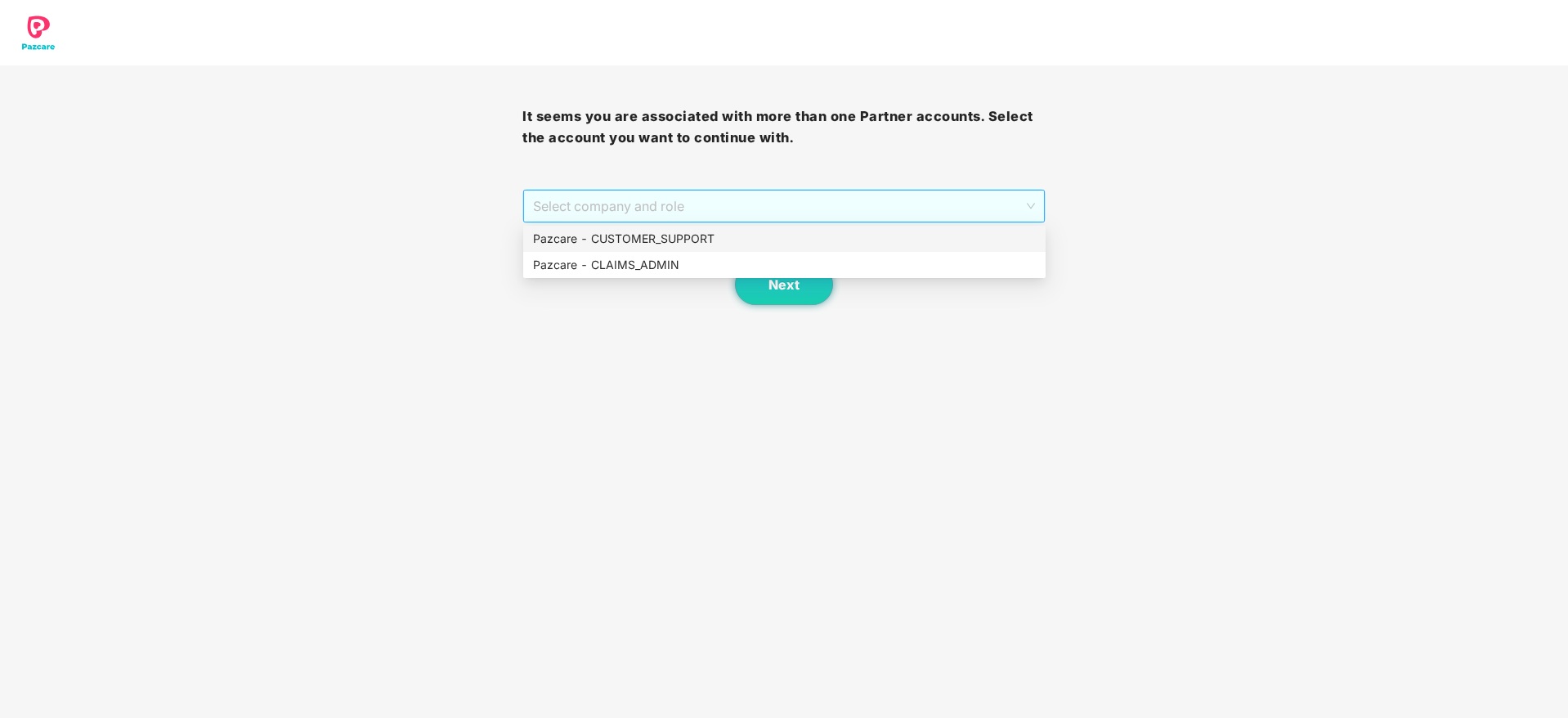
click at [829, 199] on span "Select company and role" at bounding box center [784, 206] width 501 height 31
click at [652, 242] on div "Pazcare - CUSTOMER_SUPPORT" at bounding box center [784, 238] width 503 height 18
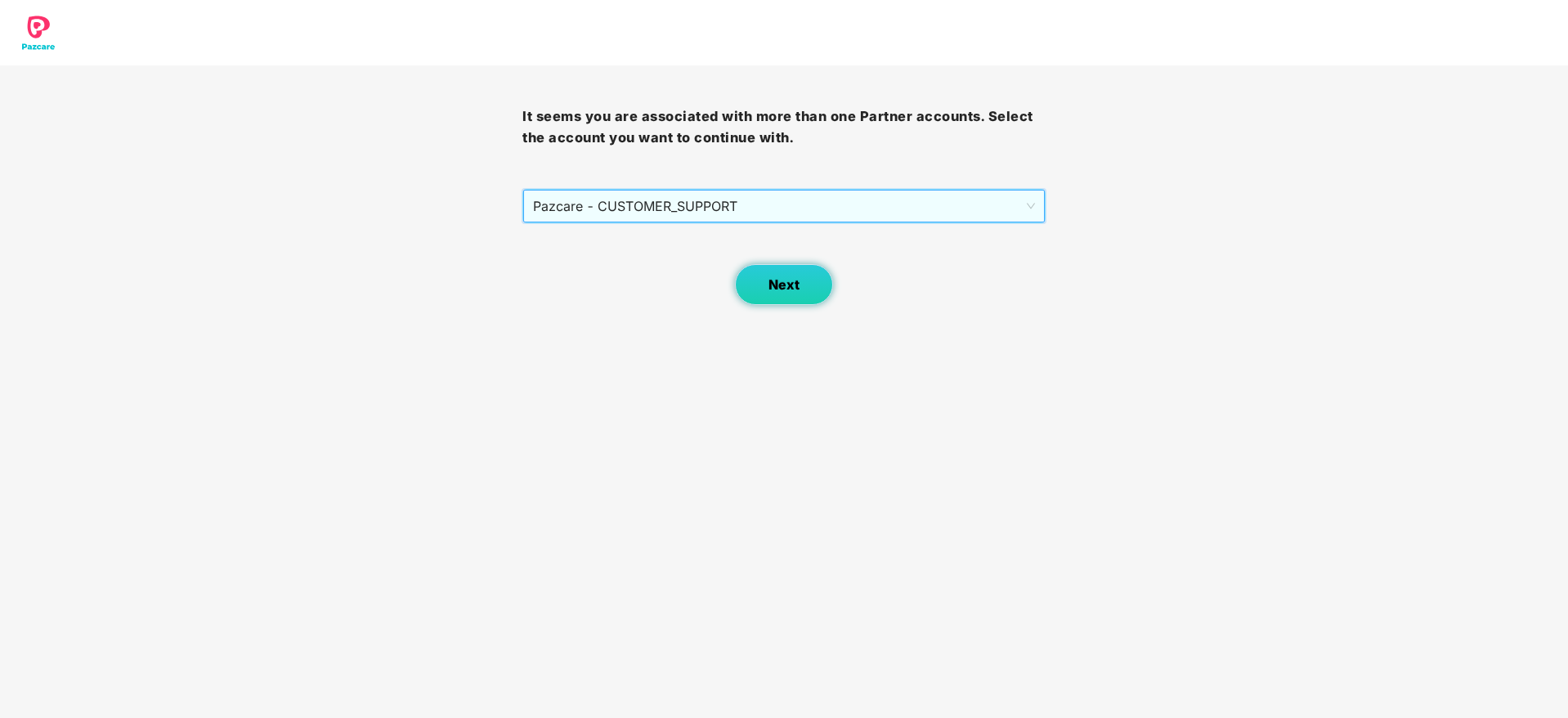
click at [779, 296] on button "Next" at bounding box center [784, 284] width 98 height 41
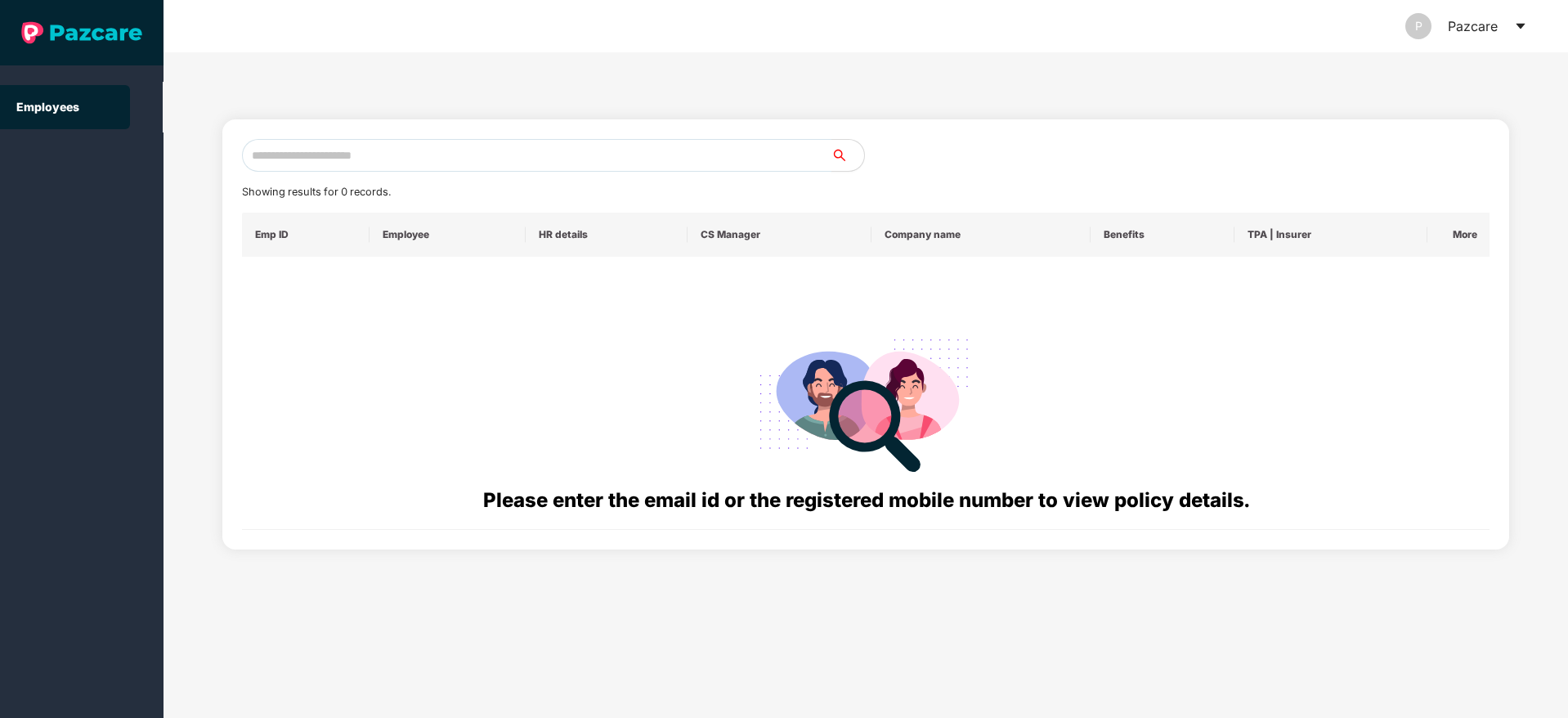
click at [303, 151] on input "text" at bounding box center [537, 155] width 590 height 33
paste input "**********"
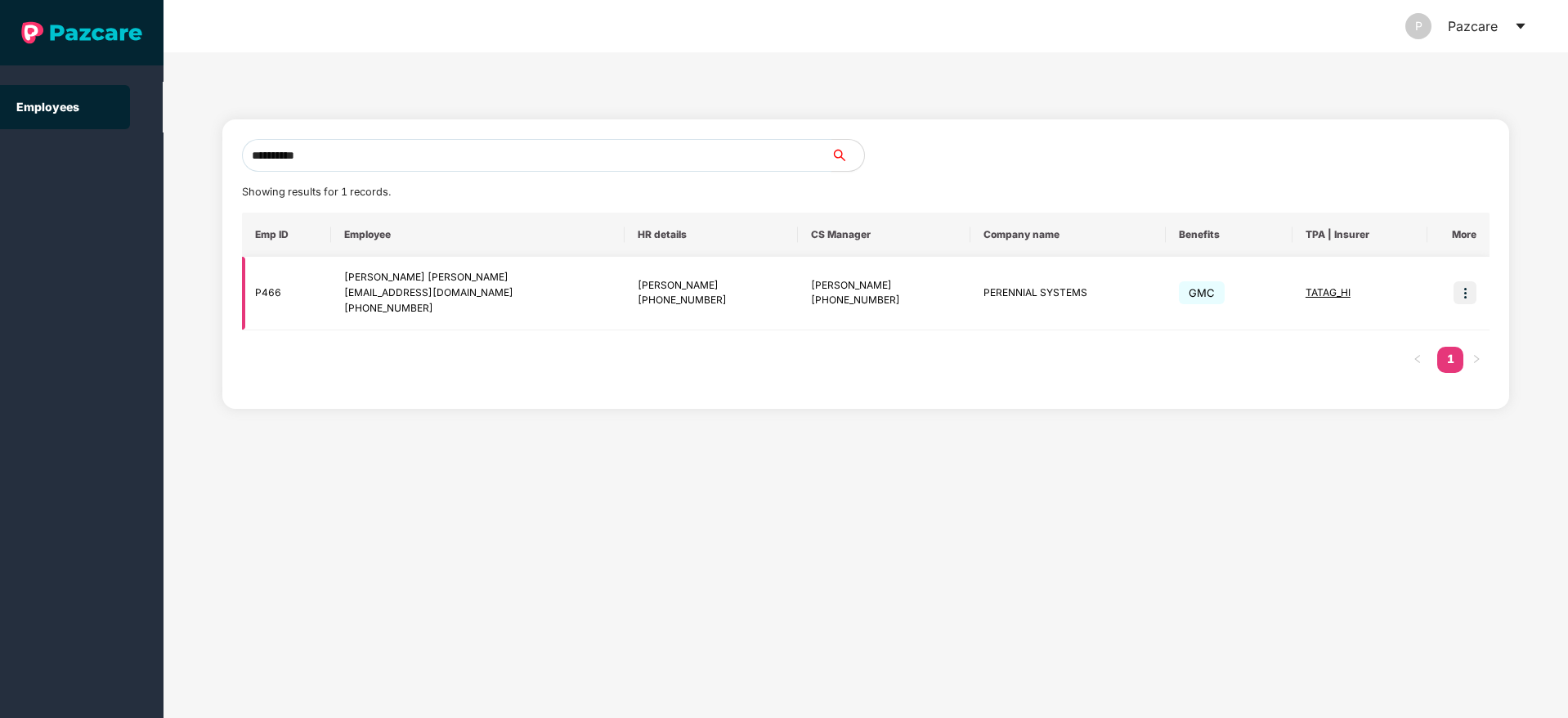
type input "**********"
click at [1461, 291] on img at bounding box center [1465, 293] width 22 height 22
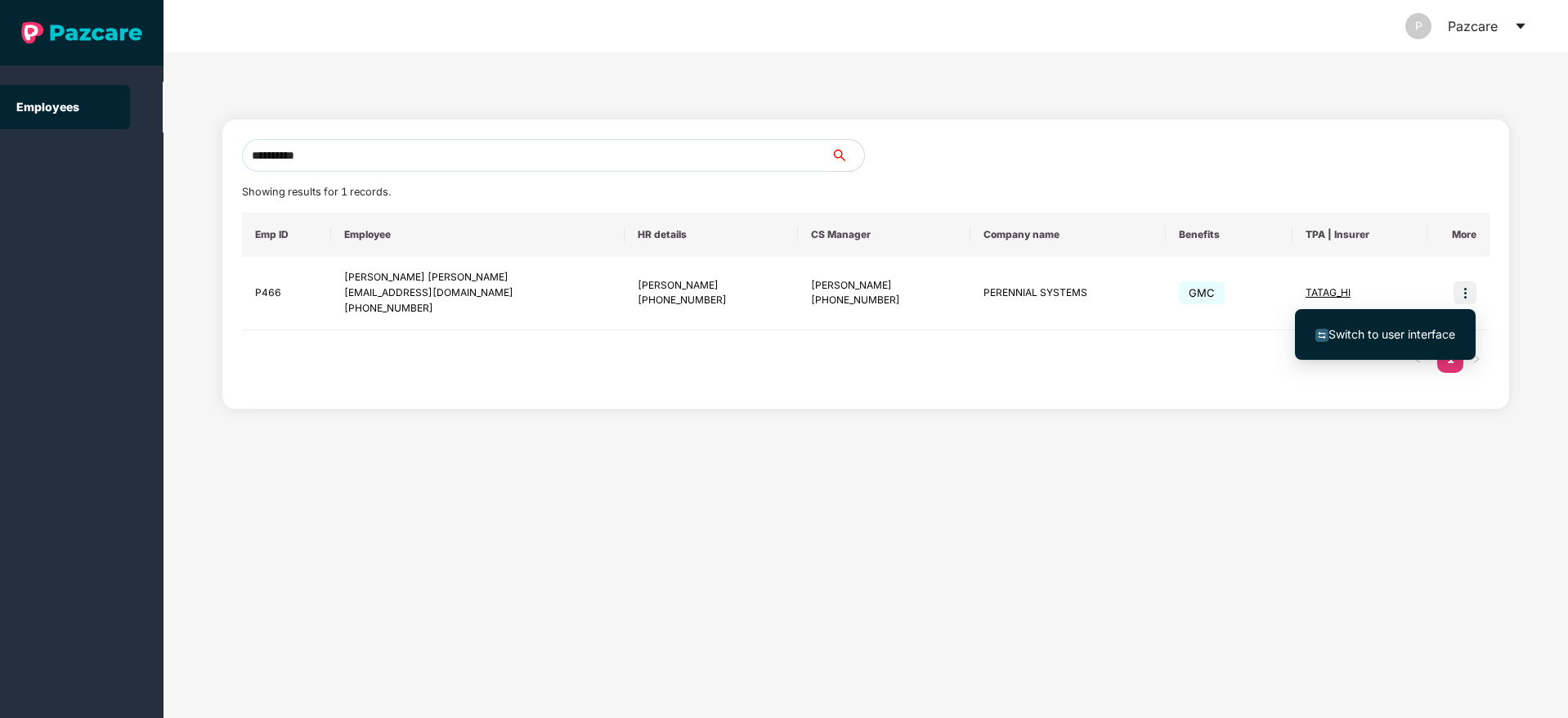
click at [1387, 331] on span "Switch to user interface" at bounding box center [1392, 334] width 127 height 14
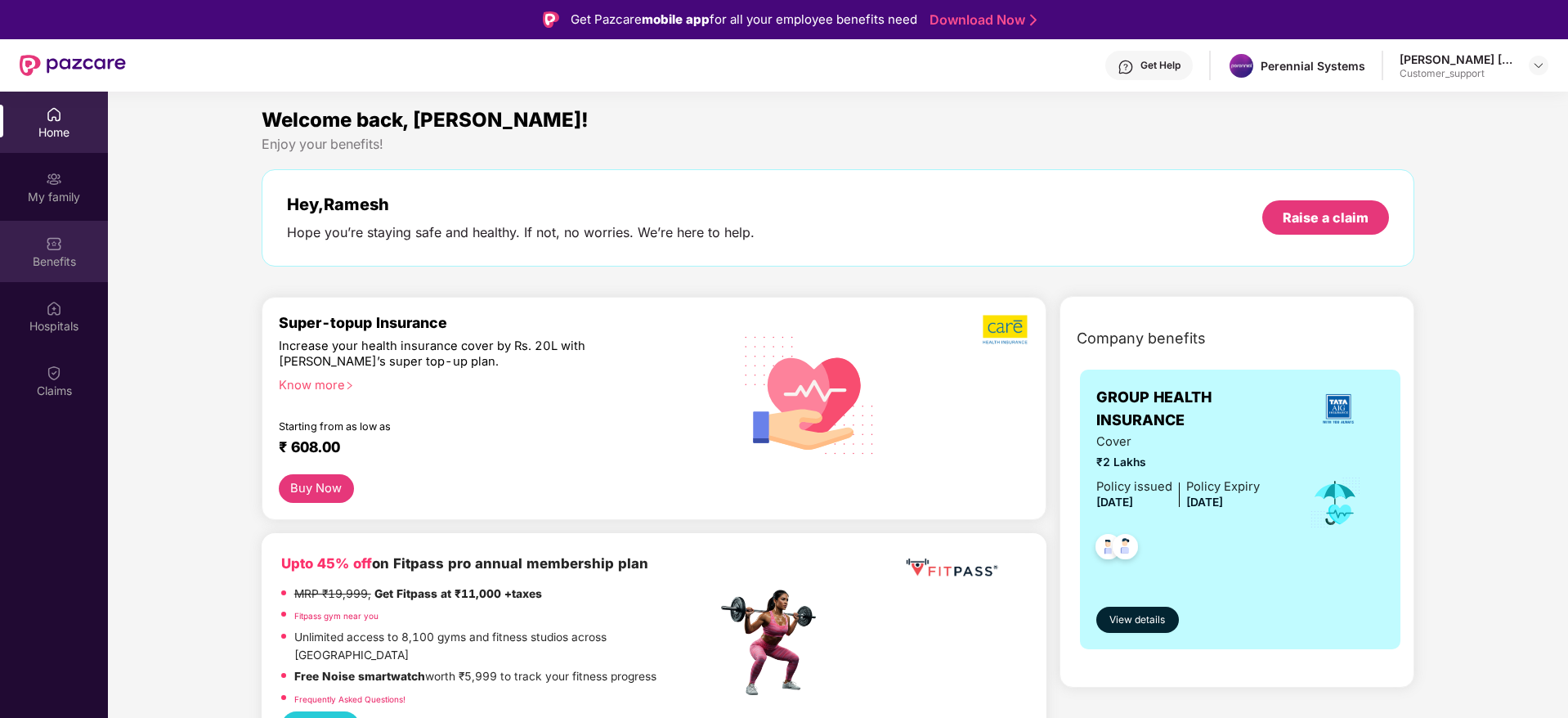
click at [51, 248] on img at bounding box center [53, 243] width 16 height 16
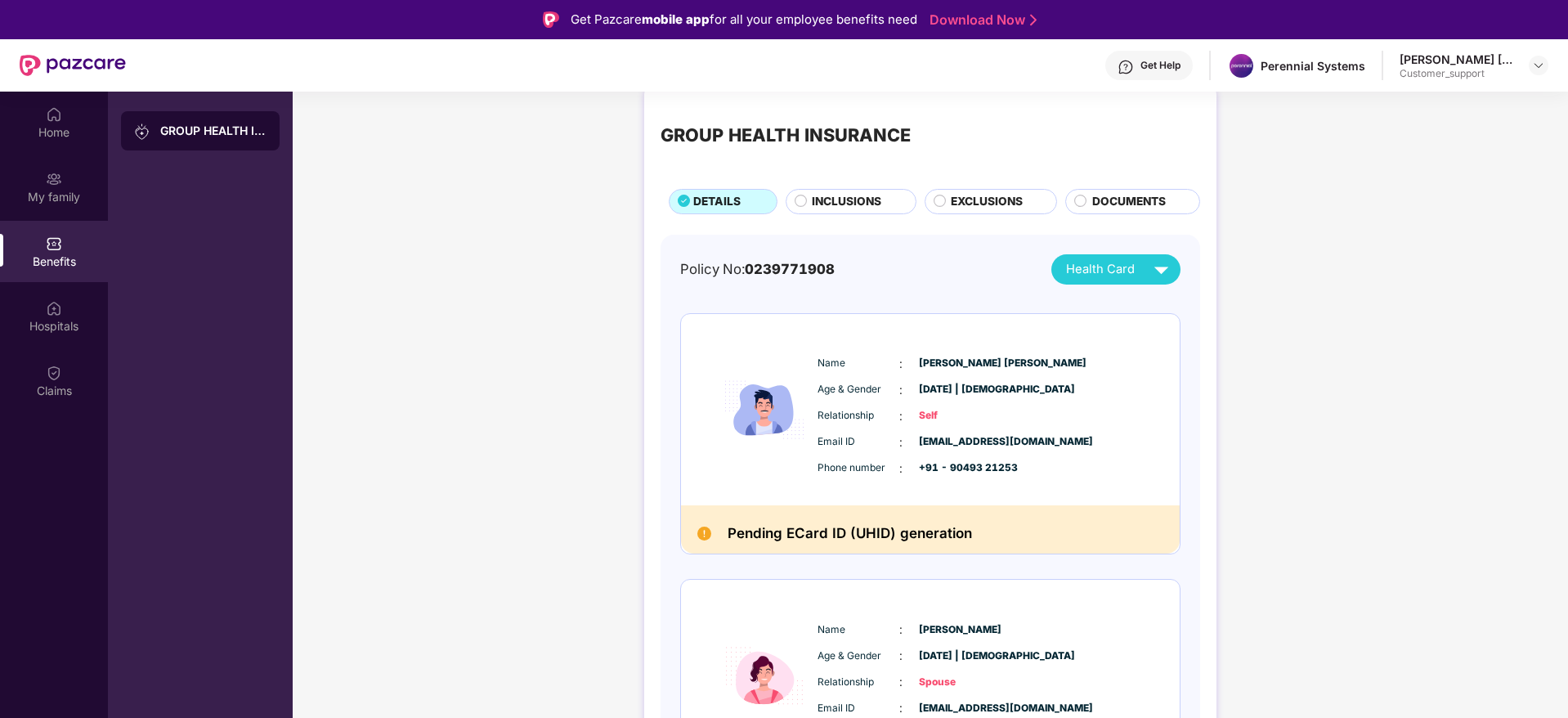
scroll to position [21, 0]
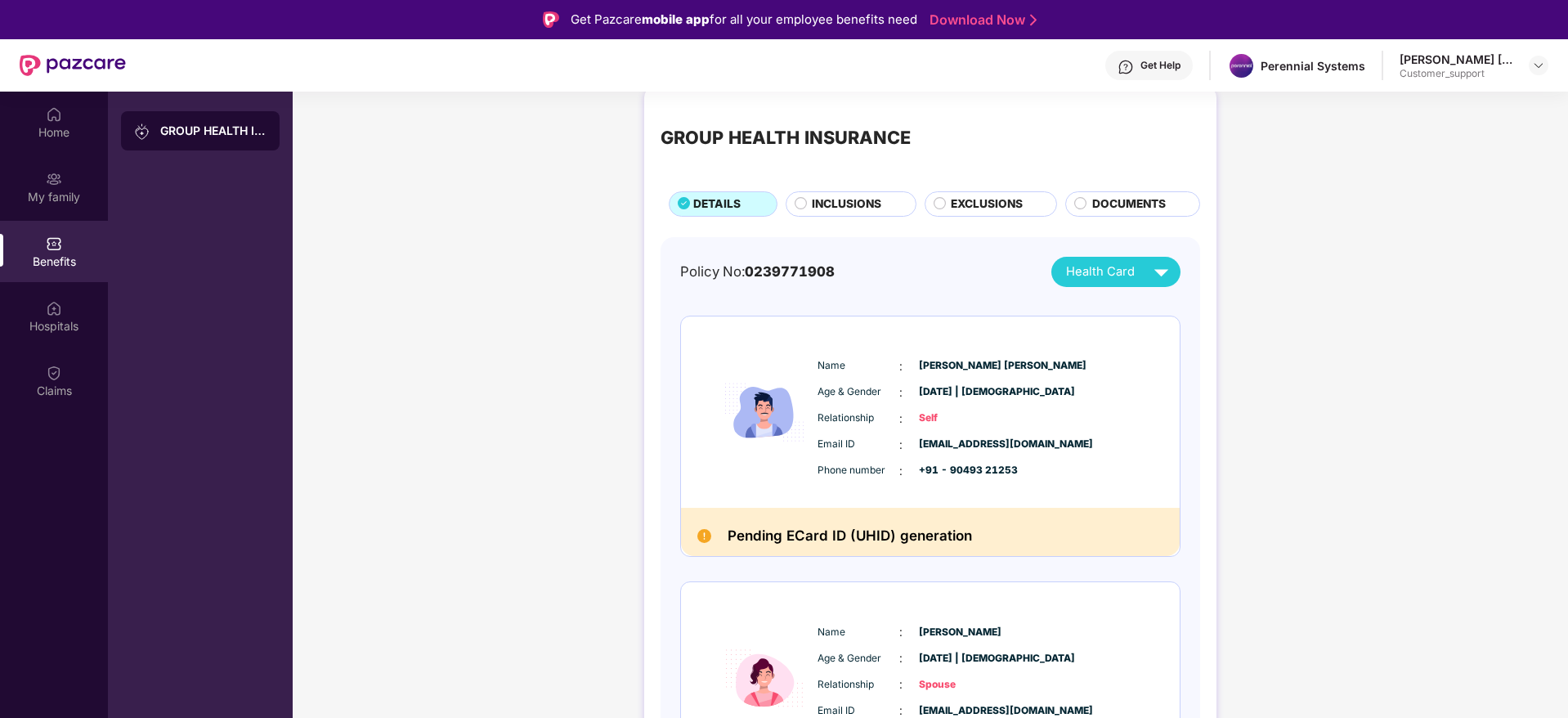
click at [836, 202] on span "INCLUSIONS" at bounding box center [846, 204] width 69 height 18
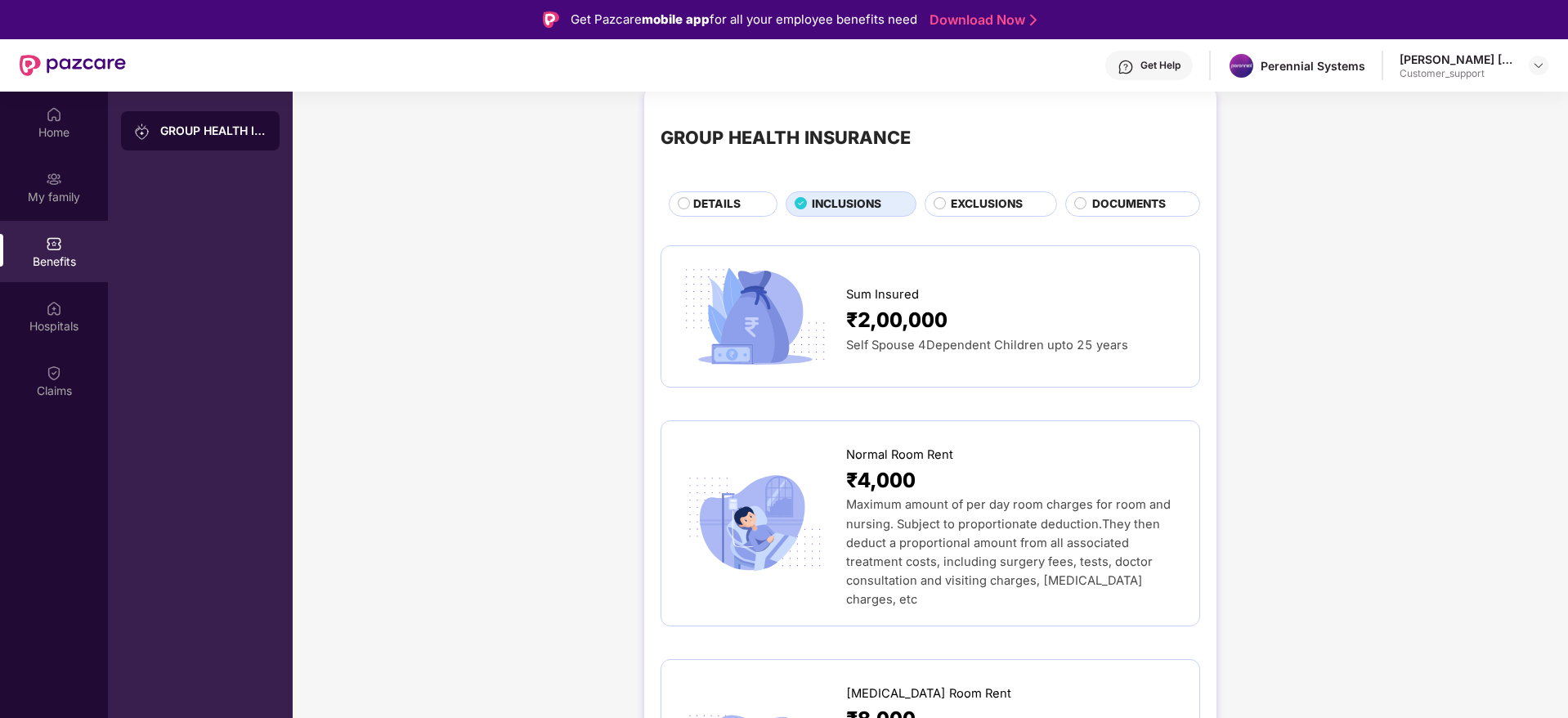
click at [729, 207] on span "DETAILS" at bounding box center [717, 204] width 48 height 18
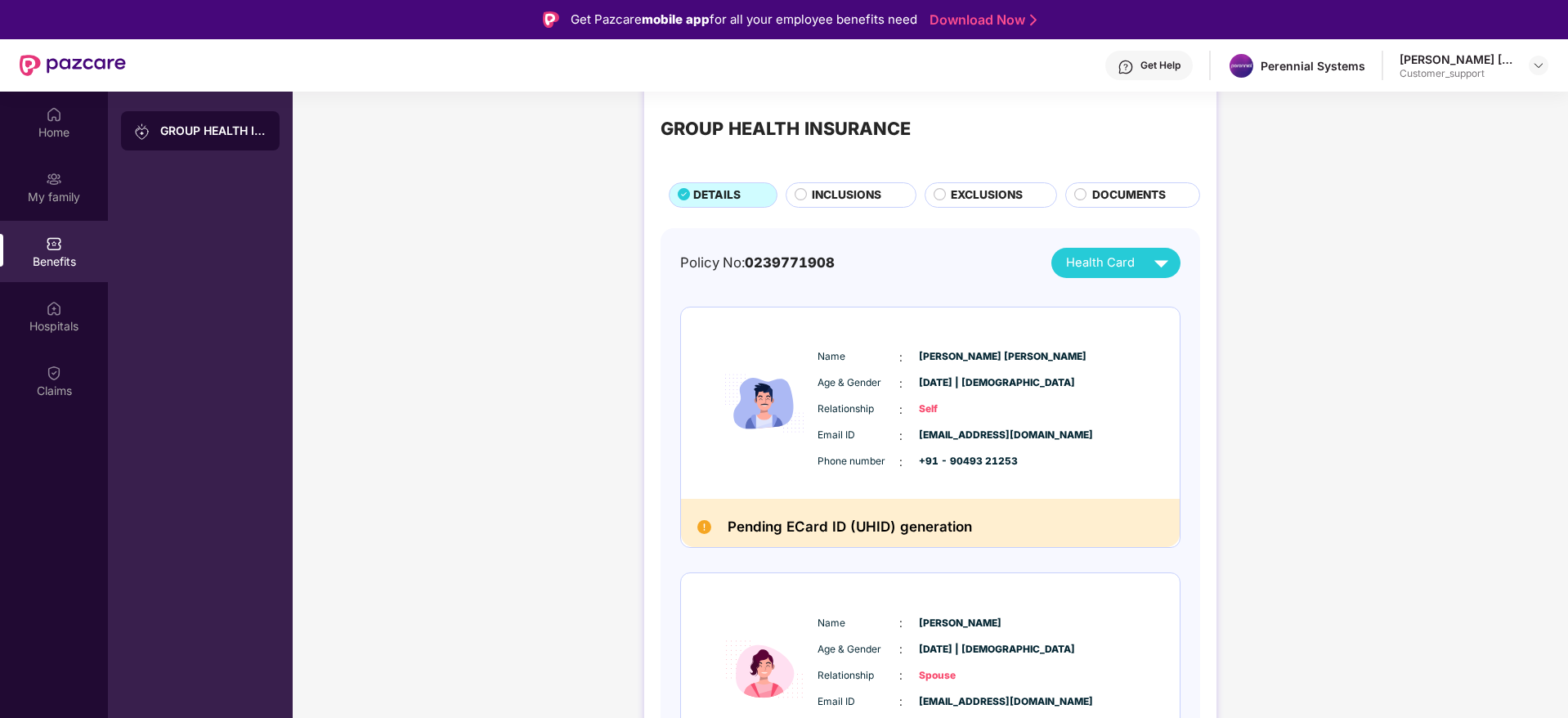
scroll to position [30, 0]
click at [843, 195] on span "INCLUSIONS" at bounding box center [846, 194] width 69 height 18
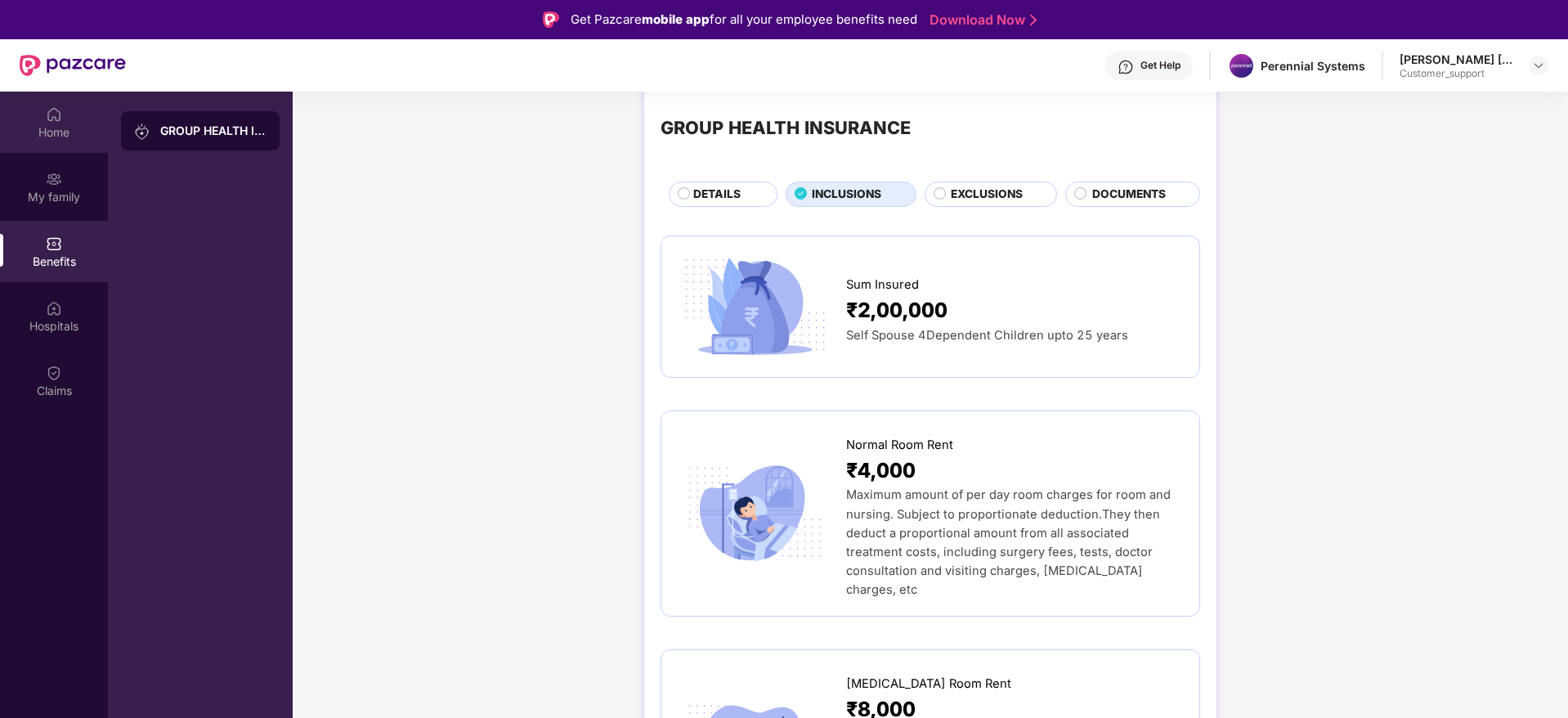
click at [41, 126] on div "Home" at bounding box center [53, 132] width 108 height 16
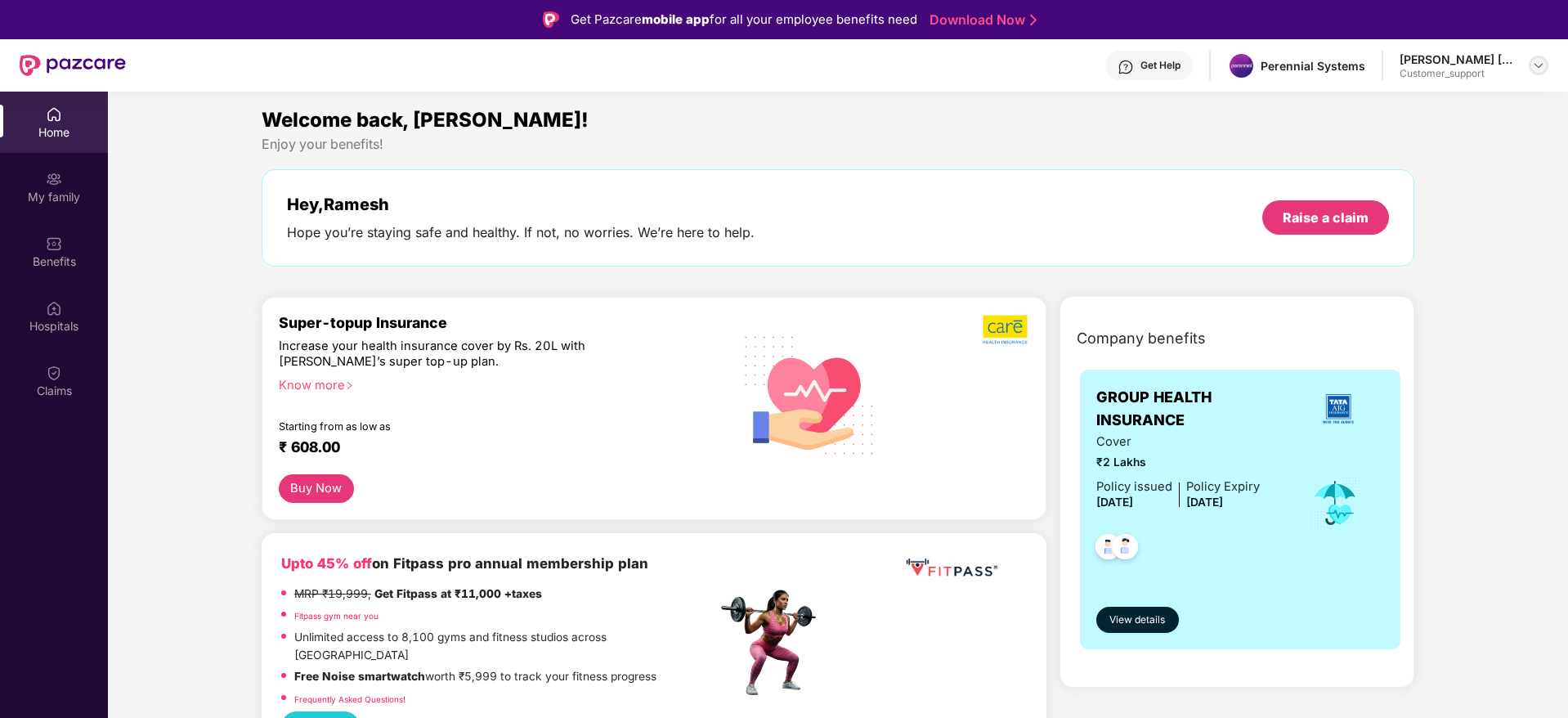
click at [1534, 55] on div at bounding box center [1538, 65] width 20 height 20
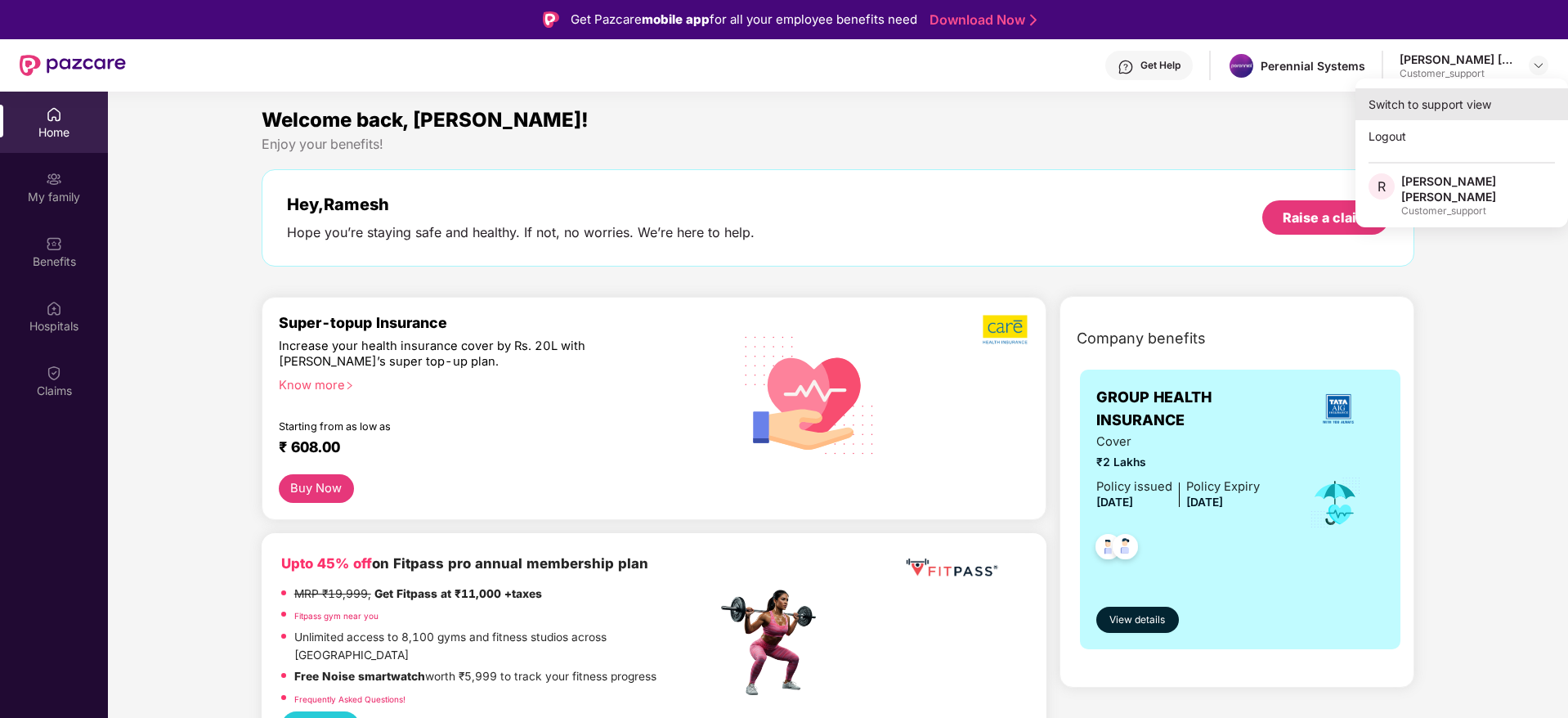
click at [1417, 99] on div "Switch to support view" at bounding box center [1461, 104] width 212 height 32
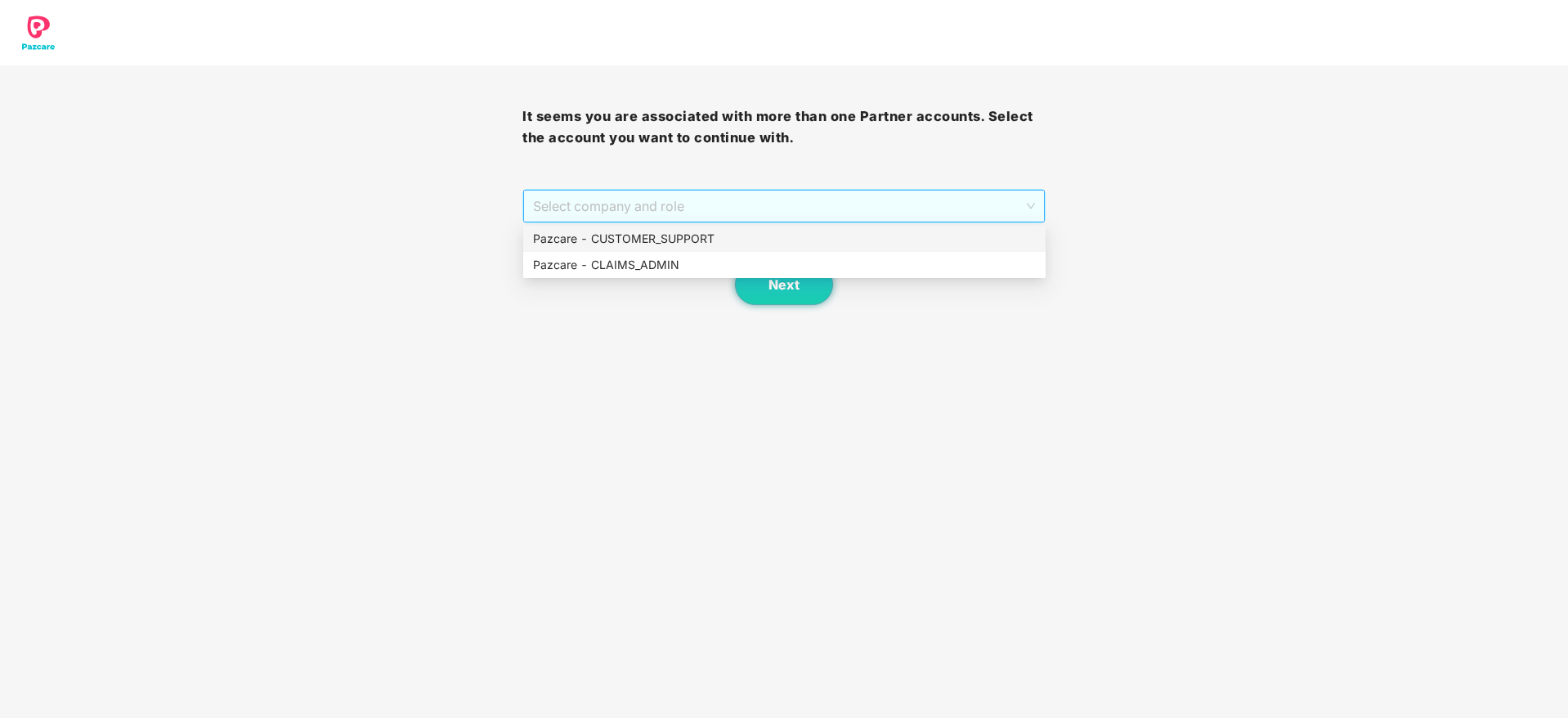
click at [746, 211] on span "Select company and role" at bounding box center [784, 206] width 501 height 31
click at [665, 232] on div "Pazcare - CUSTOMER_SUPPORT" at bounding box center [784, 238] width 503 height 18
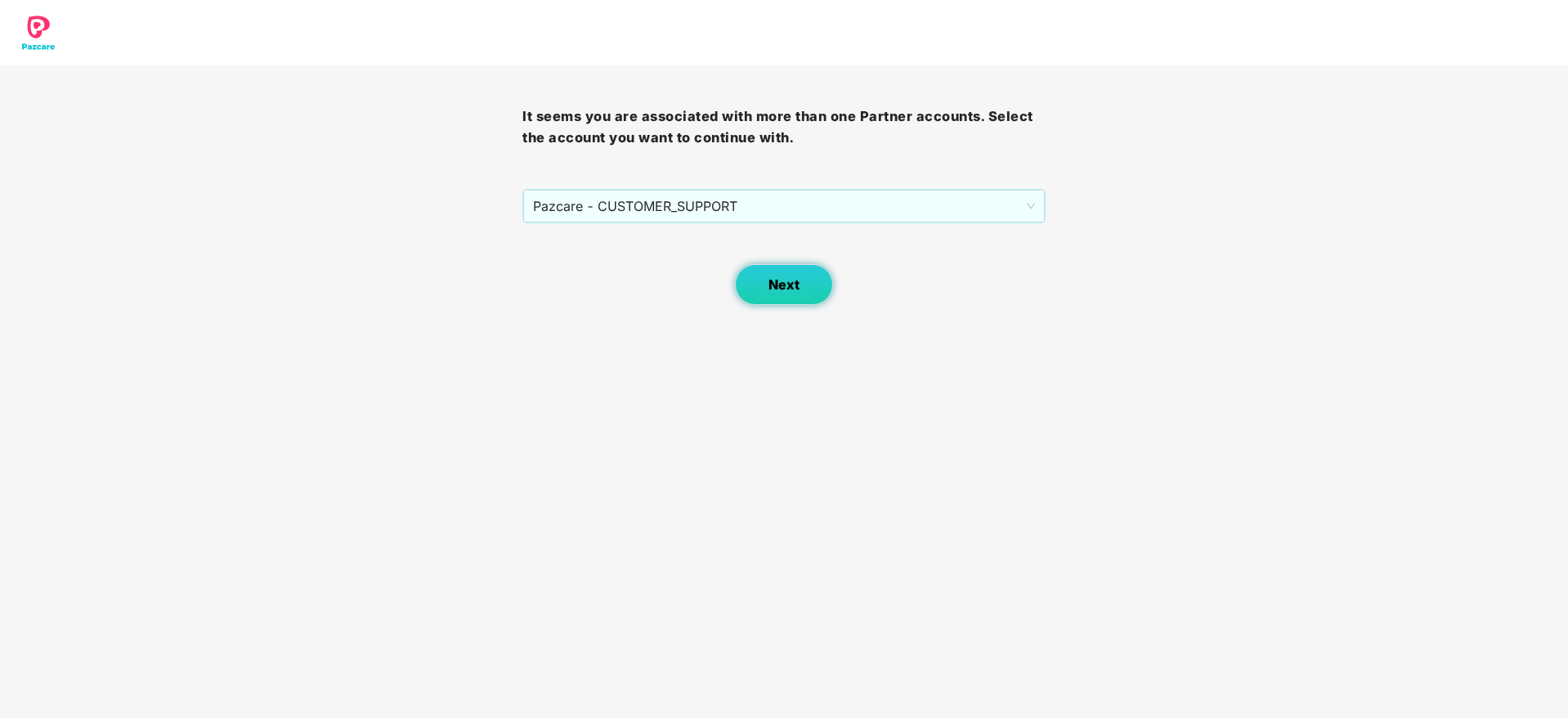
click at [777, 286] on span "Next" at bounding box center [784, 284] width 31 height 16
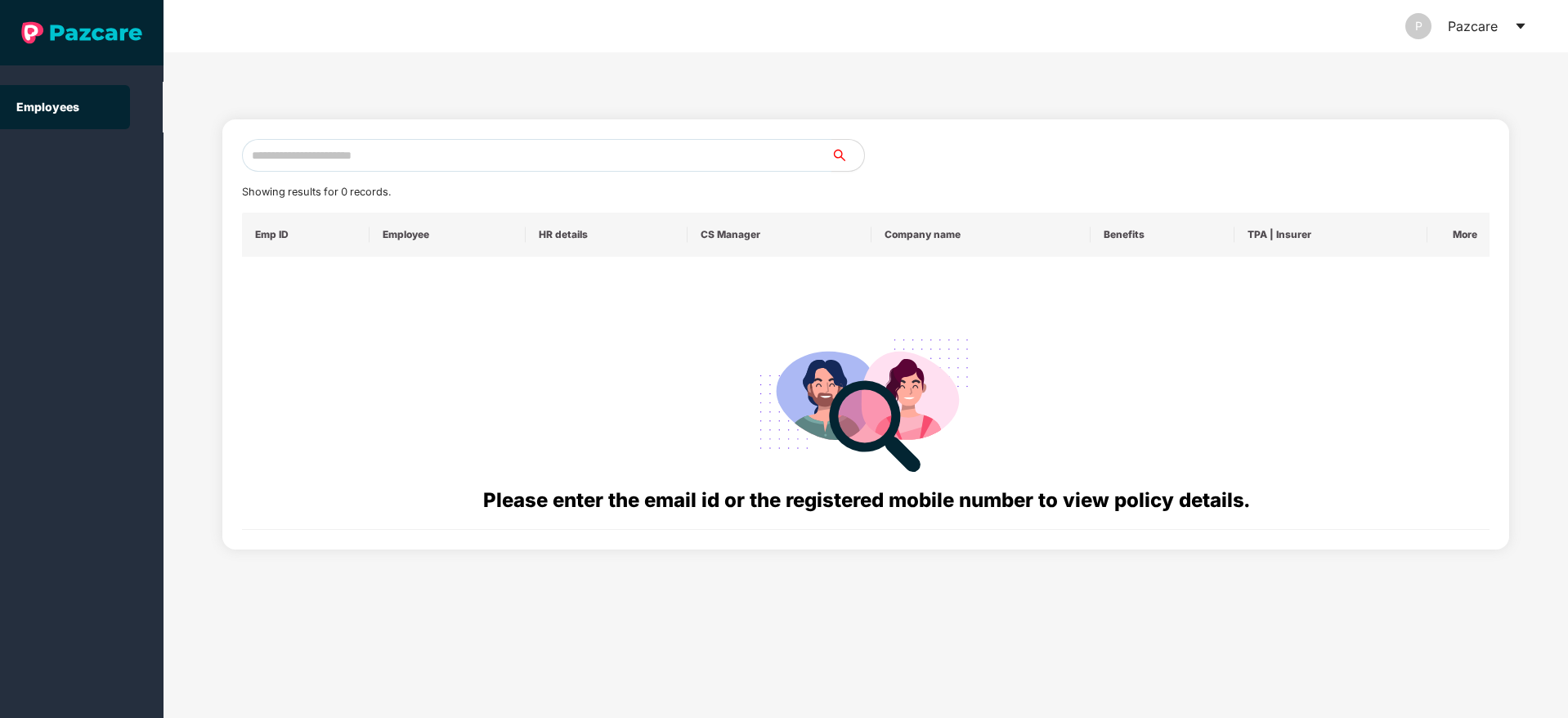
click at [316, 153] on input "text" at bounding box center [537, 155] width 590 height 33
paste input "**********"
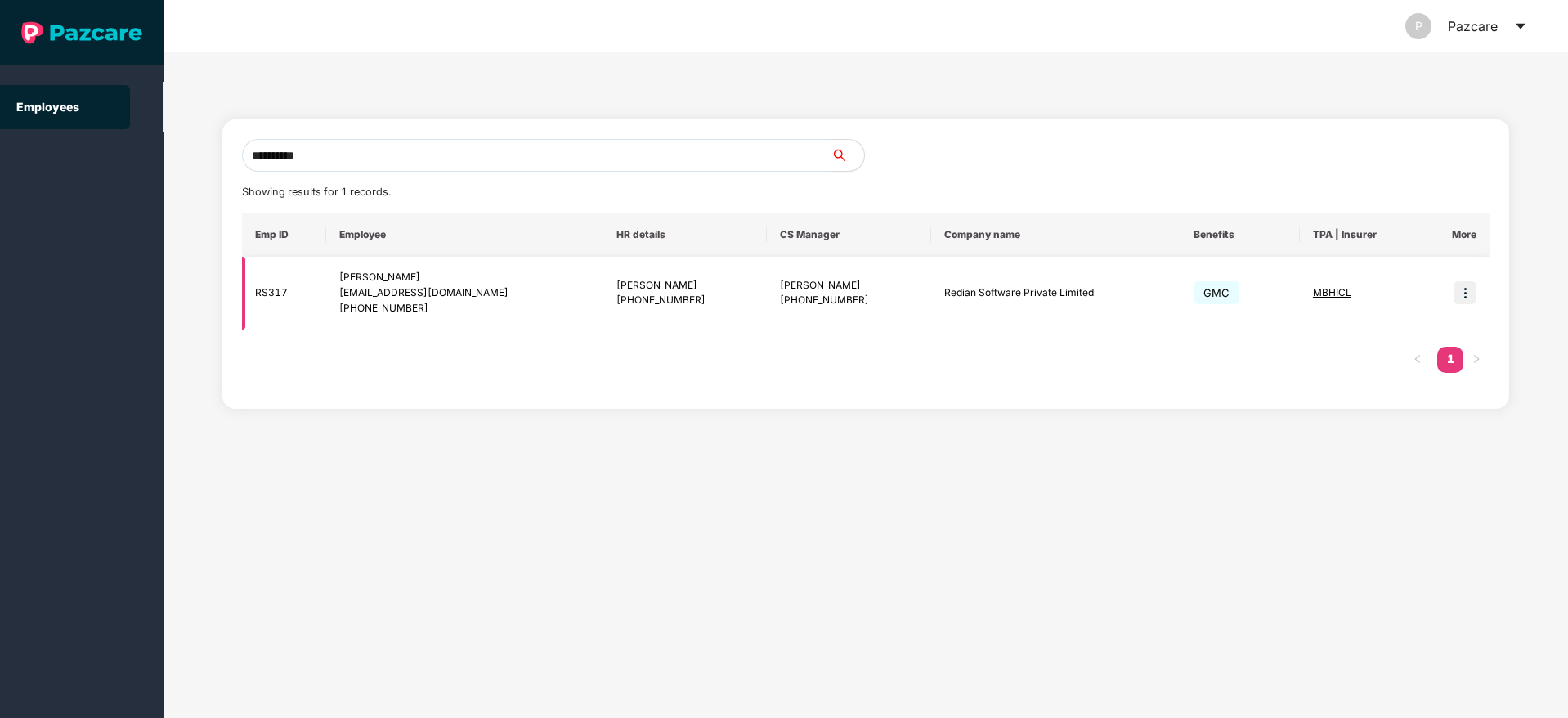
type input "**********"
click at [1463, 292] on img at bounding box center [1465, 293] width 22 height 22
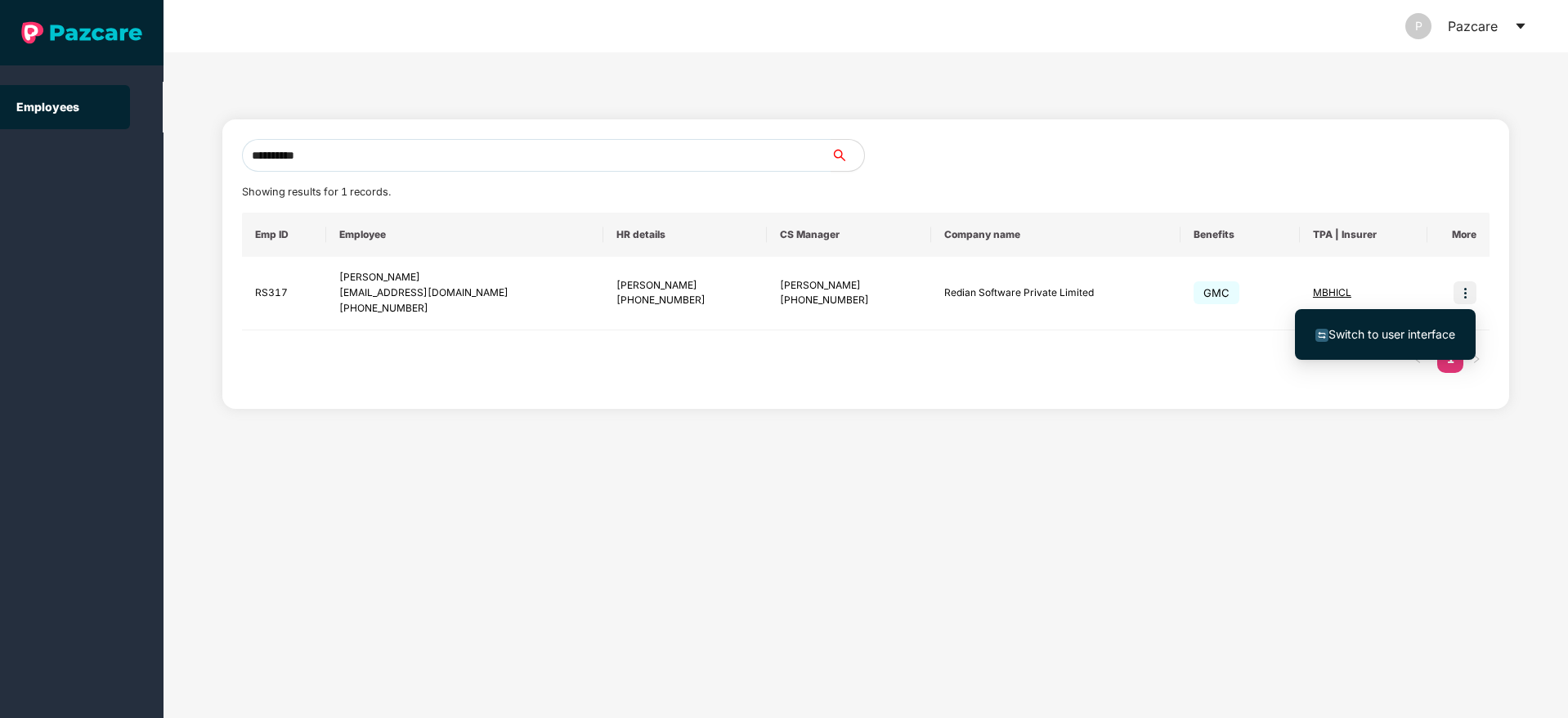
click at [1365, 335] on span "Switch to user interface" at bounding box center [1392, 334] width 127 height 14
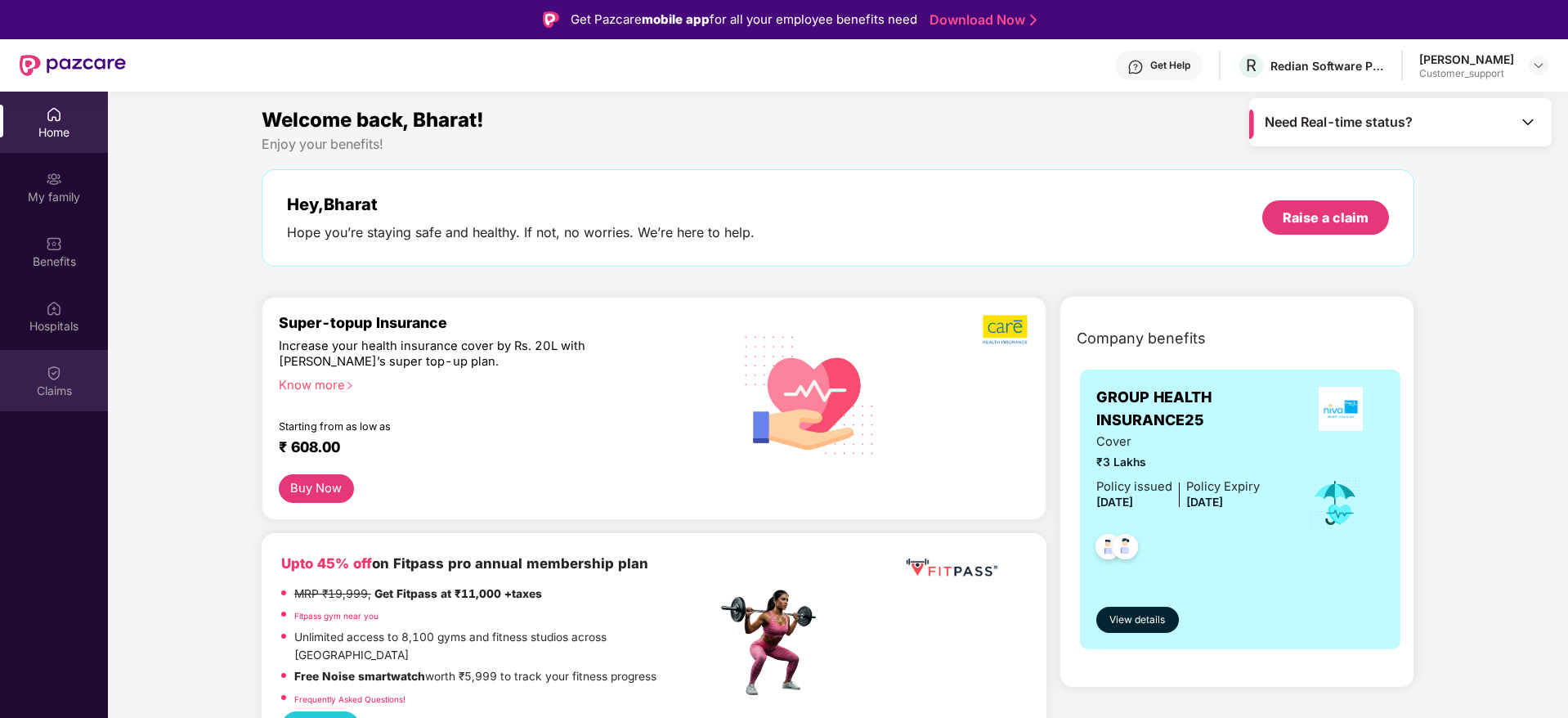
click at [52, 380] on img at bounding box center [53, 372] width 16 height 16
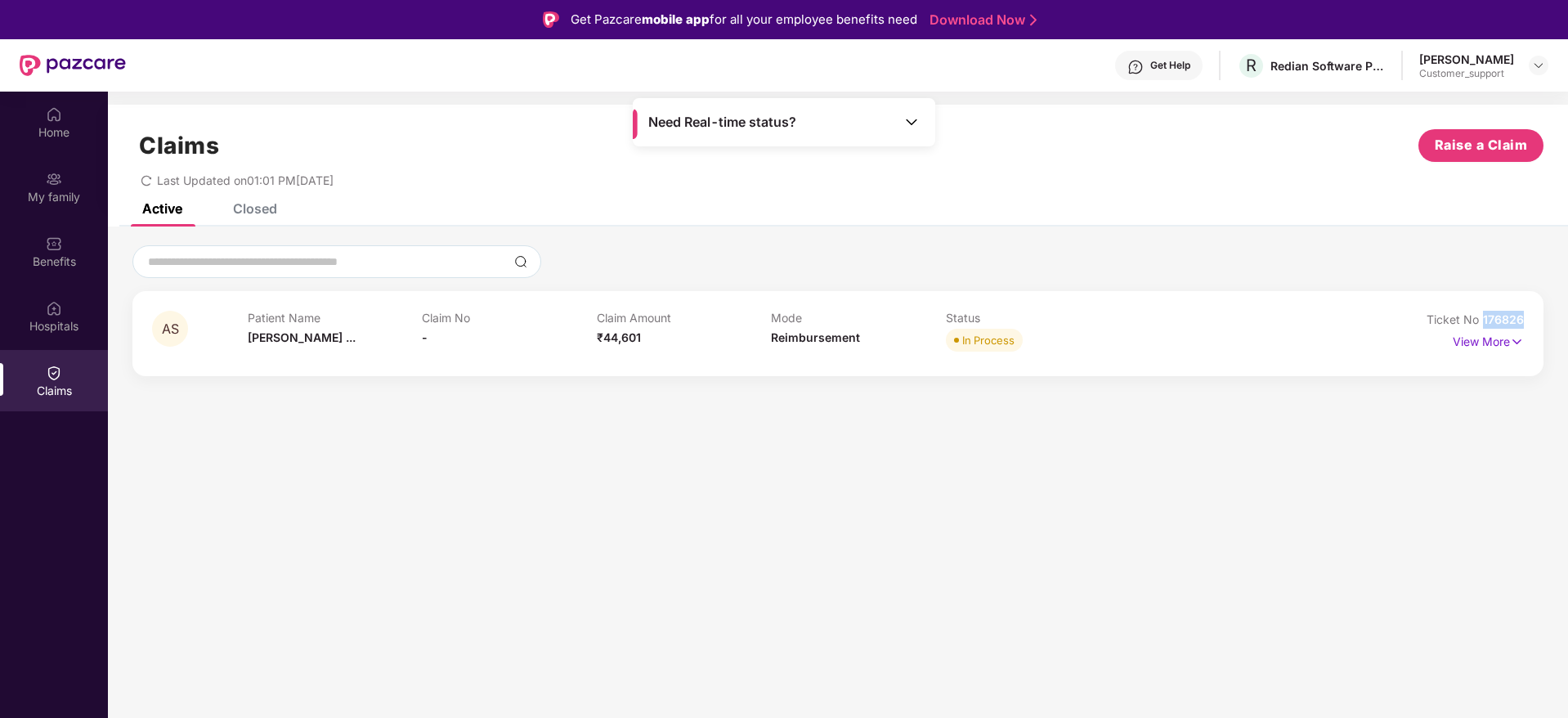
drag, startPoint x: 1524, startPoint y: 324, endPoint x: 1487, endPoint y: 323, distance: 37.0
click at [1487, 323] on span "176826" at bounding box center [1503, 319] width 41 height 14
copy span "76826"
click at [1539, 65] on img at bounding box center [1539, 65] width 13 height 13
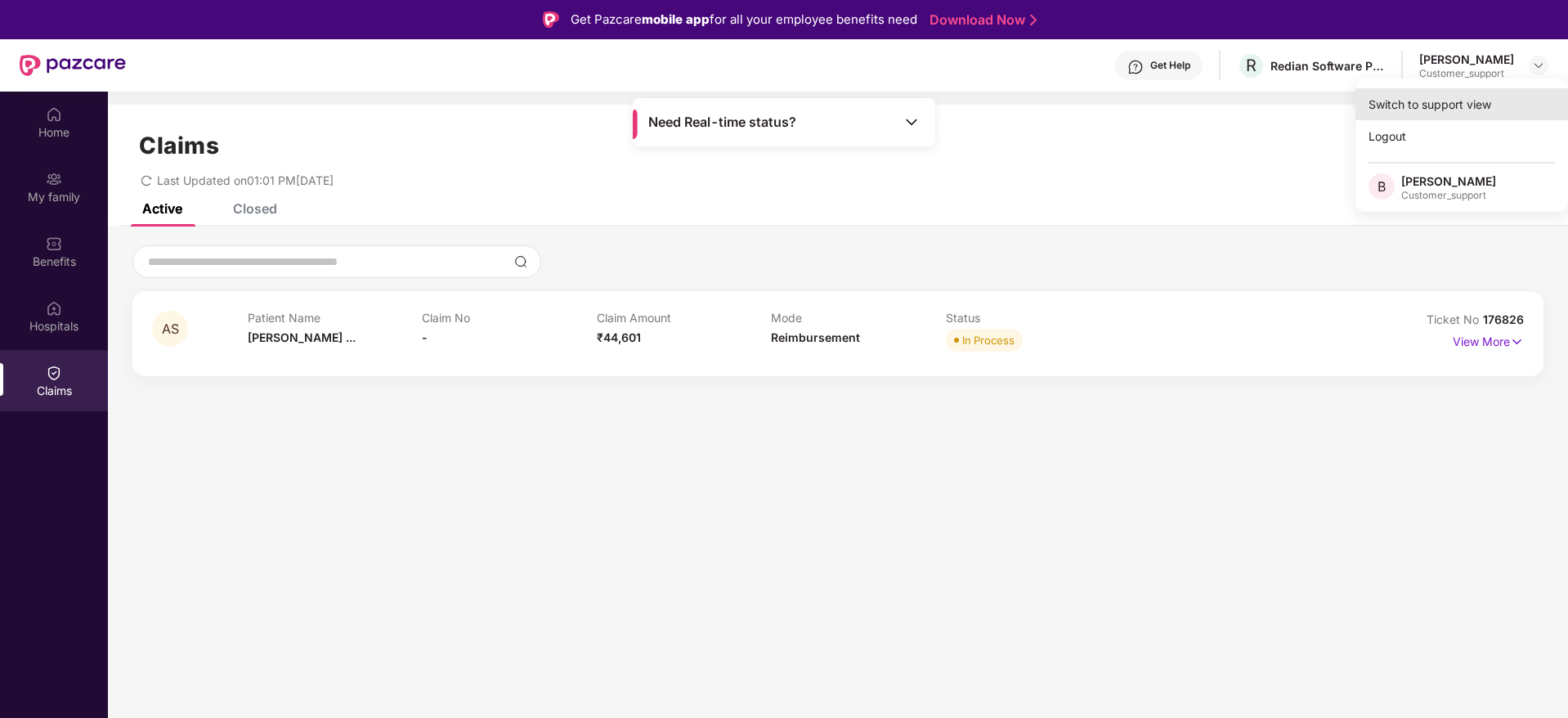
click at [1485, 108] on div "Switch to support view" at bounding box center [1461, 104] width 212 height 32
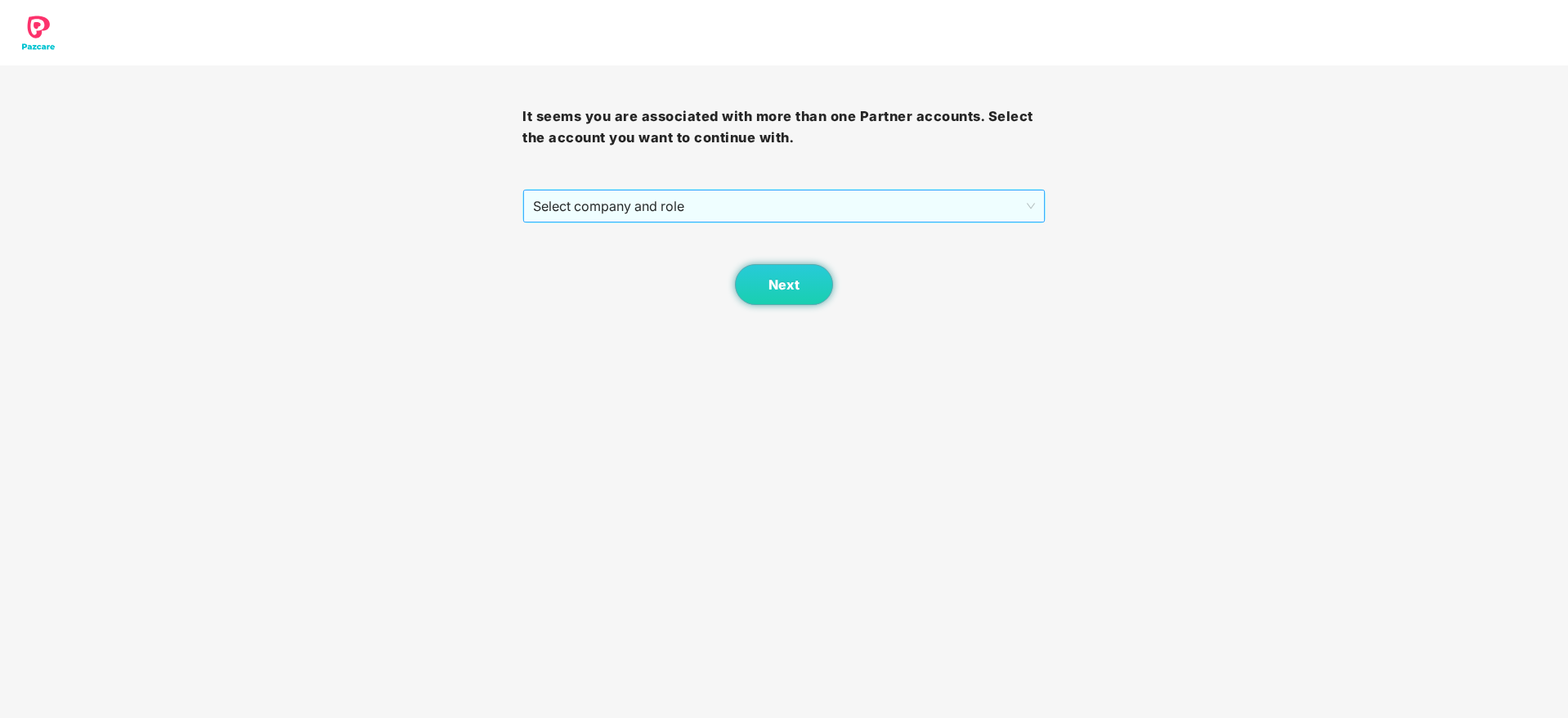
click at [832, 204] on span "Select company and role" at bounding box center [784, 206] width 501 height 31
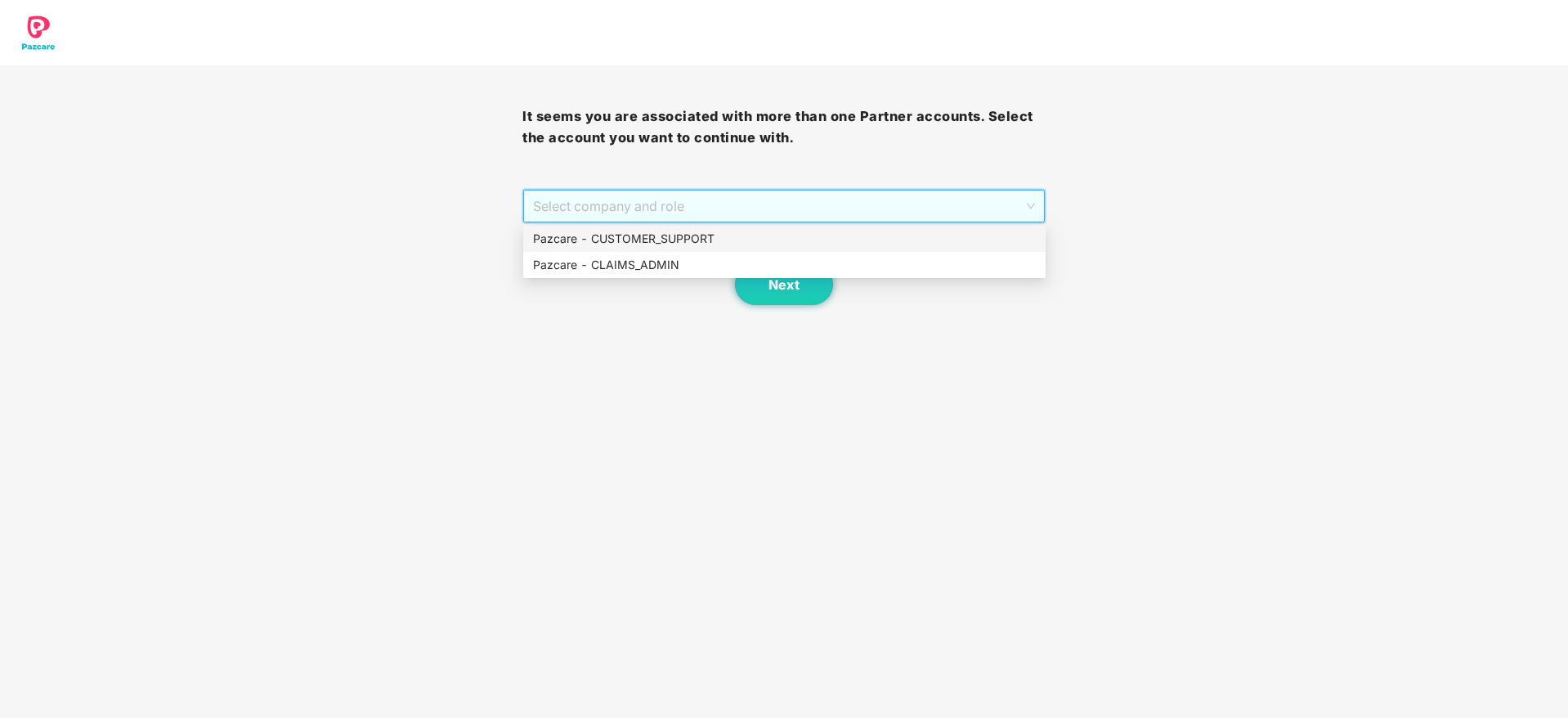
click at [724, 243] on div "Pazcare - CUSTOMER_SUPPORT" at bounding box center [784, 238] width 503 height 18
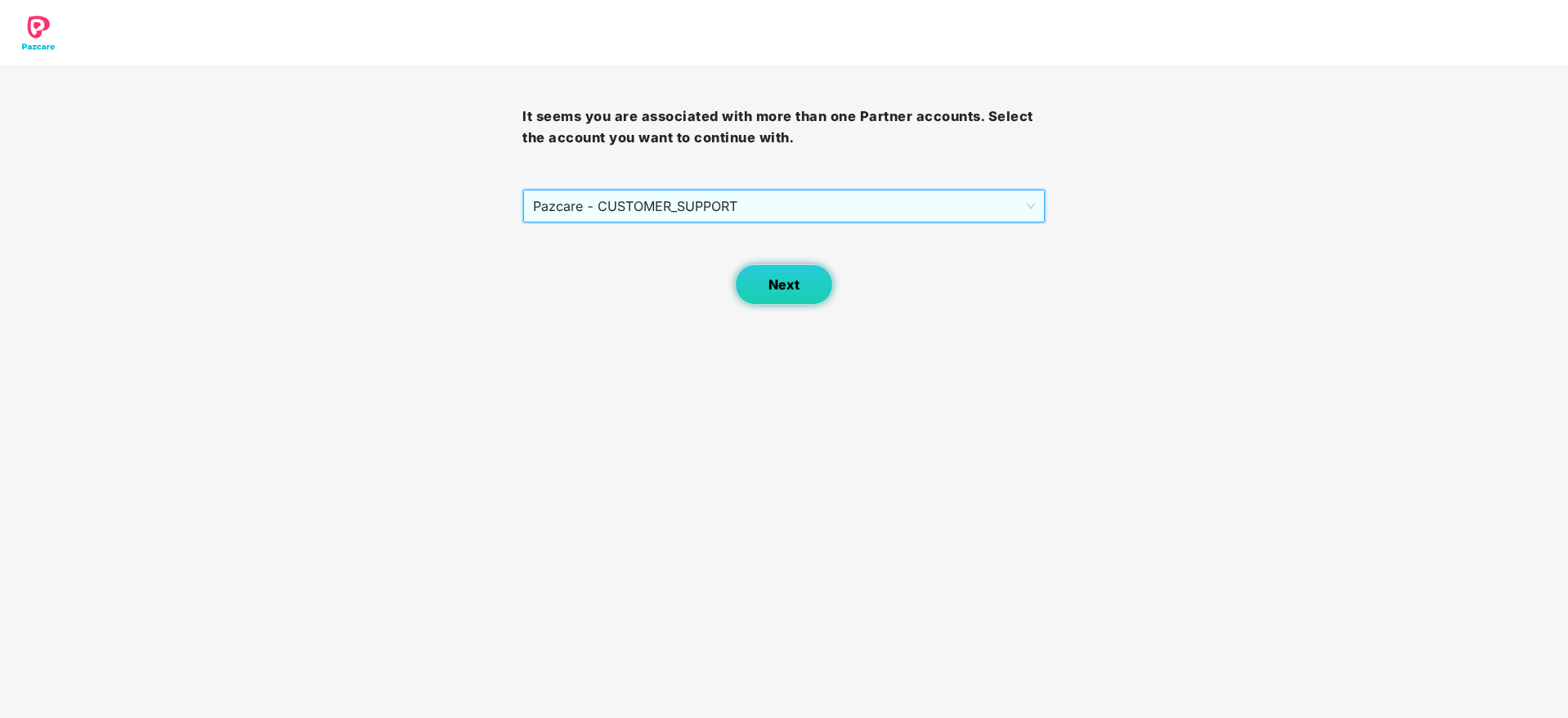
click at [786, 282] on span "Next" at bounding box center [784, 284] width 31 height 16
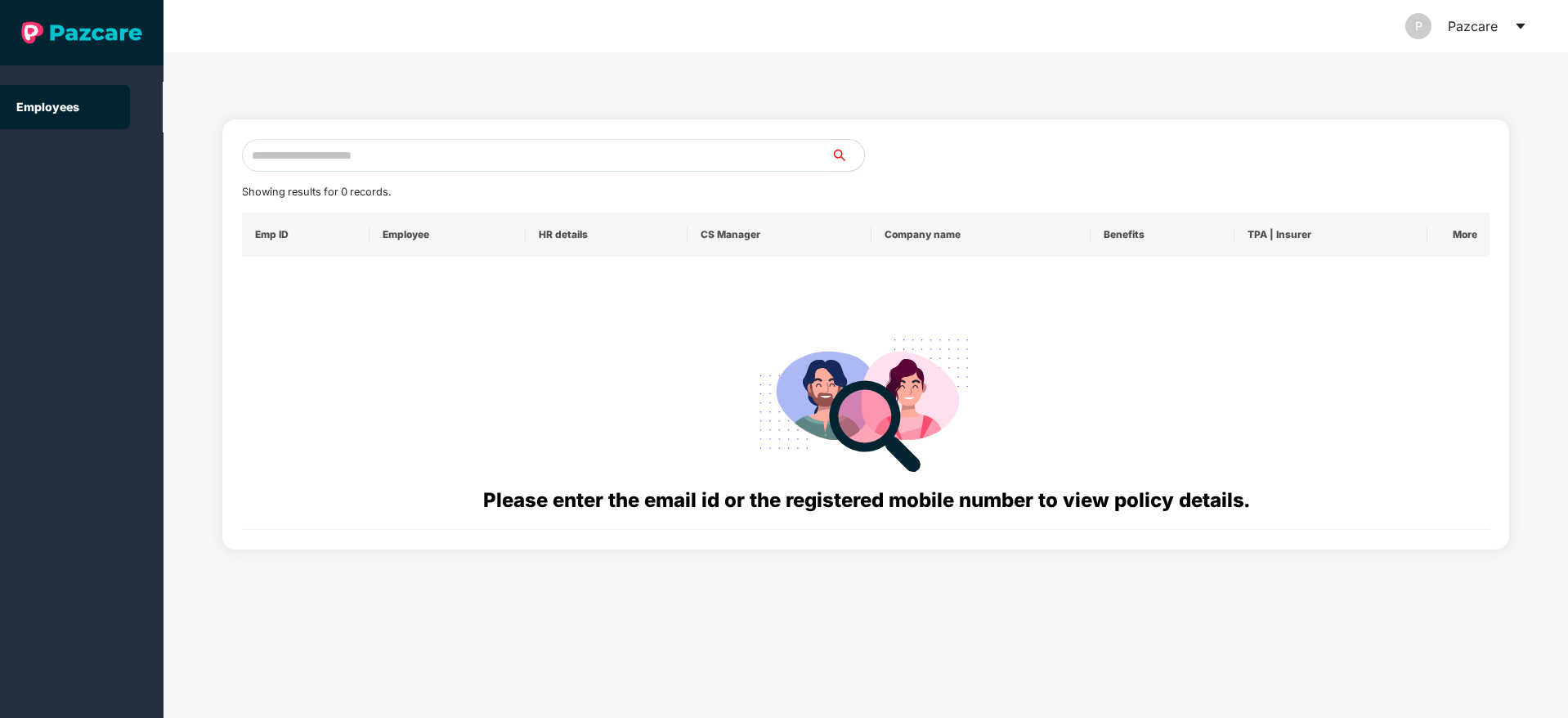
click at [324, 154] on input "text" at bounding box center [537, 155] width 590 height 33
paste input "**********"
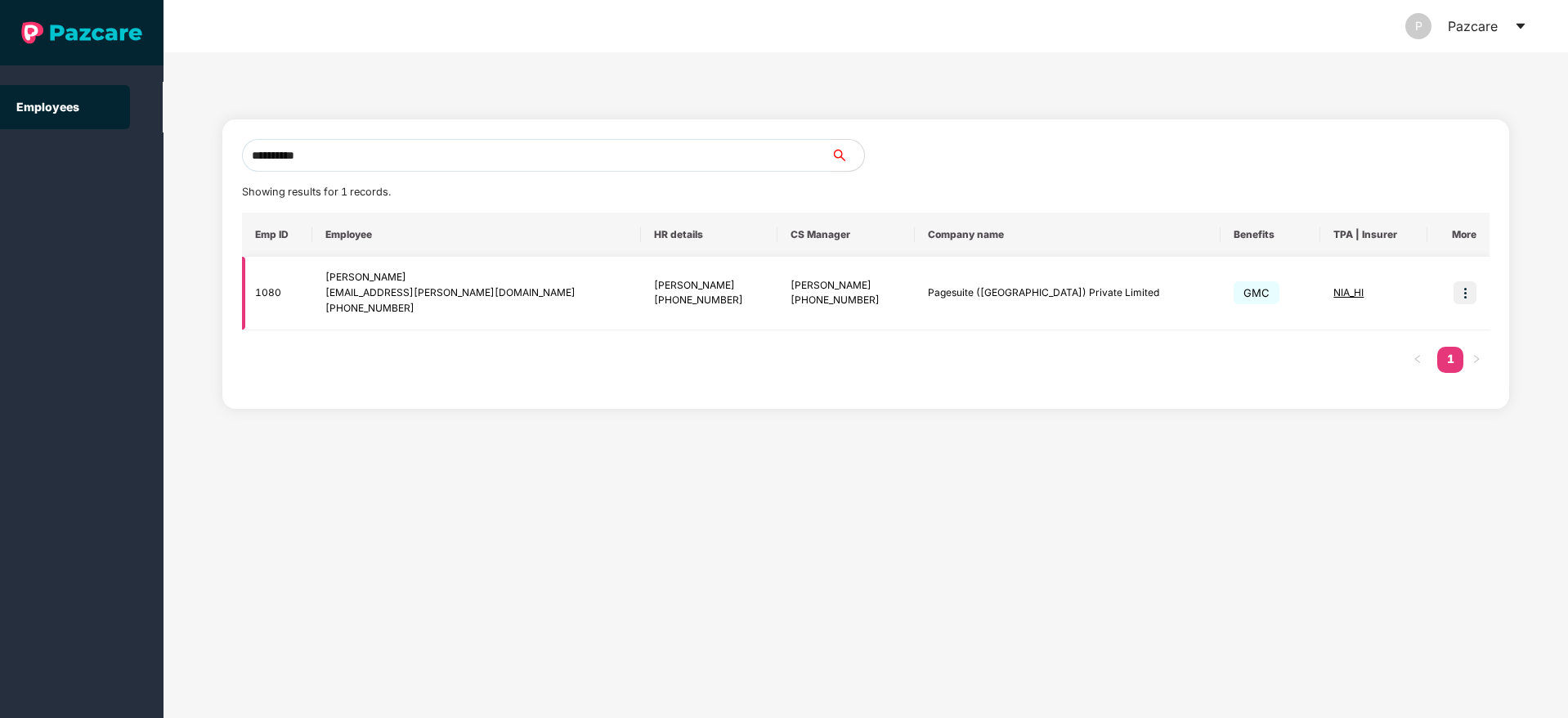
type input "**********"
click at [1449, 299] on td at bounding box center [1459, 294] width 62 height 74
click at [1475, 299] on img at bounding box center [1465, 293] width 22 height 22
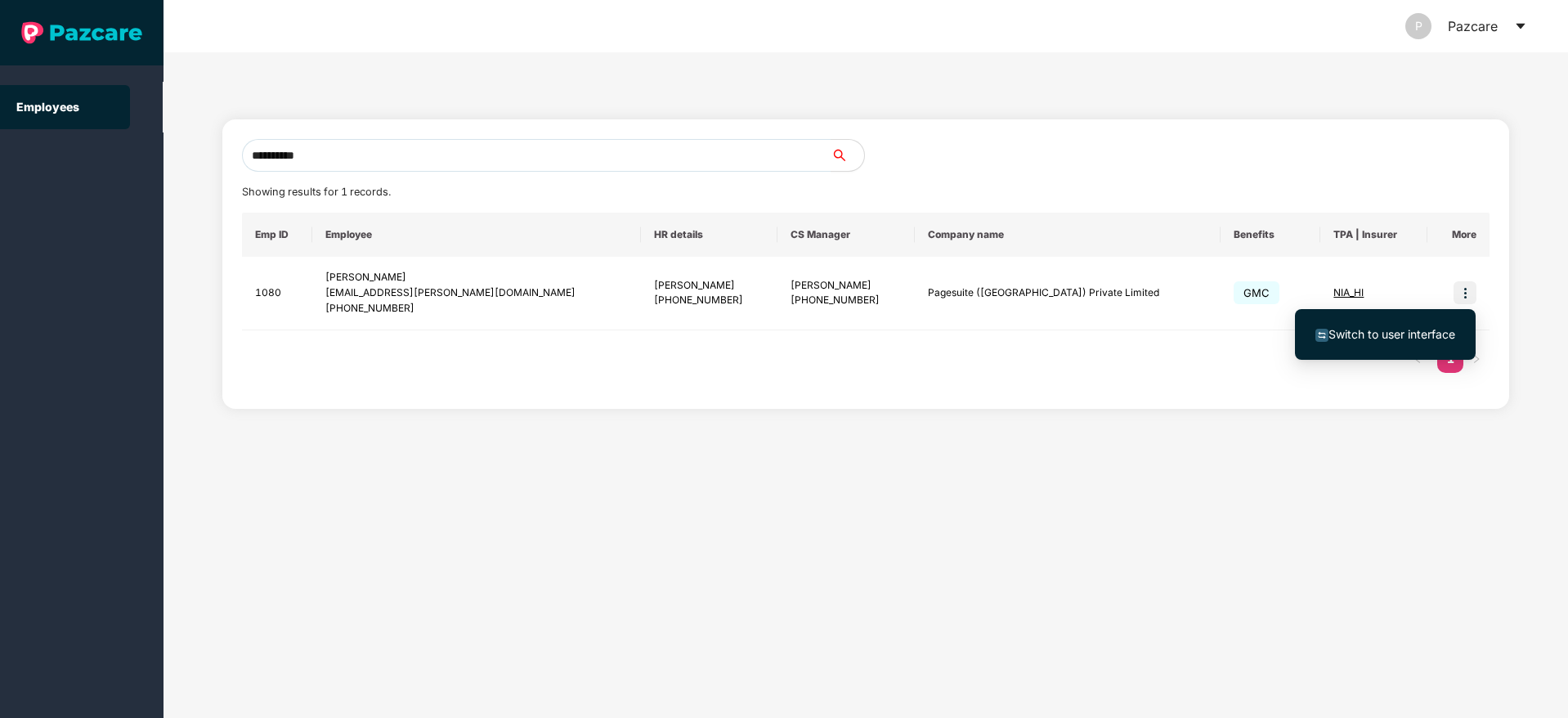
click at [1408, 327] on span "Switch to user interface" at bounding box center [1392, 334] width 127 height 14
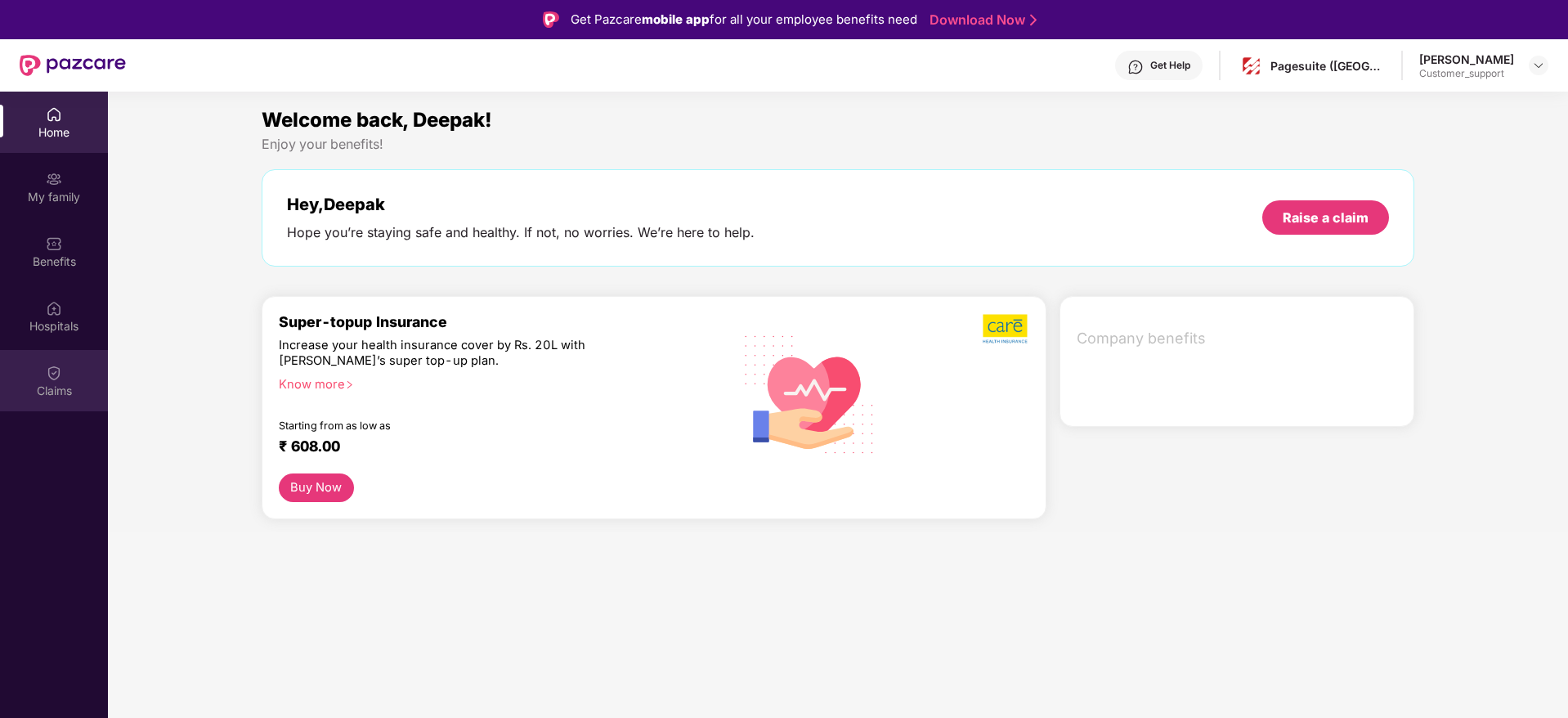
click at [49, 378] on img at bounding box center [53, 372] width 16 height 16
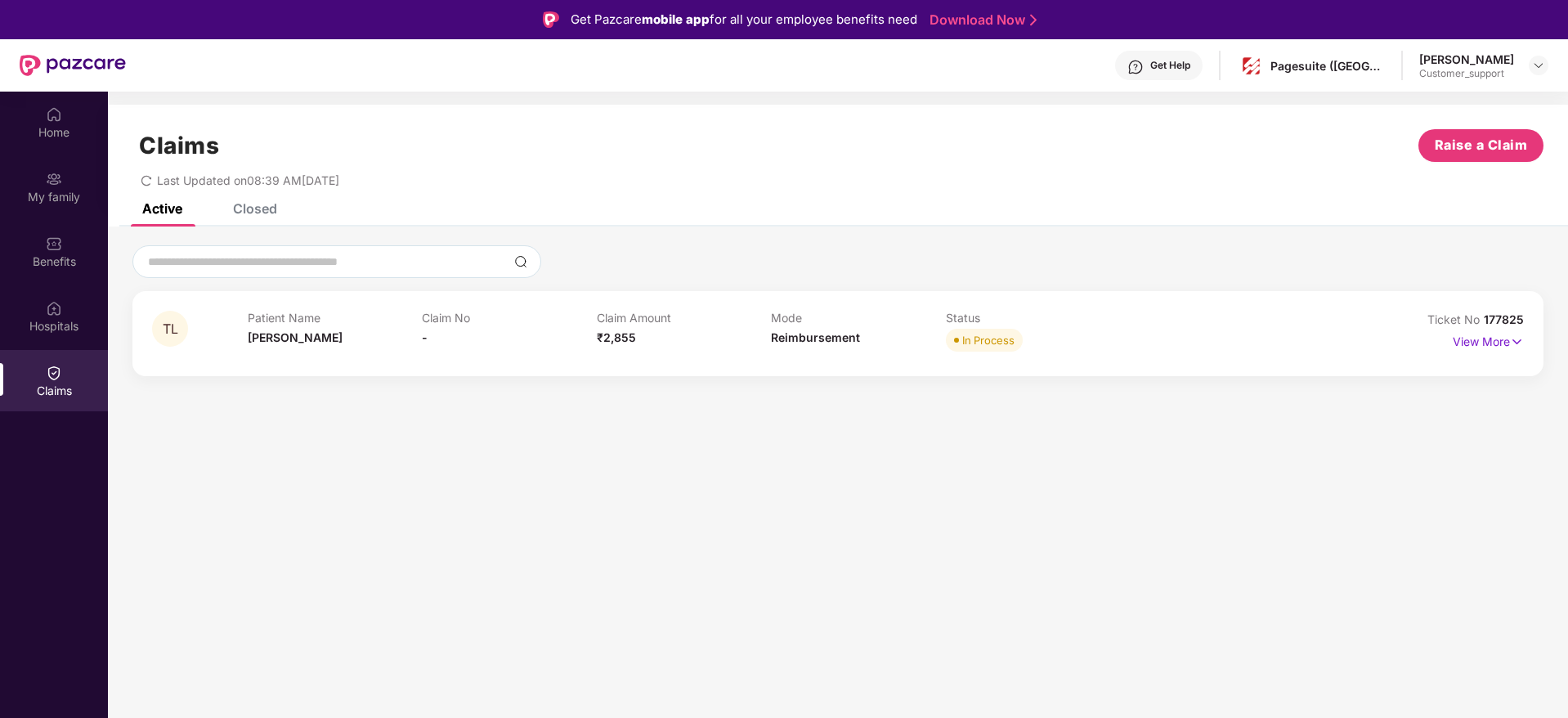
click at [264, 206] on div "Closed" at bounding box center [254, 208] width 44 height 16
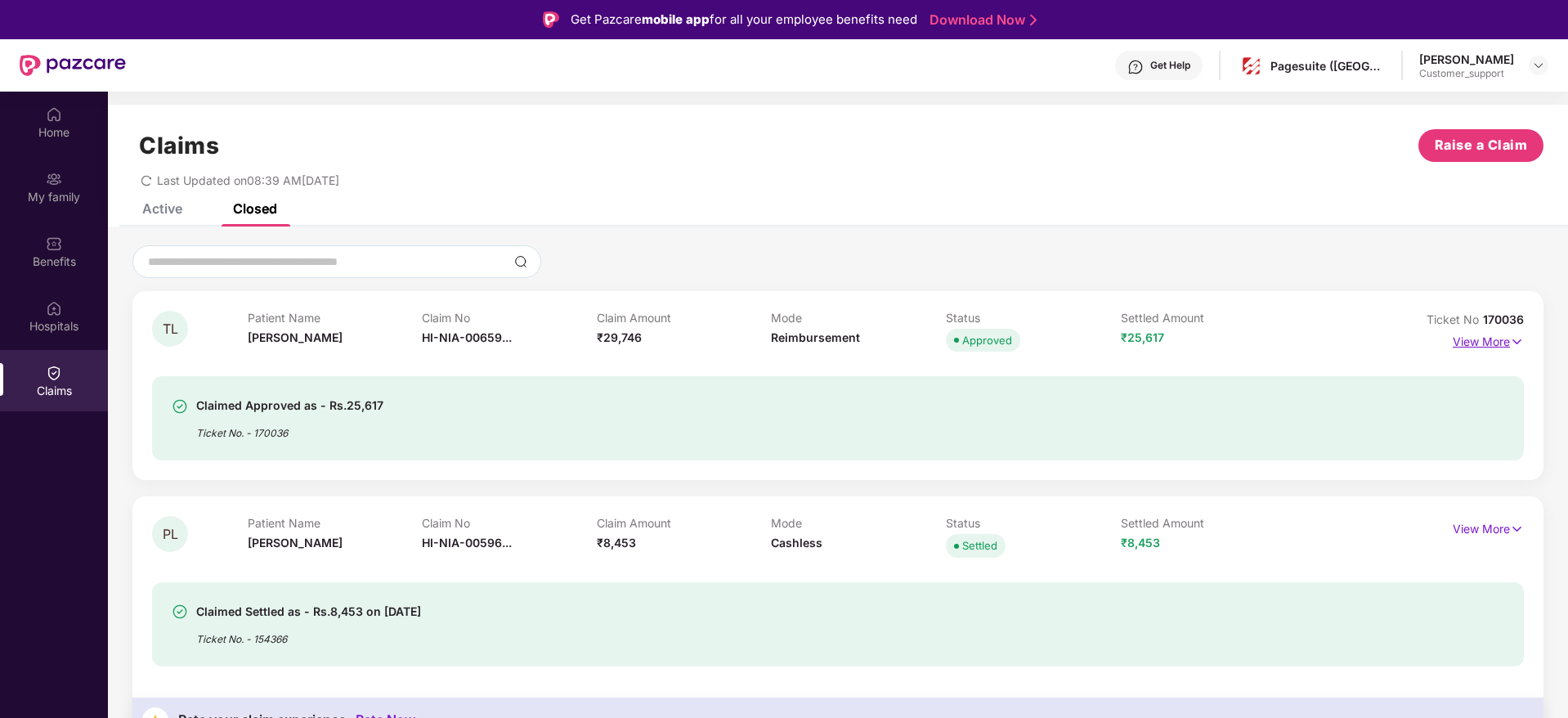
click at [1511, 342] on img at bounding box center [1517, 341] width 14 height 18
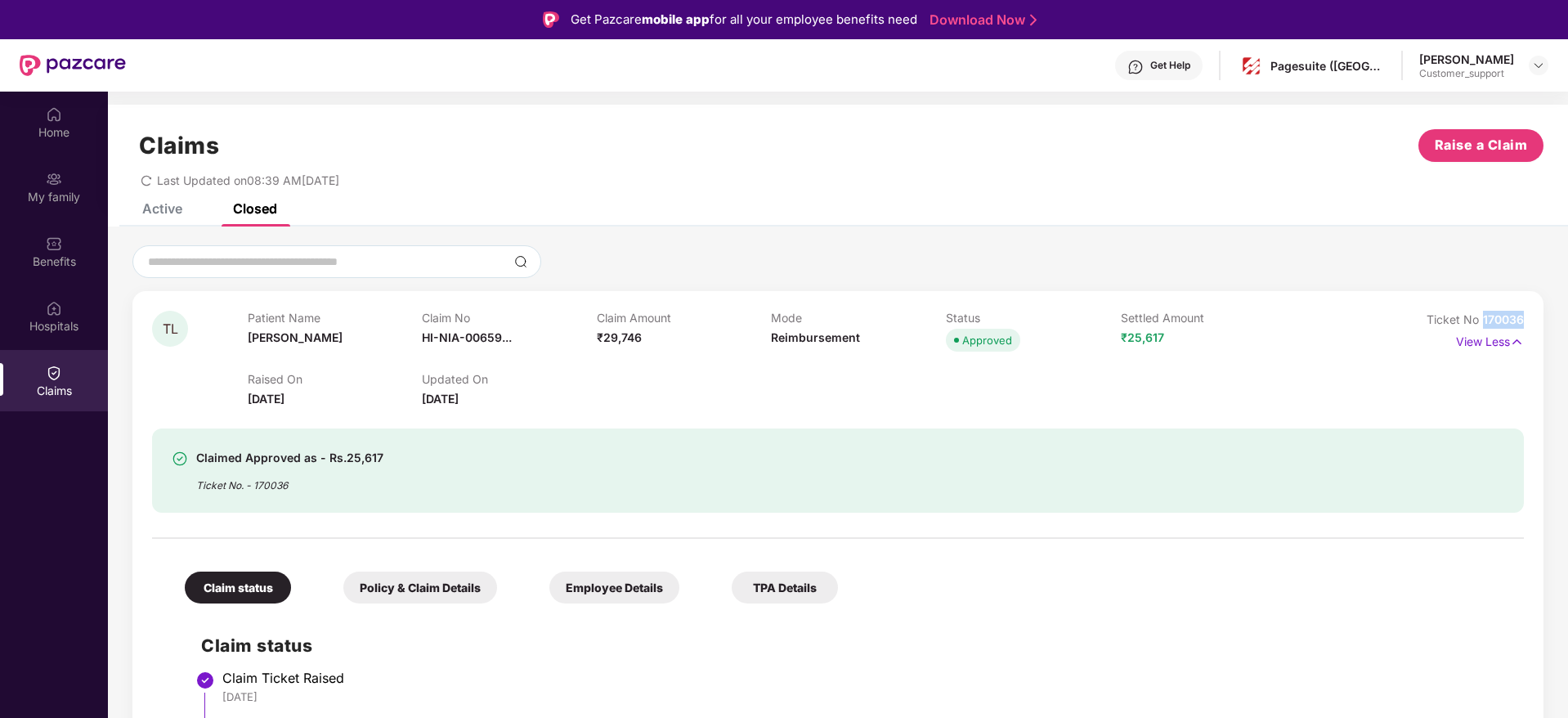
drag, startPoint x: 1532, startPoint y: 322, endPoint x: 1478, endPoint y: 319, distance: 54.1
copy span "170036"
click at [60, 136] on div "Home" at bounding box center [53, 132] width 108 height 16
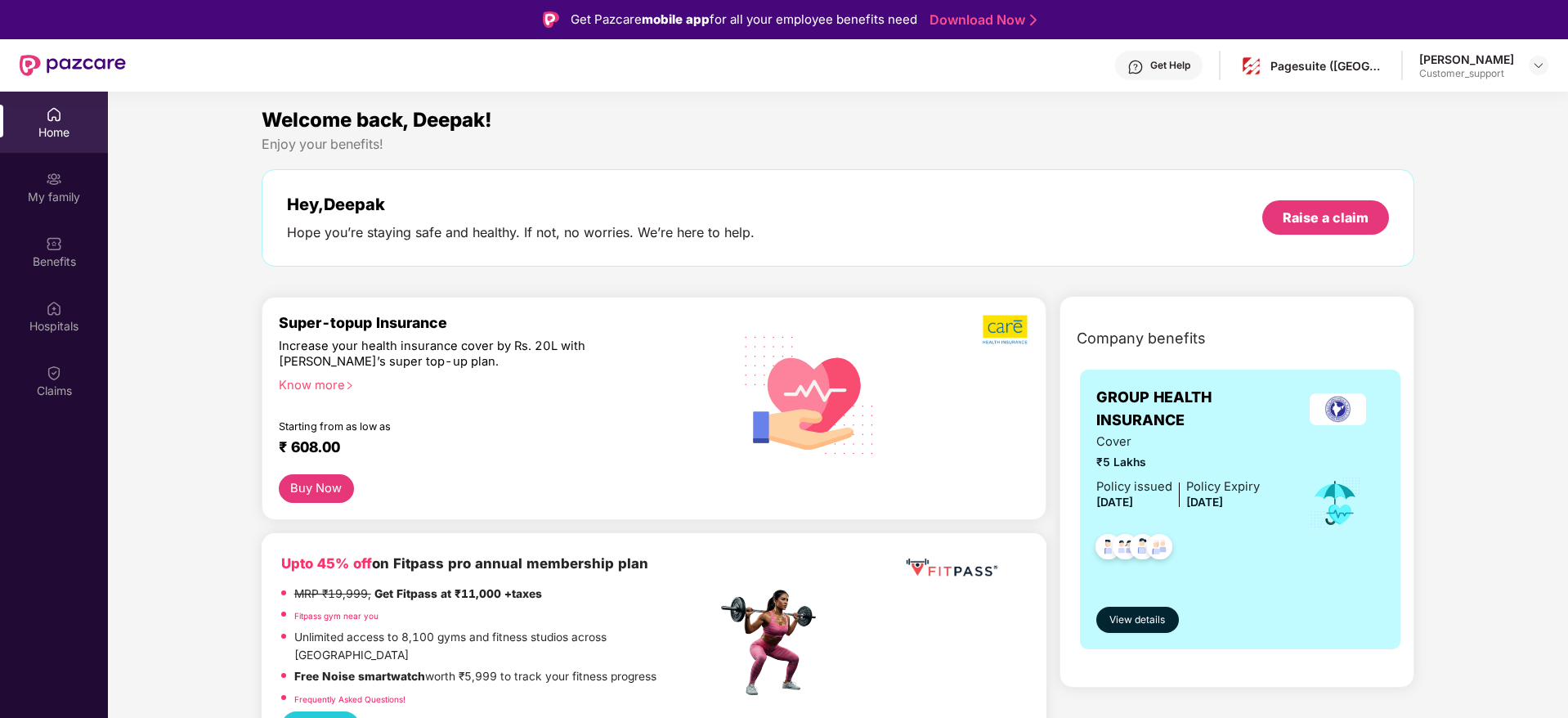
click at [1341, 414] on img at bounding box center [1338, 409] width 56 height 32
click at [54, 245] on img at bounding box center [53, 243] width 16 height 16
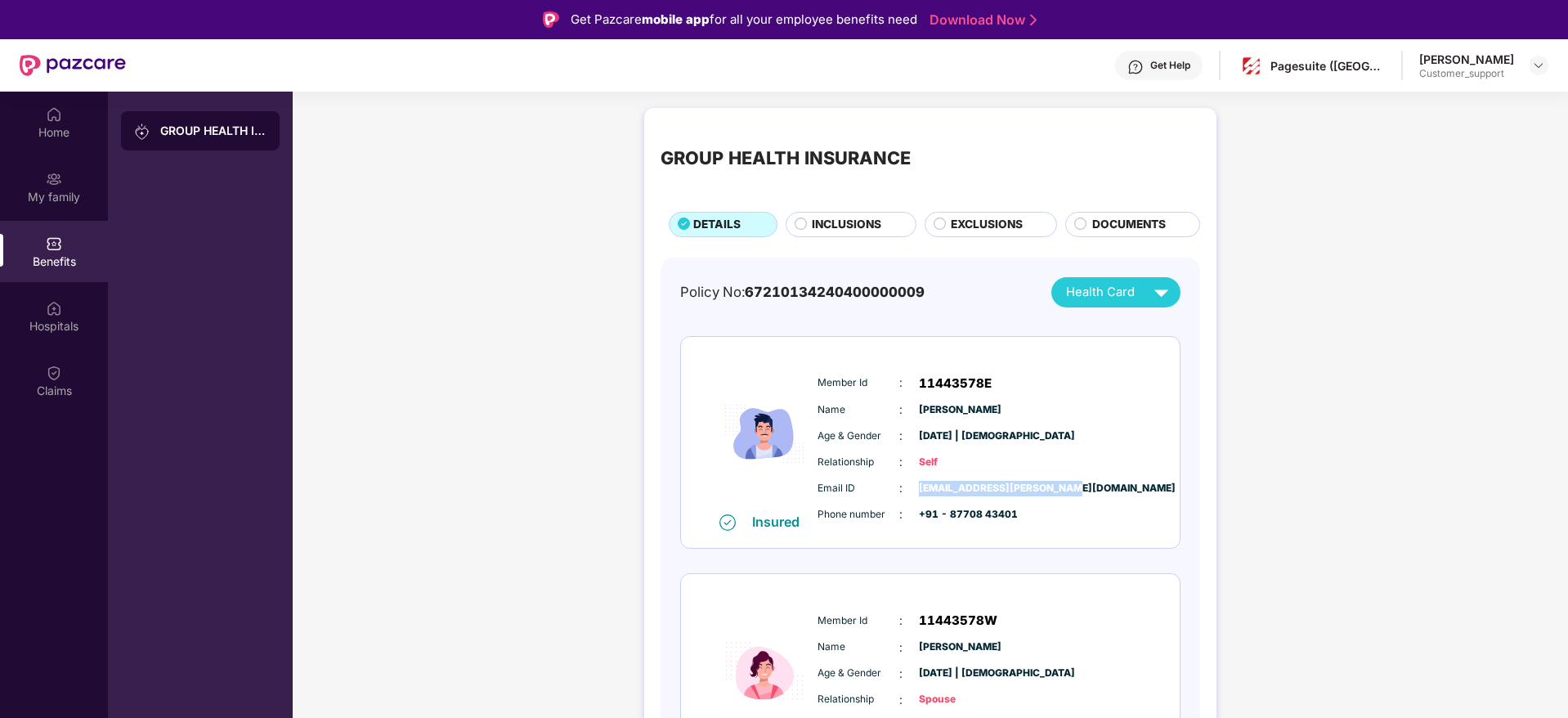
drag, startPoint x: 1061, startPoint y: 482, endPoint x: 917, endPoint y: 494, distance: 144.5
click at [919, 494] on span "deepak.lohar@pagesuite.com" at bounding box center [959, 488] width 81 height 16
copy span "deepak.lohar@pagesuite.com"
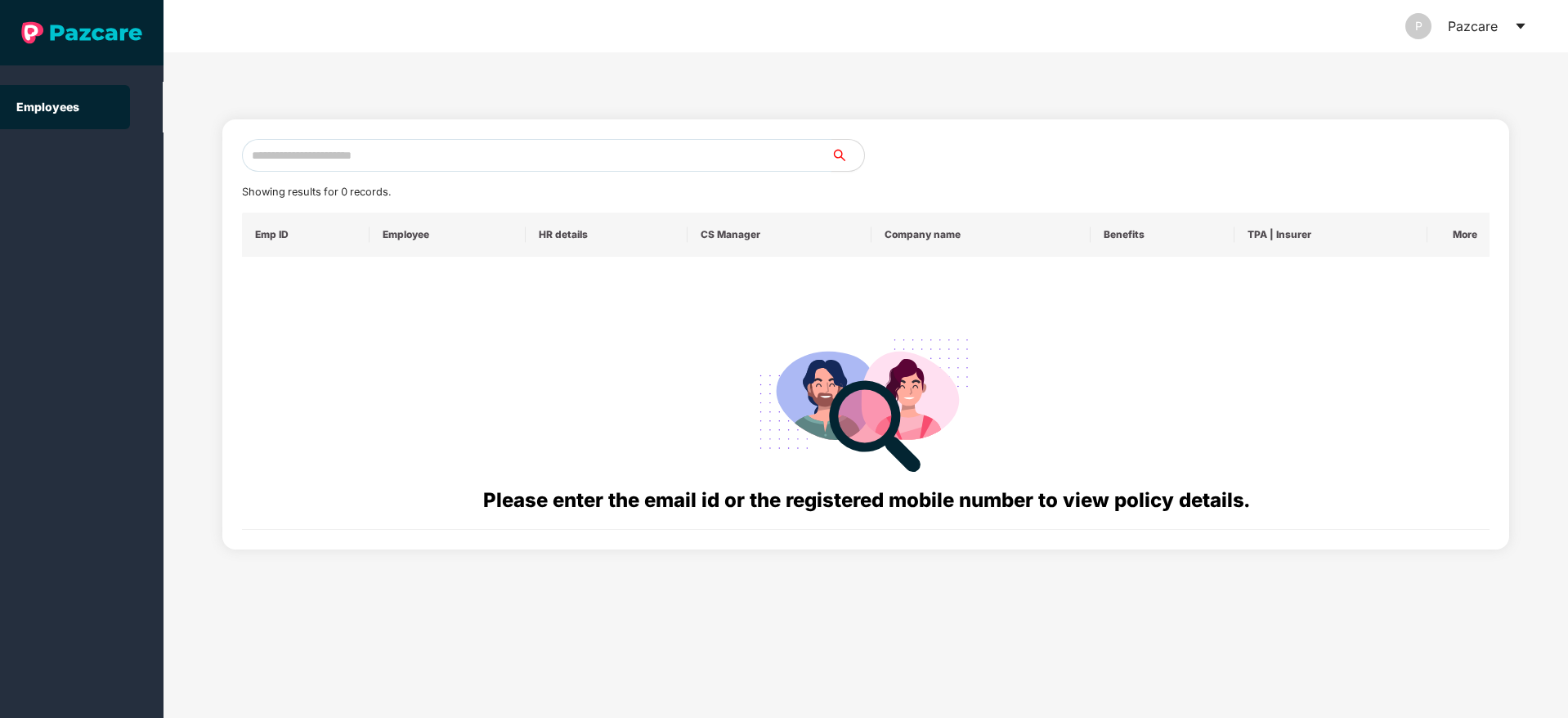
click at [328, 147] on input "text" at bounding box center [537, 155] width 590 height 33
paste input "**********"
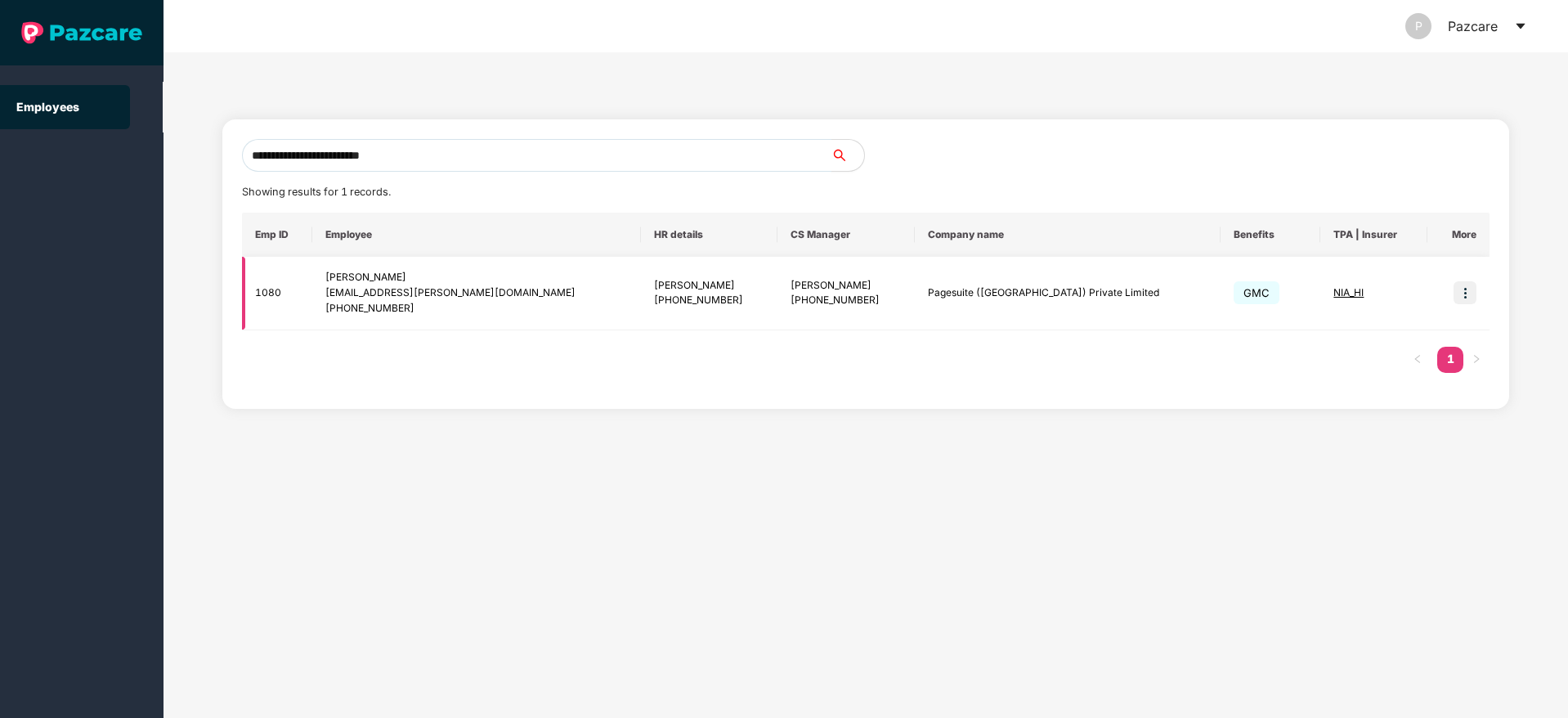
type input "**********"
click at [1334, 292] on span "NIA_HI" at bounding box center [1348, 292] width 30 height 12
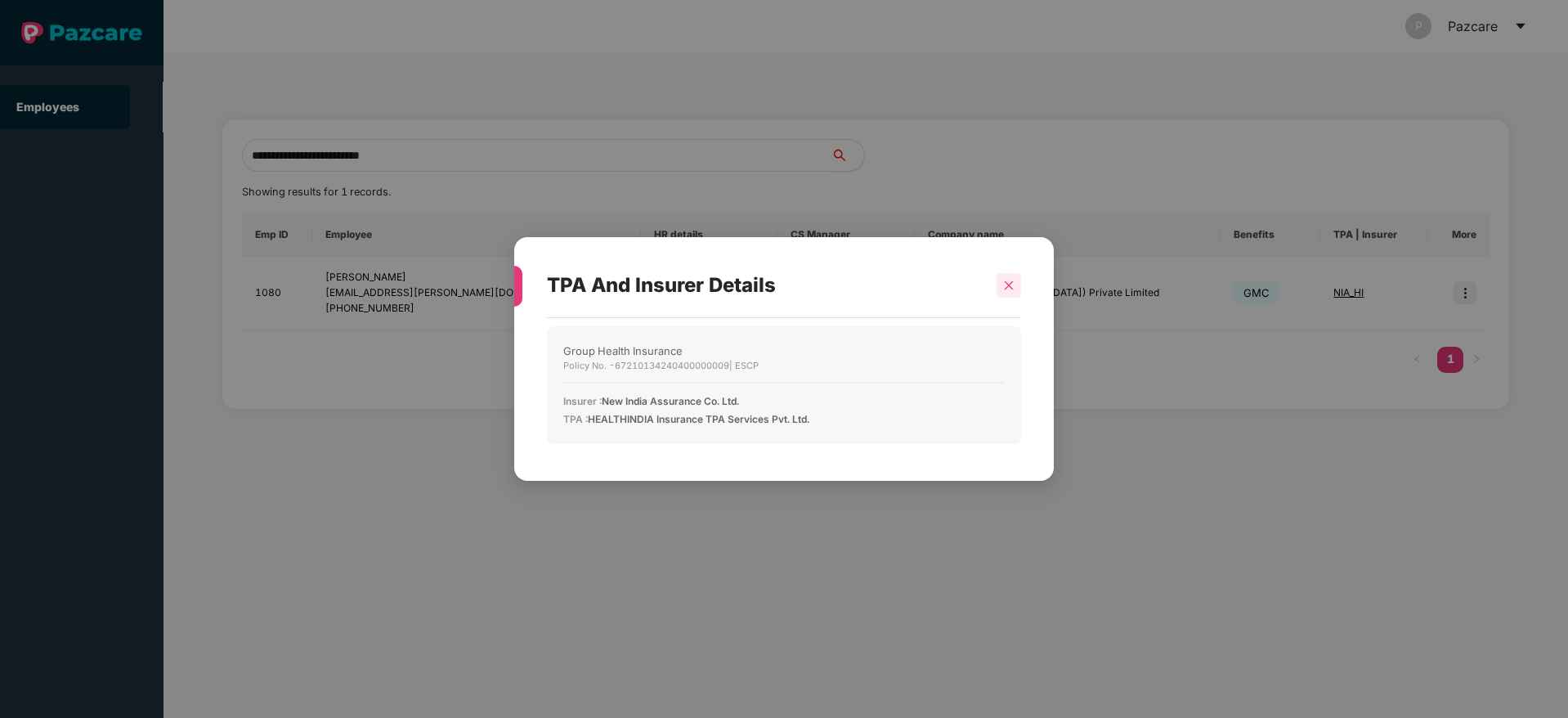
click at [1005, 285] on icon "close" at bounding box center [1009, 285] width 11 height 11
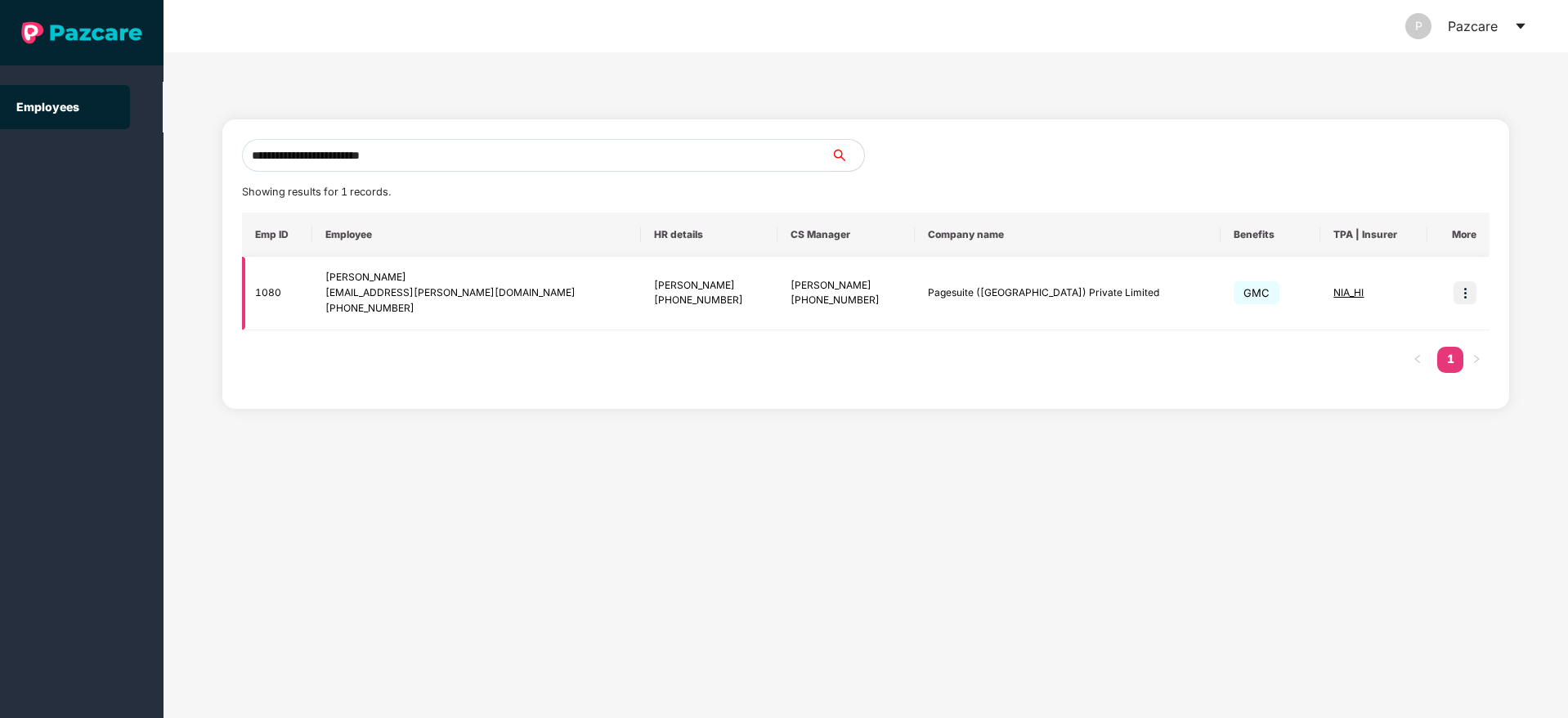
click at [1462, 290] on img at bounding box center [1465, 293] width 22 height 22
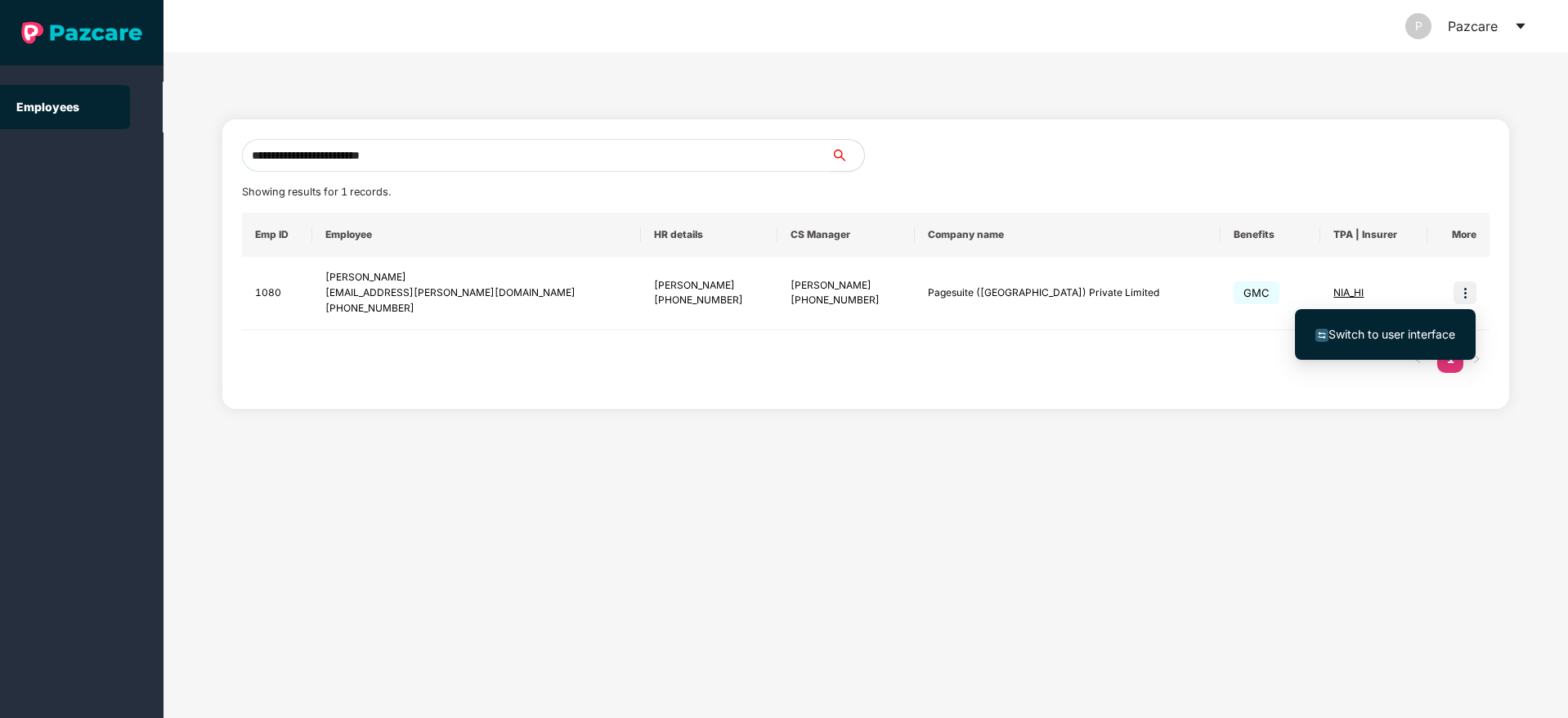
click at [1356, 336] on span "Switch to user interface" at bounding box center [1392, 334] width 127 height 14
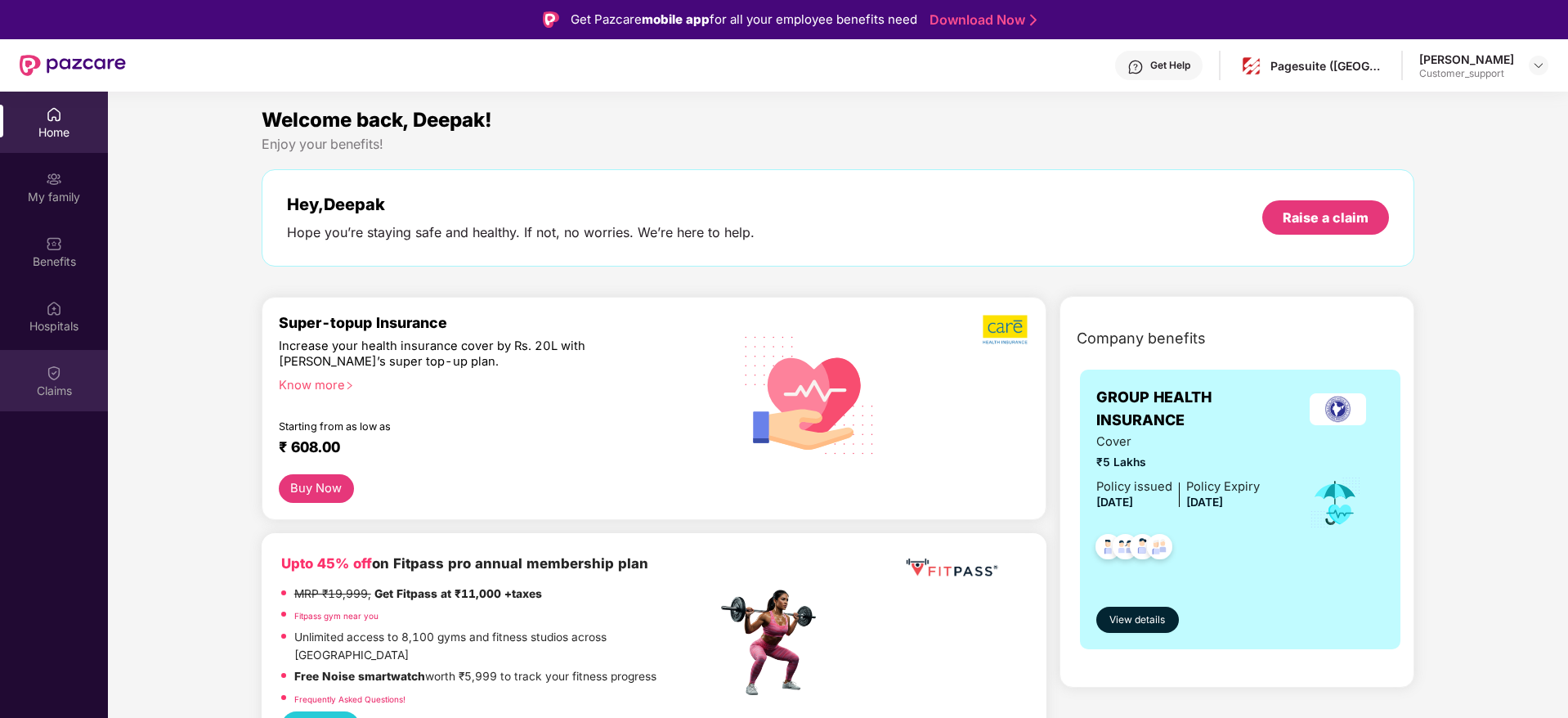
click at [48, 380] on img at bounding box center [53, 372] width 16 height 16
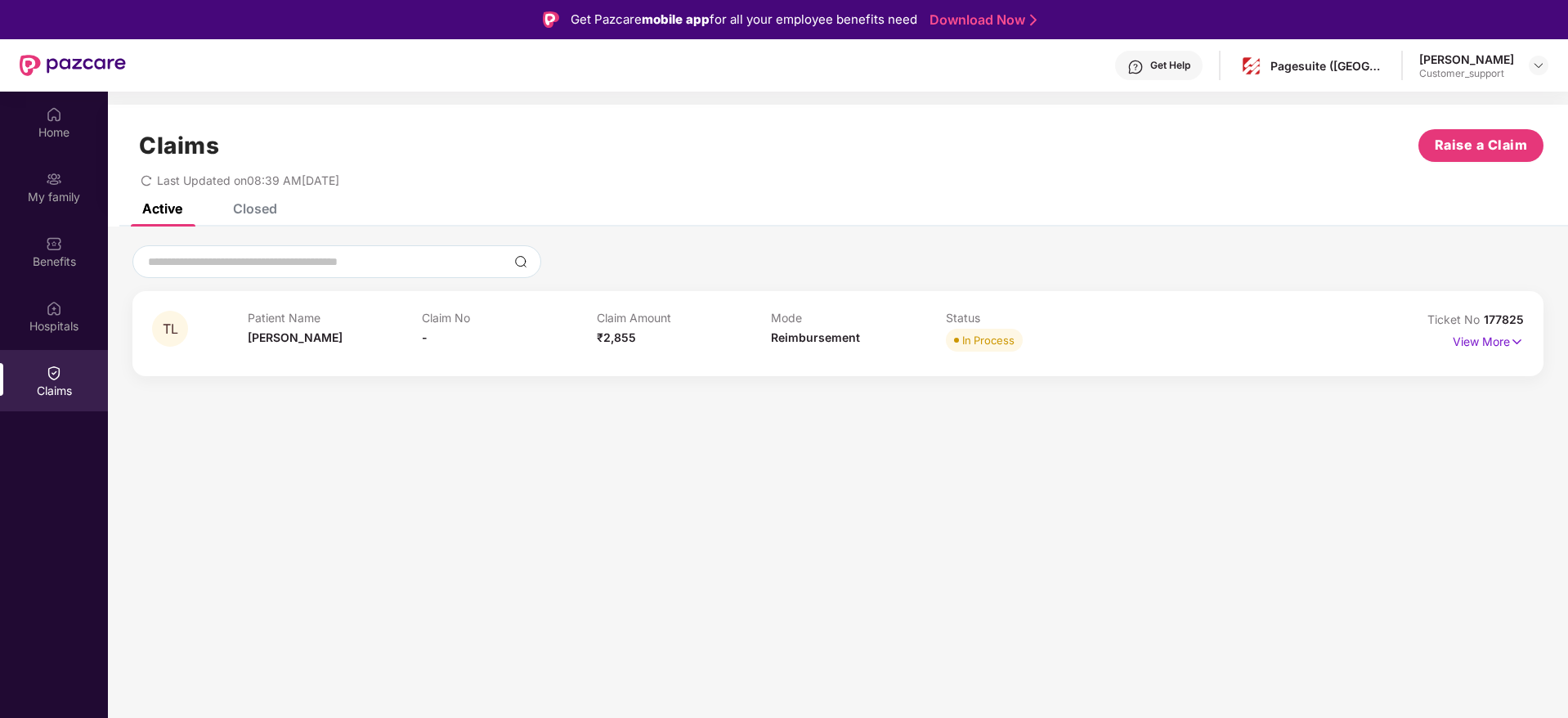
click at [264, 208] on div "Closed" at bounding box center [254, 208] width 44 height 16
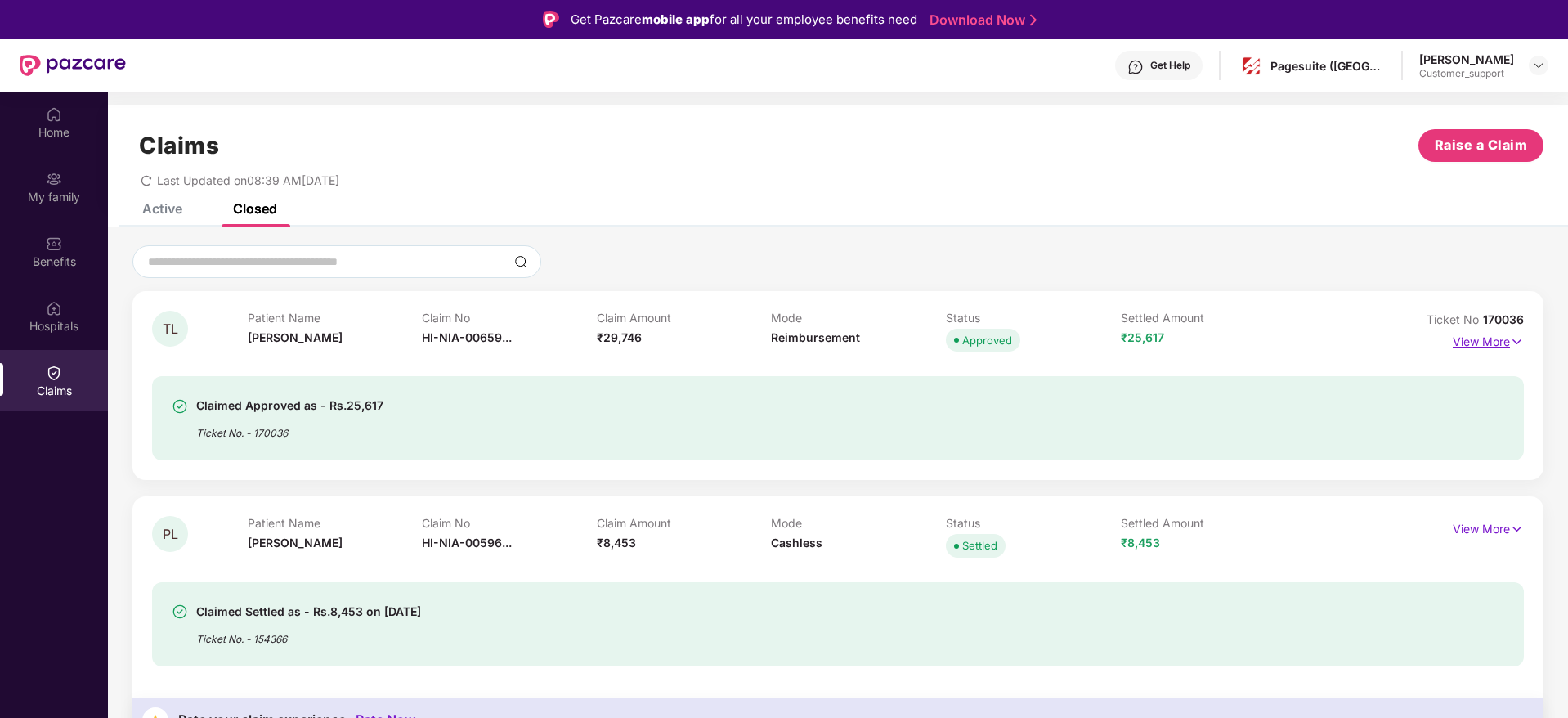
click at [1518, 339] on img at bounding box center [1517, 341] width 14 height 18
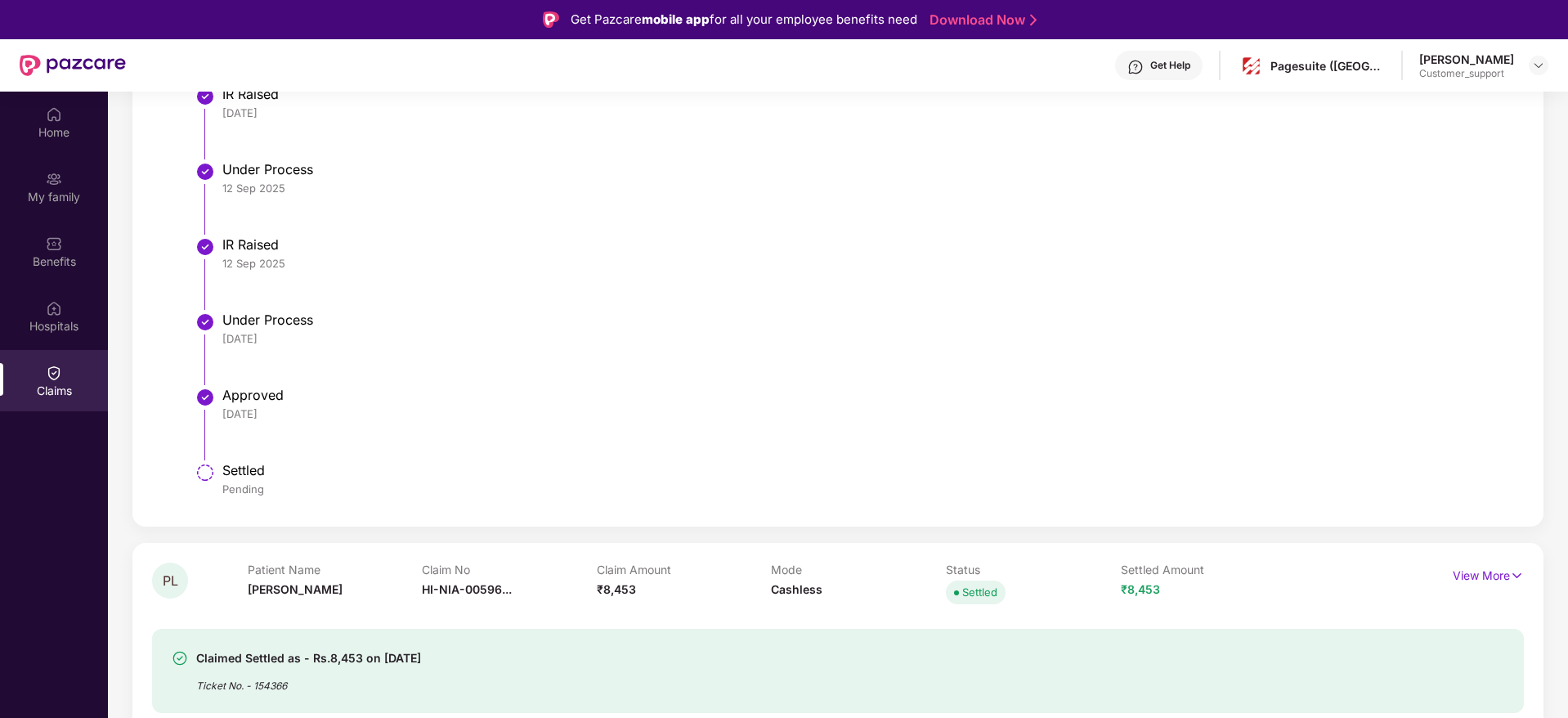
scroll to position [1034, 0]
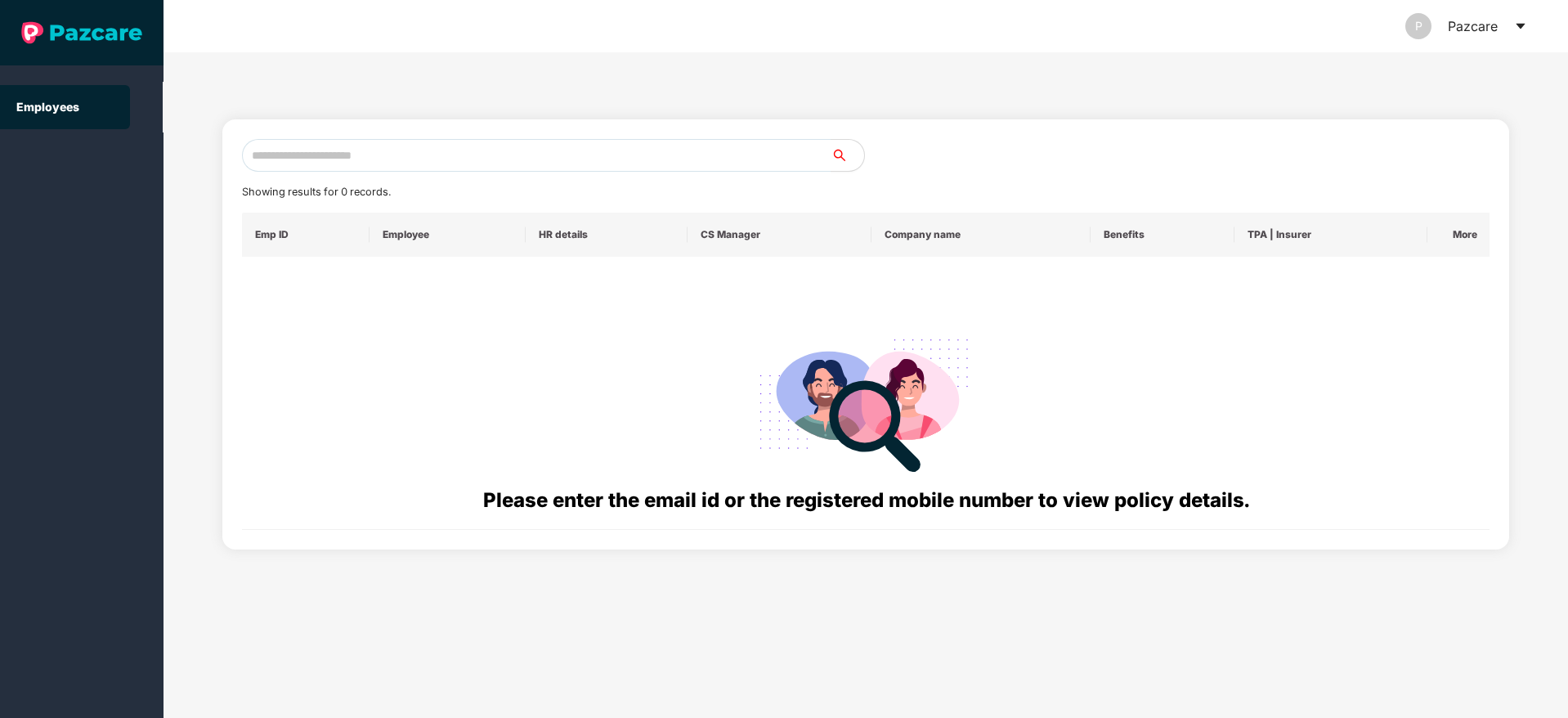
click at [1519, 28] on icon "caret-down" at bounding box center [1521, 26] width 13 height 13
click at [1328, 50] on div "P Pazcare" at bounding box center [866, 26] width 1323 height 52
click at [1513, 22] on div "P Pazcare" at bounding box center [1466, 26] width 122 height 52
click at [1523, 26] on icon "caret-down" at bounding box center [1521, 26] width 13 height 13
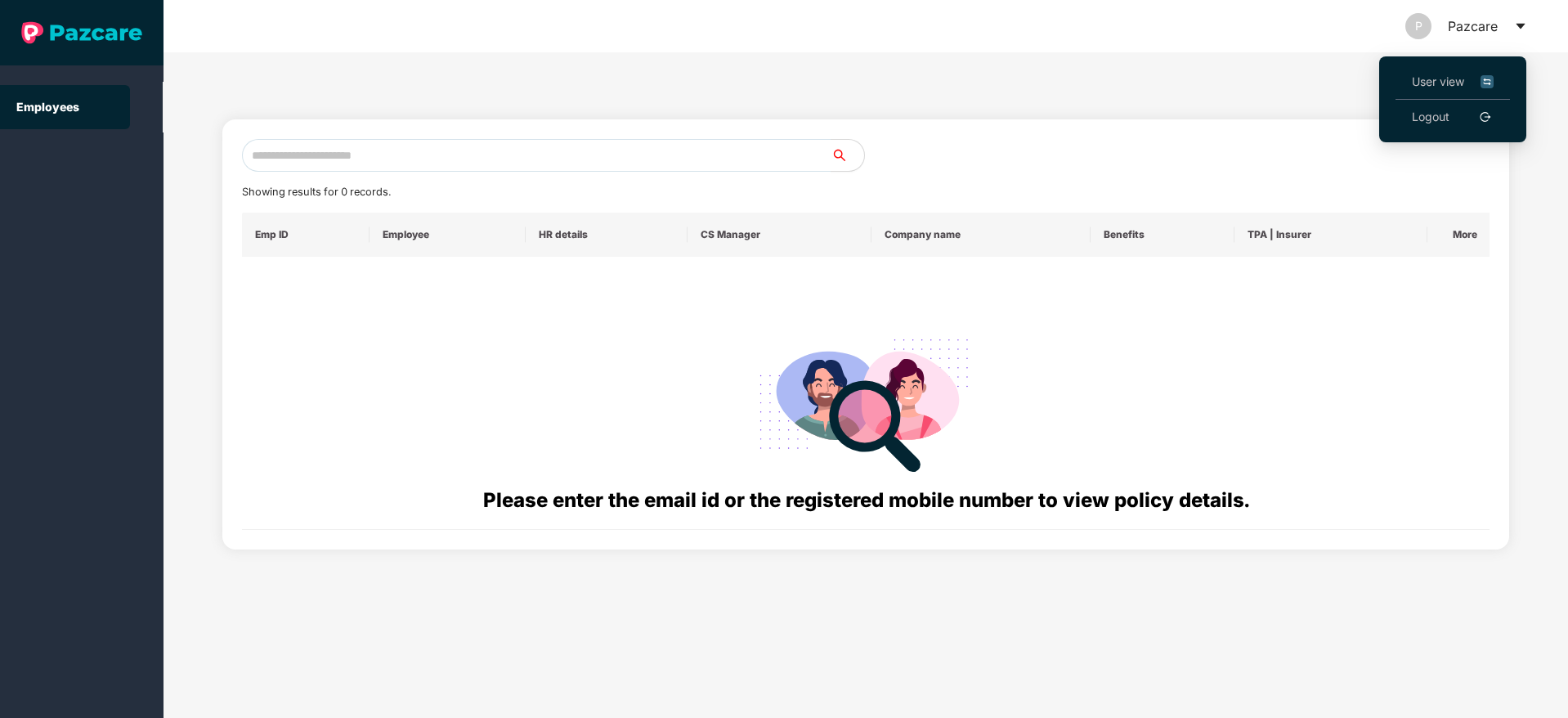
click at [1439, 79] on span "User view" at bounding box center [1452, 81] width 81 height 18
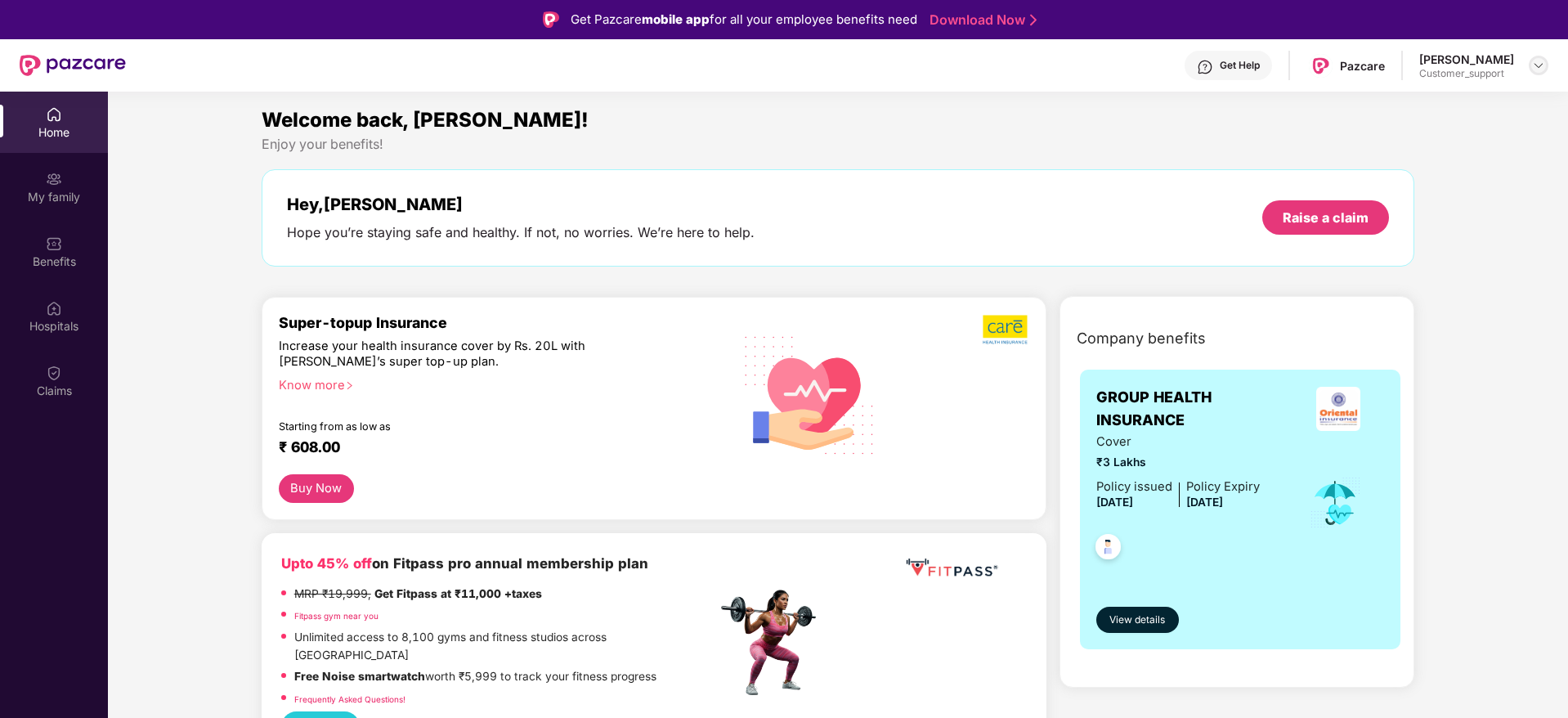
click at [1535, 63] on img at bounding box center [1539, 65] width 13 height 13
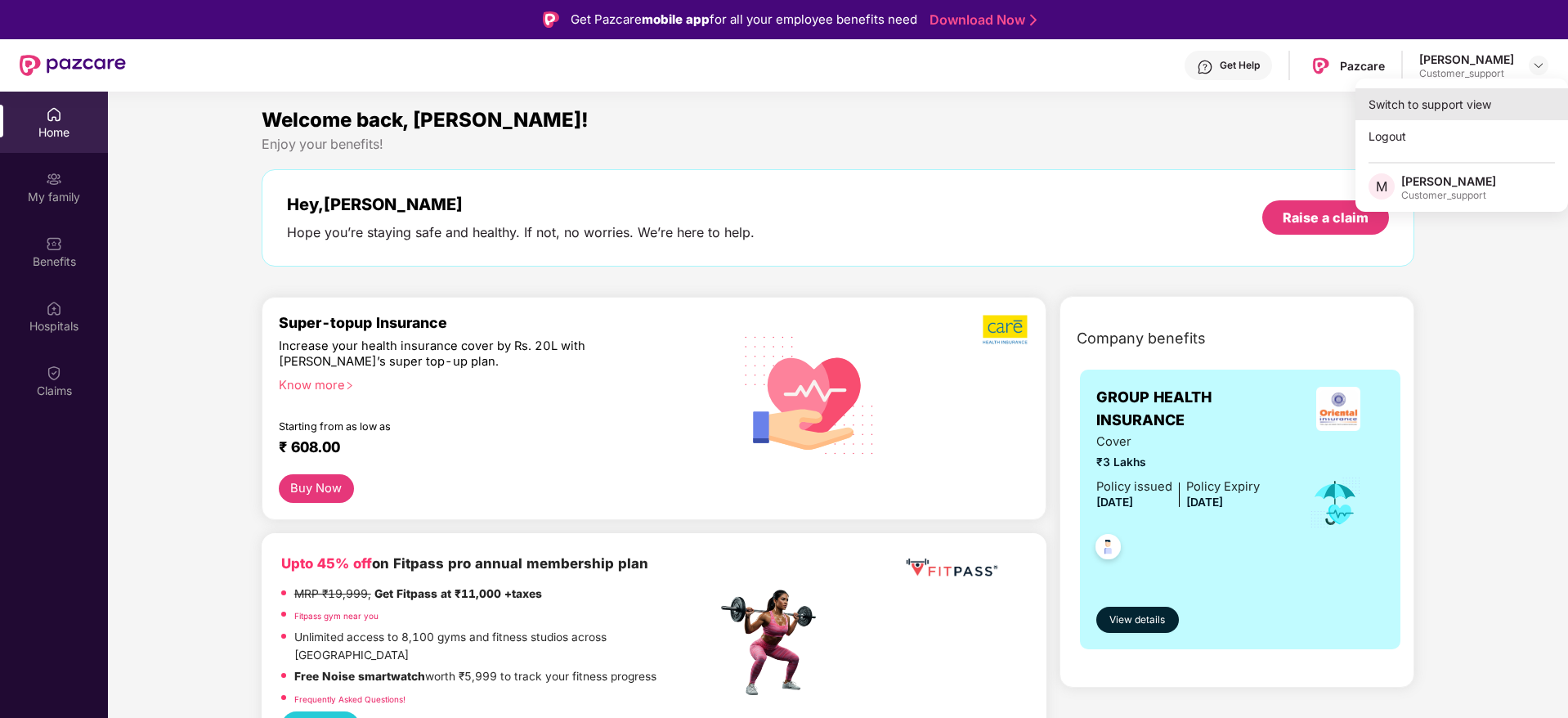
click at [1457, 98] on div "Switch to support view" at bounding box center [1461, 104] width 212 height 32
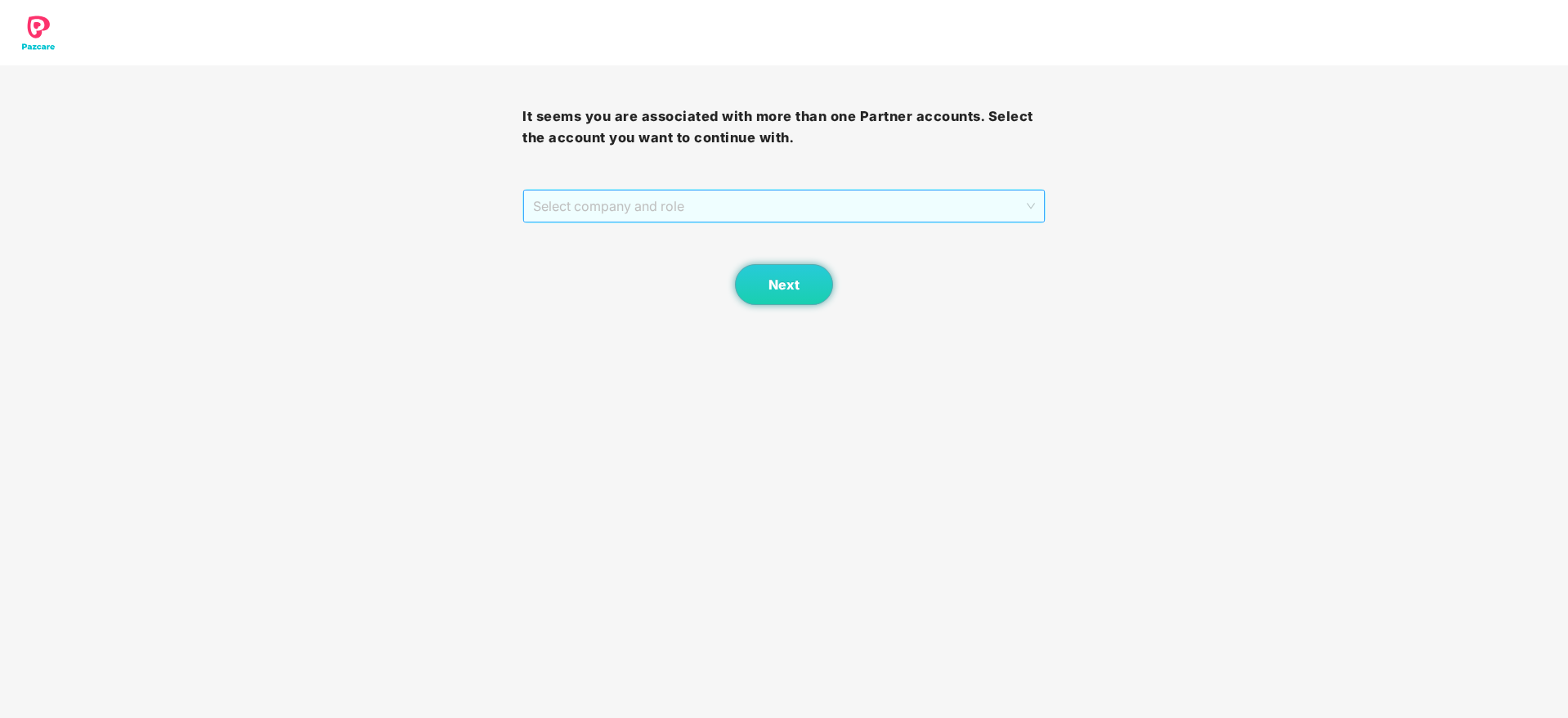
click at [1033, 202] on span "Select company and role" at bounding box center [784, 206] width 501 height 31
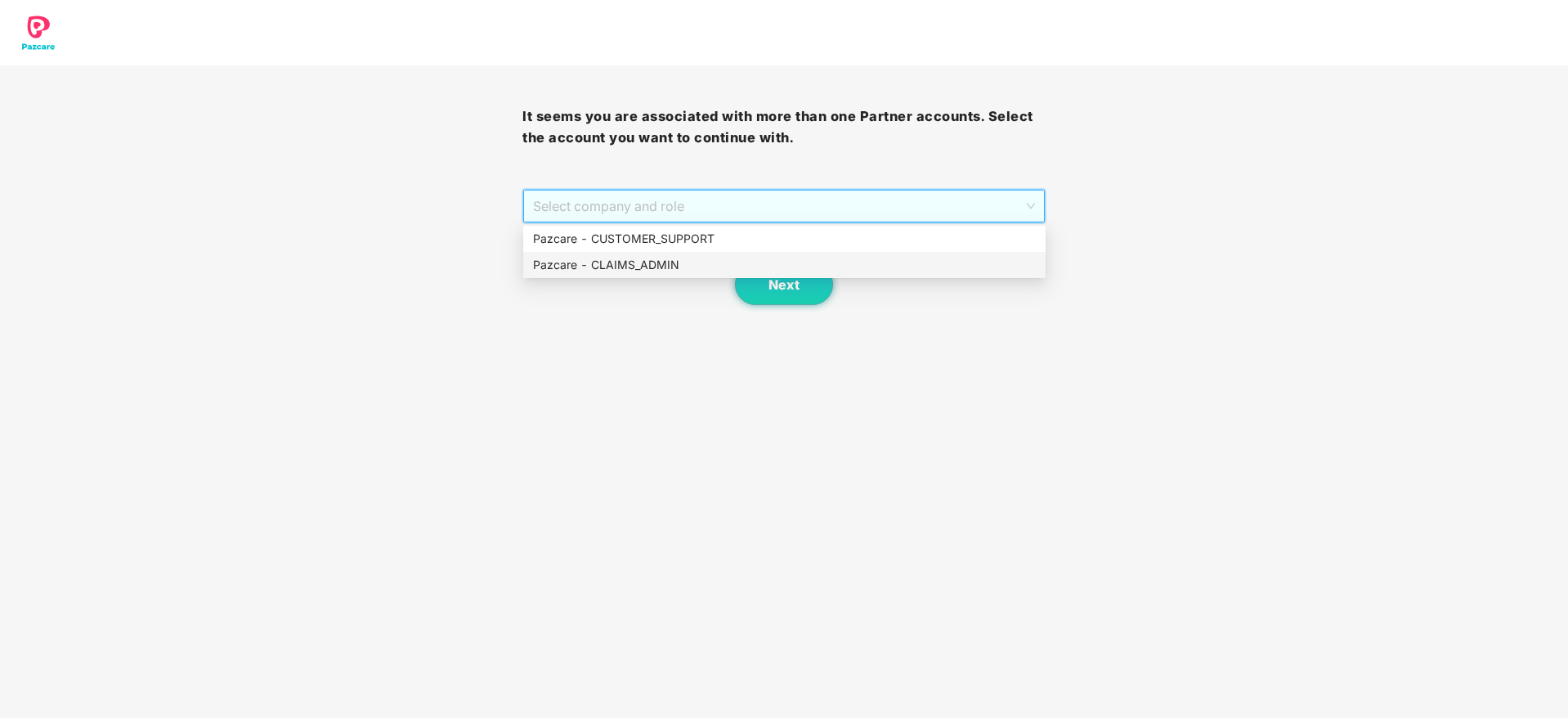
click at [640, 271] on div "Pazcare - CLAIMS_ADMIN" at bounding box center [784, 265] width 503 height 18
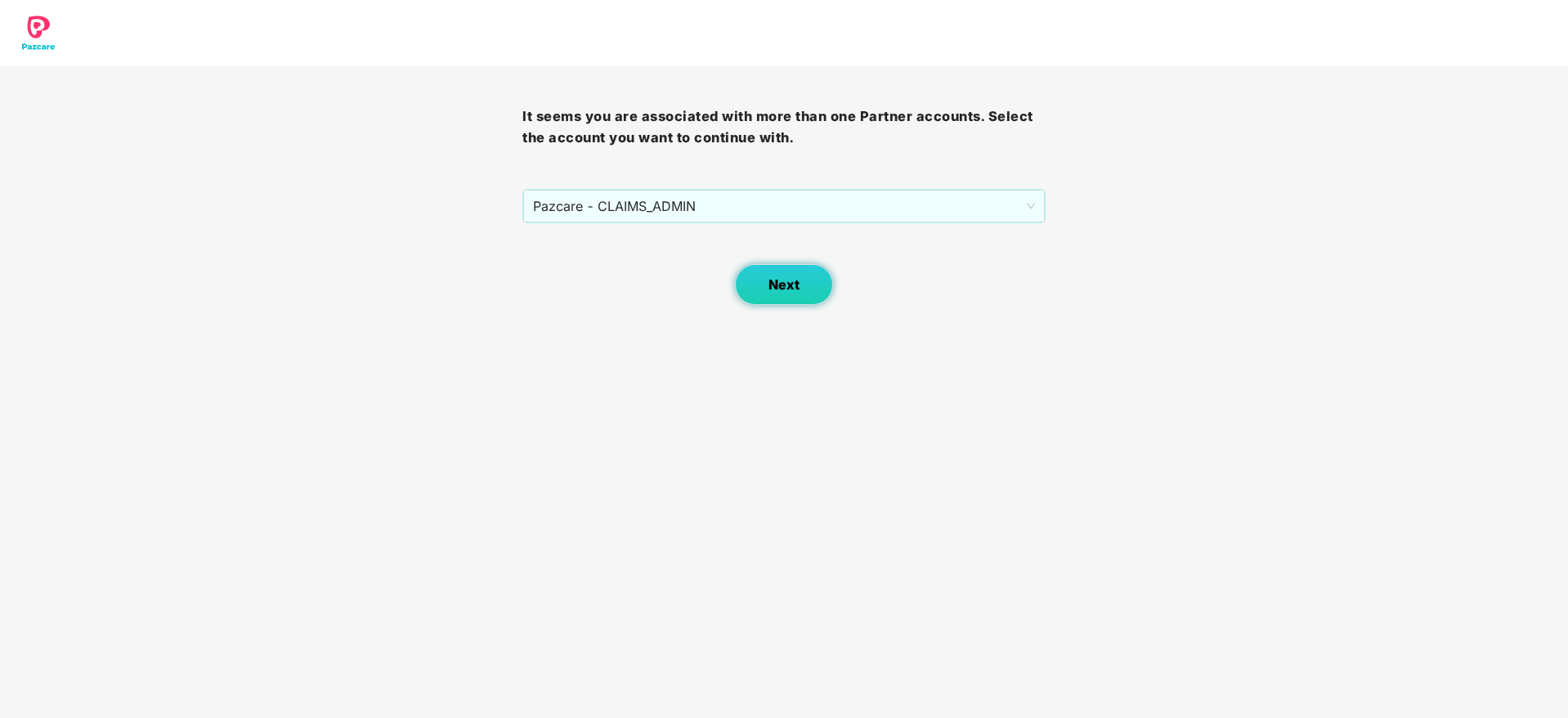
click at [772, 285] on span "Next" at bounding box center [784, 284] width 31 height 16
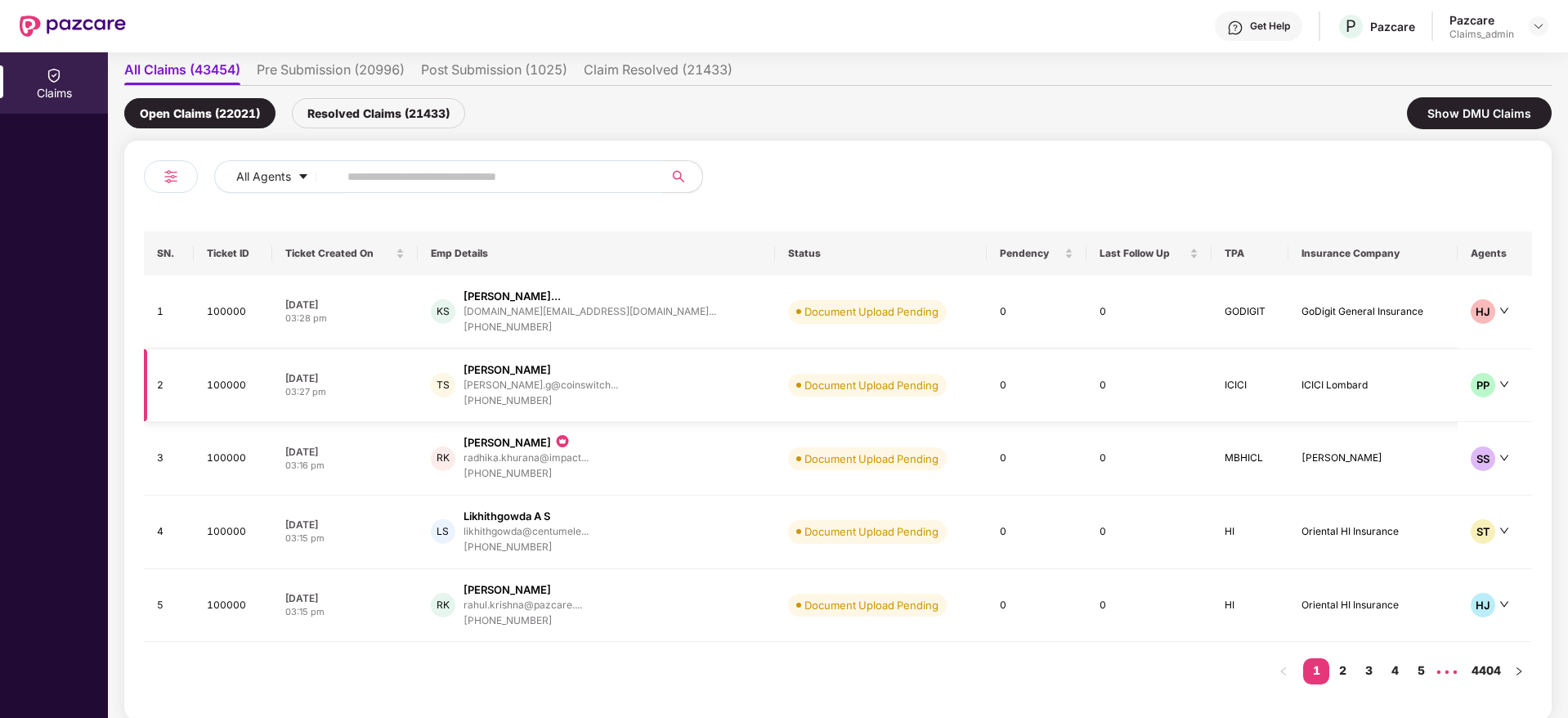
scroll to position [121, 0]
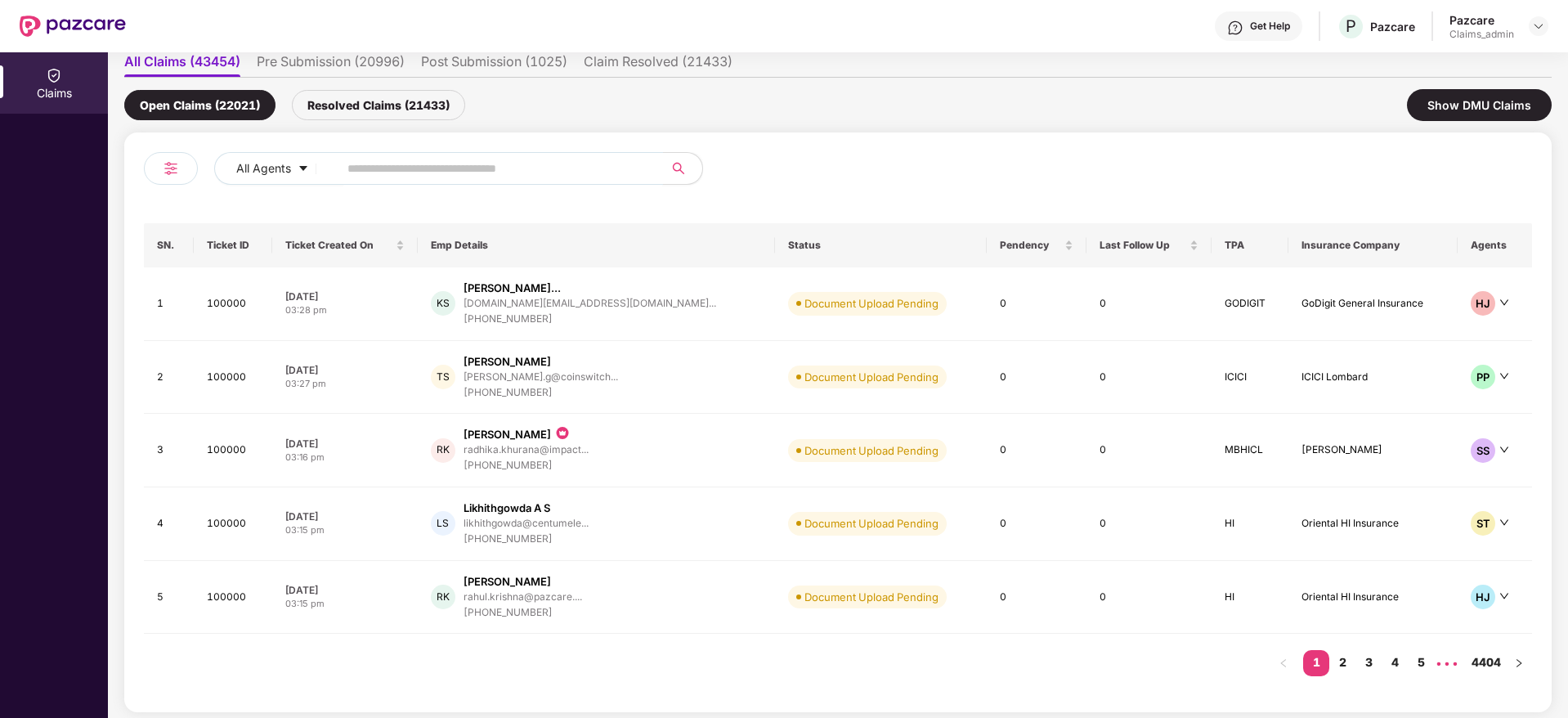
click at [376, 163] on input "text" at bounding box center [495, 168] width 294 height 24
paste input "*******"
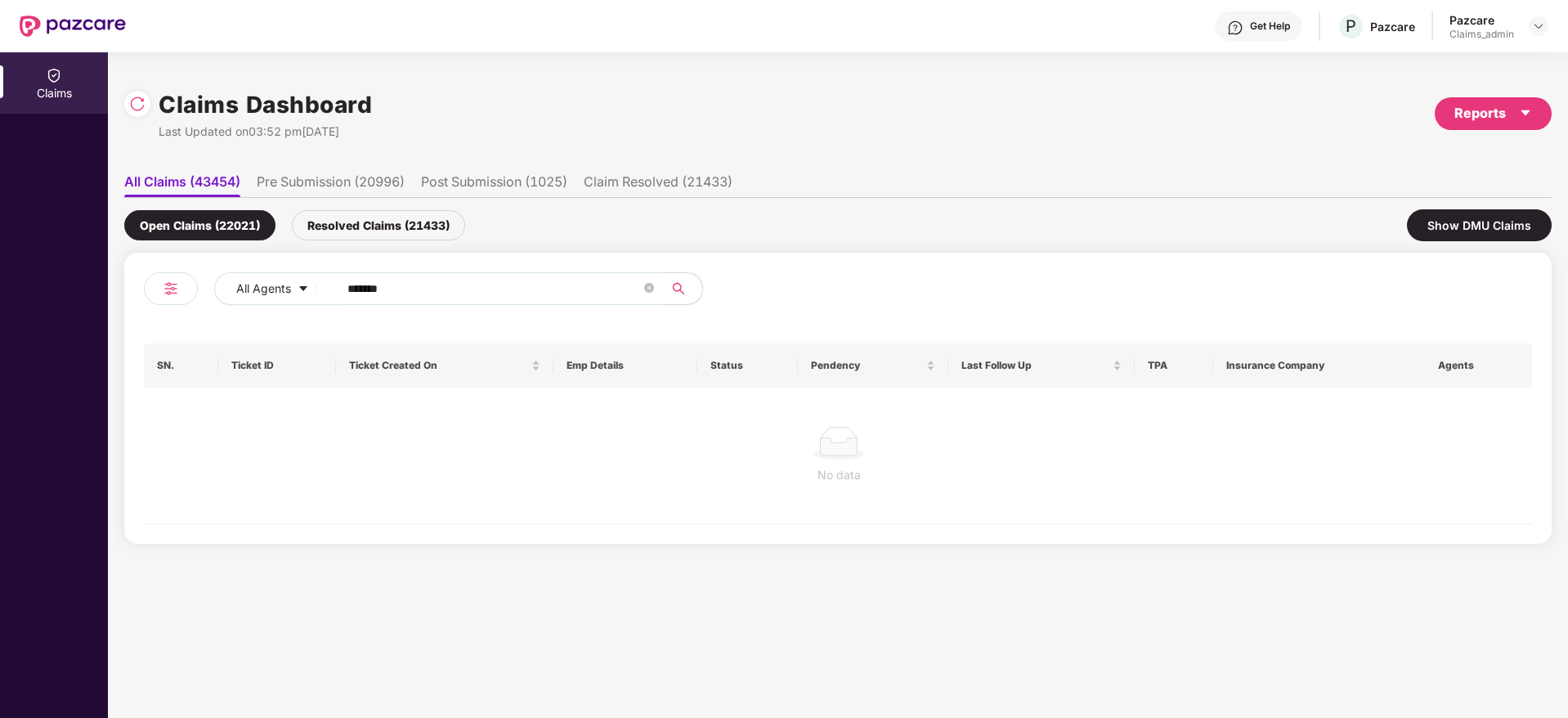
scroll to position [0, 0]
click at [355, 168] on ul "All Claims (43454) Pre Submission (20996) Post Submission (1025) Claim Resolved…" at bounding box center [838, 181] width 1428 height 33
click at [357, 288] on input "*******" at bounding box center [495, 289] width 294 height 24
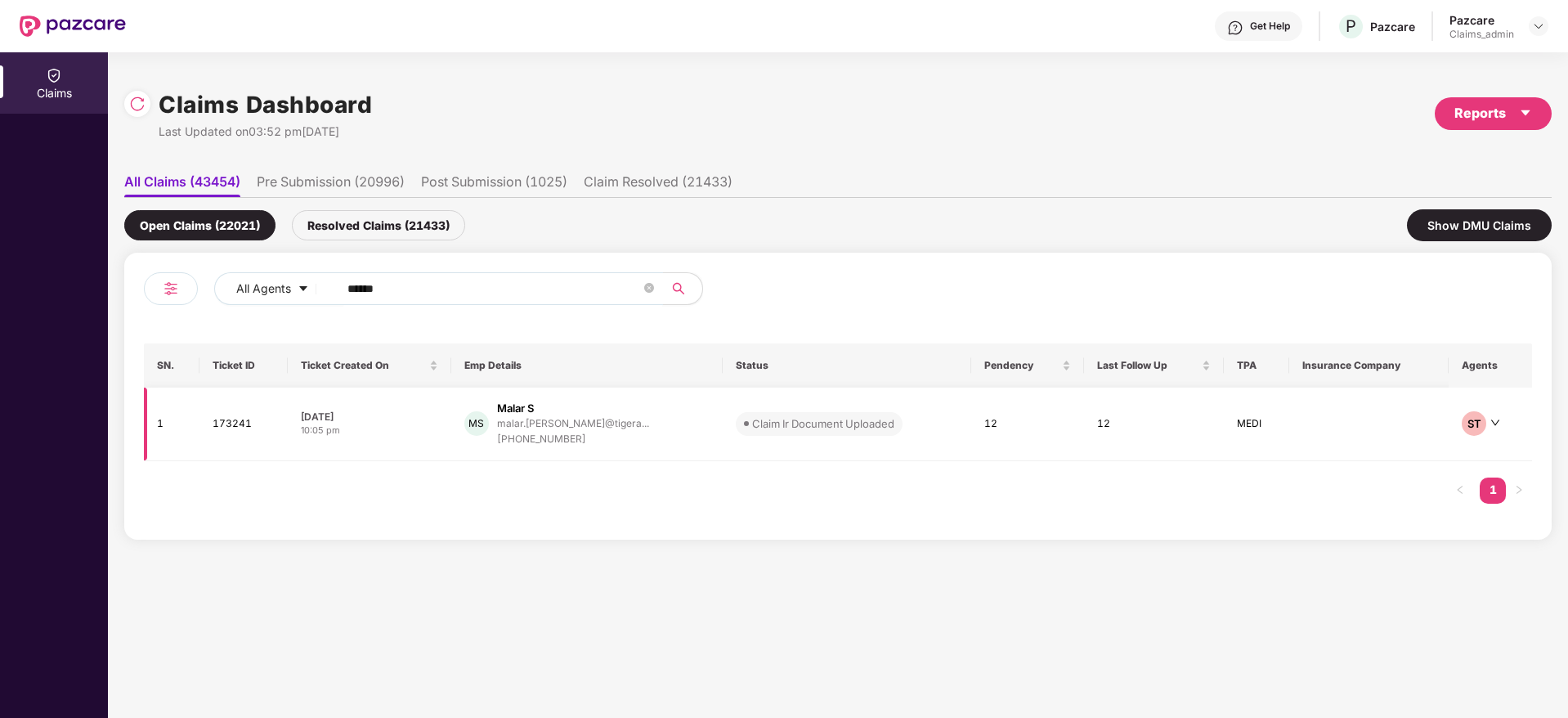
type input "******"
